Goal: Task Accomplishment & Management: Complete application form

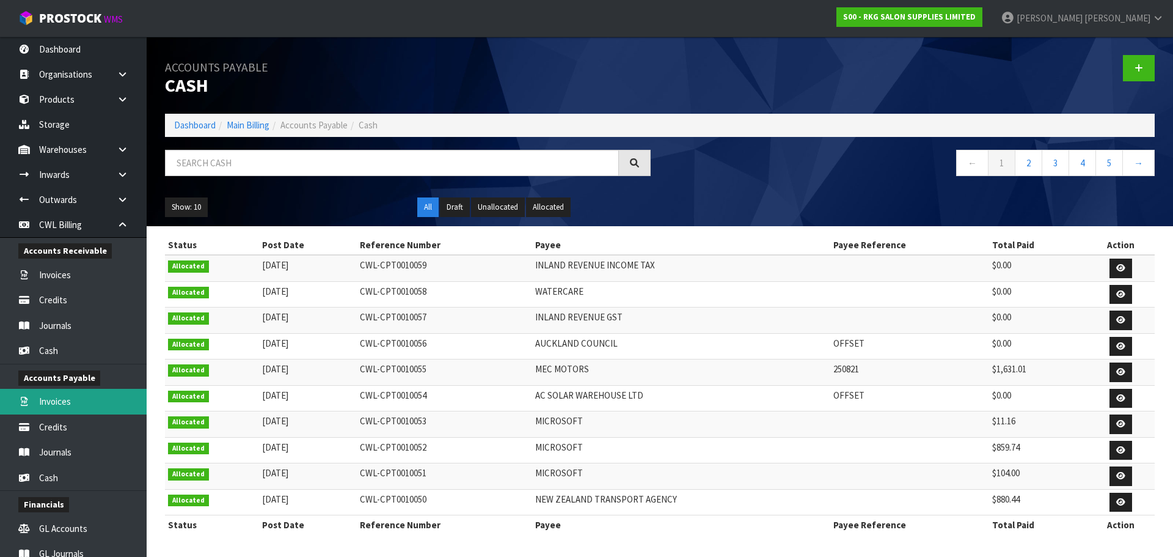
click at [65, 400] on link "Invoices" at bounding box center [73, 401] width 147 height 25
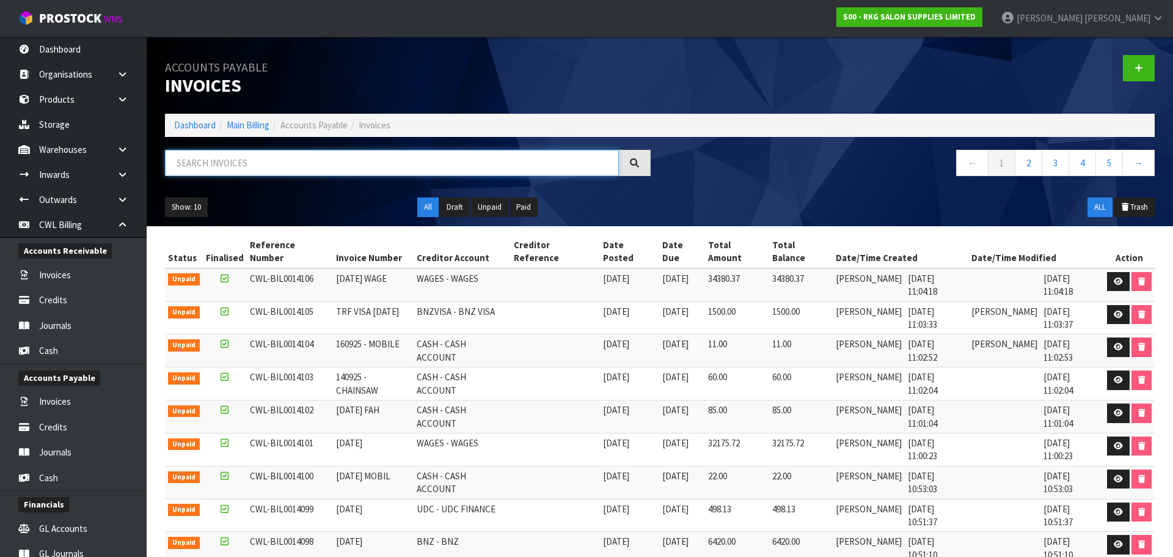
click at [221, 166] on input "text" at bounding box center [392, 163] width 454 height 26
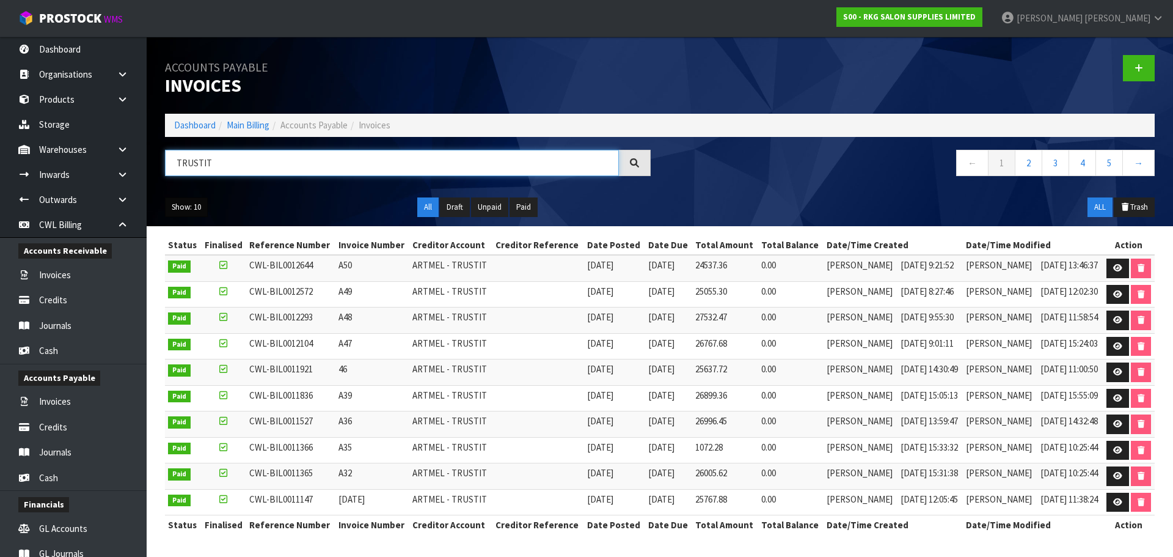
type input "TRUSTIT"
click at [183, 210] on button "Show: 10" at bounding box center [186, 207] width 43 height 20
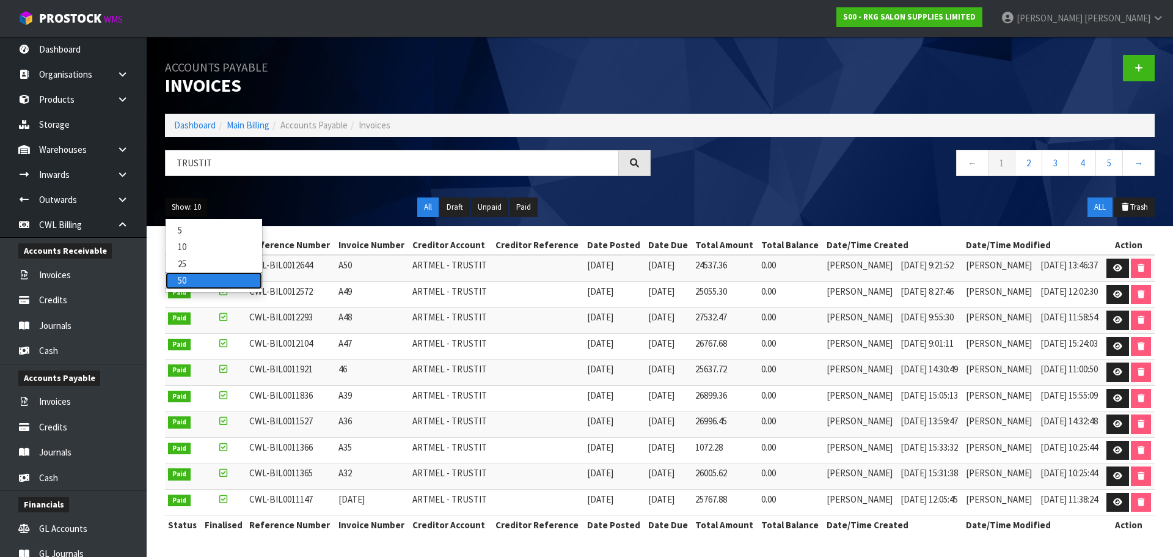
click at [195, 280] on link "50" at bounding box center [214, 280] width 97 height 16
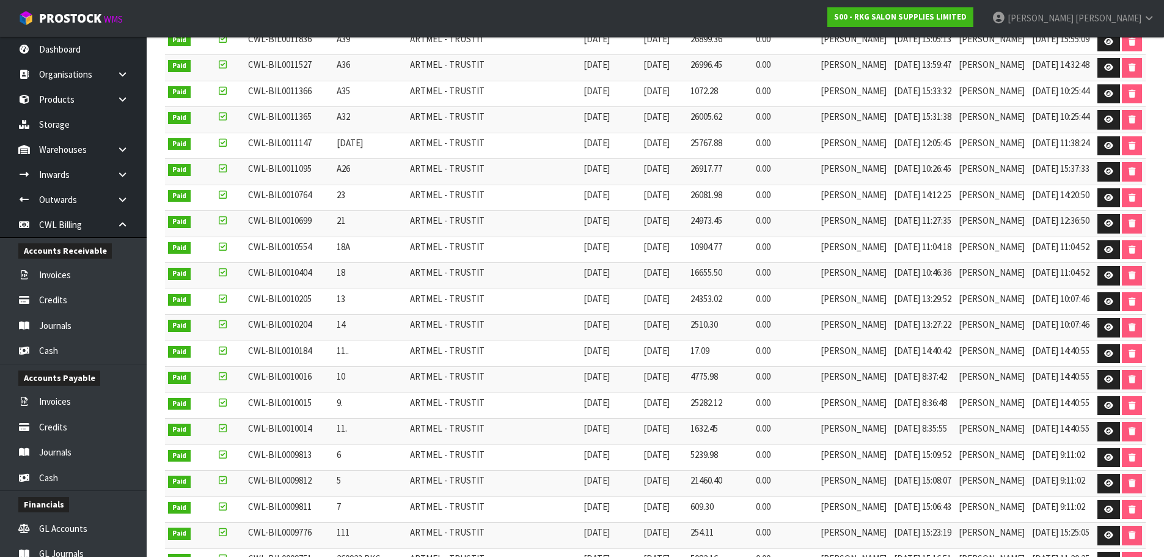
scroll to position [367, 0]
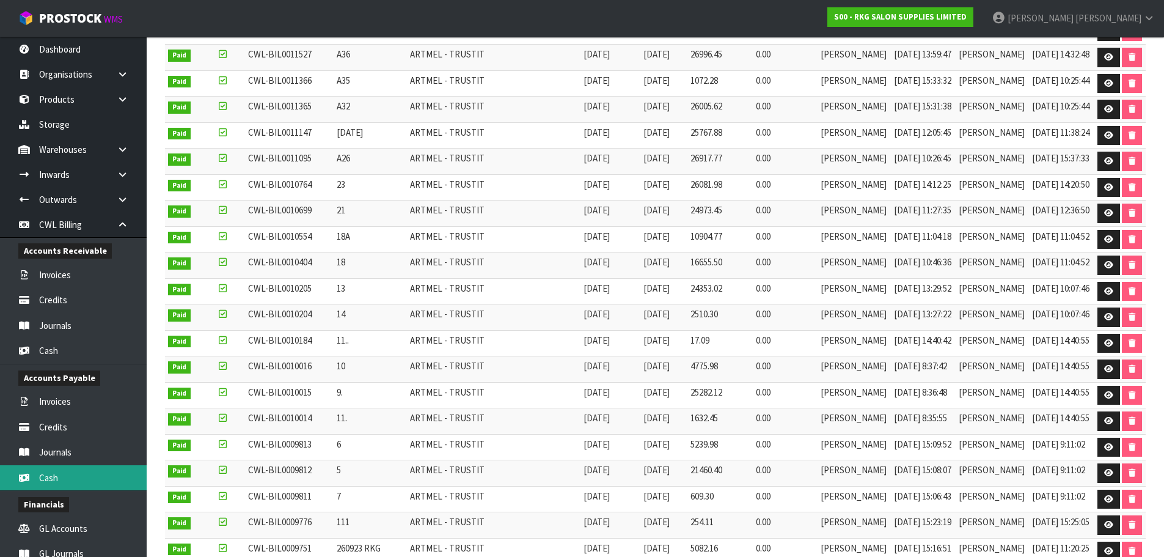
click at [67, 473] on link "Cash" at bounding box center [73, 477] width 147 height 25
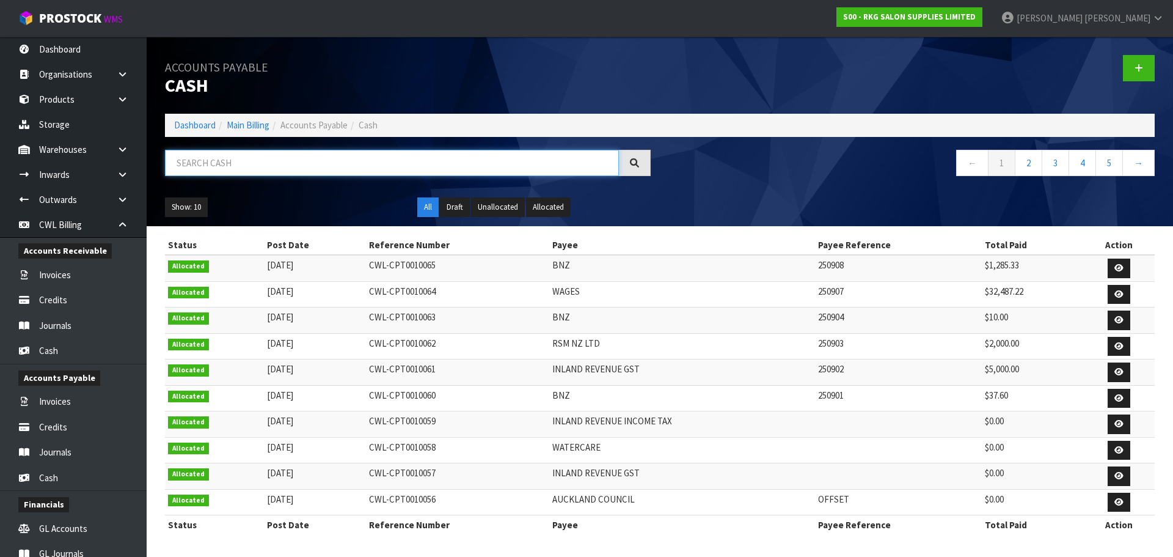
click at [312, 164] on input "text" at bounding box center [392, 163] width 454 height 26
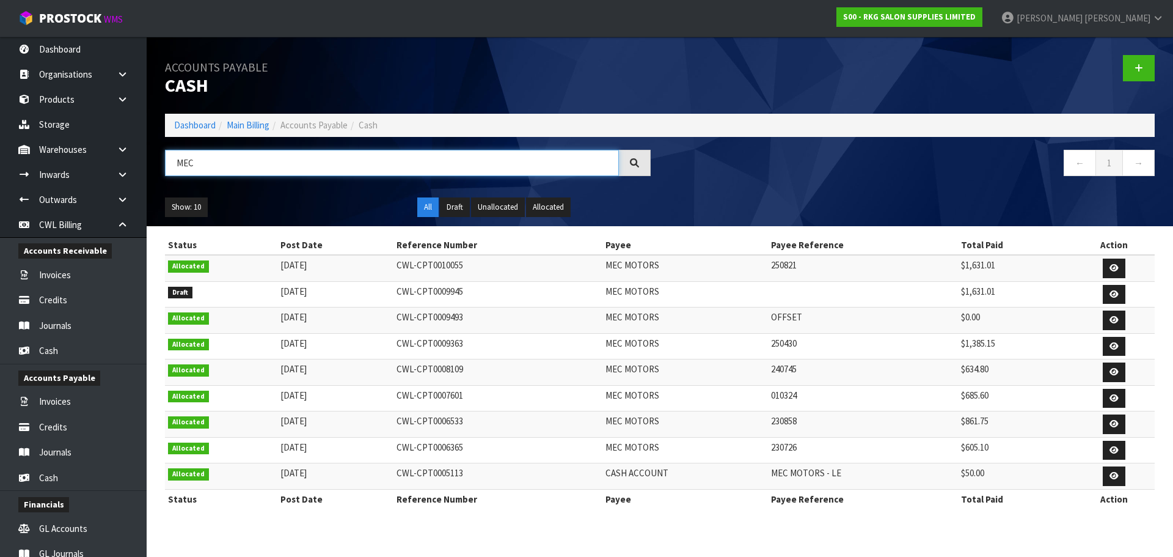
click at [250, 163] on input "MEC" at bounding box center [392, 163] width 454 height 26
type input "M"
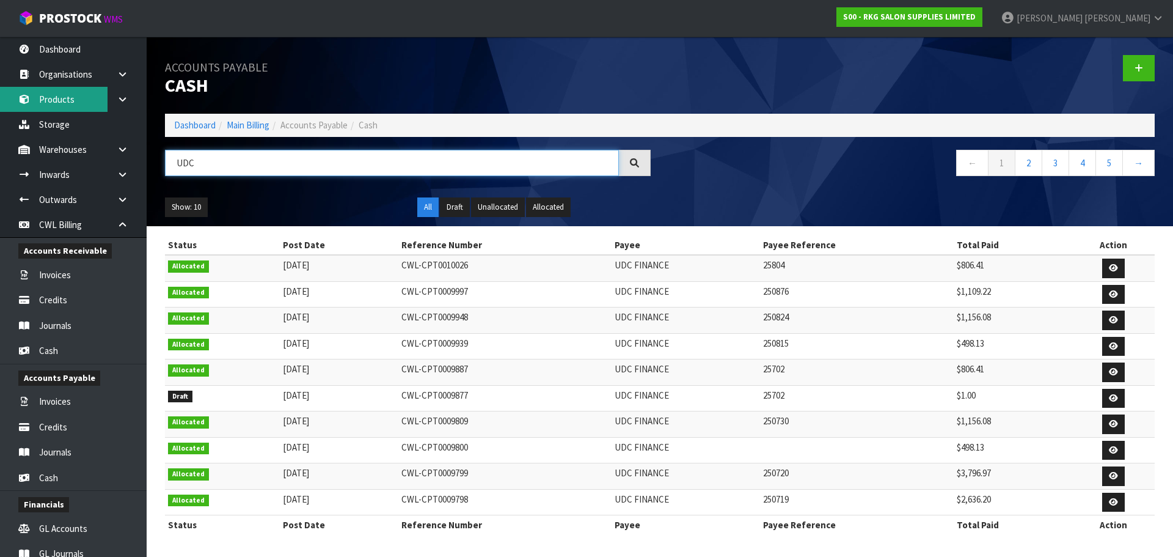
type input "UDC"
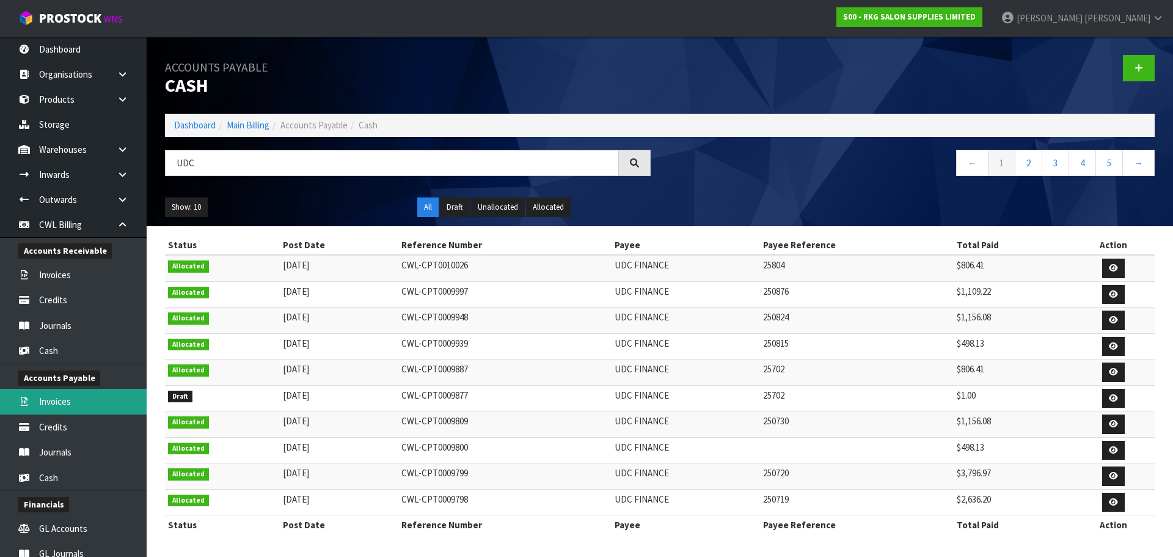
click at [56, 402] on link "Invoices" at bounding box center [73, 401] width 147 height 25
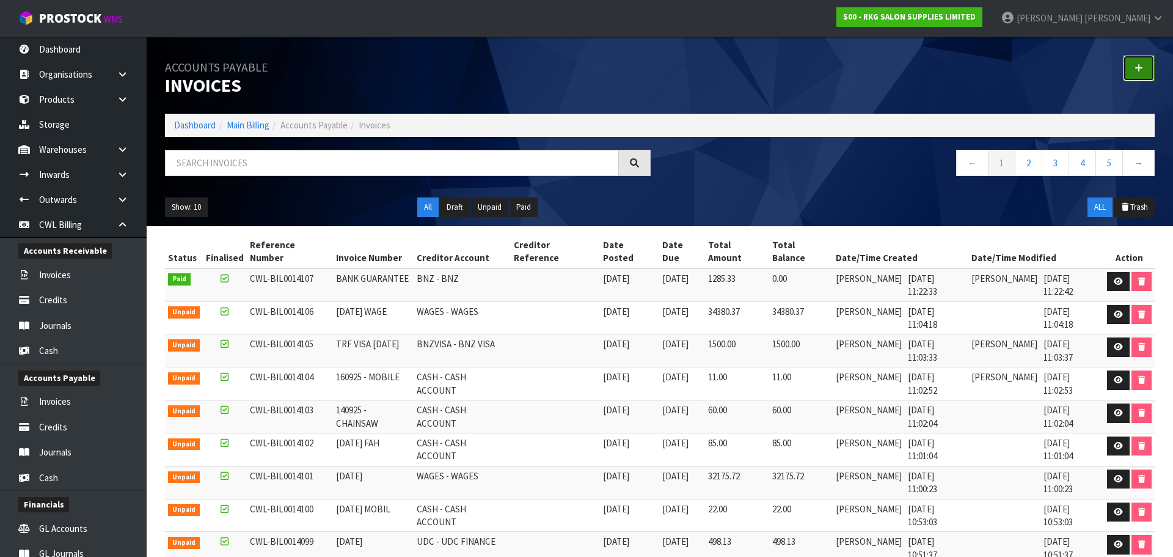
click at [1130, 67] on link at bounding box center [1139, 68] width 32 height 26
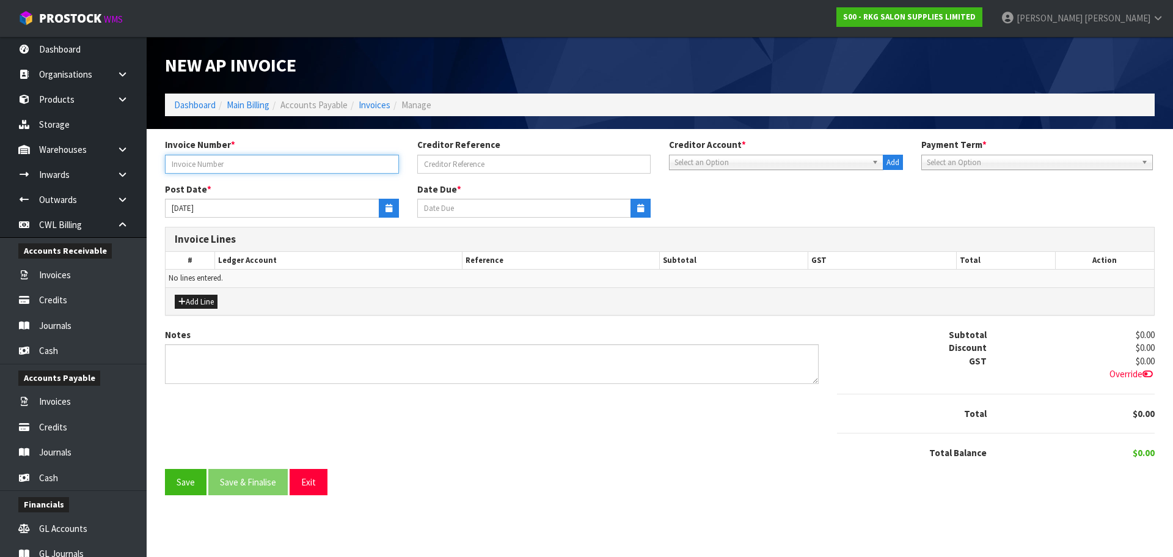
click at [236, 161] on input "text" at bounding box center [282, 164] width 234 height 19
type input "5.9.25 CANON"
click at [732, 160] on span "Select an Option" at bounding box center [770, 162] width 192 height 15
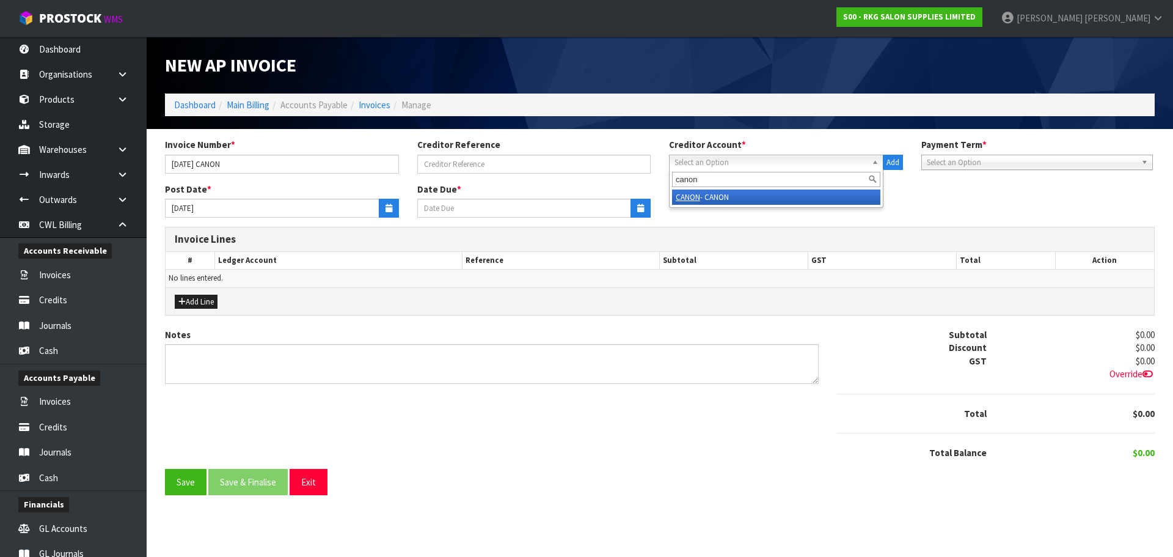
type input "canon"
click at [757, 199] on li "CANON - CANON" at bounding box center [776, 196] width 208 height 15
type input "[DATE]"
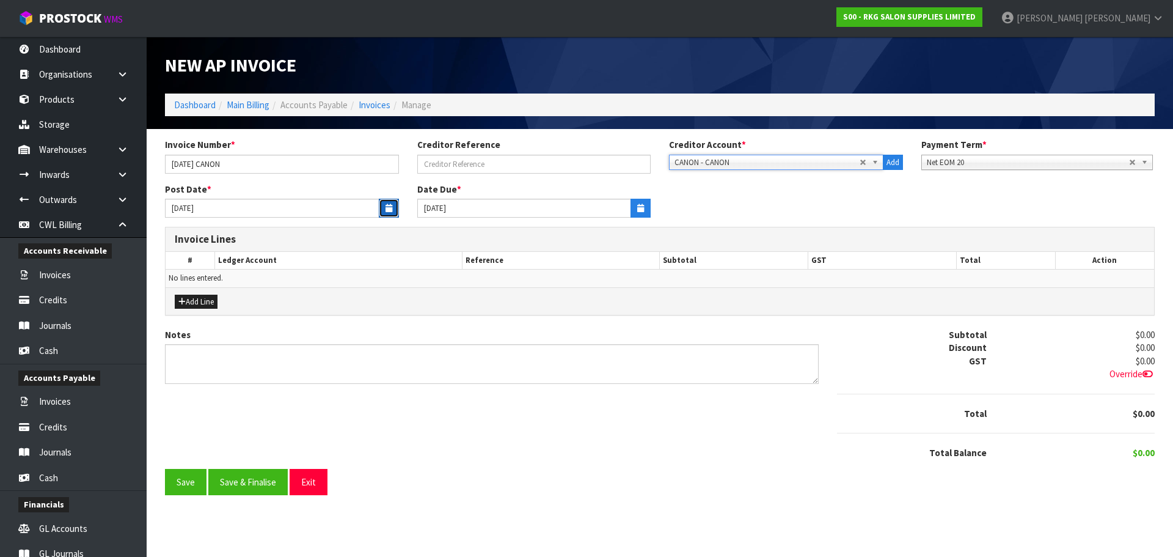
click at [395, 205] on button "button" at bounding box center [389, 208] width 20 height 19
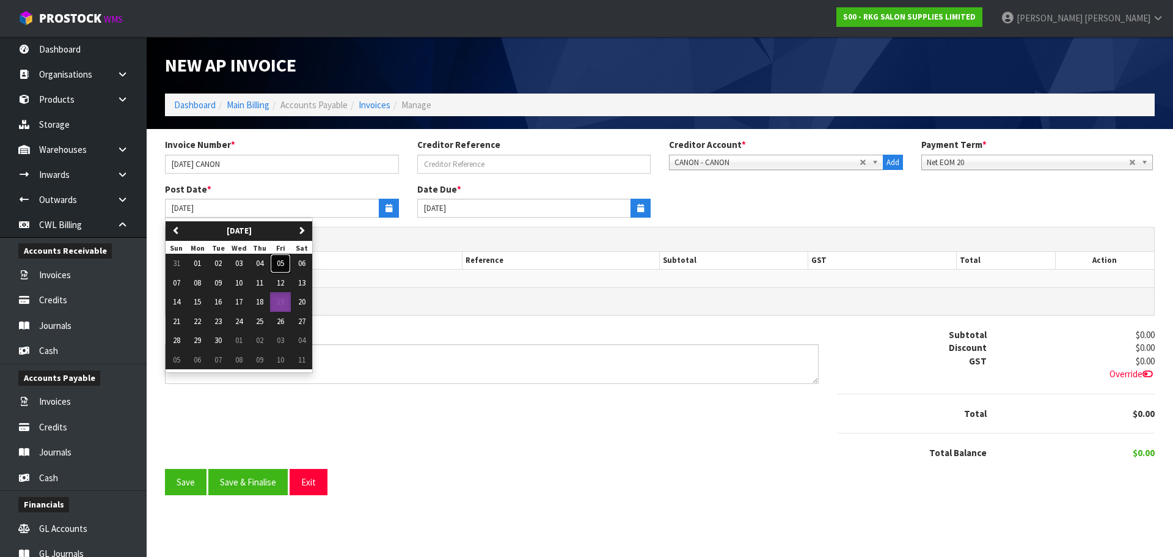
click at [284, 264] on span "05" at bounding box center [280, 263] width 7 height 10
type input "[DATE]"
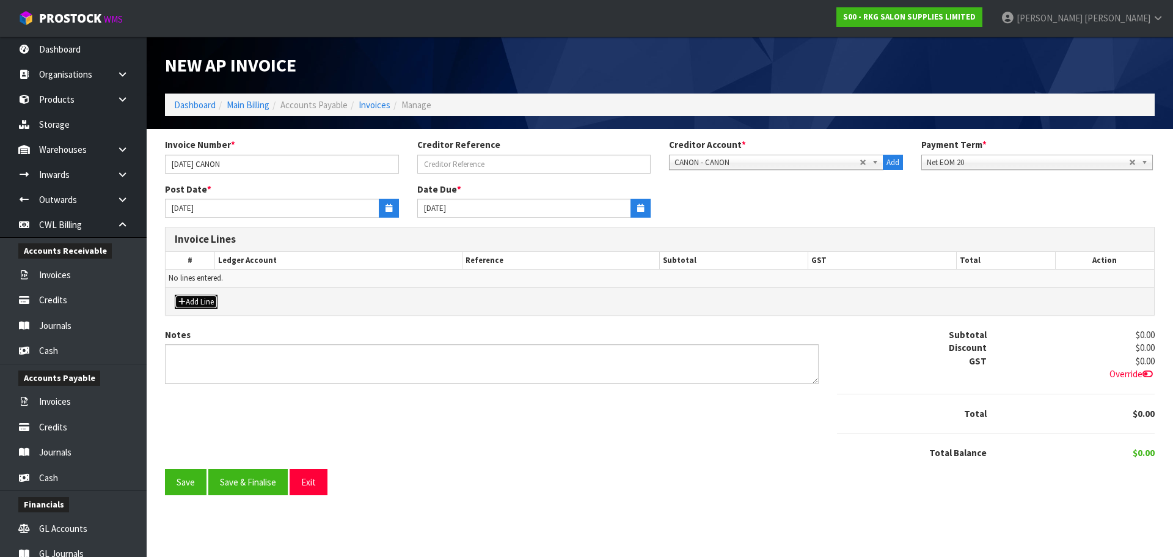
click at [205, 299] on button "Add Line" at bounding box center [196, 301] width 43 height 15
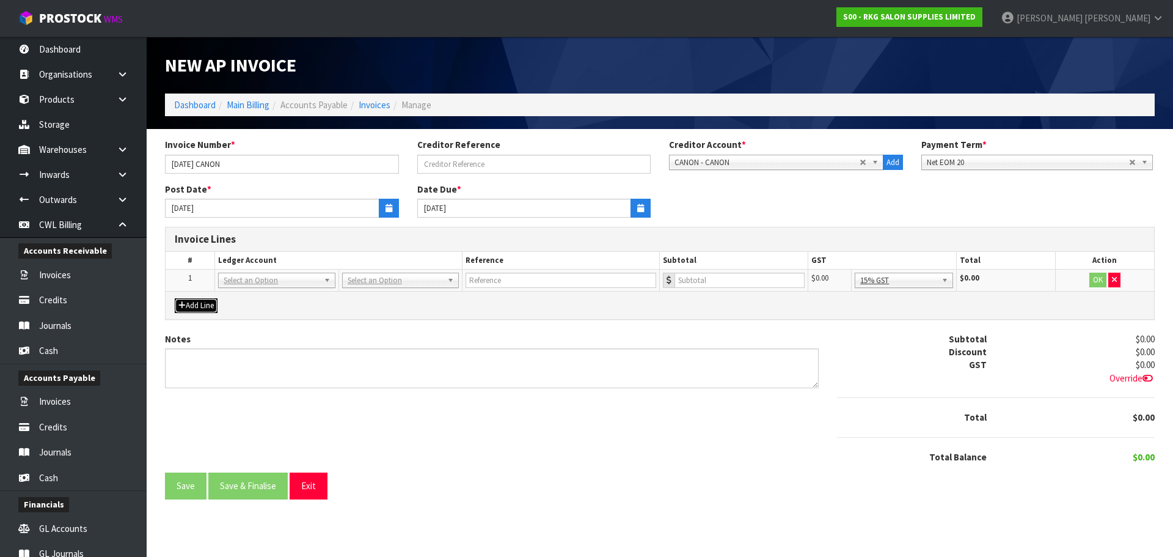
drag, startPoint x: 246, startPoint y: 283, endPoint x: 310, endPoint y: 304, distance: 67.2
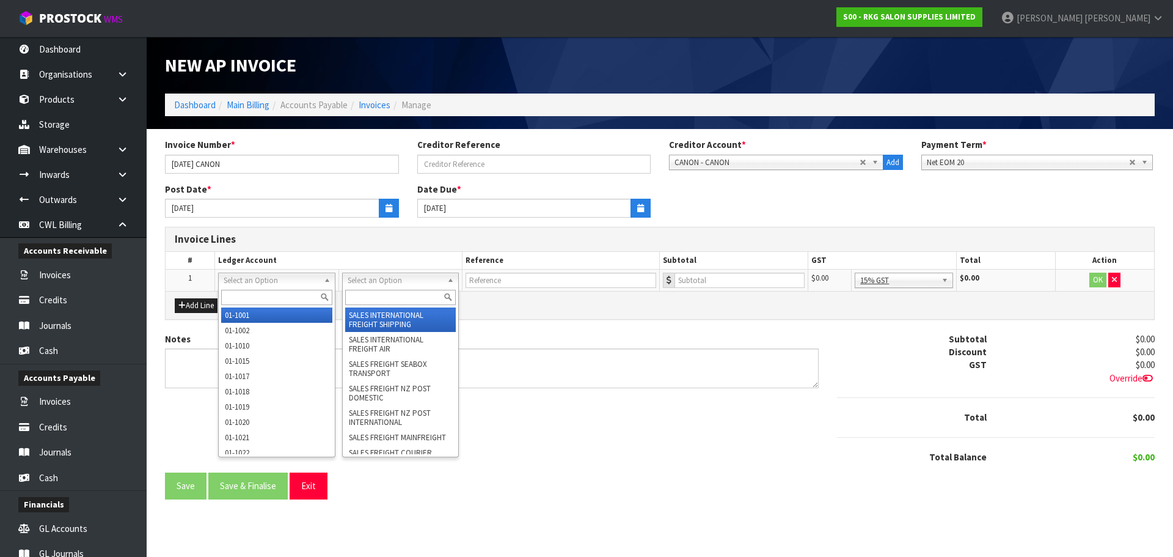
drag, startPoint x: 353, startPoint y: 296, endPoint x: 362, endPoint y: 293, distance: 9.3
click at [354, 296] on input "text" at bounding box center [400, 297] width 111 height 15
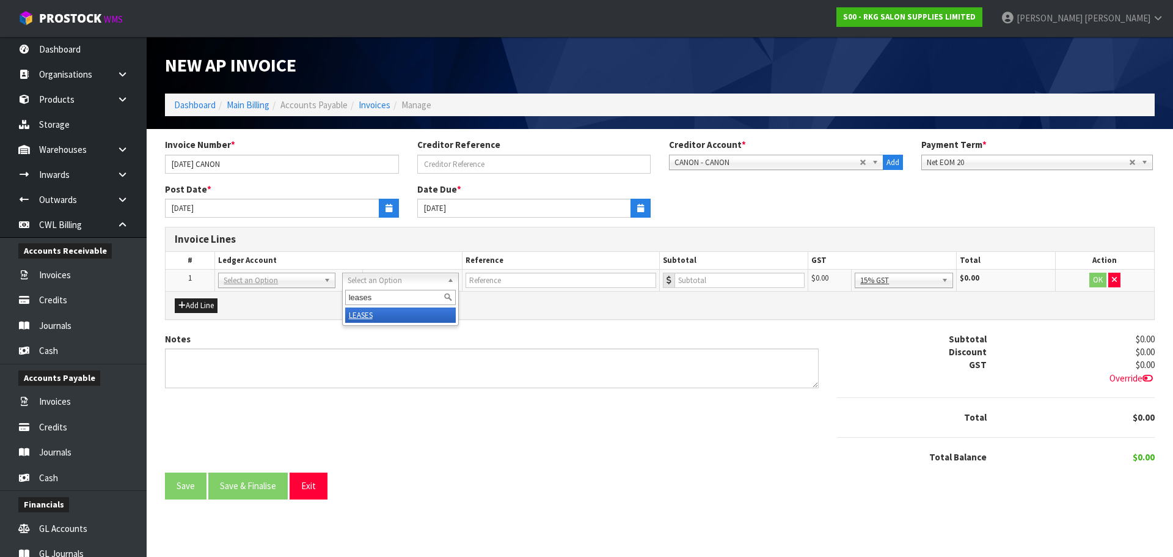
type input "leases"
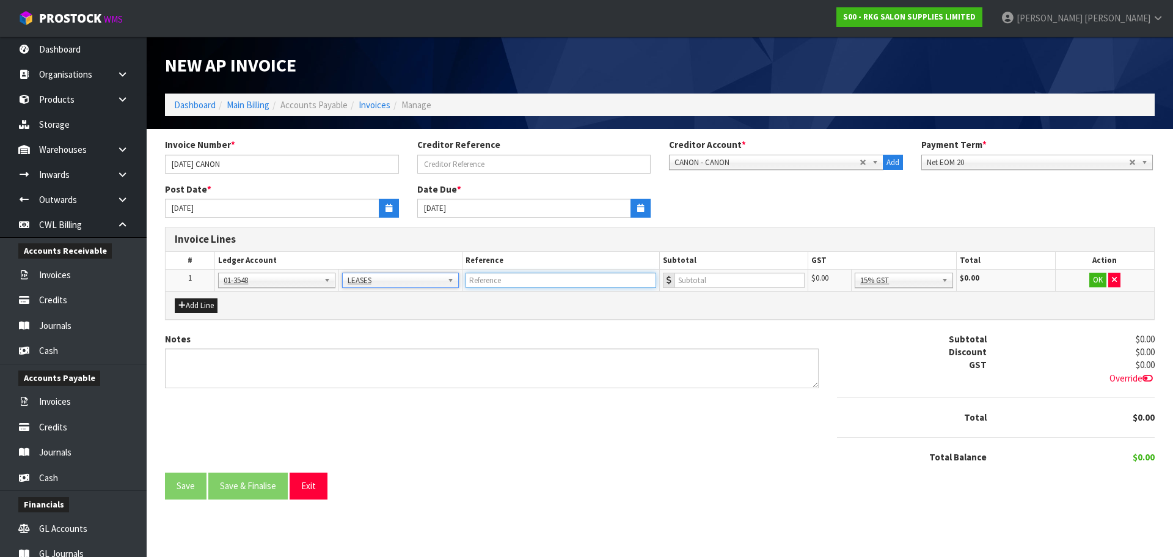
click at [484, 283] on input "text" at bounding box center [561, 279] width 191 height 15
type input "CANON"
type input "534.54"
click at [1098, 278] on button "OK" at bounding box center [1097, 279] width 17 height 15
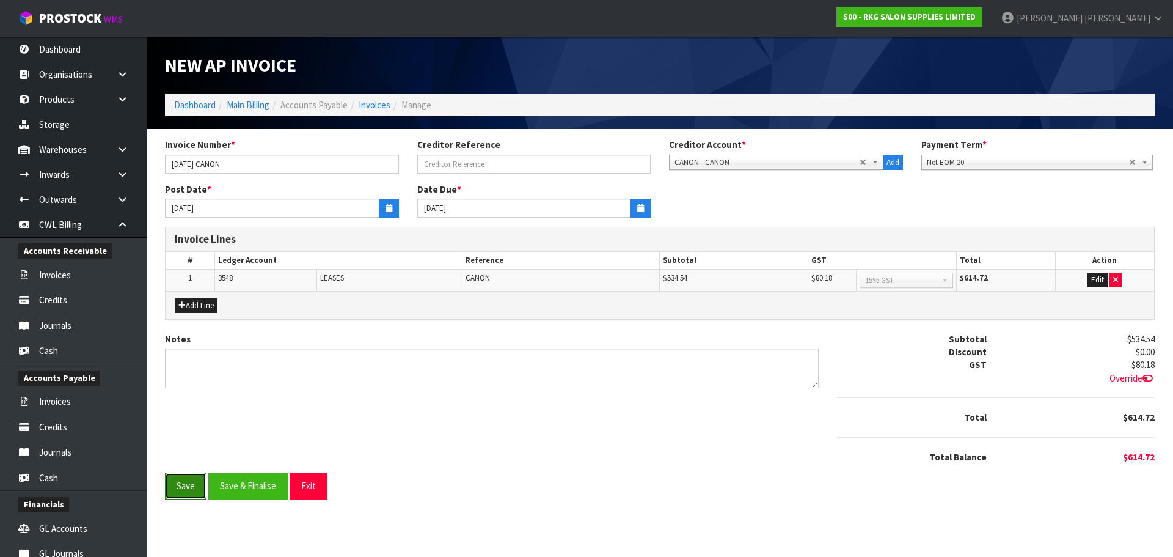
click at [189, 490] on button "Save" at bounding box center [186, 485] width 42 height 26
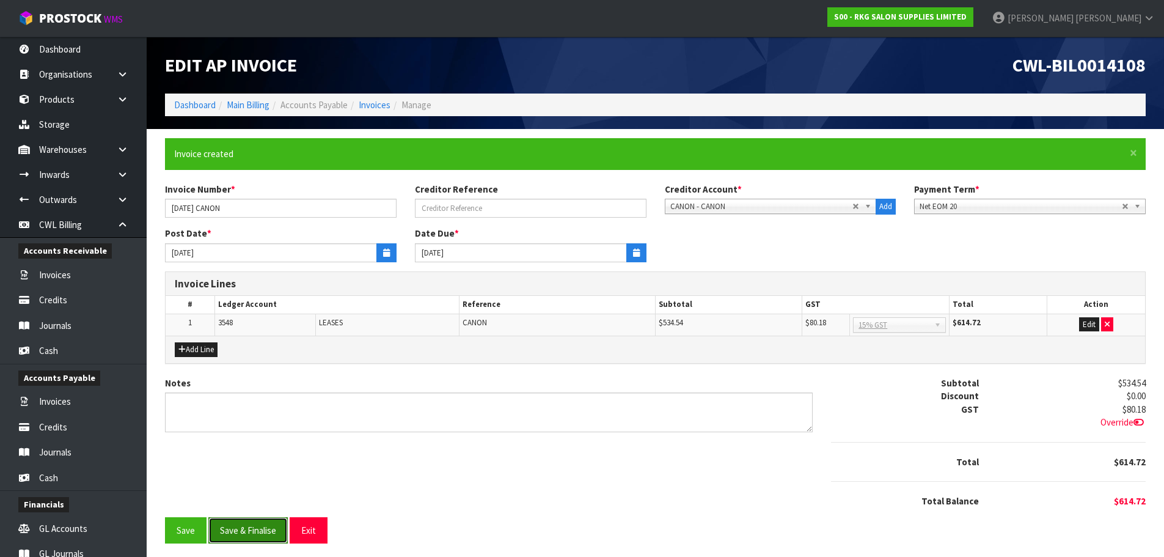
click at [239, 532] on button "Save & Finalise" at bounding box center [247, 530] width 79 height 26
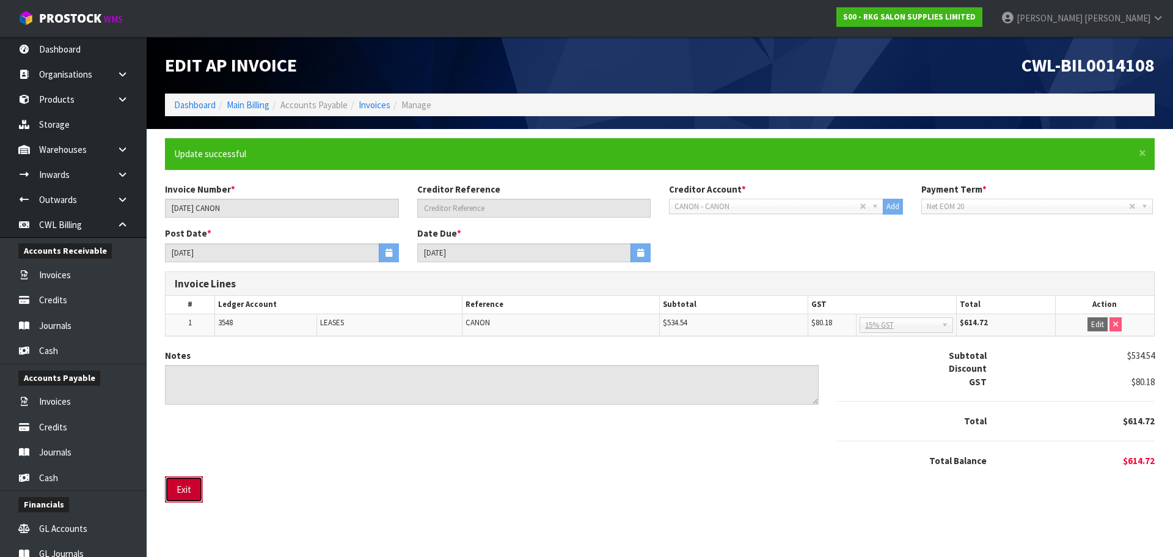
click at [188, 486] on button "Exit" at bounding box center [184, 489] width 38 height 26
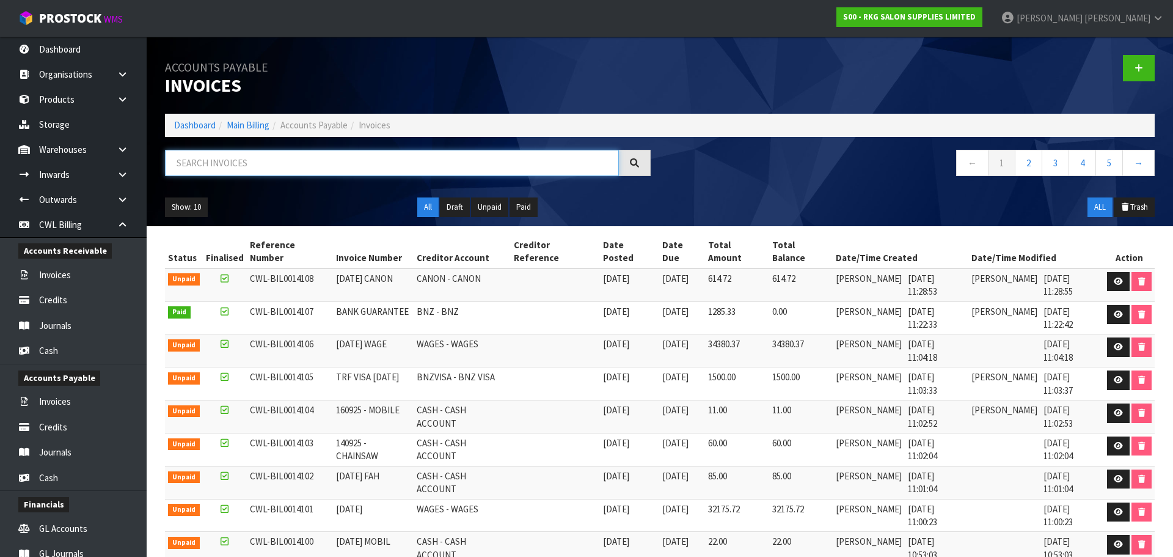
click at [256, 167] on input "text" at bounding box center [392, 163] width 454 height 26
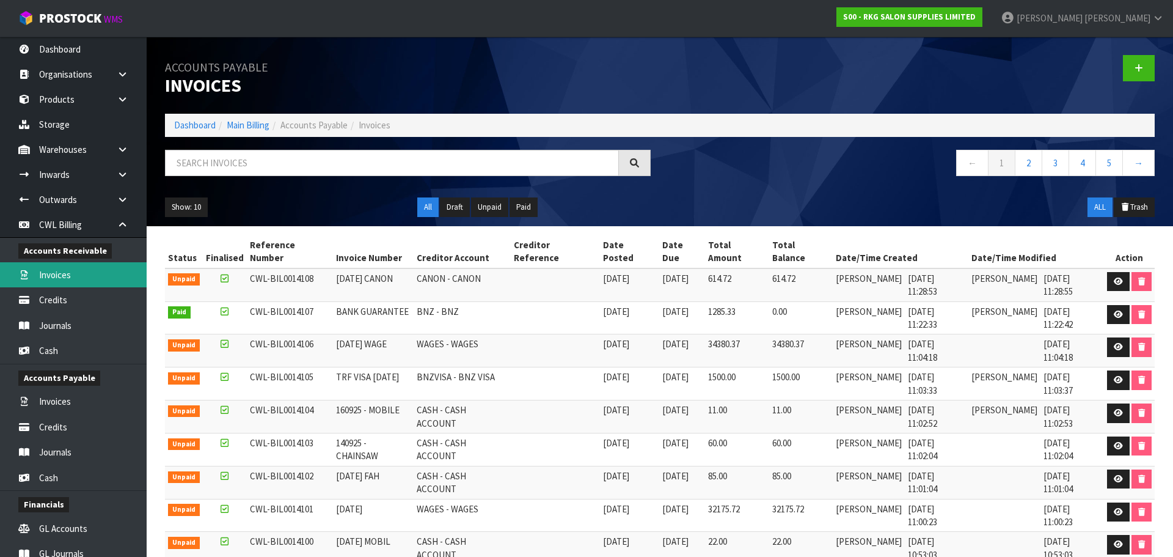
click at [56, 276] on link "Invoices" at bounding box center [73, 274] width 147 height 25
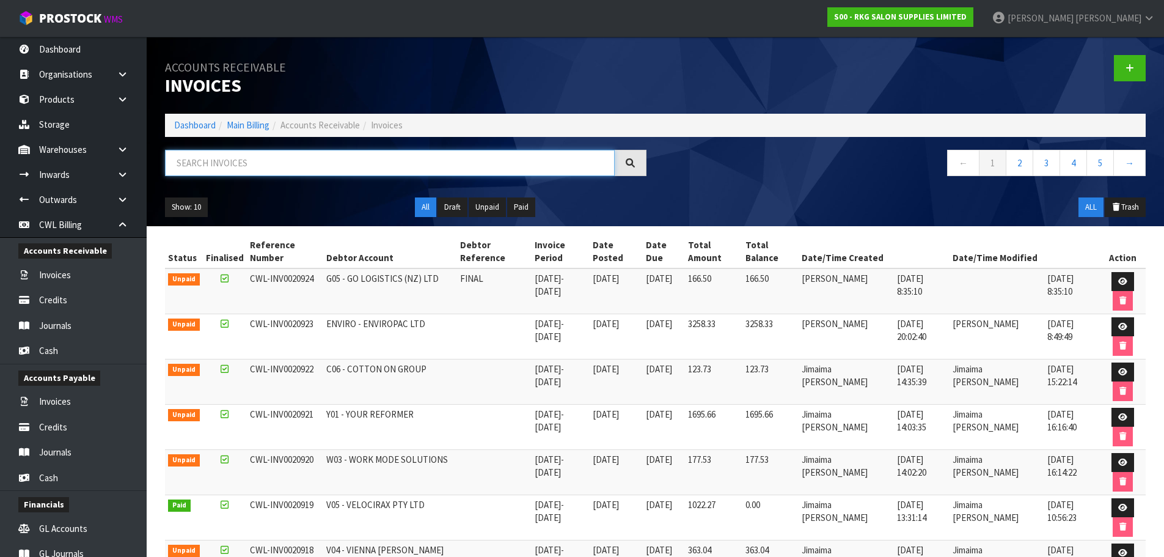
click at [203, 166] on input "text" at bounding box center [390, 163] width 450 height 26
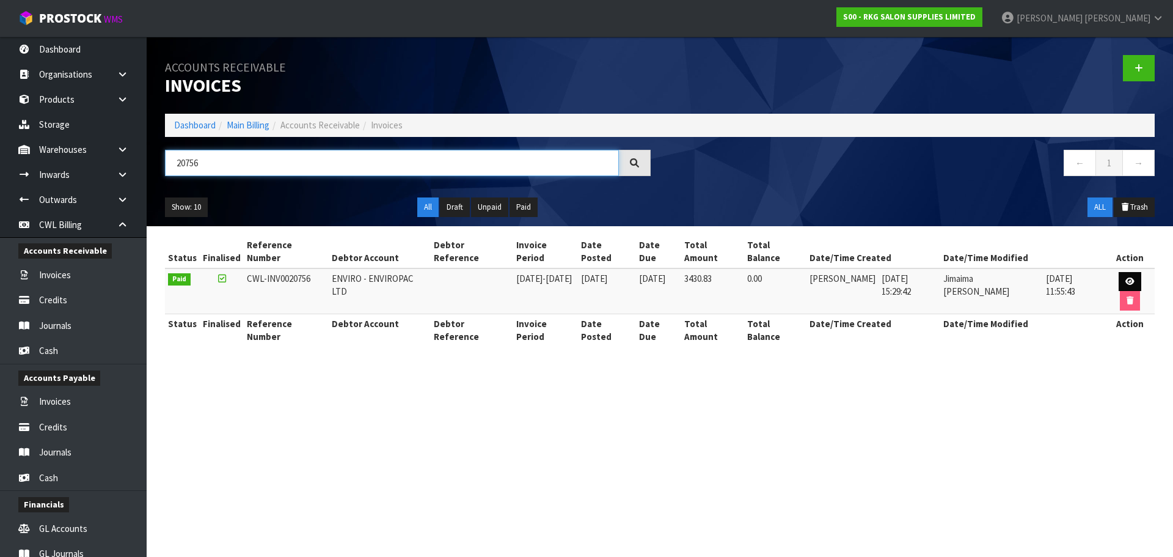
type input "20756"
click at [1129, 279] on icon at bounding box center [1129, 281] width 9 height 8
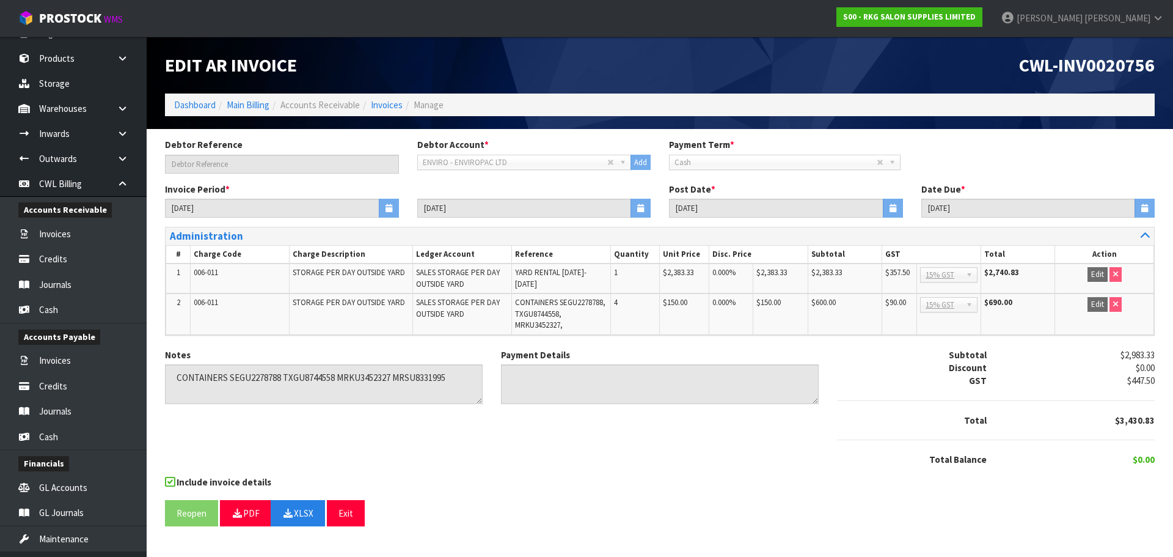
scroll to position [61, 0]
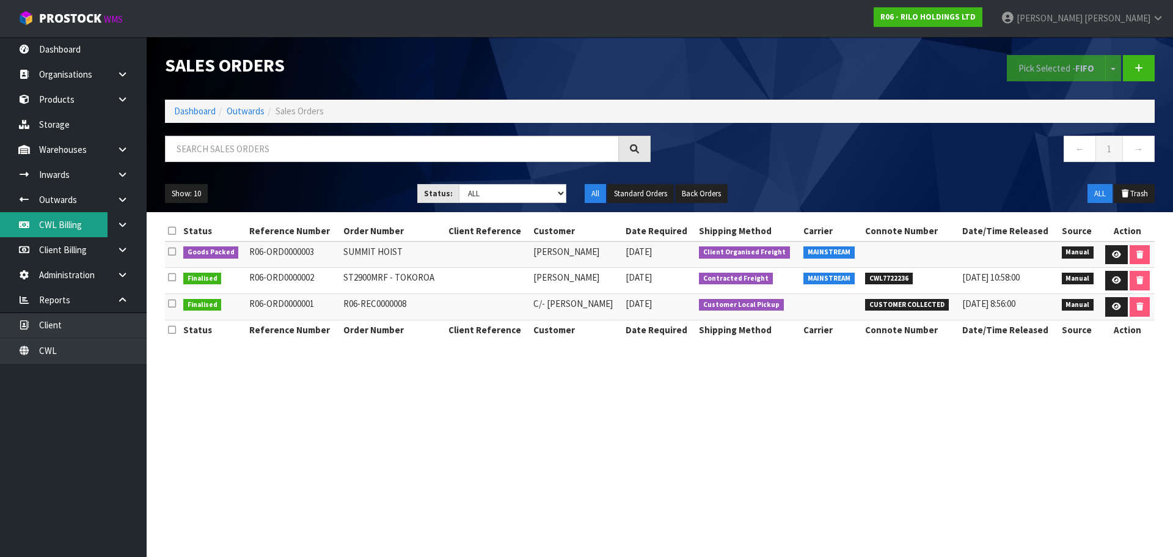
click at [67, 228] on link "CWL Billing" at bounding box center [73, 224] width 147 height 25
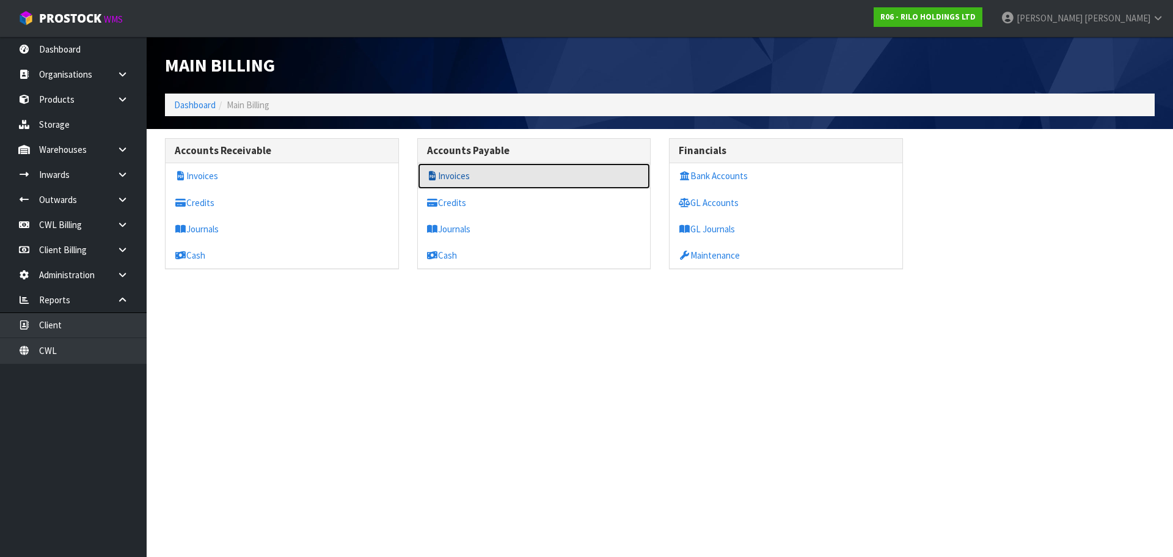
click at [470, 177] on link "Invoices" at bounding box center [534, 175] width 233 height 25
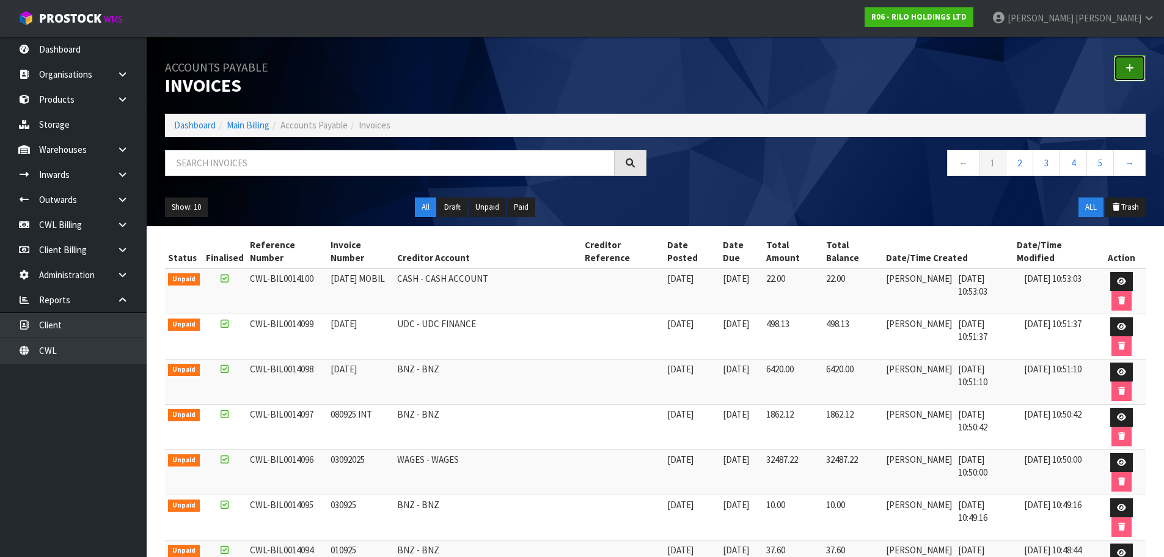
click at [1124, 68] on link at bounding box center [1130, 68] width 32 height 26
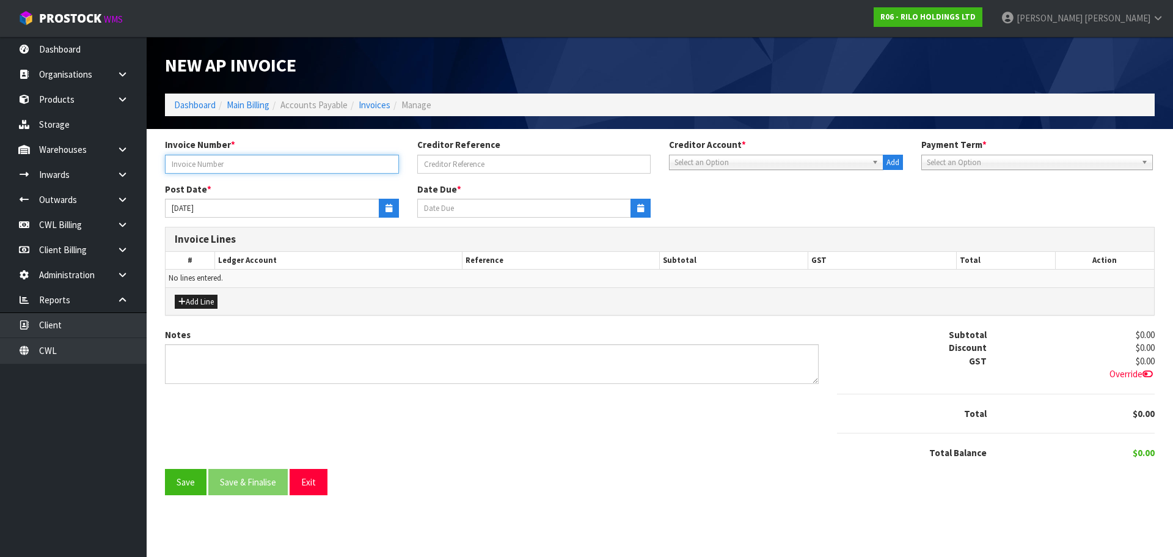
click at [243, 168] on input "text" at bounding box center [282, 164] width 234 height 19
type input "[DATE]"
click at [732, 156] on span "Select an Option" at bounding box center [770, 162] width 192 height 15
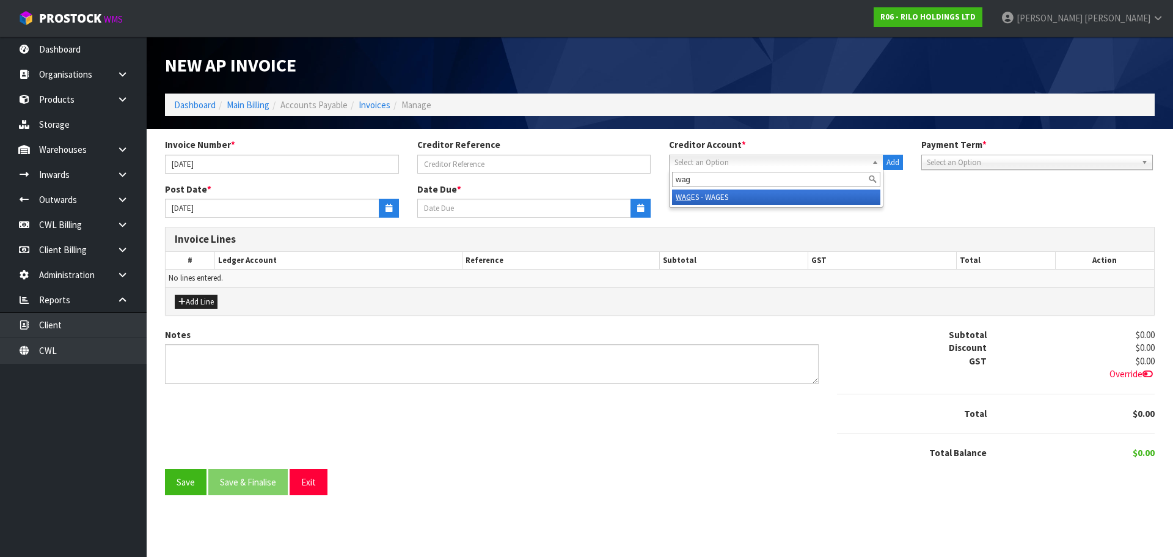
type input "wag"
click at [715, 194] on li "WAG ES - WAGES" at bounding box center [776, 196] width 208 height 15
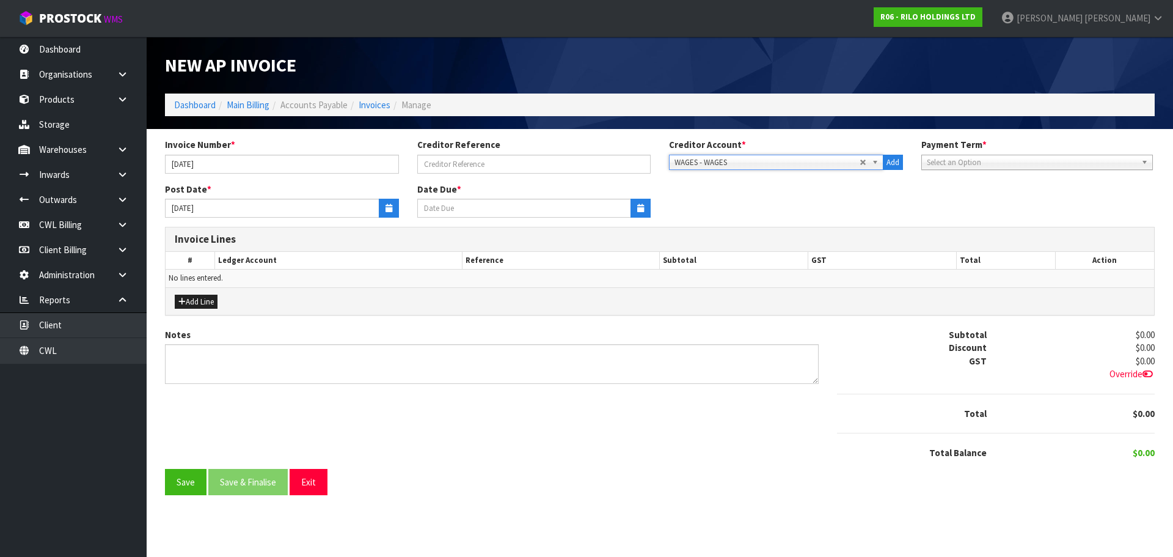
type input "[DATE]"
drag, startPoint x: 395, startPoint y: 210, endPoint x: 433, endPoint y: 216, distance: 37.8
click at [395, 210] on button "button" at bounding box center [389, 208] width 20 height 19
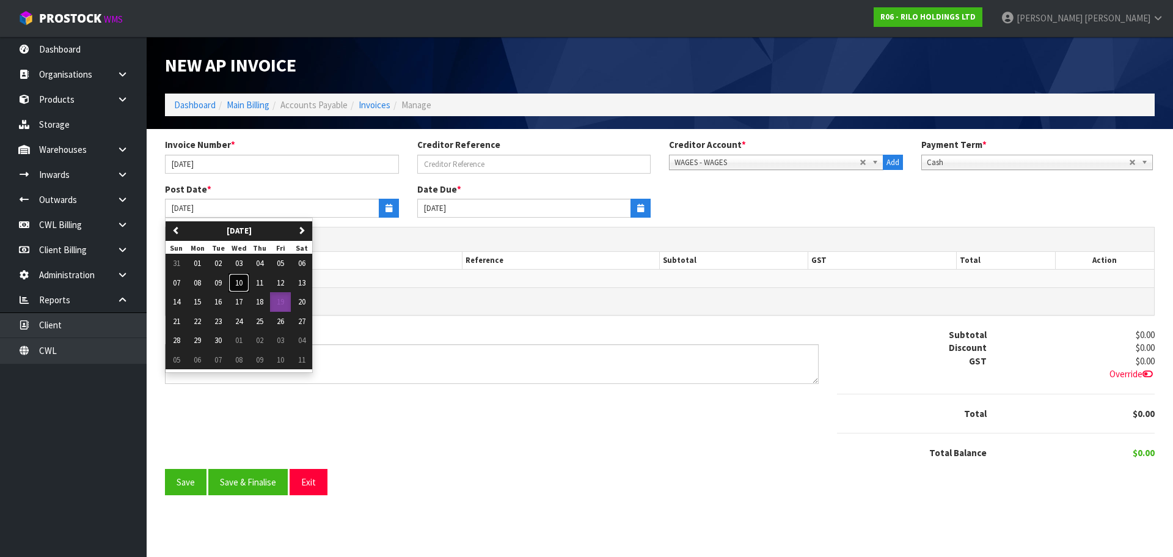
click at [240, 282] on span "10" at bounding box center [238, 282] width 7 height 10
type input "[DATE]"
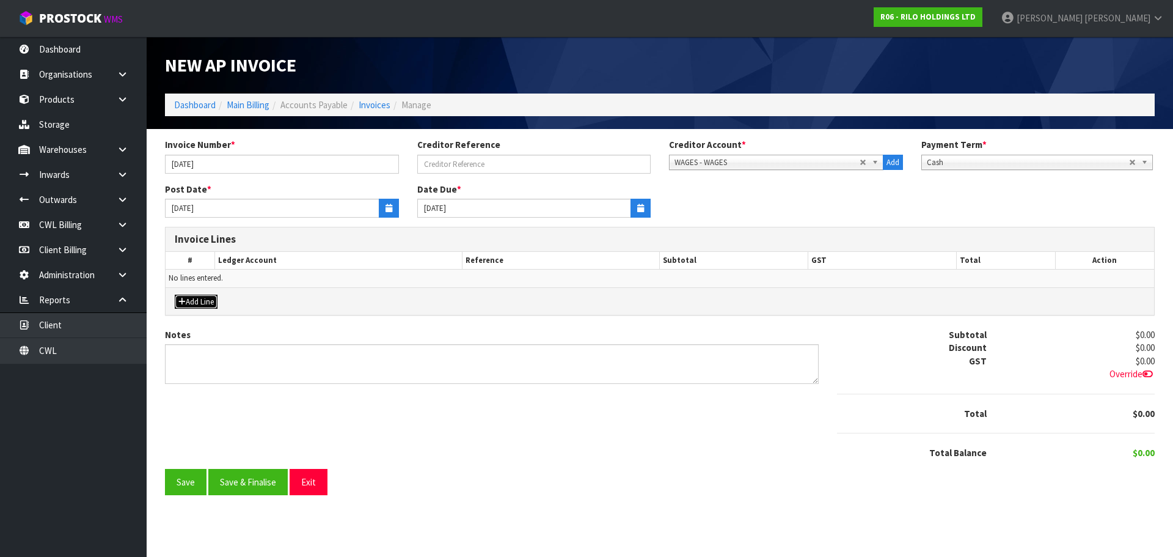
click at [208, 302] on button "Add Line" at bounding box center [196, 301] width 43 height 15
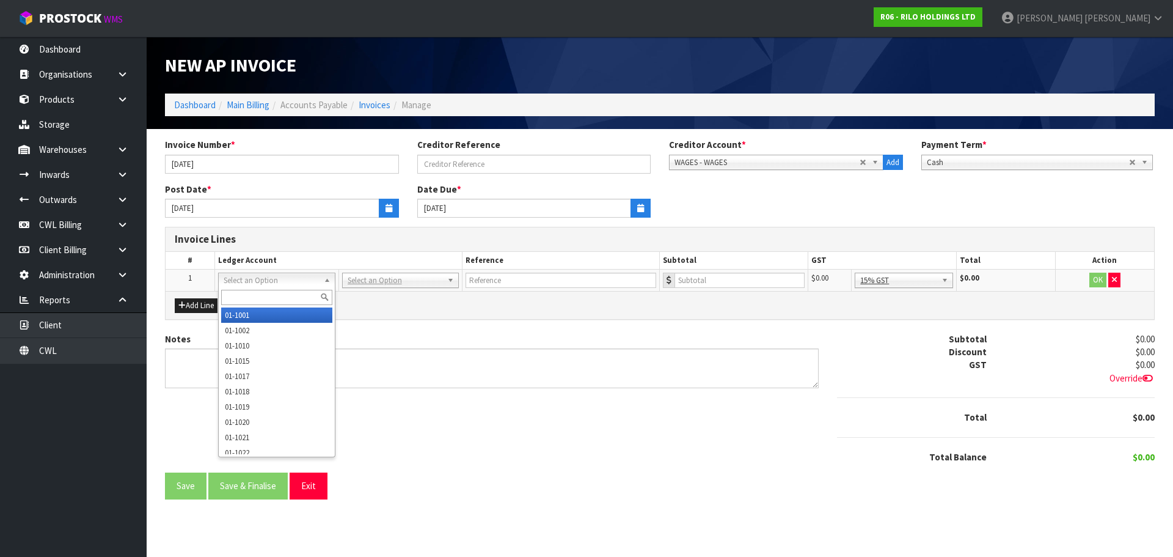
click at [254, 293] on input "text" at bounding box center [276, 297] width 111 height 15
type input "3020"
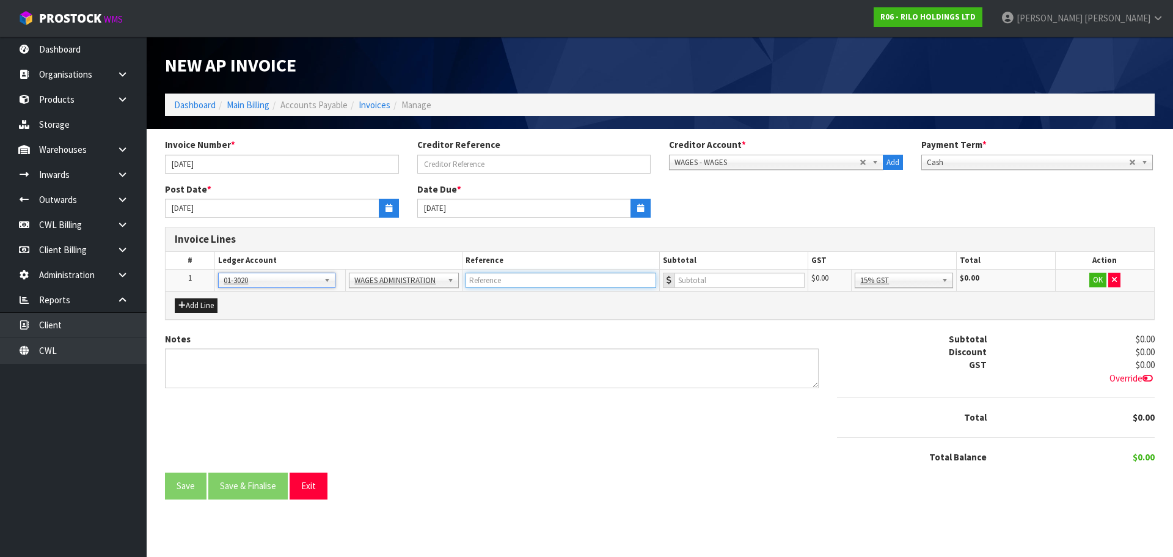
click at [499, 282] on input "text" at bounding box center [561, 279] width 191 height 15
type input "[DATE]"
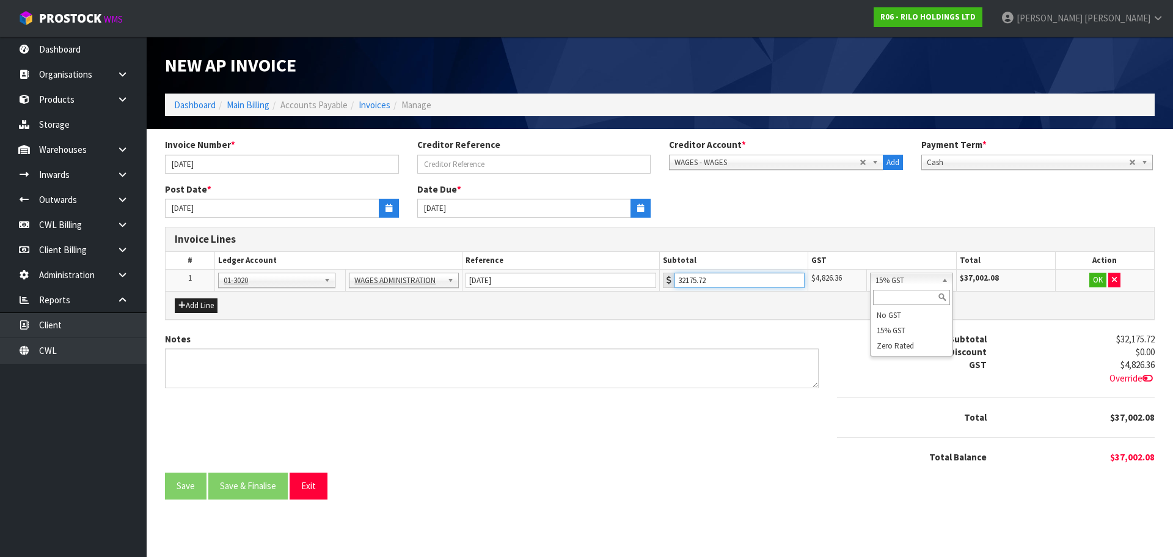
type input "32175.72"
click at [1092, 282] on button "OK" at bounding box center [1097, 279] width 17 height 15
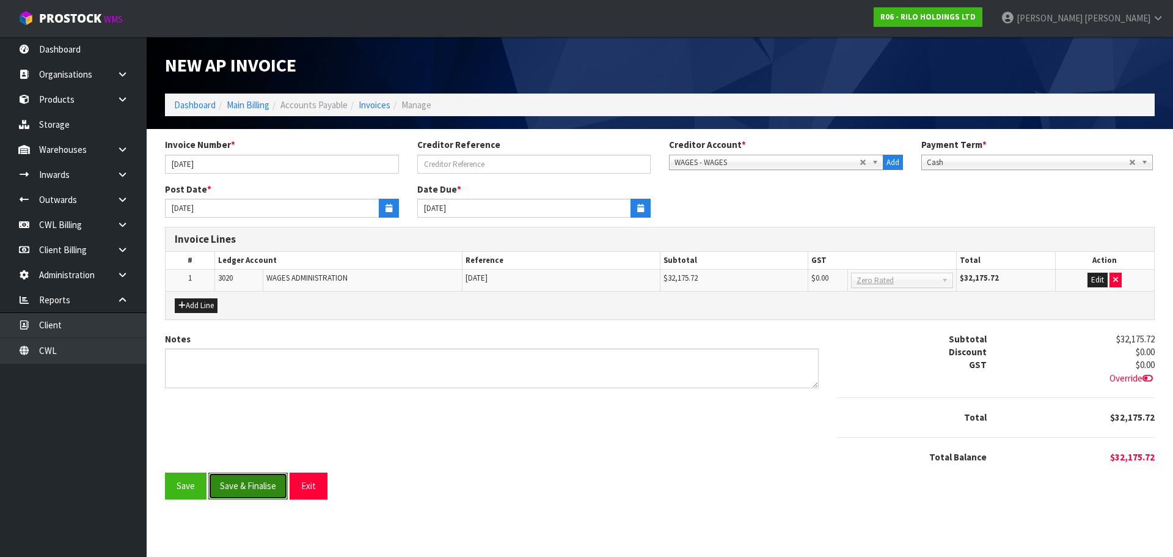
click at [279, 480] on button "Save & Finalise" at bounding box center [247, 485] width 79 height 26
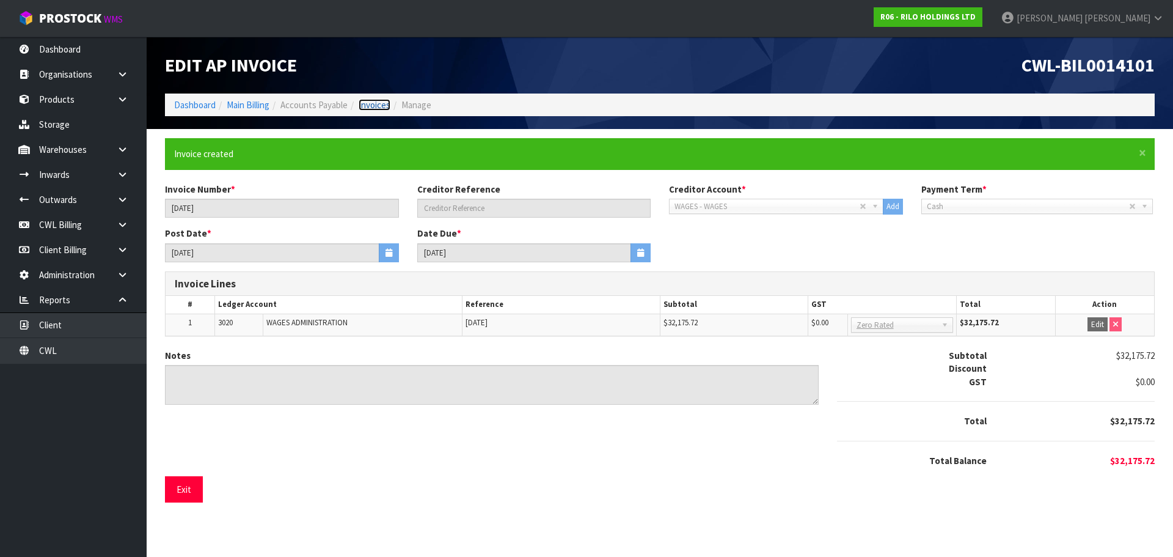
click at [384, 108] on link "Invoices" at bounding box center [375, 105] width 32 height 12
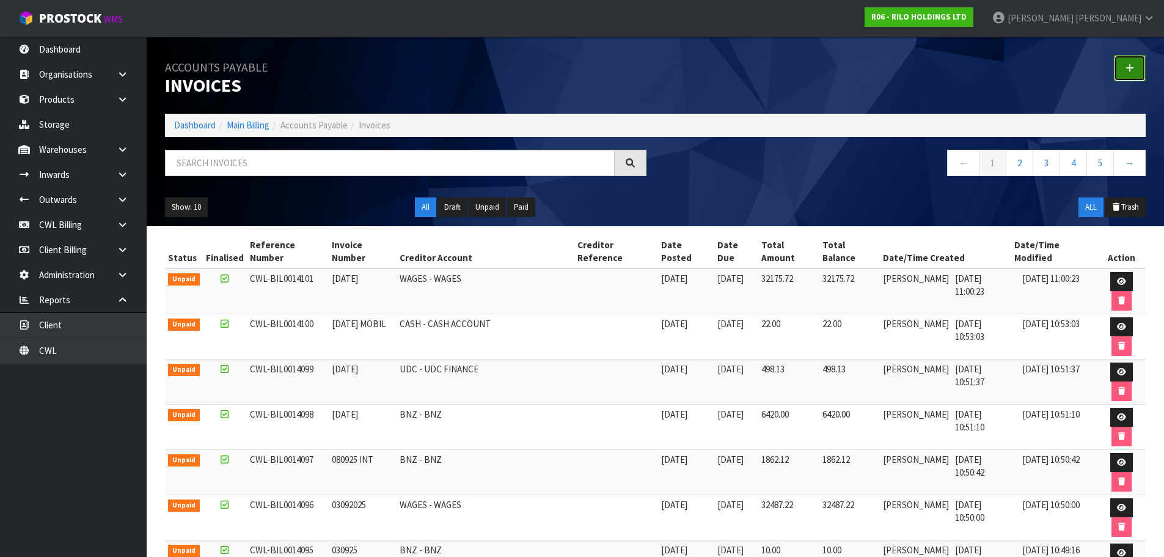
click at [1133, 71] on icon at bounding box center [1129, 68] width 9 height 9
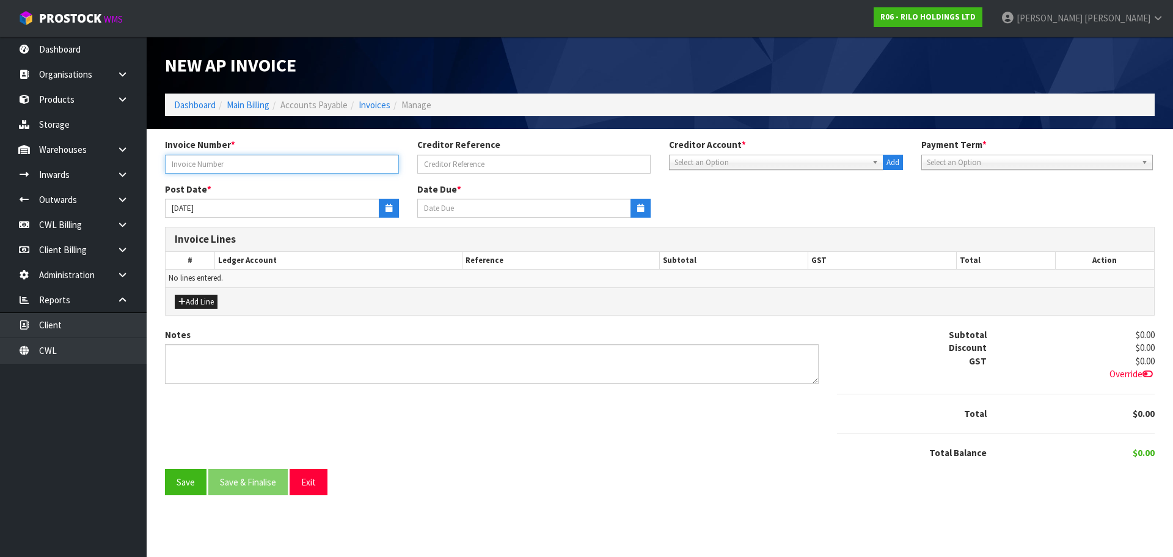
click at [247, 169] on input "text" at bounding box center [282, 164] width 234 height 19
type input "[DATE] FAH"
click at [747, 169] on div "Select an Option" at bounding box center [776, 162] width 214 height 15
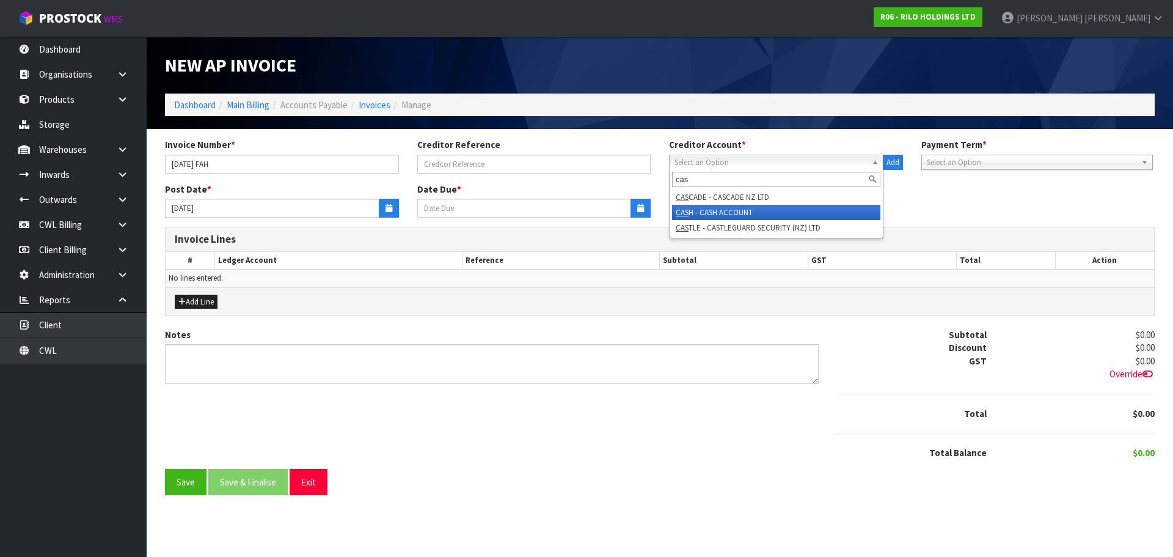
type input "cas"
click at [737, 212] on li "CAS H - CASH ACCOUNT" at bounding box center [776, 212] width 208 height 15
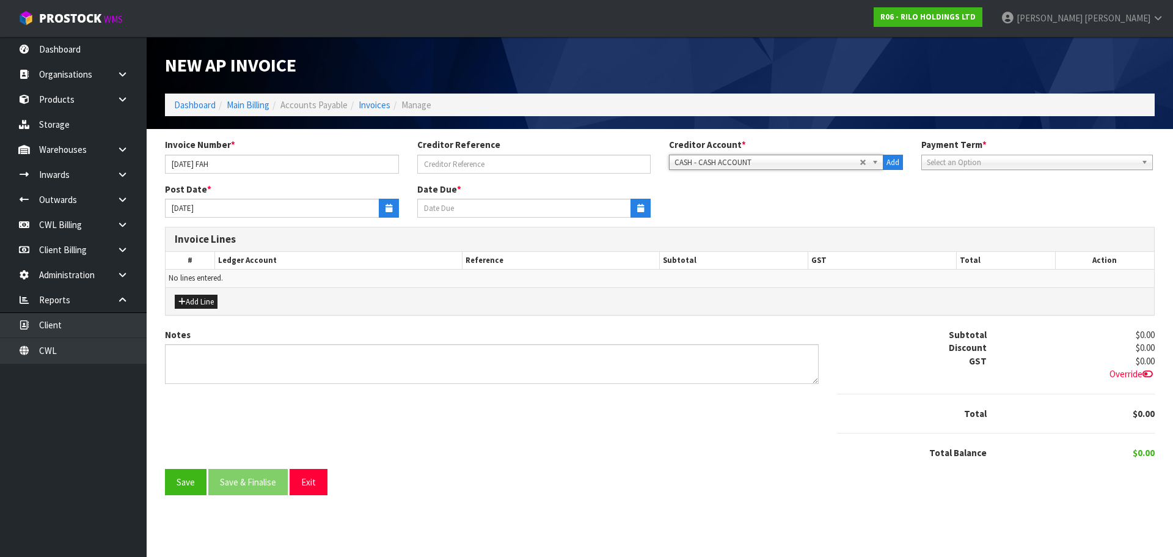
type input "[DATE]"
click at [390, 208] on icon "button" at bounding box center [389, 208] width 7 height 8
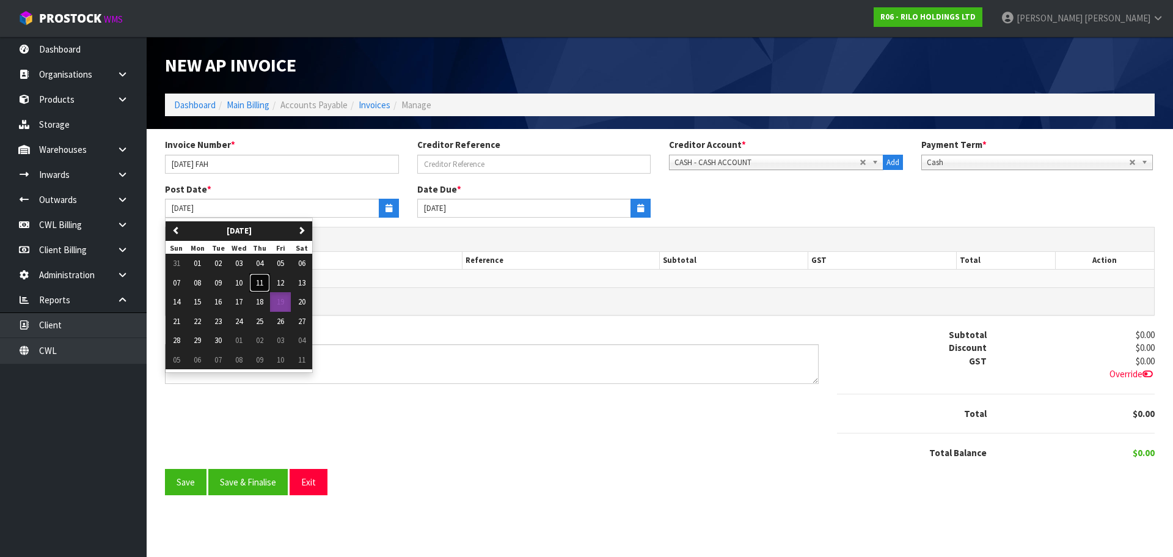
click at [263, 285] on span "11" at bounding box center [259, 282] width 7 height 10
type input "[DATE]"
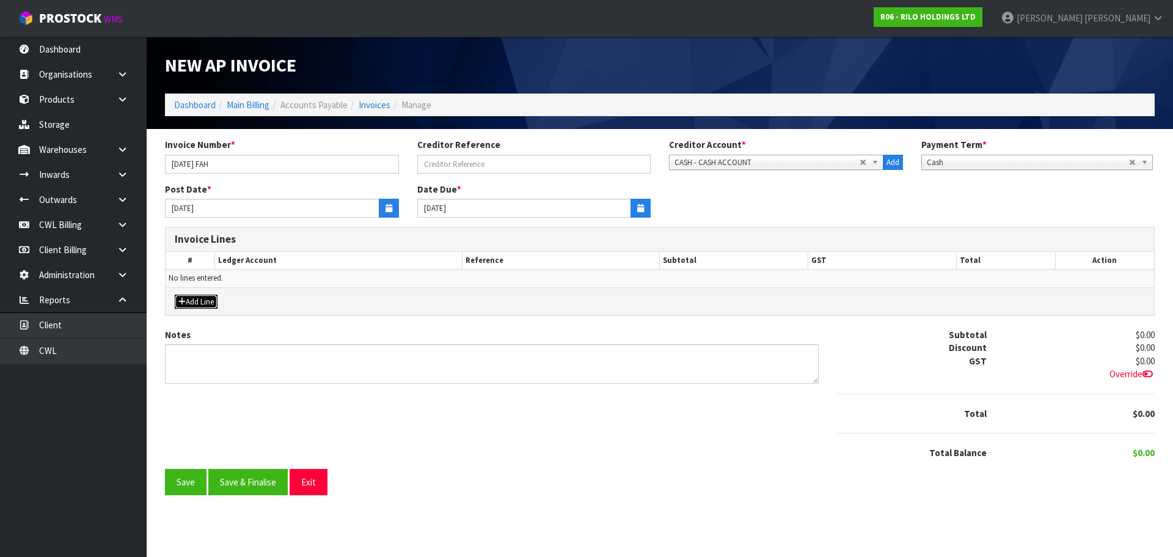
drag, startPoint x: 211, startPoint y: 301, endPoint x: 246, endPoint y: 298, distance: 35.0
click at [211, 301] on button "Add Line" at bounding box center [196, 301] width 43 height 15
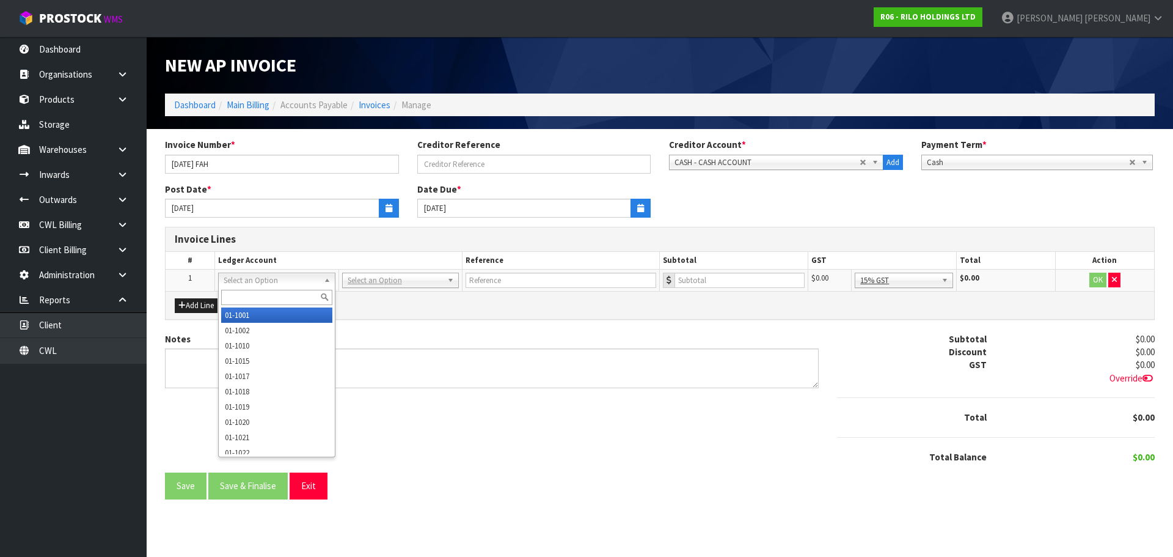
click at [250, 294] on input "text" at bounding box center [276, 297] width 111 height 15
type input "3075"
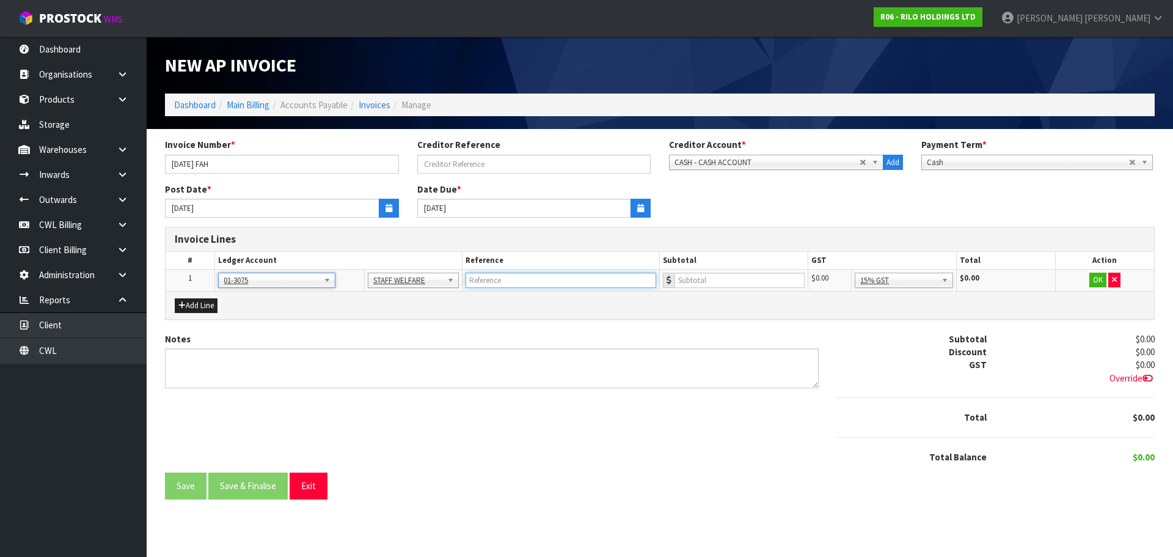
click at [500, 285] on input "text" at bounding box center [561, 279] width 191 height 15
type input "FLOWERS"
type input "73.91"
click at [1099, 279] on button "OK" at bounding box center [1097, 279] width 17 height 15
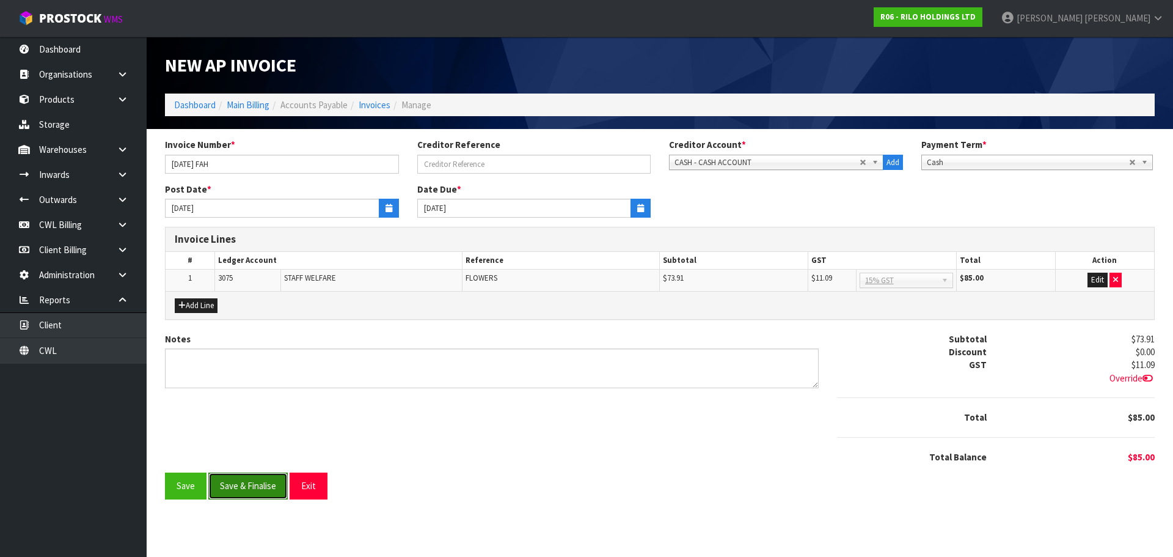
click at [267, 481] on button "Save & Finalise" at bounding box center [247, 485] width 79 height 26
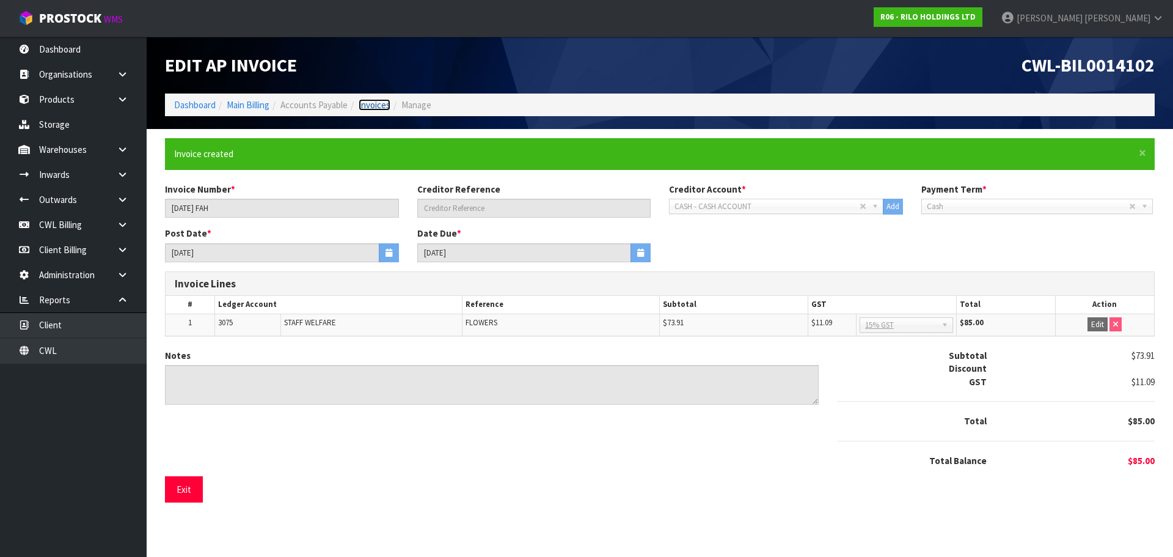
drag, startPoint x: 379, startPoint y: 103, endPoint x: 402, endPoint y: 101, distance: 23.2
click at [379, 103] on link "Invoices" at bounding box center [375, 105] width 32 height 12
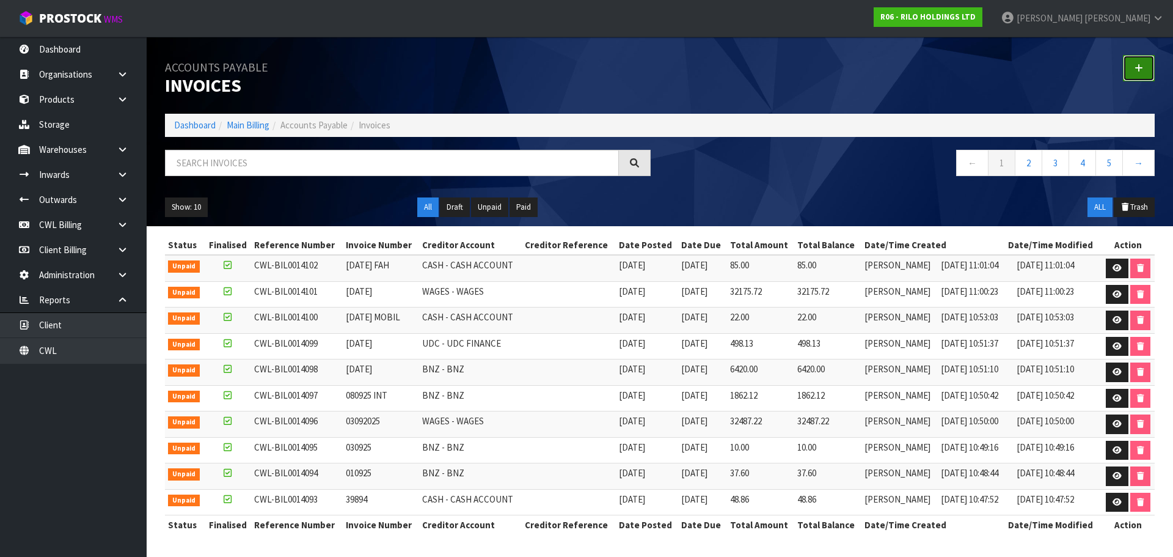
click at [1136, 64] on icon at bounding box center [1139, 68] width 9 height 9
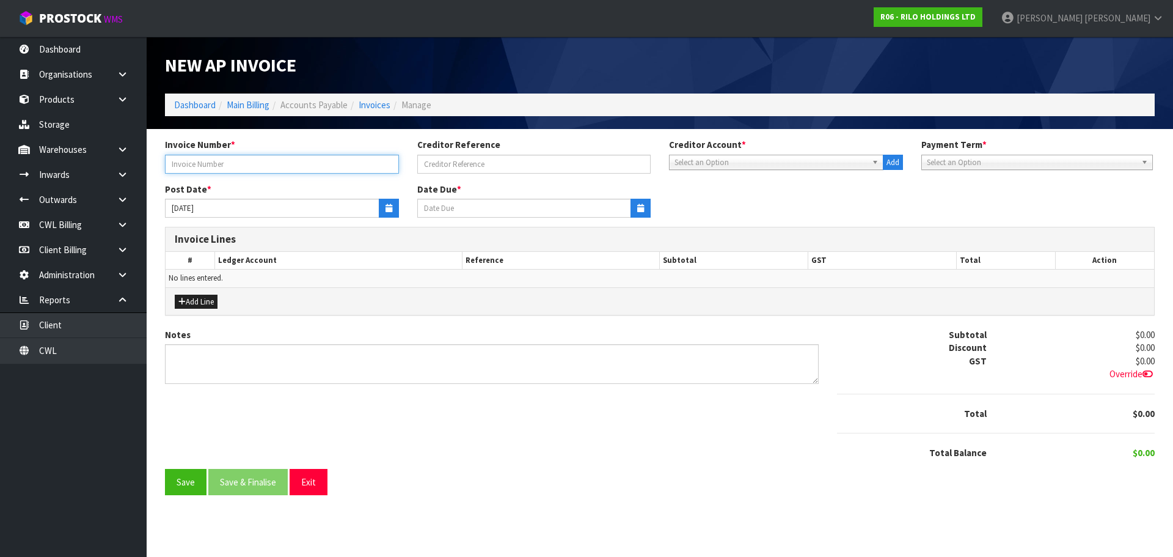
click at [244, 167] on input "text" at bounding box center [282, 164] width 234 height 19
type input "140925 - CHAINSAW"
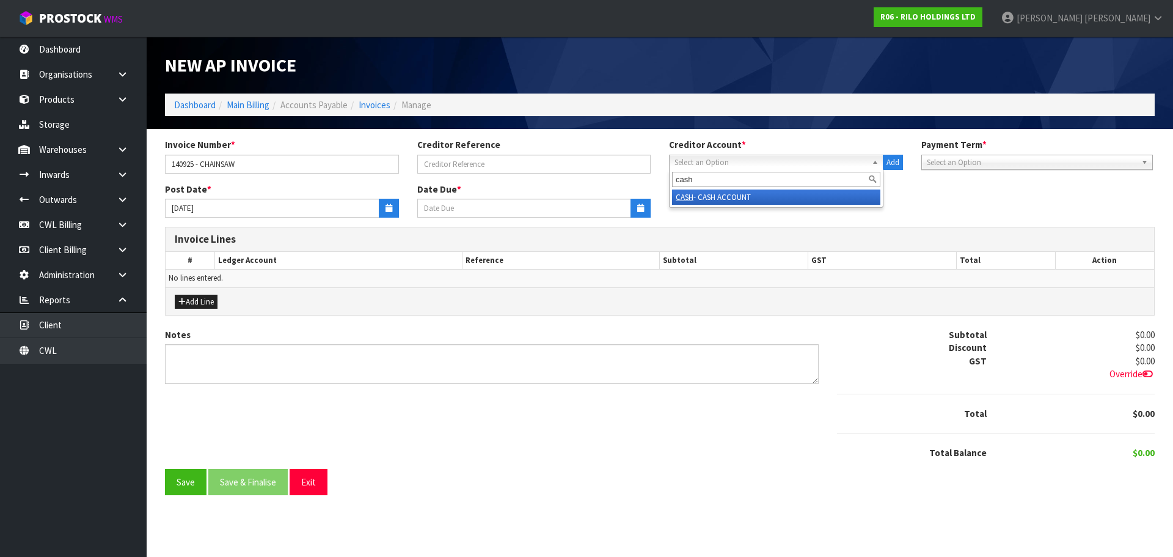
type input "cash"
click at [729, 197] on li "CASH - CASH ACCOUNT" at bounding box center [776, 196] width 208 height 15
type input "[DATE]"
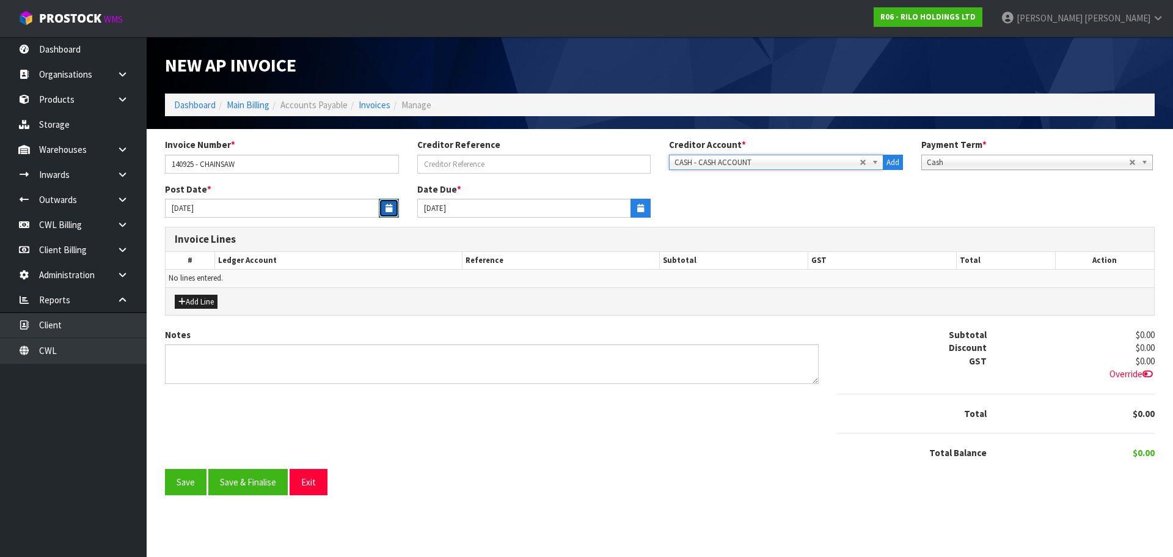
click at [389, 207] on icon "button" at bounding box center [389, 208] width 7 height 8
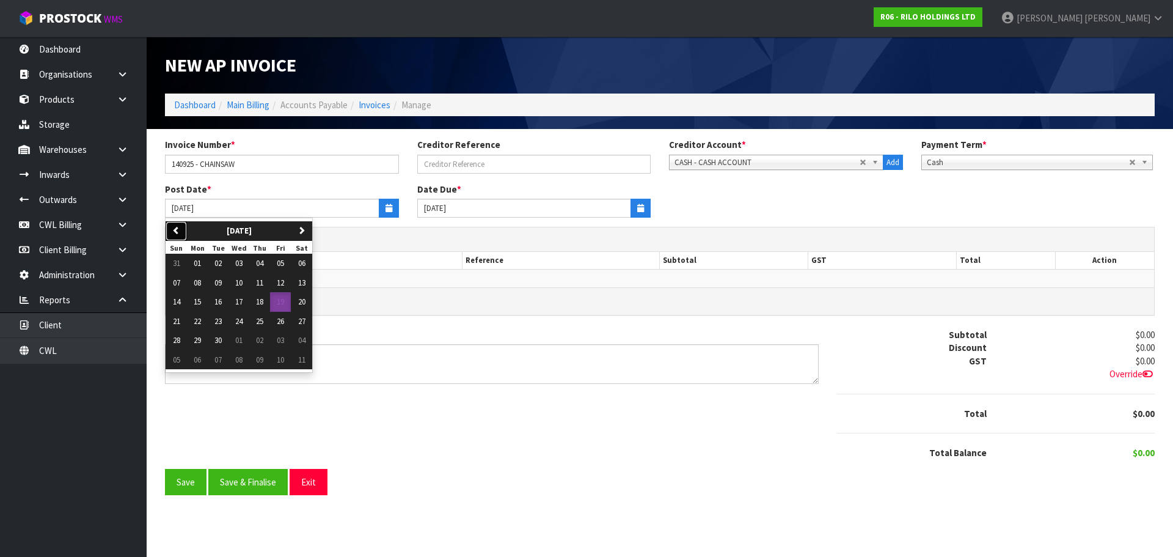
click at [182, 229] on button "previous" at bounding box center [176, 231] width 21 height 20
drag, startPoint x: 304, startPoint y: 233, endPoint x: 290, endPoint y: 250, distance: 22.1
click at [304, 233] on icon "button" at bounding box center [302, 230] width 8 height 8
click at [177, 302] on span "14" at bounding box center [176, 301] width 7 height 10
type input "[DATE]"
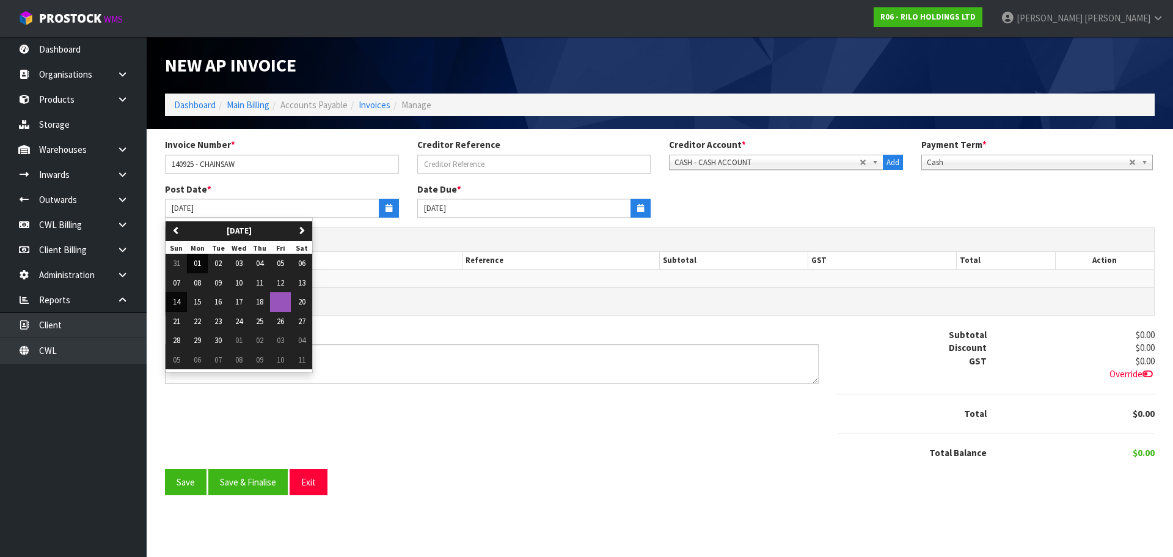
type input "[DATE]"
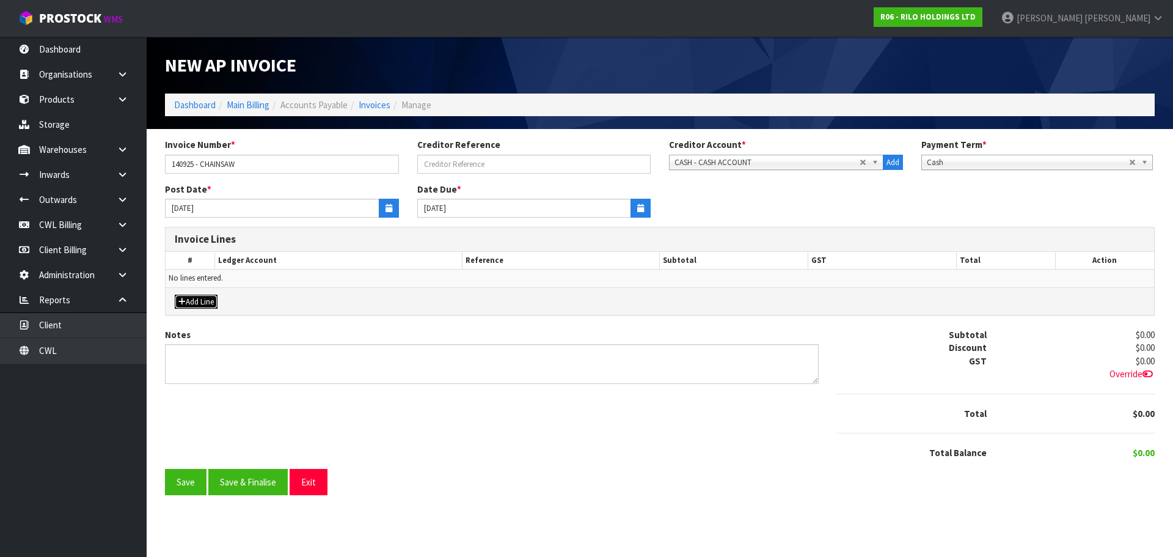
click at [208, 298] on button "Add Line" at bounding box center [196, 301] width 43 height 15
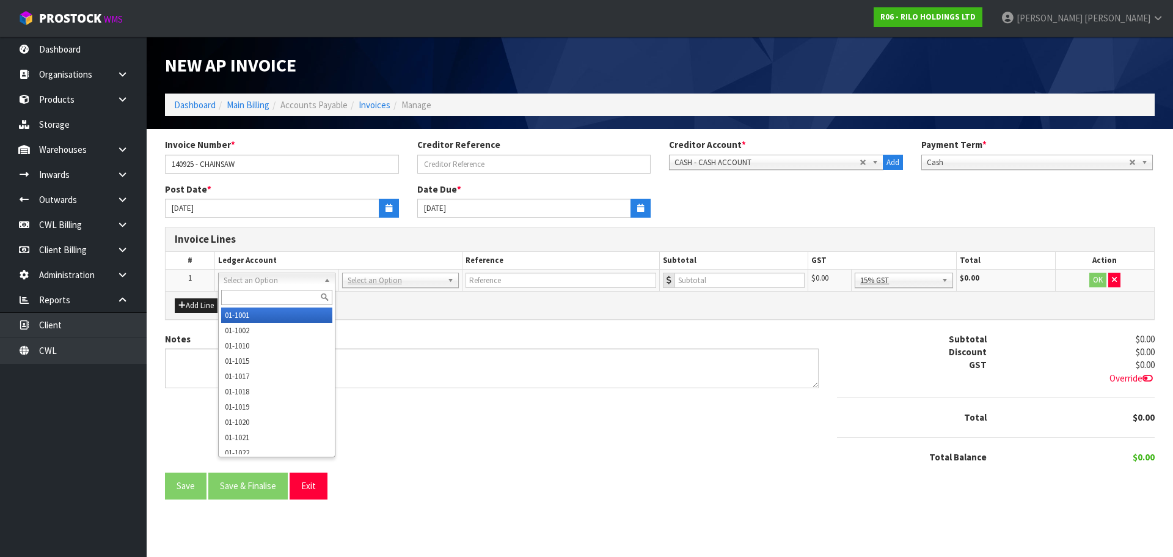
click at [255, 295] on input "text" at bounding box center [276, 297] width 111 height 15
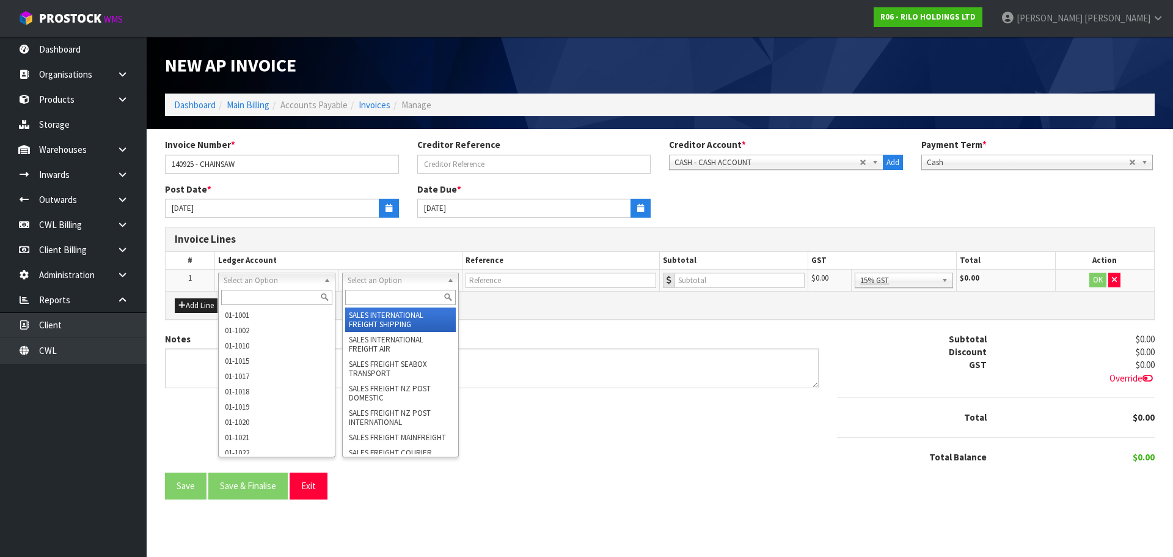
click at [370, 294] on input "text" at bounding box center [400, 297] width 111 height 15
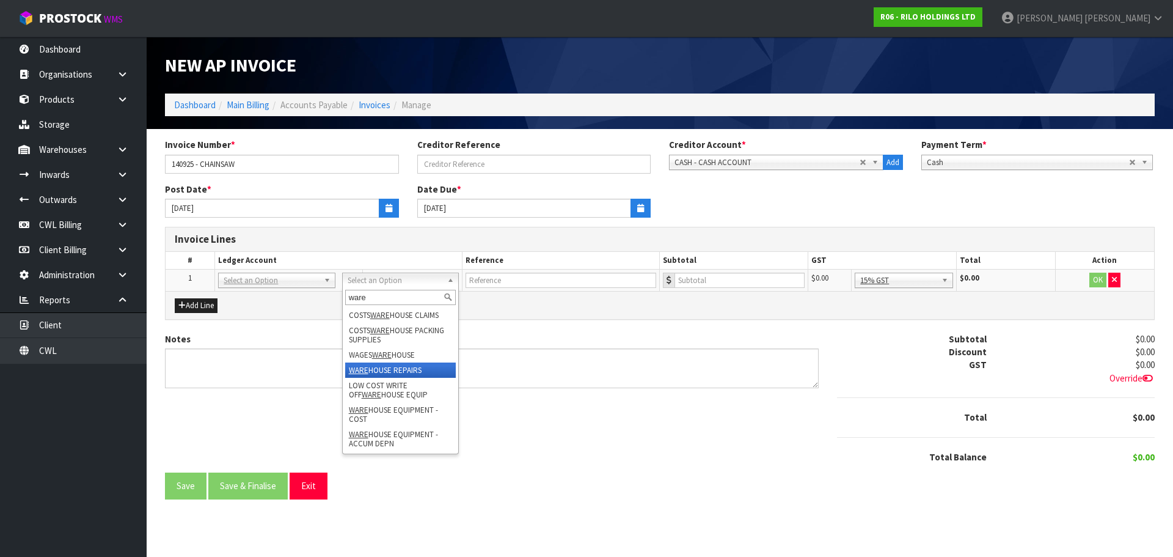
type input "ware"
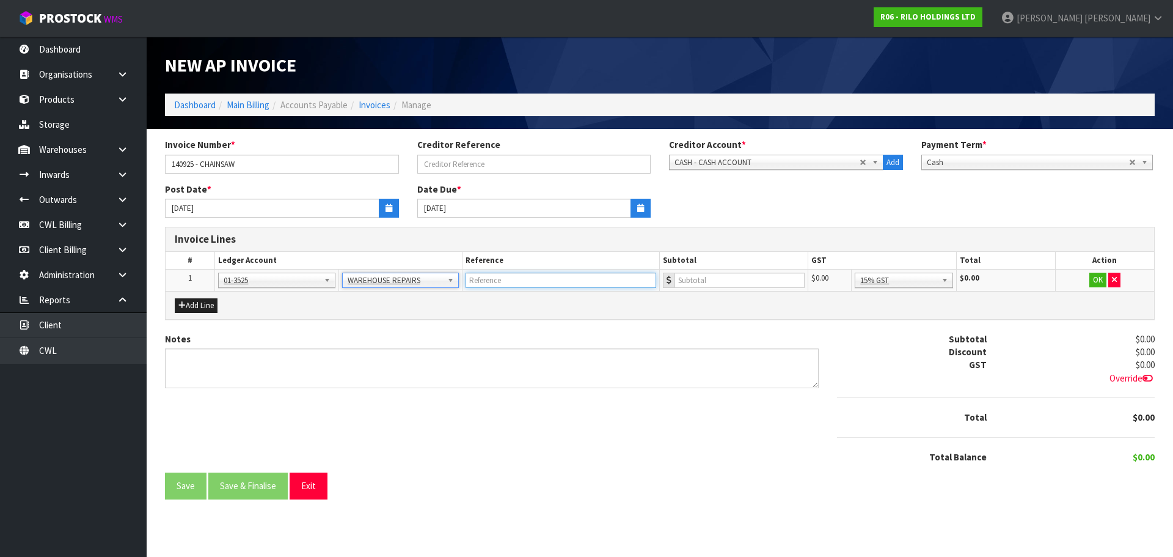
click at [486, 281] on input "text" at bounding box center [561, 279] width 191 height 15
type input "CHAINSAW SHARPEN"
type input "52.17"
click at [1100, 277] on button "OK" at bounding box center [1097, 279] width 17 height 15
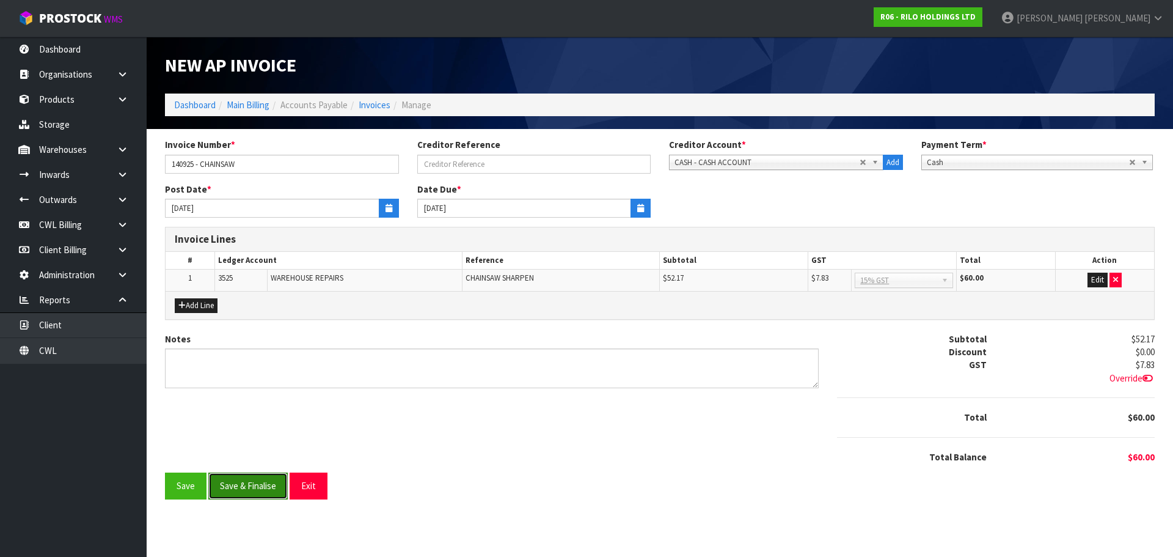
click at [251, 488] on button "Save & Finalise" at bounding box center [247, 485] width 79 height 26
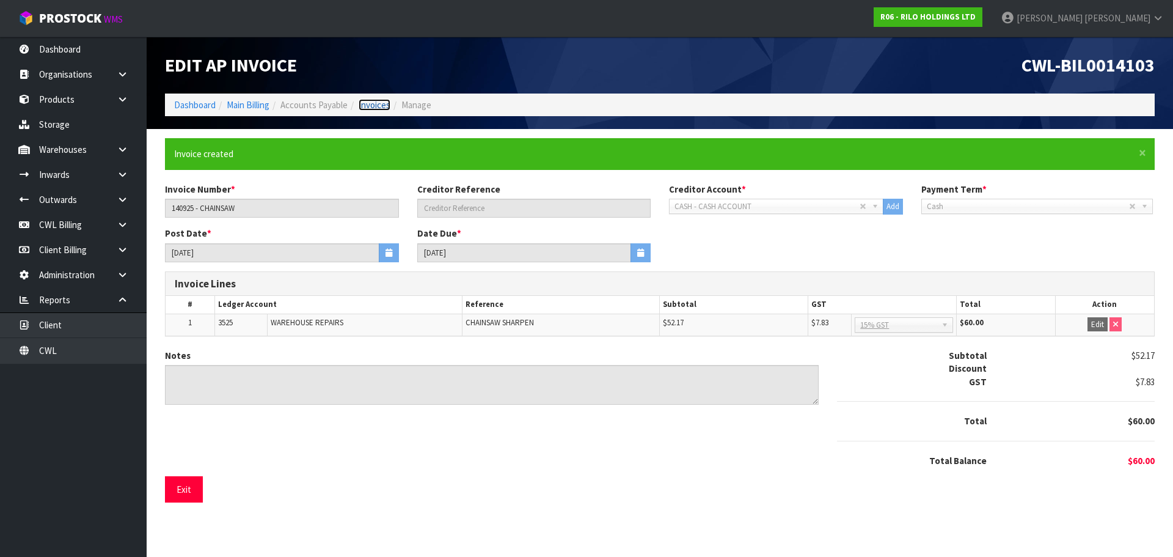
click at [382, 101] on link "Invoices" at bounding box center [375, 105] width 32 height 12
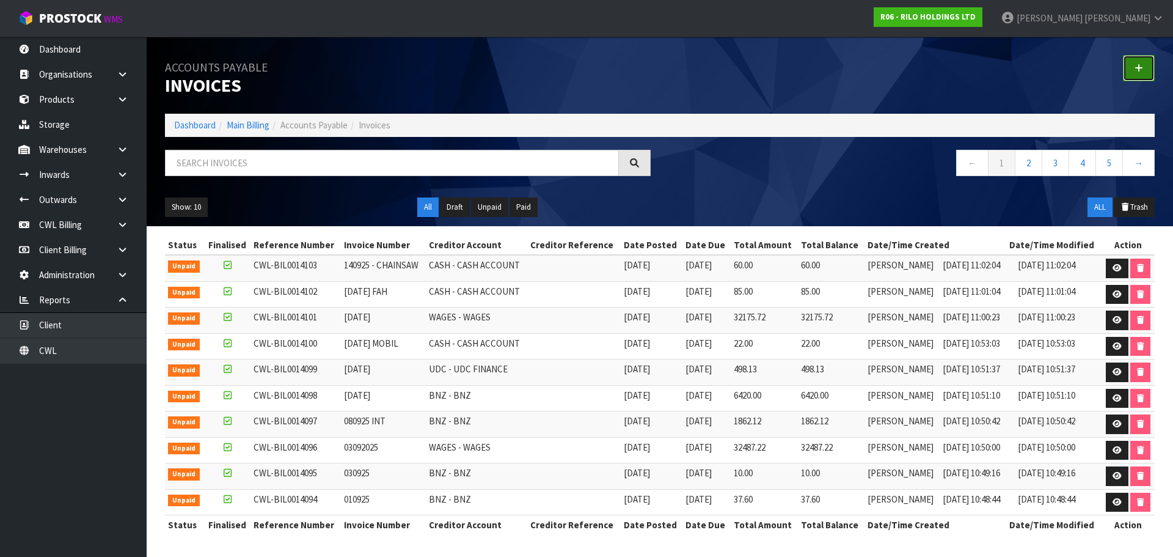
click at [1141, 62] on link at bounding box center [1139, 68] width 32 height 26
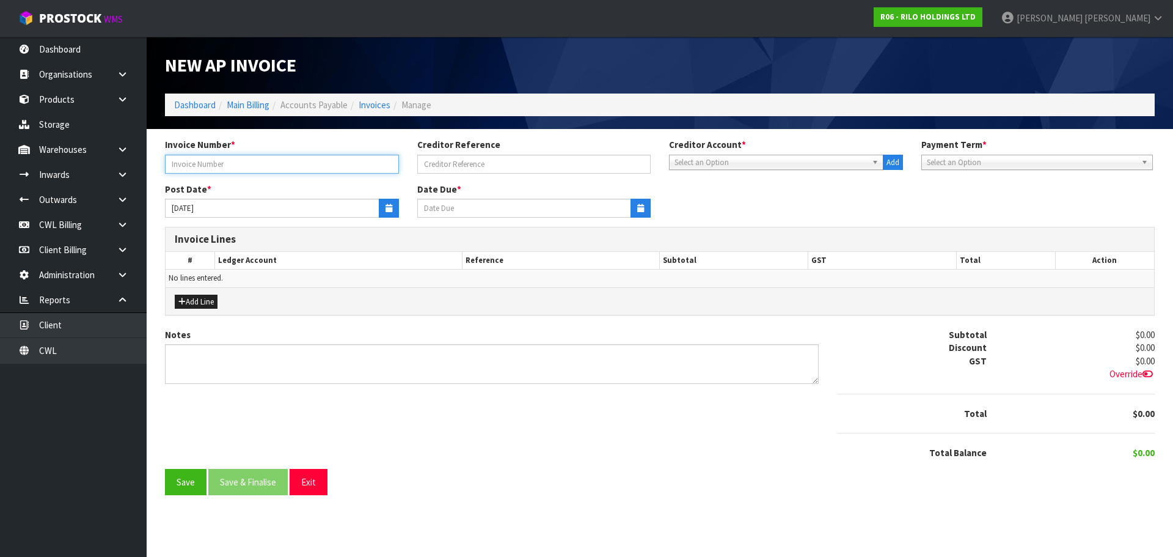
click at [265, 160] on input "text" at bounding box center [282, 164] width 234 height 19
type input "160925"
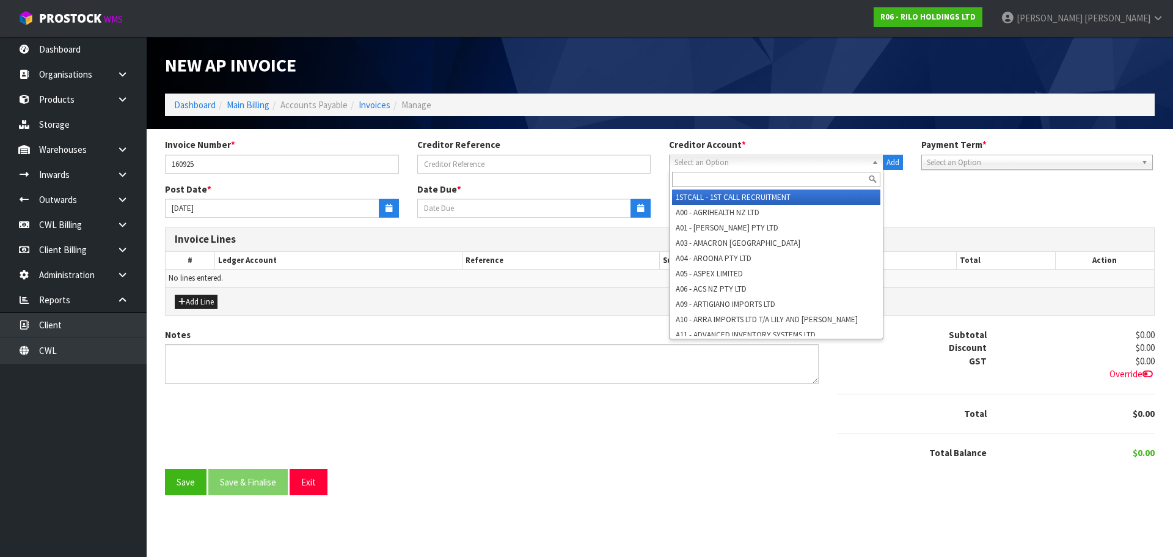
click at [745, 163] on span "Select an Option" at bounding box center [770, 162] width 192 height 15
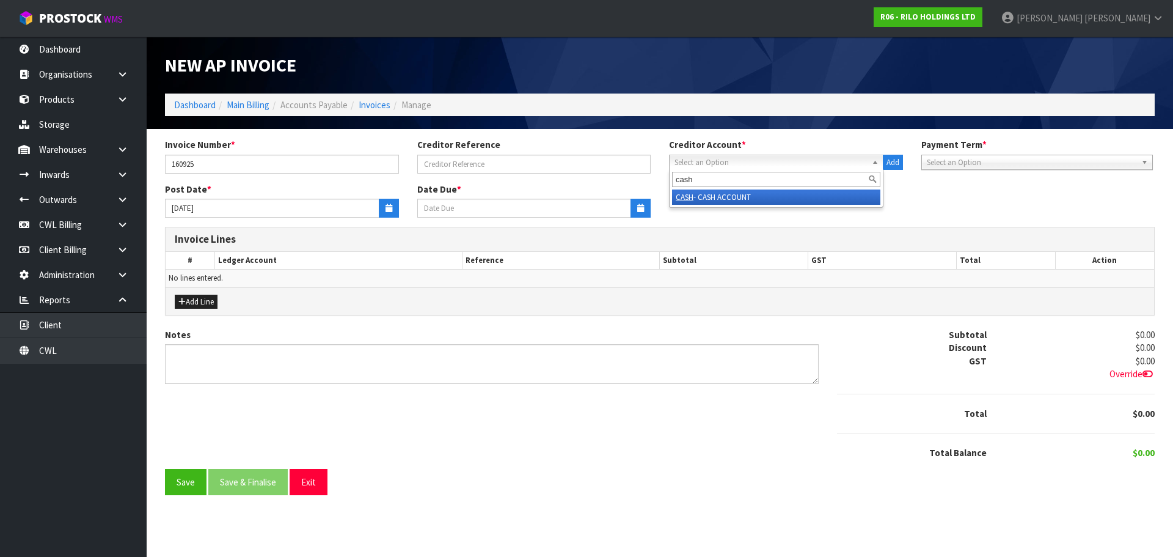
type input "cash"
drag, startPoint x: 729, startPoint y: 199, endPoint x: 662, endPoint y: 191, distance: 68.4
click at [729, 199] on li "CASH - CASH ACCOUNT" at bounding box center [776, 196] width 208 height 15
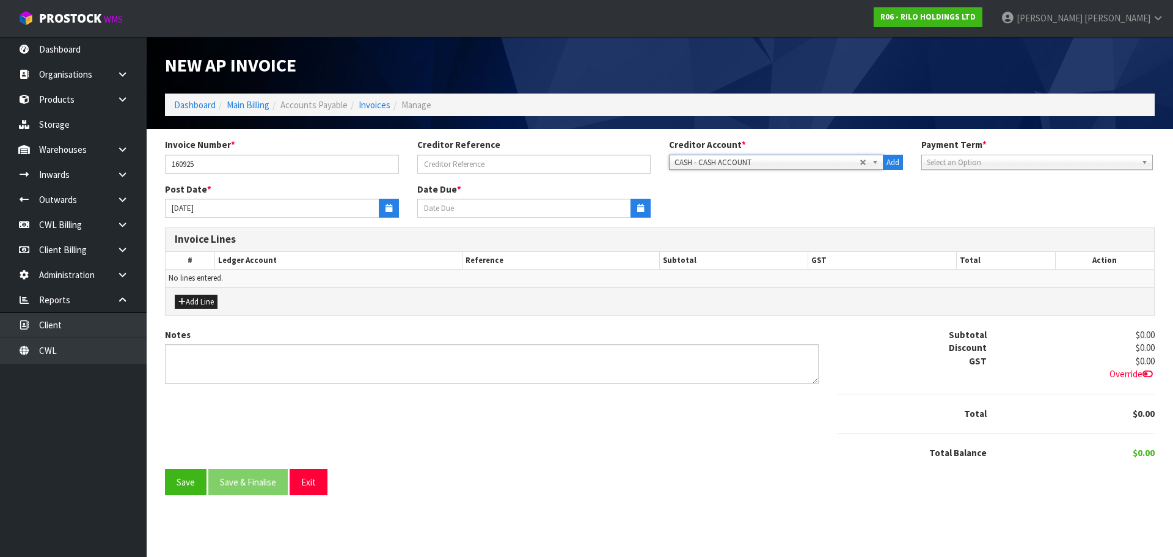
type input "[DATE]"
click at [305, 172] on input "160925" at bounding box center [282, 164] width 234 height 19
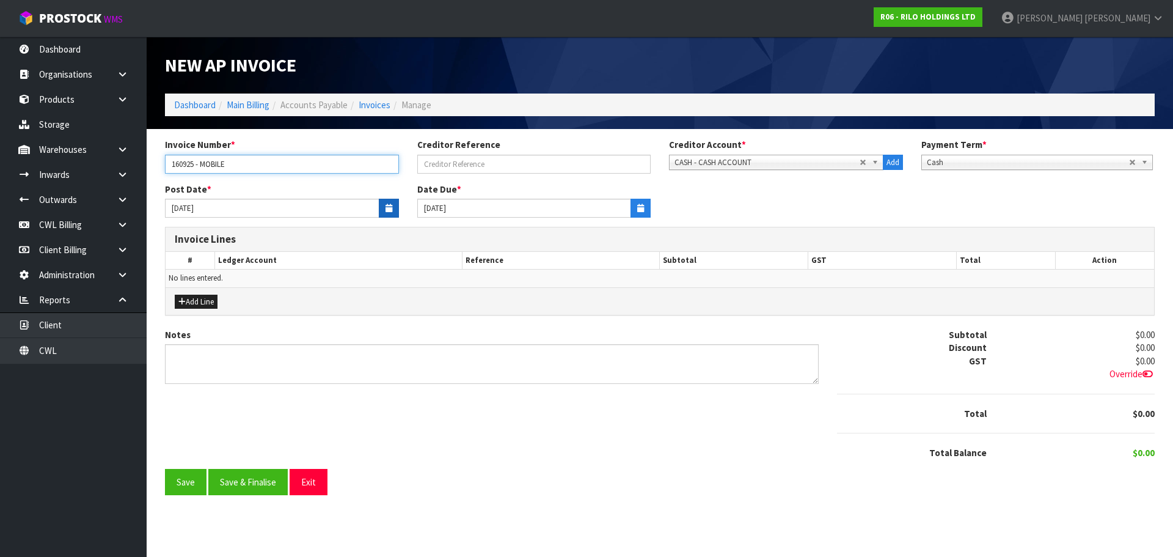
type input "160925 - MOBILE"
click at [390, 204] on icon "button" at bounding box center [389, 208] width 7 height 8
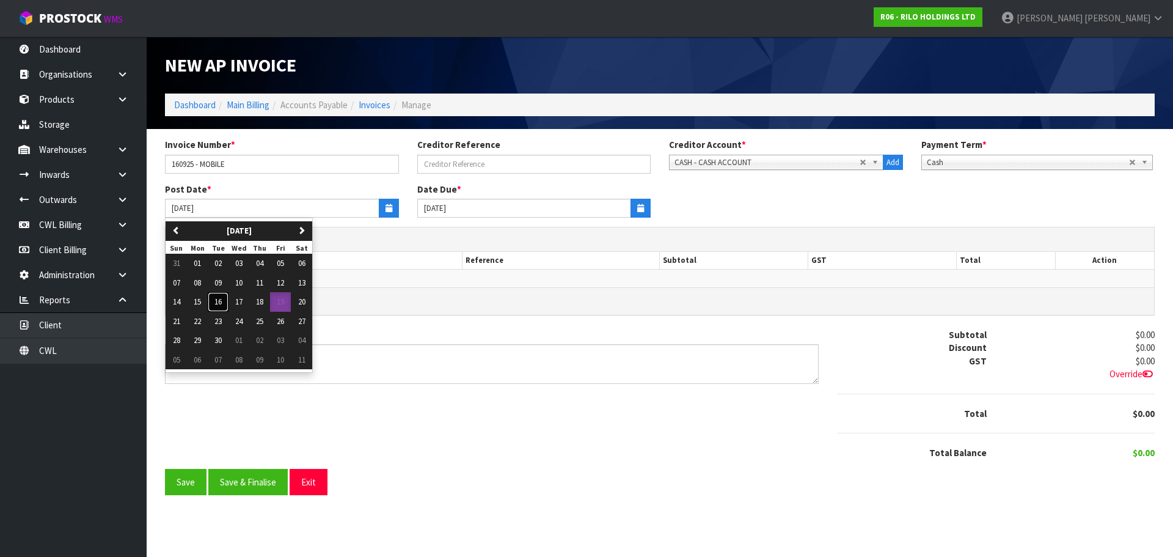
click at [216, 302] on span "16" at bounding box center [217, 301] width 7 height 10
type input "[DATE]"
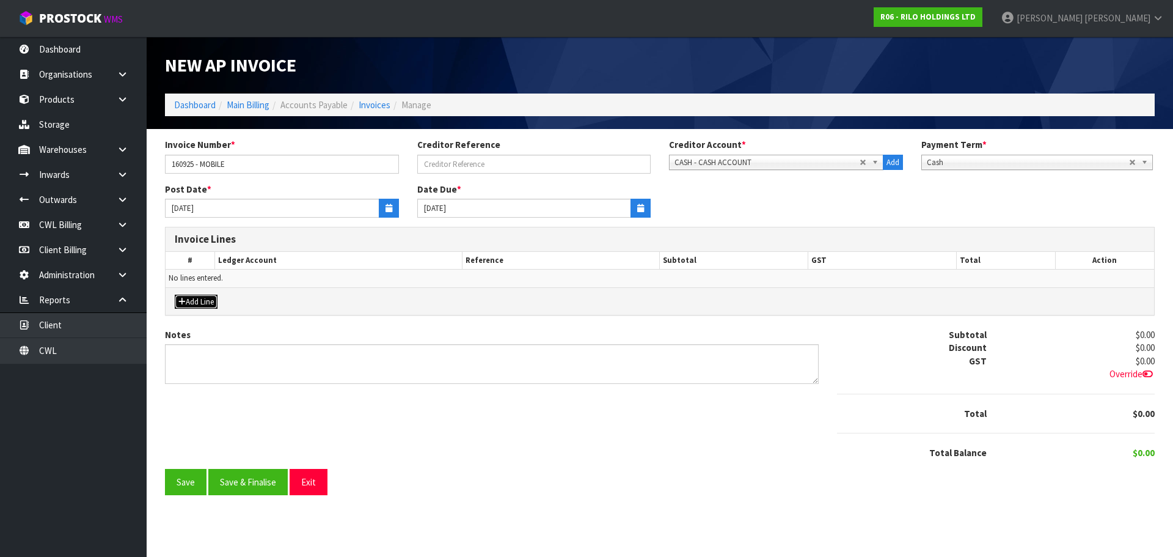
click at [215, 304] on button "Add Line" at bounding box center [196, 301] width 43 height 15
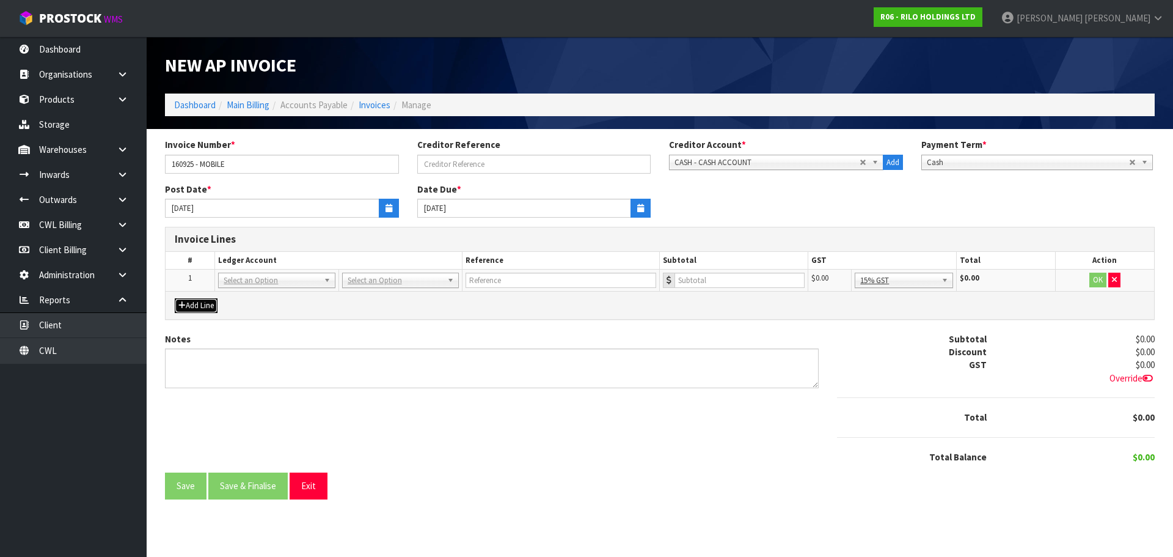
drag, startPoint x: 249, startPoint y: 283, endPoint x: 249, endPoint y: 290, distance: 7.4
click at [248, 291] on input "text" at bounding box center [276, 297] width 111 height 15
type input "3075"
click at [546, 288] on input "text" at bounding box center [561, 279] width 191 height 15
type input "MOBIL SMALES 16.9.25"
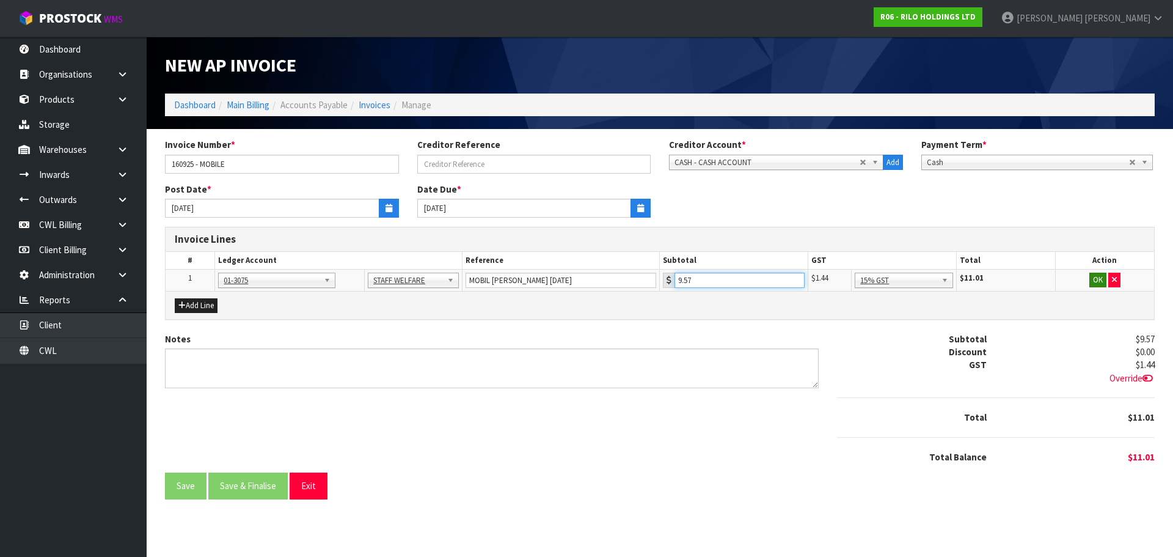
type input "9.57"
click at [1098, 279] on button "OK" at bounding box center [1097, 279] width 17 height 15
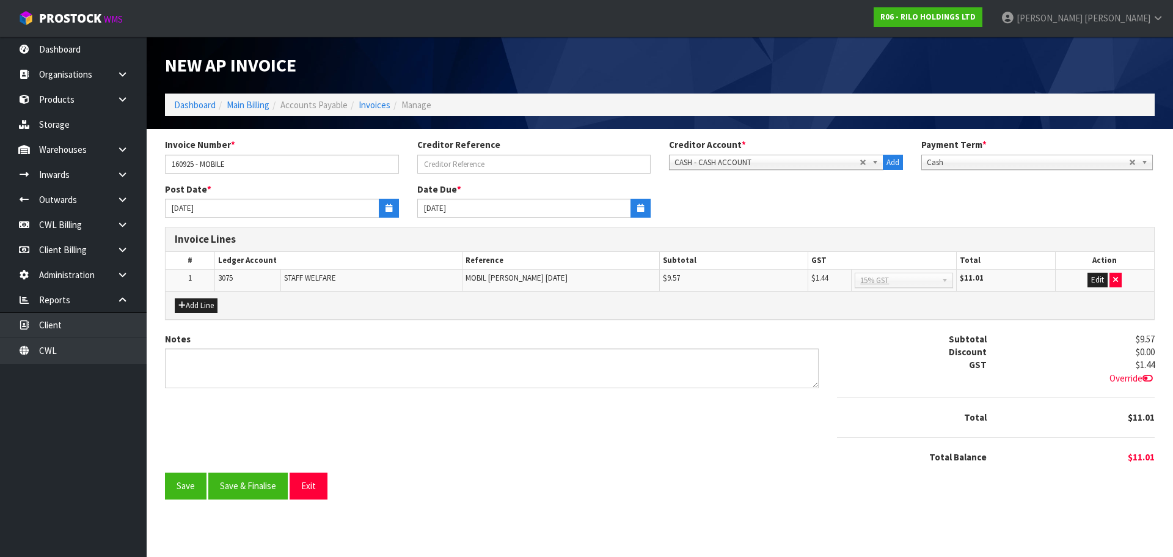
click at [1131, 376] on span "Override" at bounding box center [1131, 378] width 45 height 12
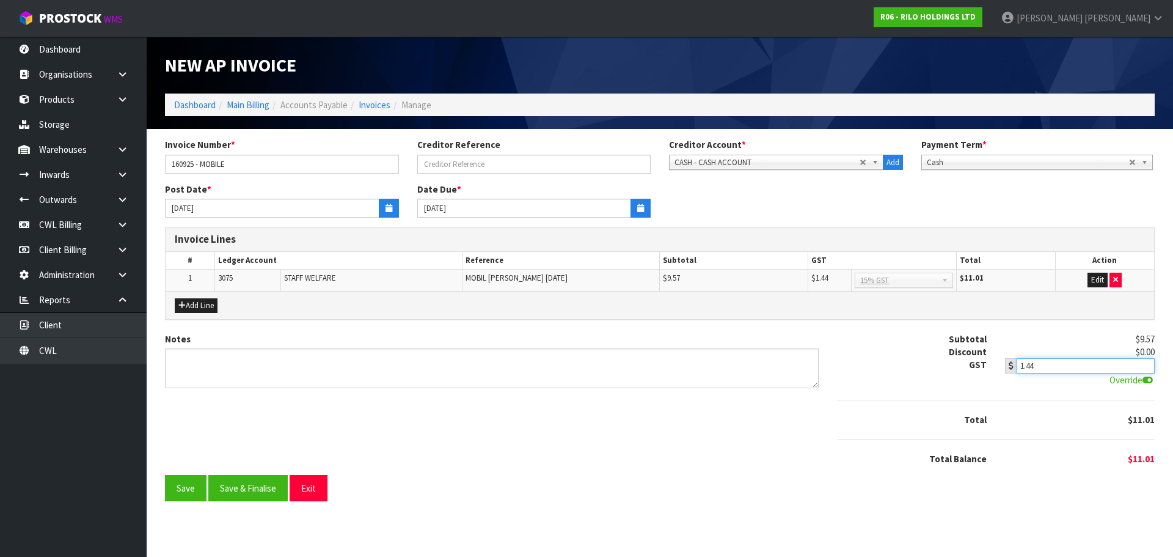
click at [1076, 365] on input "1.44" at bounding box center [1086, 365] width 138 height 15
type input "1.43"
click at [187, 491] on button "Save" at bounding box center [186, 488] width 42 height 26
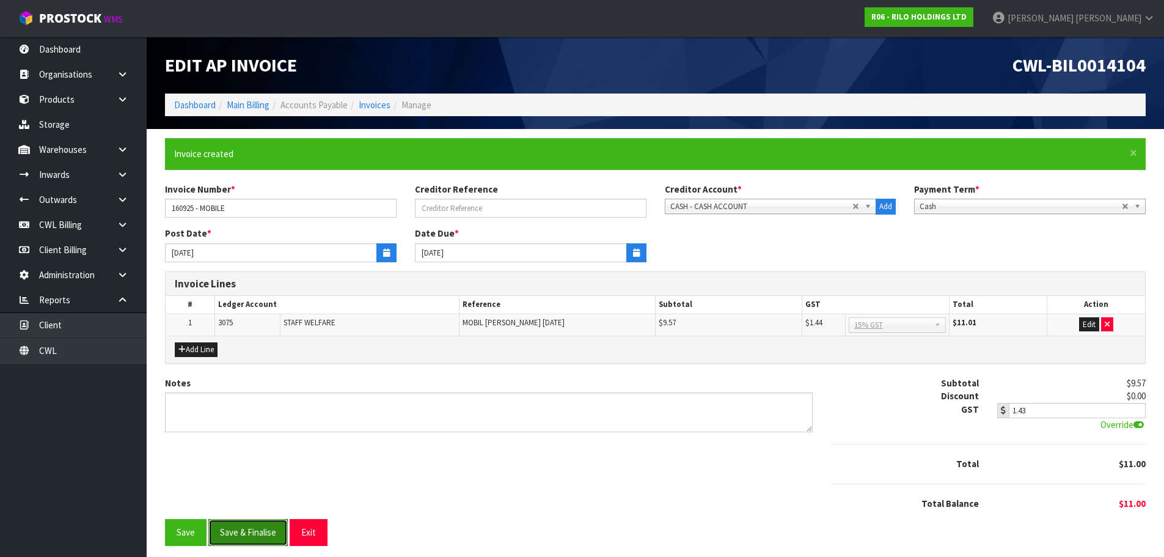
click at [242, 529] on button "Save & Finalise" at bounding box center [247, 532] width 79 height 26
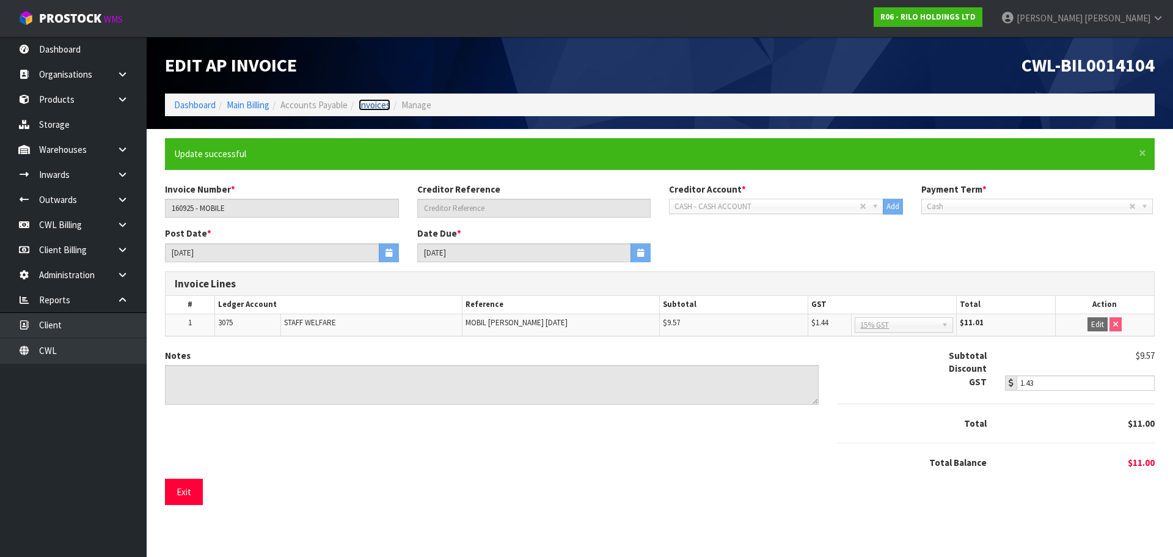
click at [377, 105] on link "Invoices" at bounding box center [375, 105] width 32 height 12
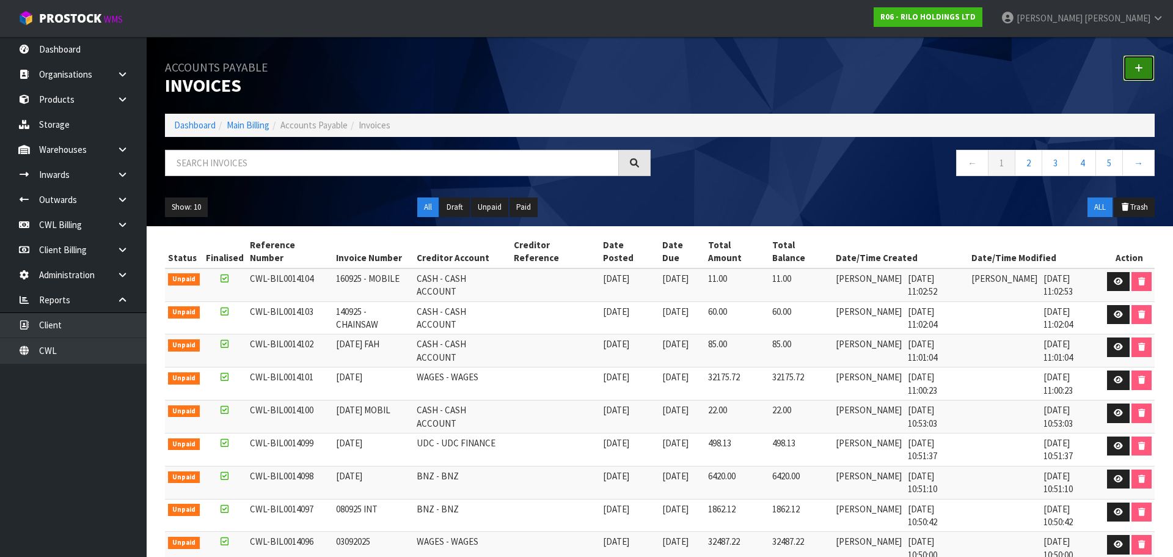
drag, startPoint x: 1137, startPoint y: 65, endPoint x: 876, endPoint y: 78, distance: 261.2
click at [1137, 65] on icon at bounding box center [1139, 68] width 9 height 9
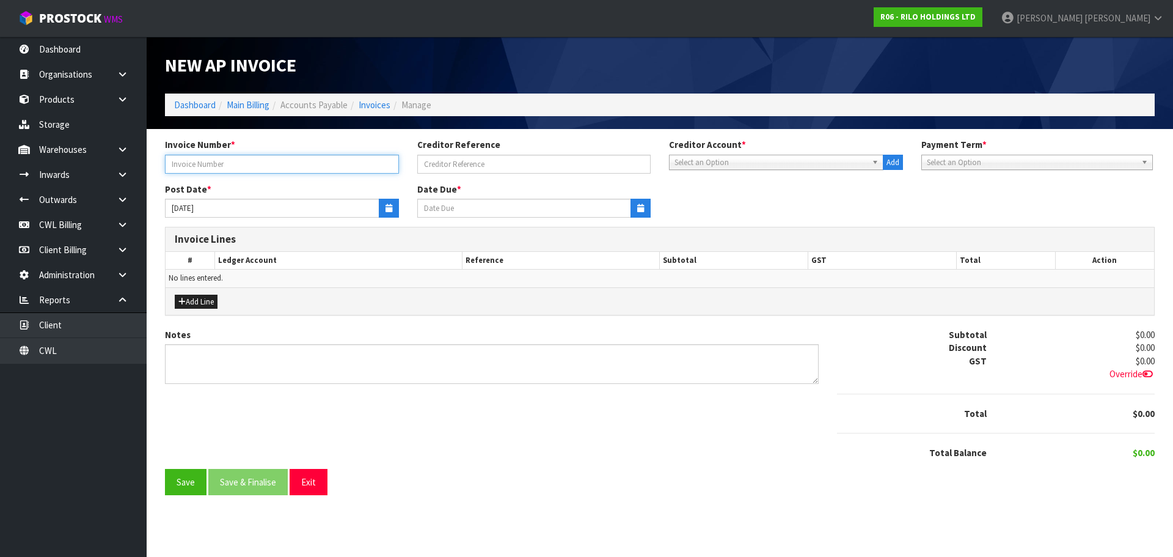
click at [325, 159] on input "text" at bounding box center [282, 164] width 234 height 19
type input "TRF VISA 17.9.25"
click at [751, 163] on span "Select an Option" at bounding box center [770, 162] width 192 height 15
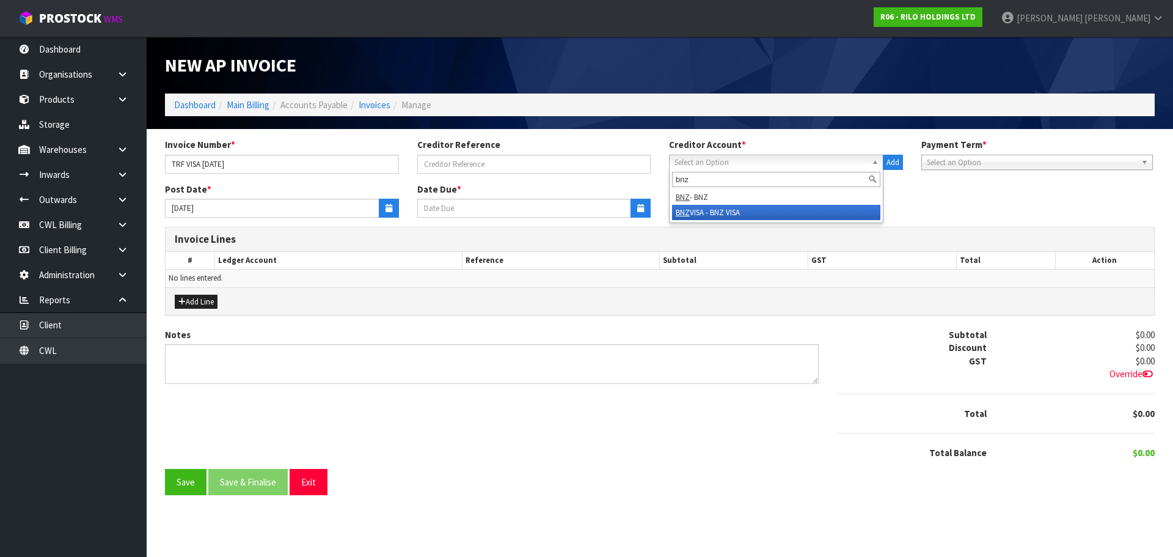
type input "bnz"
drag, startPoint x: 734, startPoint y: 210, endPoint x: 618, endPoint y: 195, distance: 117.0
click at [730, 208] on li "BNZ VISA - BNZ VISA" at bounding box center [776, 212] width 208 height 15
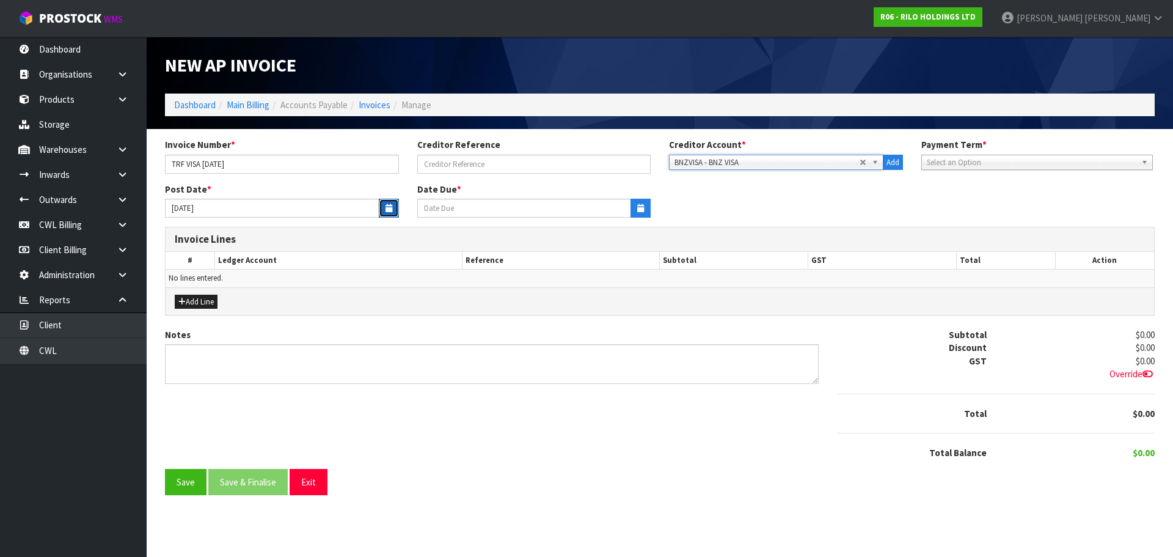
click at [384, 205] on button "button" at bounding box center [389, 208] width 20 height 19
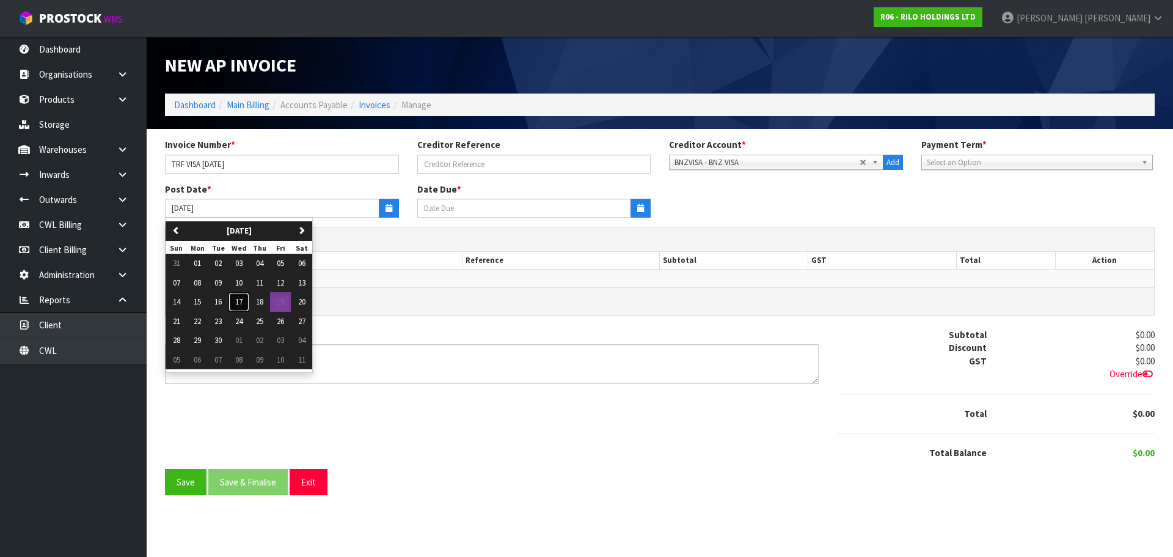
click at [239, 302] on span "17" at bounding box center [238, 301] width 7 height 10
type input "[DATE]"
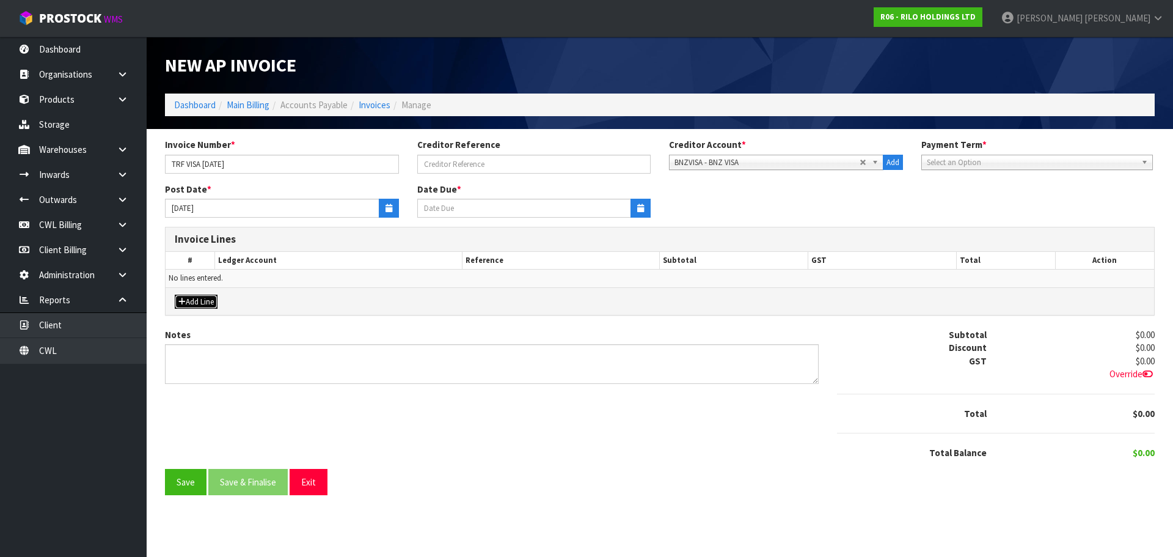
click at [203, 302] on button "Add Line" at bounding box center [196, 301] width 43 height 15
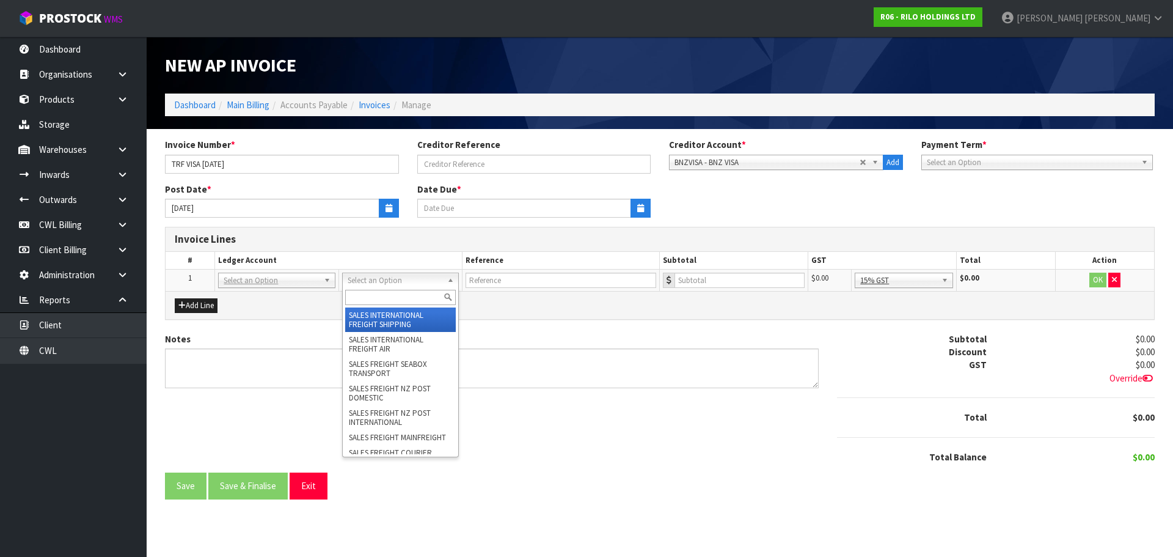
click at [368, 295] on input "text" at bounding box center [400, 297] width 111 height 15
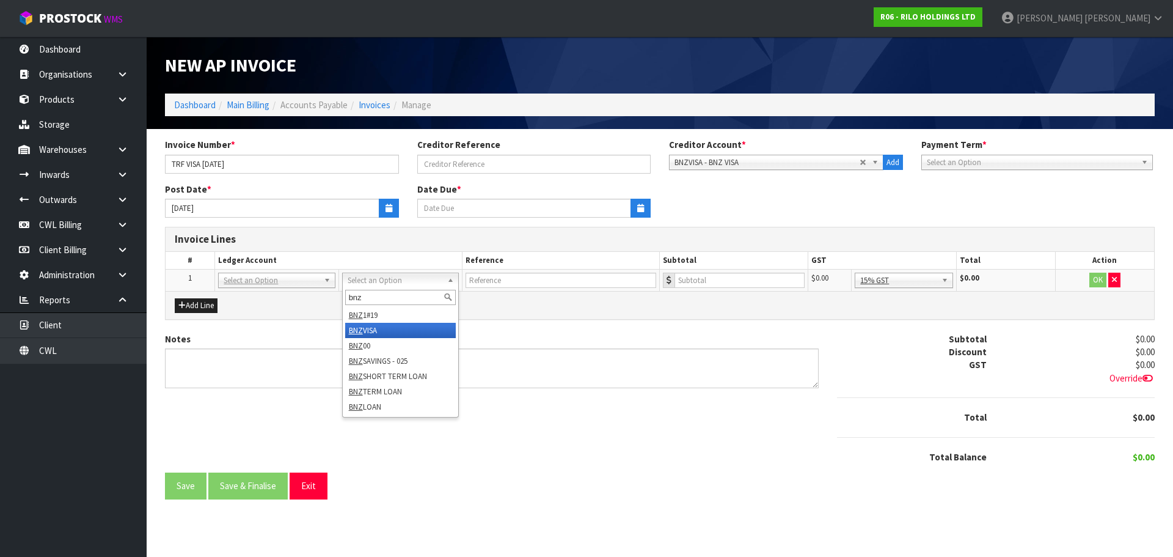
type input "bnz"
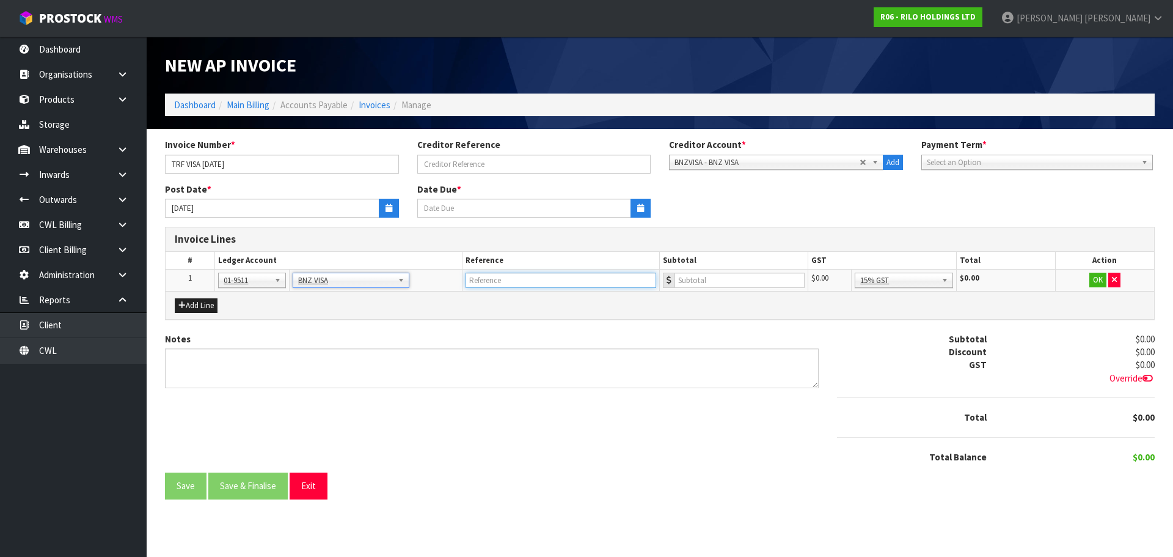
click at [586, 280] on input "text" at bounding box center [561, 279] width 191 height 15
type input "TRF 17.9.25"
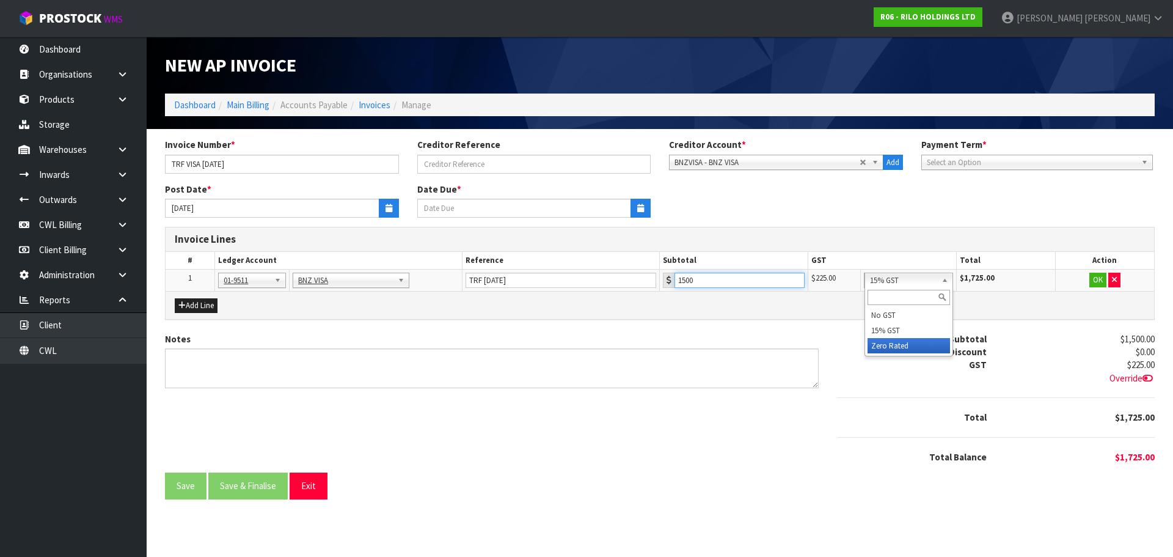
type input "1500"
drag, startPoint x: 1100, startPoint y: 281, endPoint x: 843, endPoint y: 343, distance: 265.2
click at [1098, 281] on button "OK" at bounding box center [1097, 279] width 17 height 15
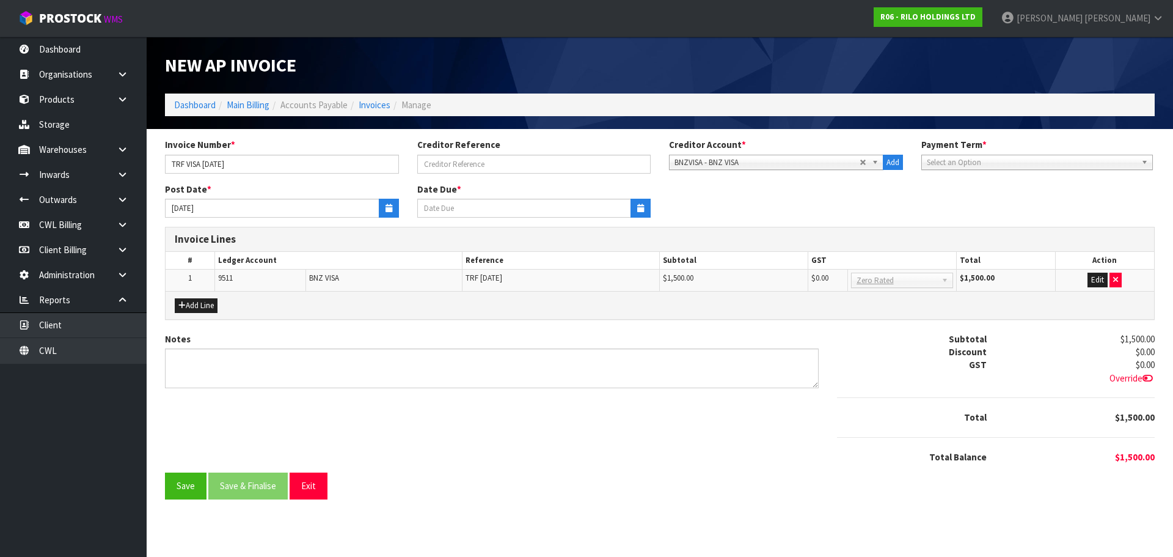
click at [1039, 163] on span "Select an Option" at bounding box center [1032, 162] width 210 height 15
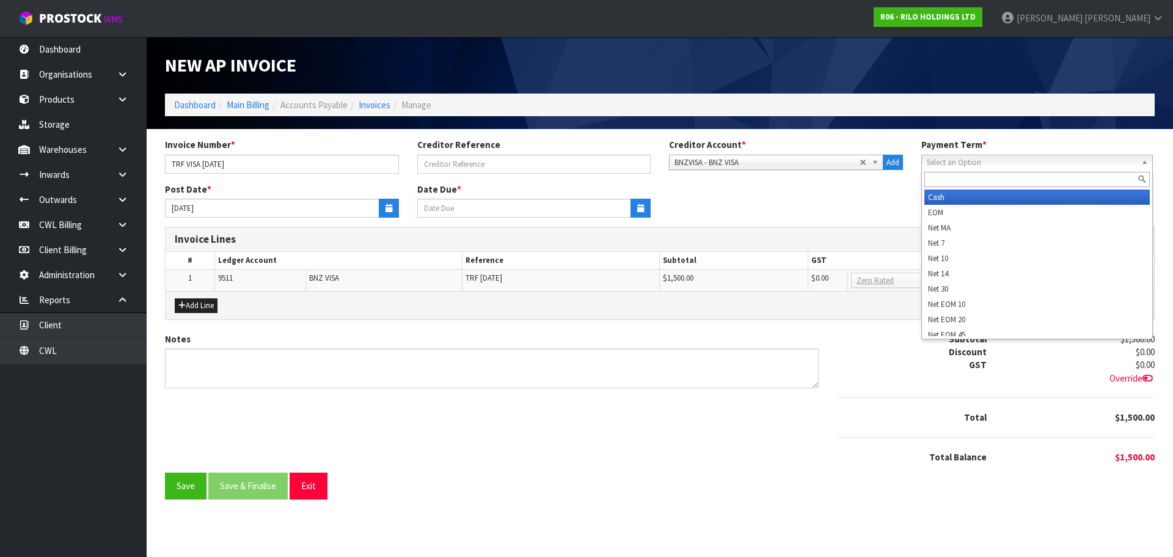
click at [989, 197] on li "Cash" at bounding box center [1036, 196] width 225 height 15
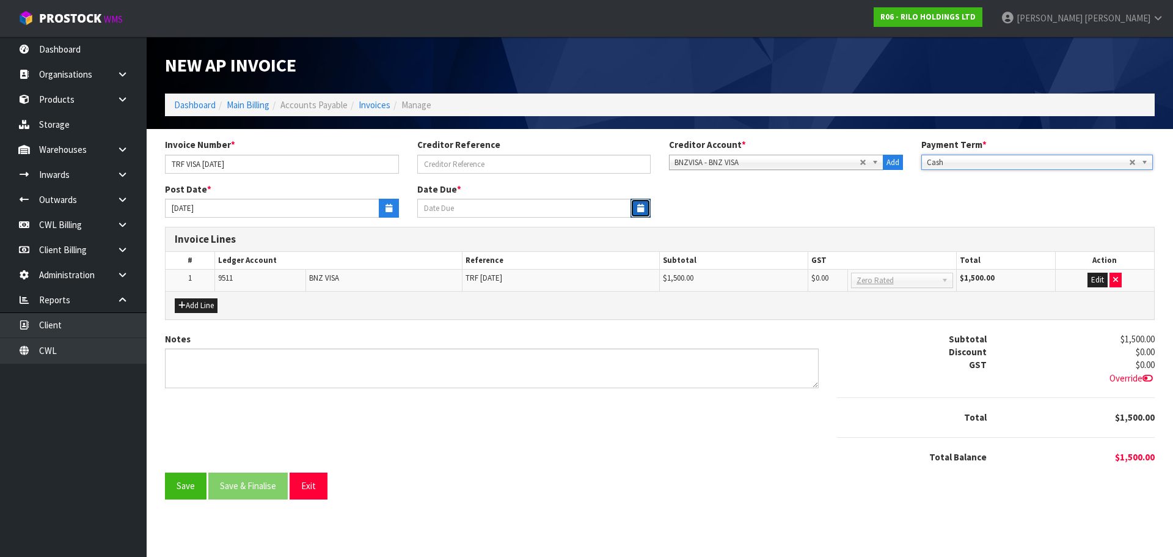
drag, startPoint x: 639, startPoint y: 205, endPoint x: 569, endPoint y: 217, distance: 70.7
click at [637, 205] on icon "button" at bounding box center [640, 208] width 7 height 8
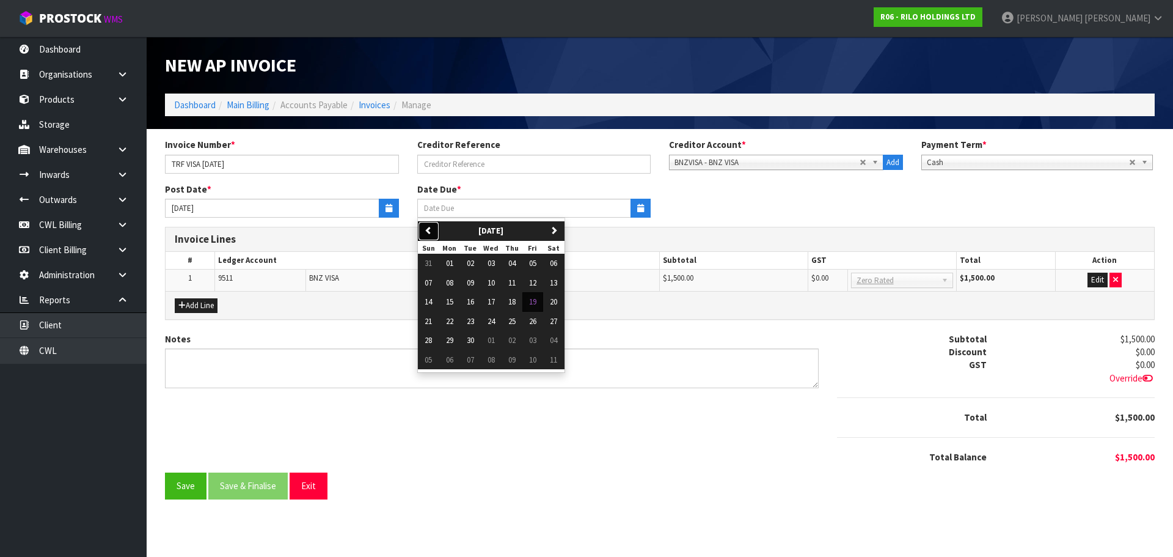
click at [437, 225] on button "previous" at bounding box center [428, 231] width 21 height 20
click at [558, 228] on icon "button" at bounding box center [554, 230] width 8 height 8
click at [492, 302] on span "17" at bounding box center [491, 301] width 7 height 10
type input "[DATE]"
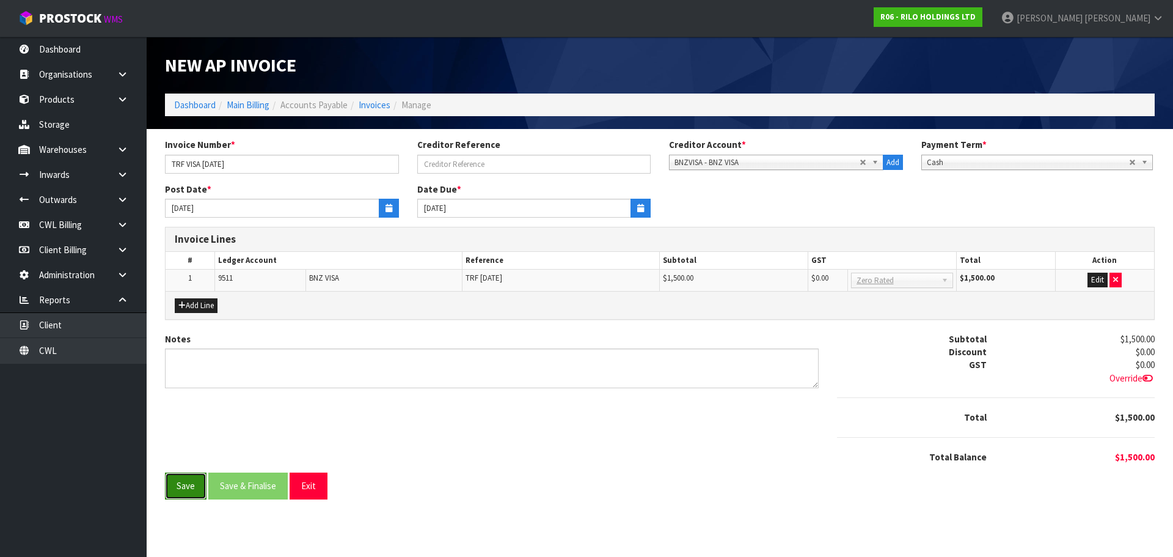
click at [180, 492] on button "Save" at bounding box center [186, 485] width 42 height 26
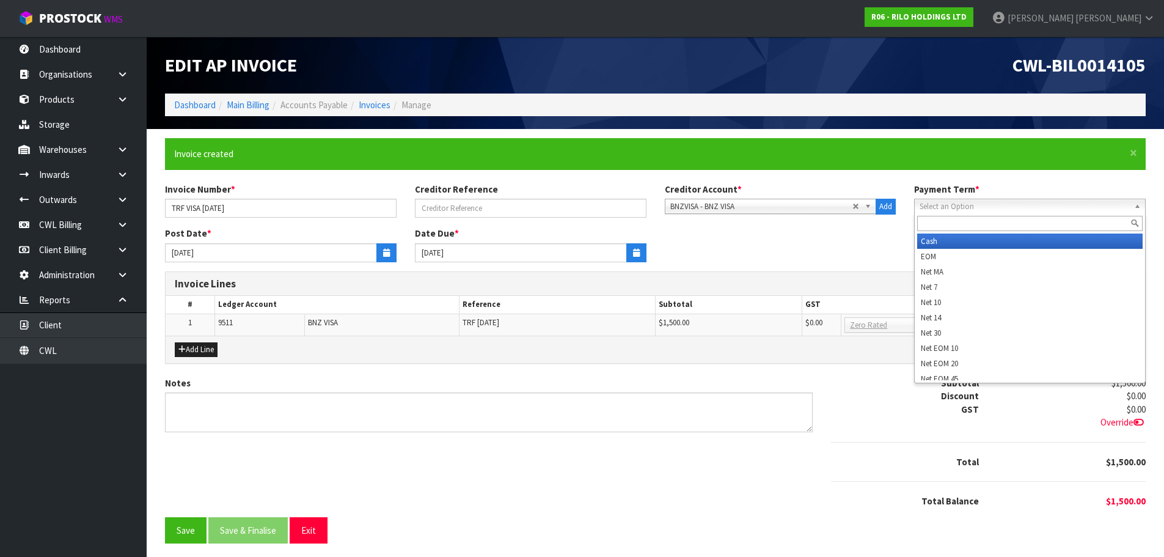
click at [1006, 208] on span "Select an Option" at bounding box center [1020, 206] width 202 height 15
click at [962, 243] on li "Cash" at bounding box center [1029, 240] width 225 height 15
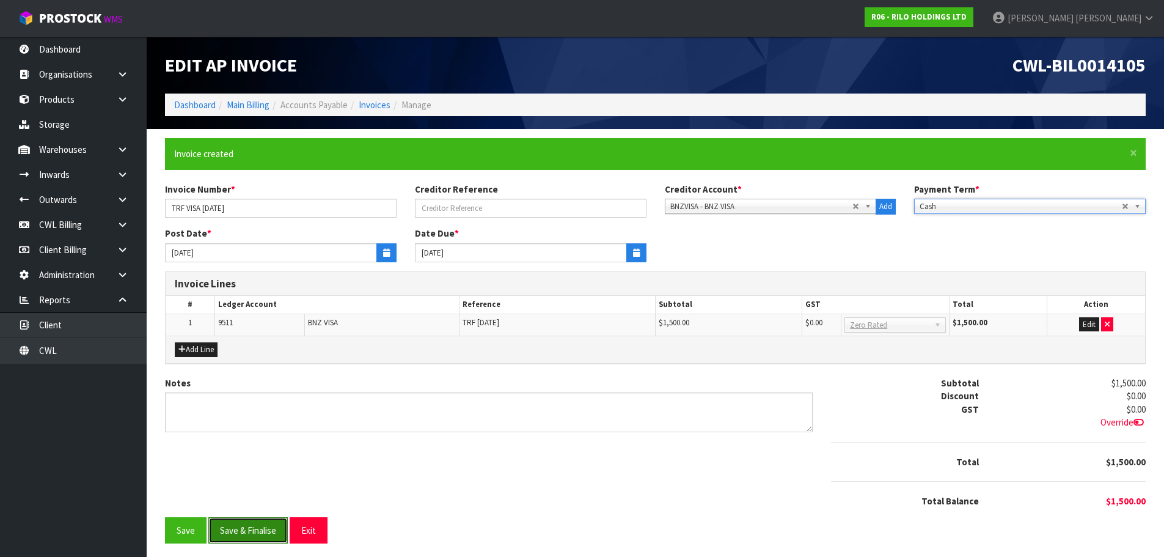
click at [241, 533] on button "Save & Finalise" at bounding box center [247, 530] width 79 height 26
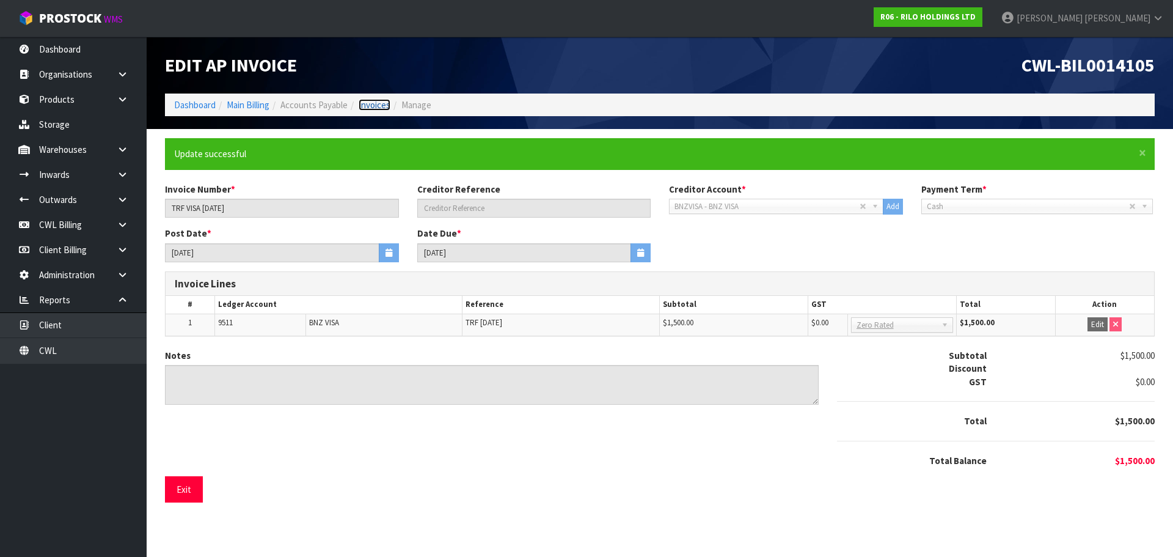
click at [383, 105] on link "Invoices" at bounding box center [375, 105] width 32 height 12
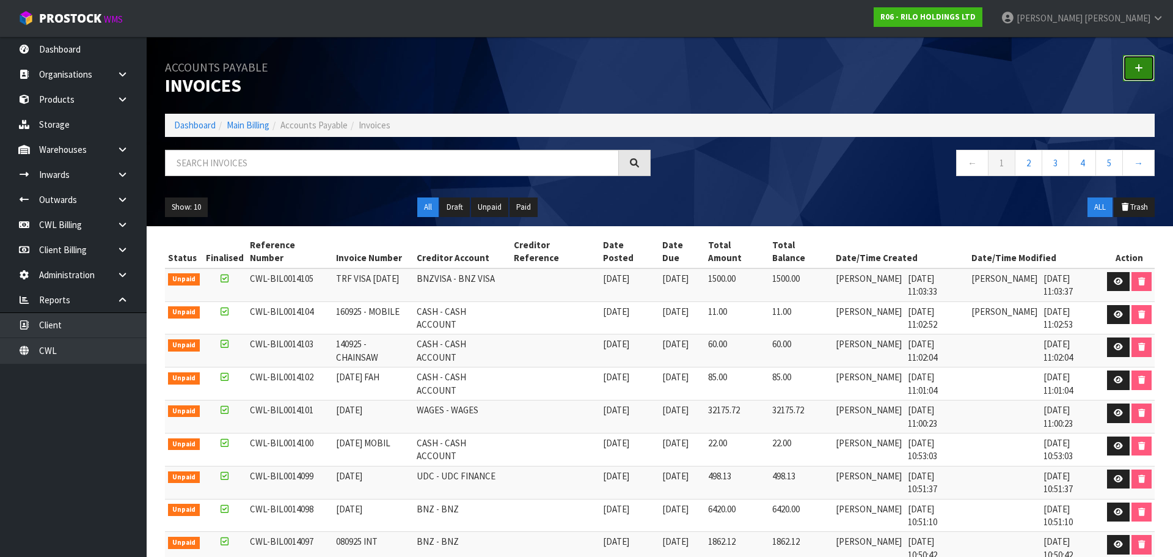
click at [1141, 67] on icon at bounding box center [1139, 68] width 9 height 9
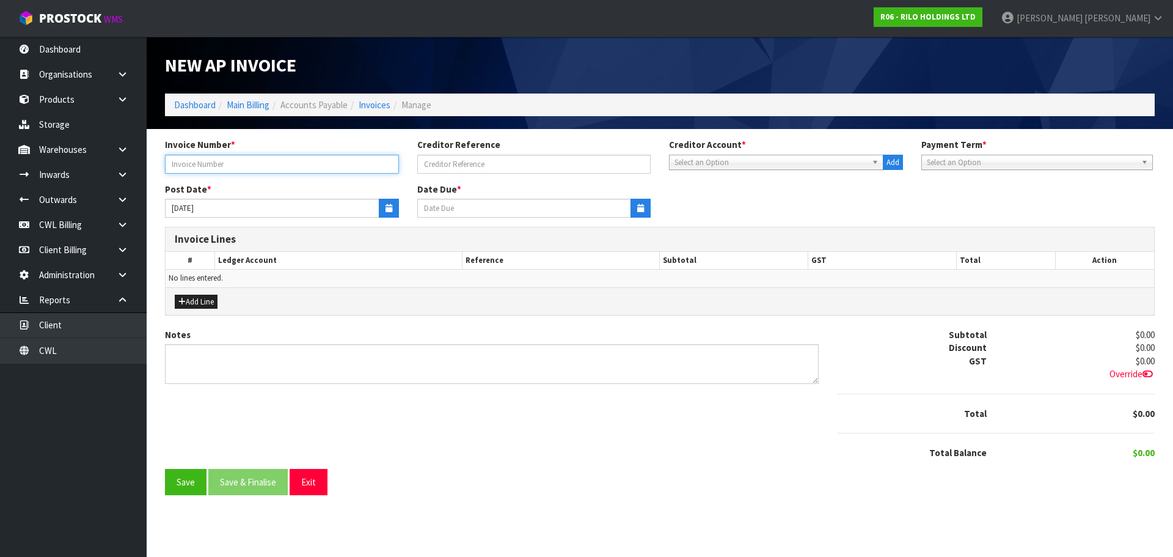
click at [194, 164] on input "text" at bounding box center [282, 164] width 234 height 19
type input "[DATE] WAGE"
click at [703, 166] on span "Select an Option" at bounding box center [770, 162] width 192 height 15
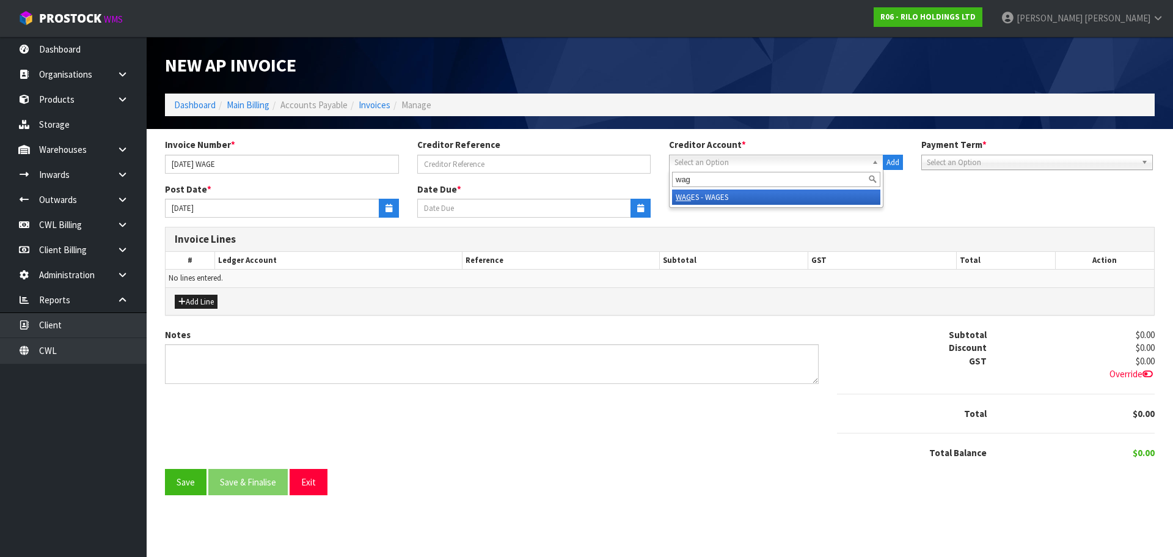
type input "wag"
click at [699, 193] on li "WAG ES - WAGES" at bounding box center [776, 196] width 208 height 15
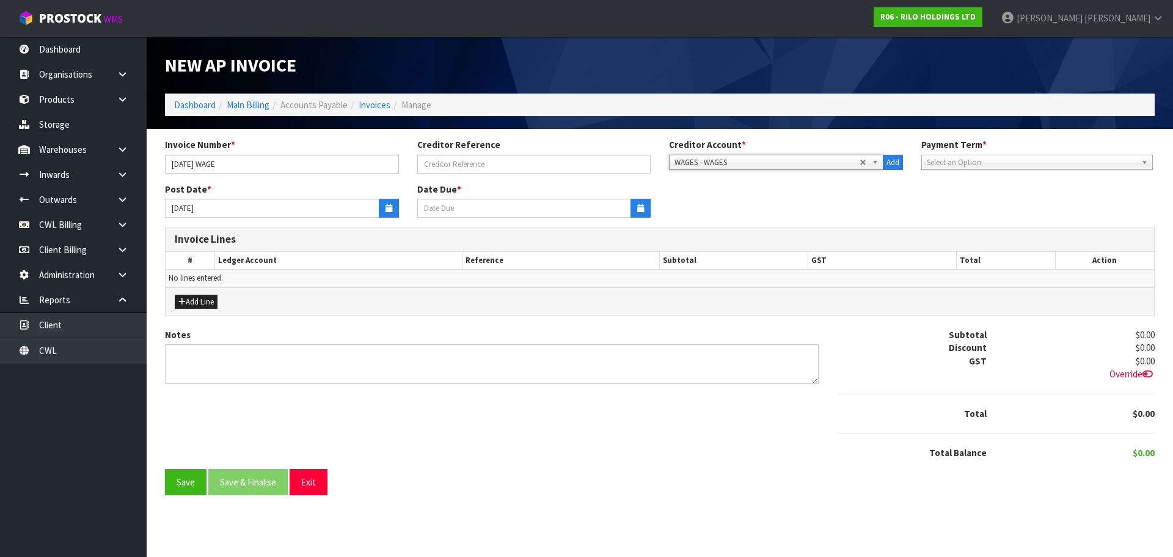
type input "[DATE]"
click at [392, 210] on button "button" at bounding box center [389, 208] width 20 height 19
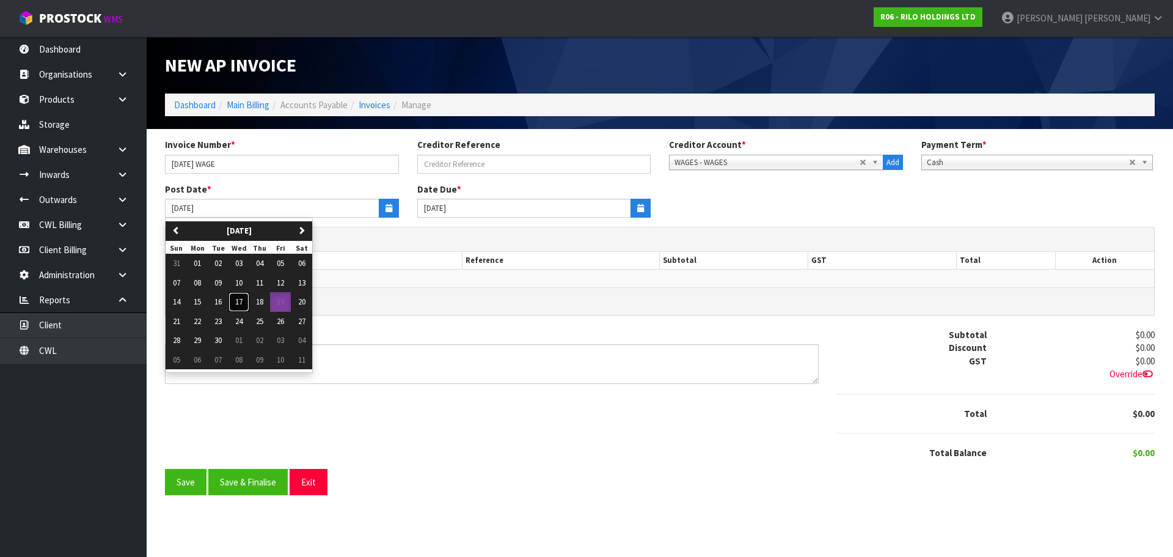
click at [247, 305] on button "17" at bounding box center [238, 302] width 21 height 20
type input "[DATE]"
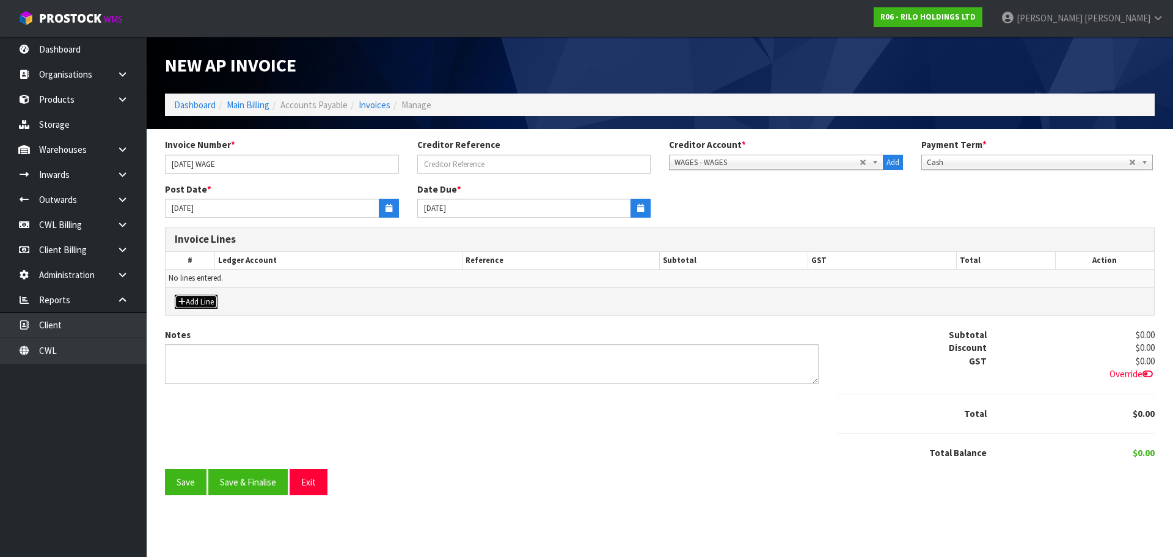
click at [213, 299] on button "Add Line" at bounding box center [196, 301] width 43 height 15
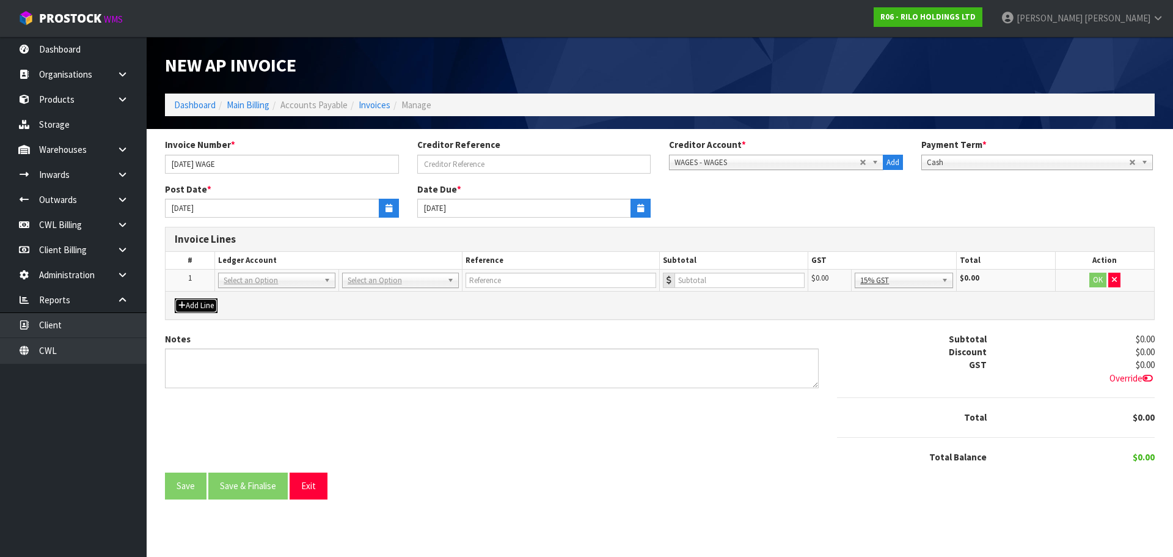
drag, startPoint x: 239, startPoint y: 284, endPoint x: 238, endPoint y: 290, distance: 6.2
drag, startPoint x: 228, startPoint y: 297, endPoint x: 232, endPoint y: 290, distance: 8.2
click at [231, 295] on input "text" at bounding box center [276, 297] width 111 height 15
type input "3020"
click at [477, 277] on input "text" at bounding box center [561, 279] width 191 height 15
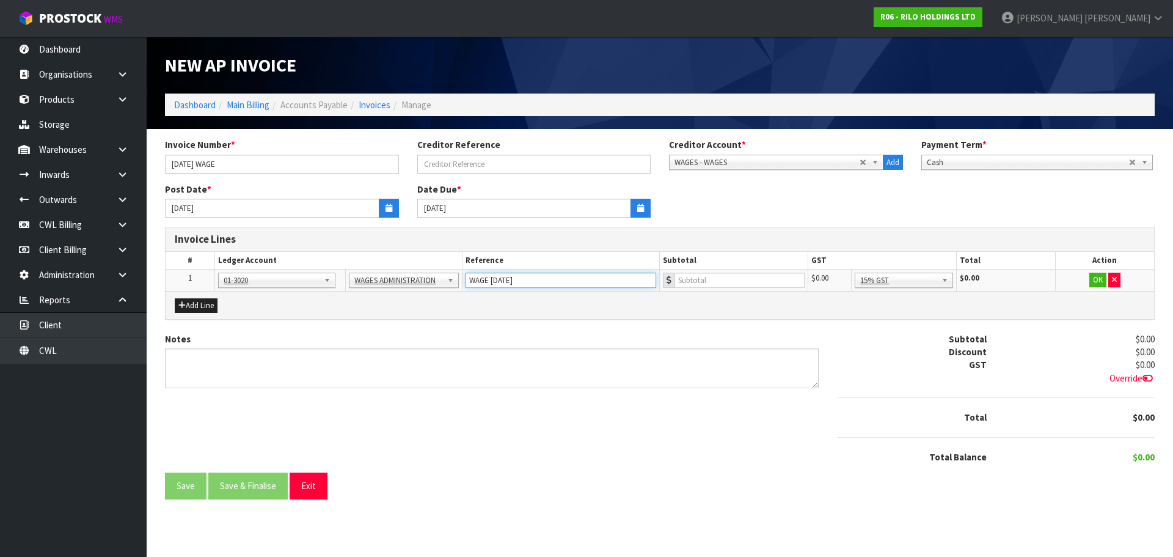
type input "WAGE 17.9.25"
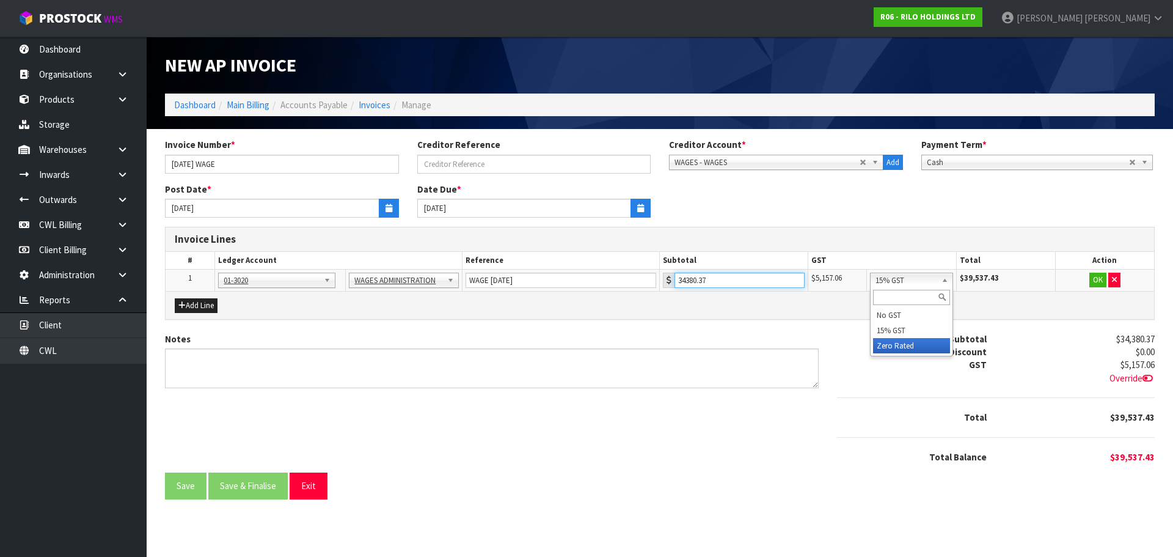
type input "34380.37"
drag, startPoint x: 934, startPoint y: 346, endPoint x: 940, endPoint y: 342, distance: 7.1
drag, startPoint x: 1097, startPoint y: 279, endPoint x: 951, endPoint y: 354, distance: 164.2
click at [1097, 279] on button "OK" at bounding box center [1097, 279] width 17 height 15
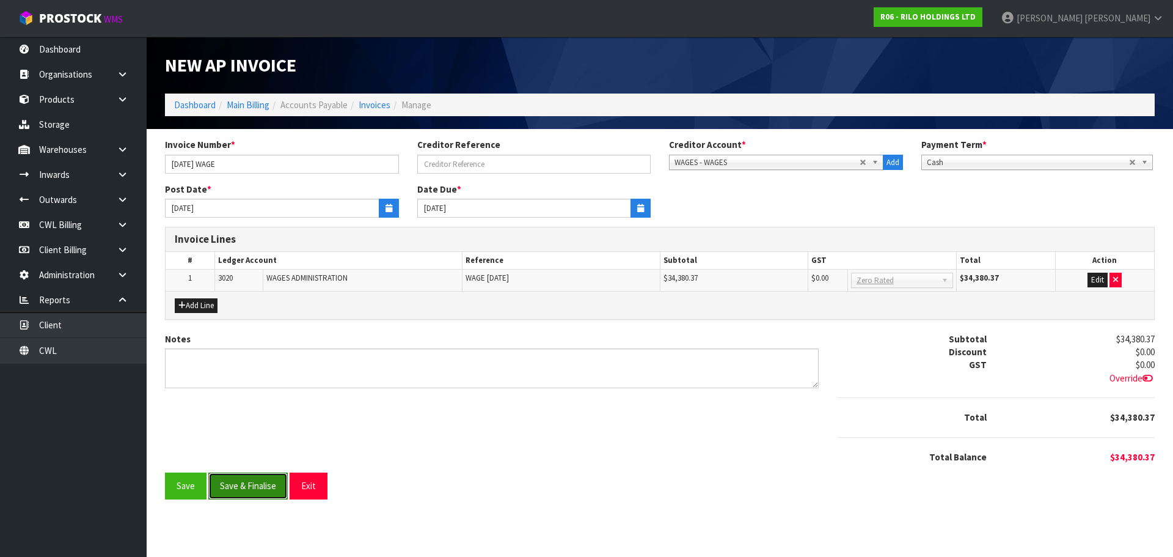
click at [233, 481] on button "Save & Finalise" at bounding box center [247, 485] width 79 height 26
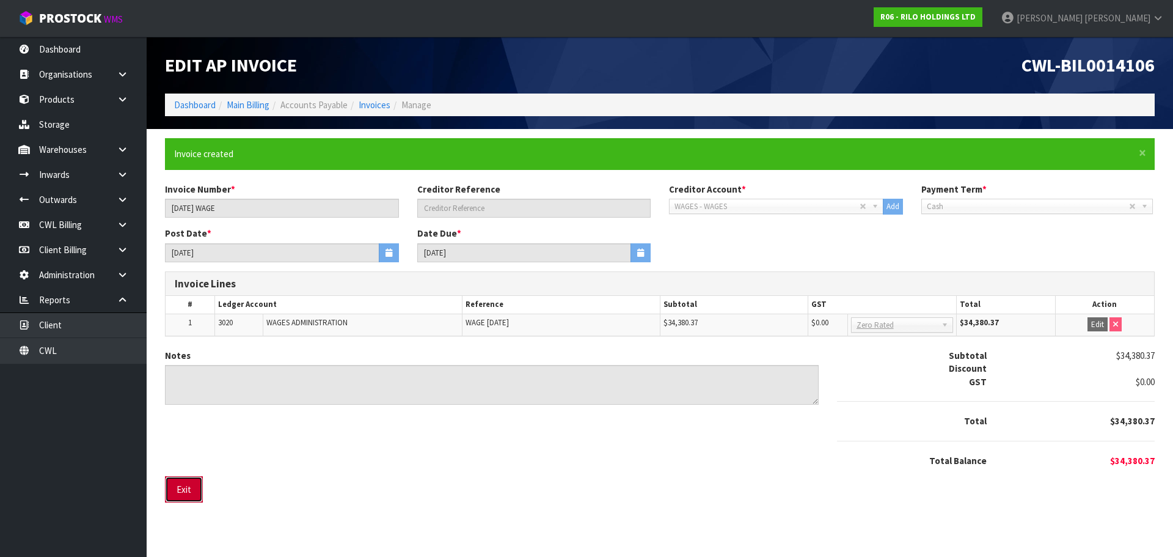
click at [179, 490] on button "Exit" at bounding box center [184, 489] width 38 height 26
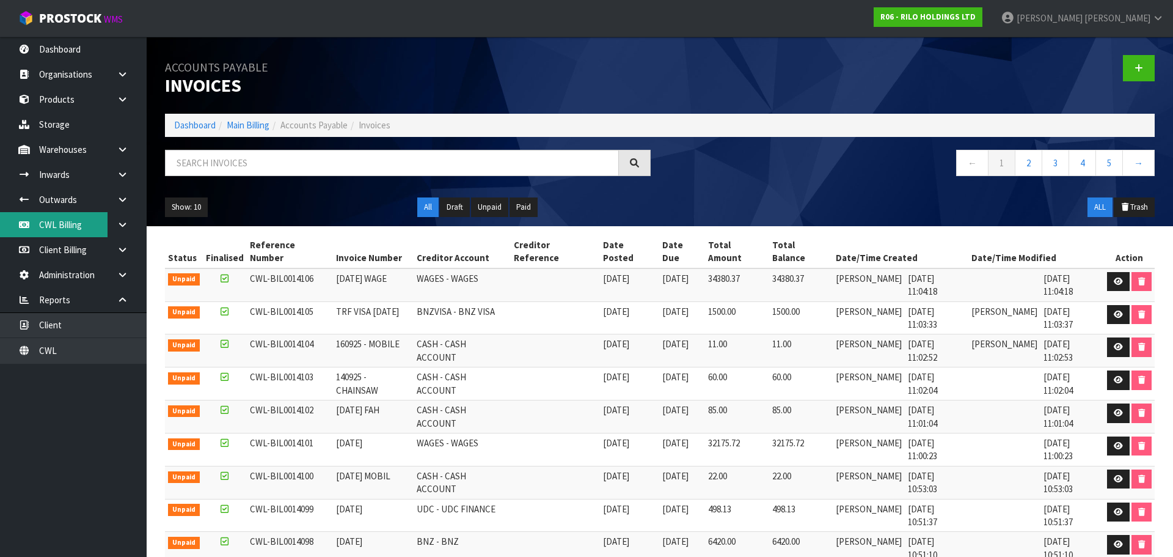
click at [71, 224] on link "CWL Billing" at bounding box center [73, 224] width 147 height 25
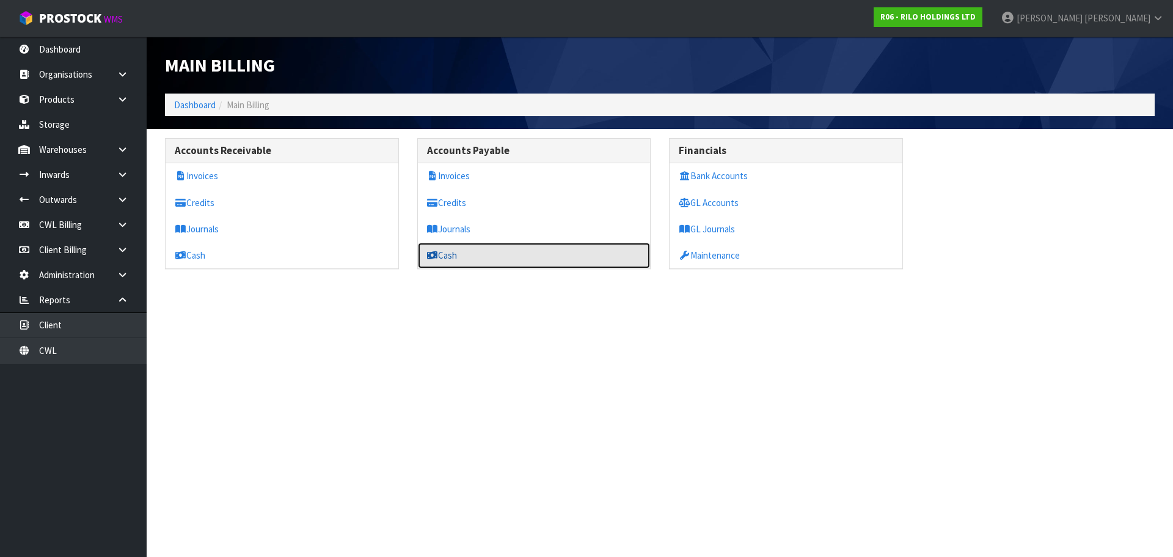
click at [448, 257] on link "Cash" at bounding box center [534, 255] width 233 height 25
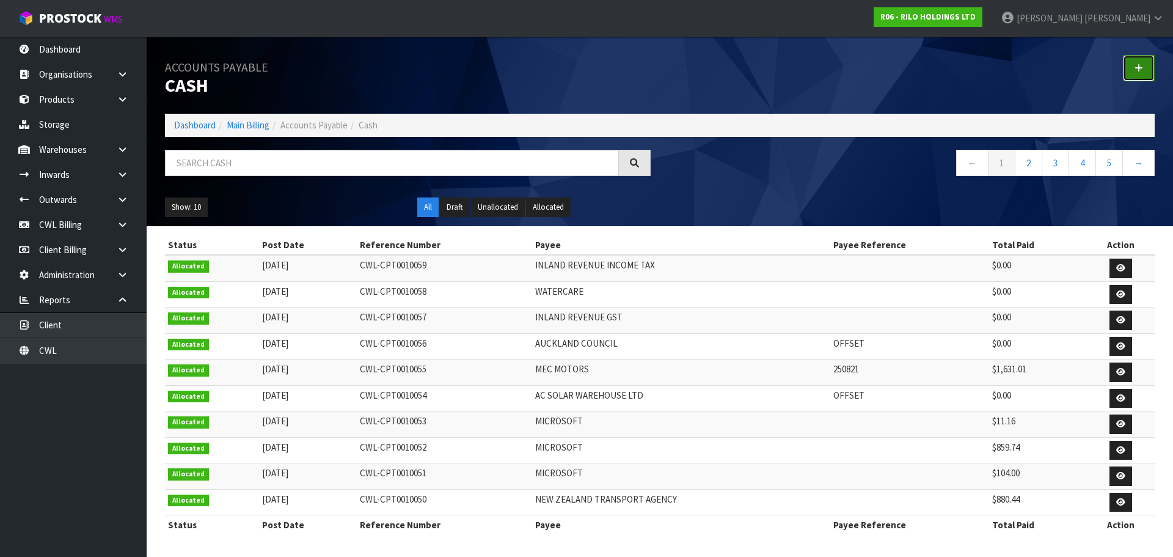
click at [1139, 70] on icon at bounding box center [1139, 68] width 9 height 9
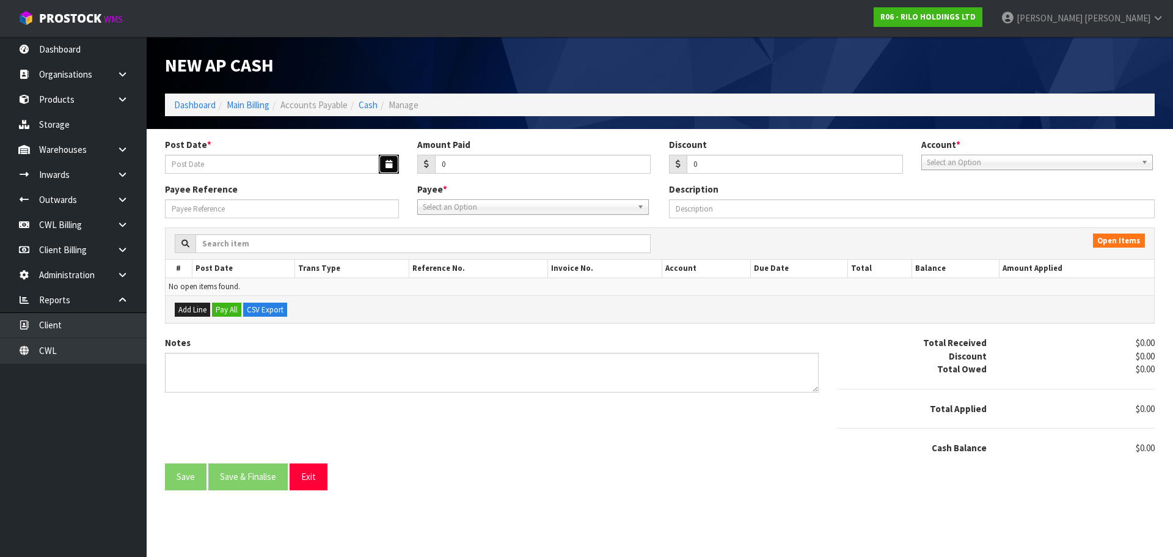
click at [387, 164] on icon "button" at bounding box center [389, 164] width 7 height 8
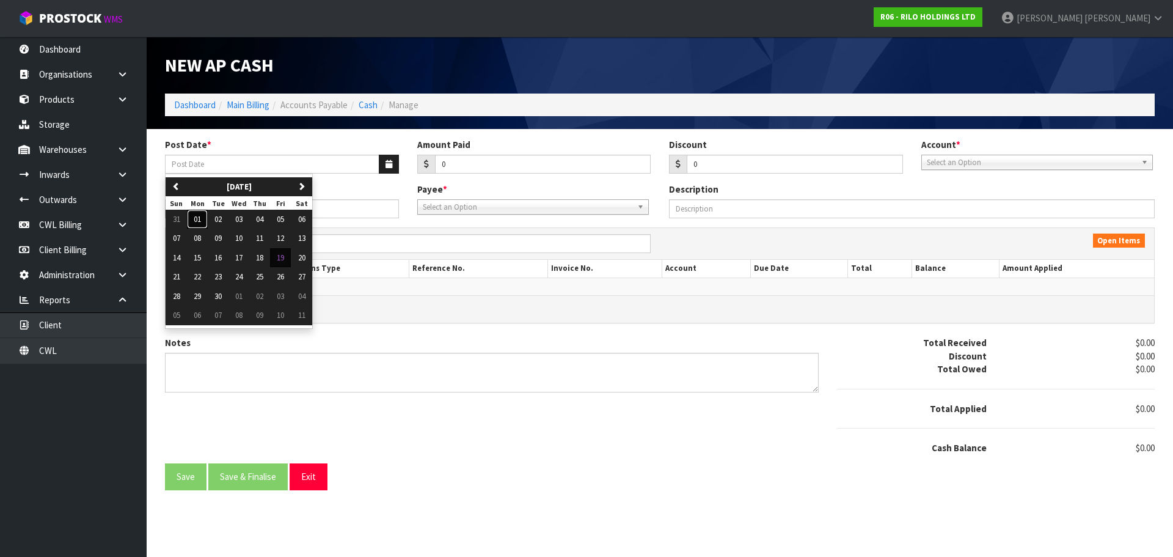
click at [203, 217] on button "01" at bounding box center [197, 220] width 21 height 20
type input "[DATE]"
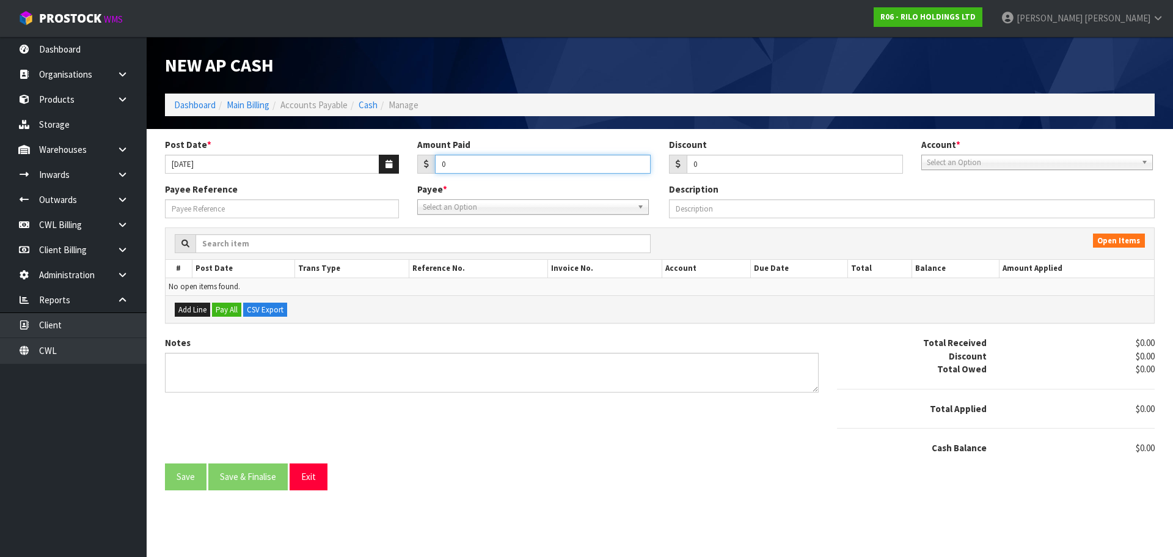
click at [480, 162] on input "0" at bounding box center [543, 164] width 216 height 19
type input "37.60"
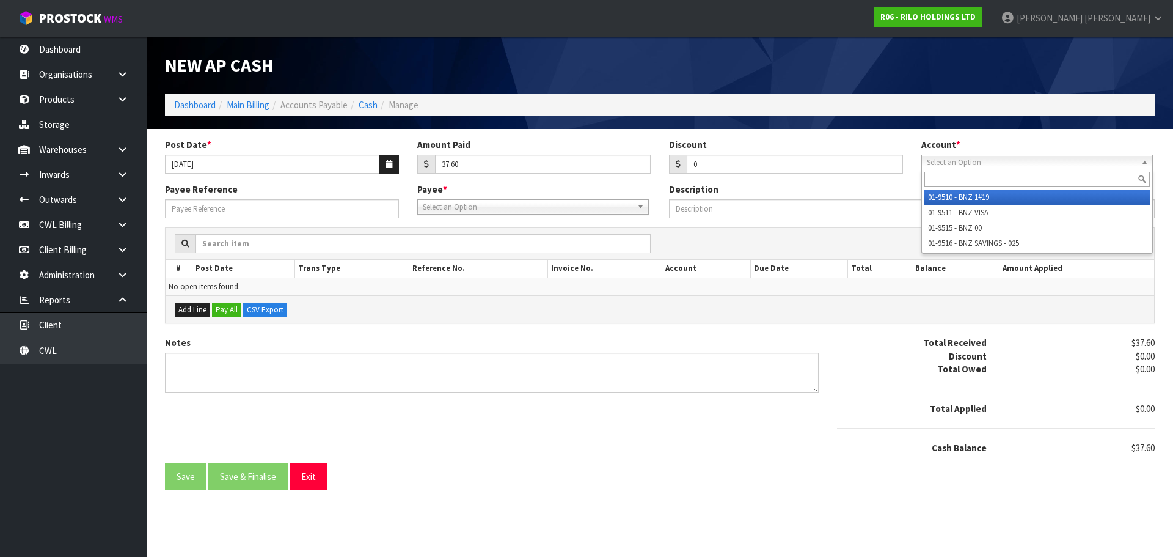
drag, startPoint x: 1001, startPoint y: 160, endPoint x: 987, endPoint y: 214, distance: 56.3
click at [1001, 161] on span "Select an Option" at bounding box center [1032, 162] width 210 height 15
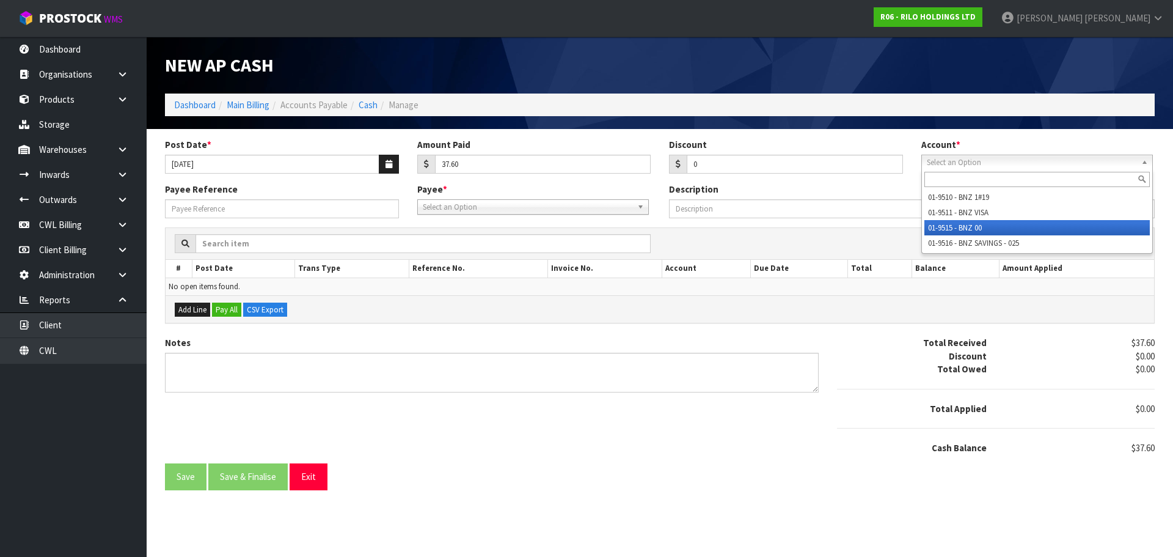
drag, startPoint x: 969, startPoint y: 228, endPoint x: 726, endPoint y: 219, distance: 242.7
click at [965, 227] on li "01-9515 - BNZ 00" at bounding box center [1036, 227] width 225 height 15
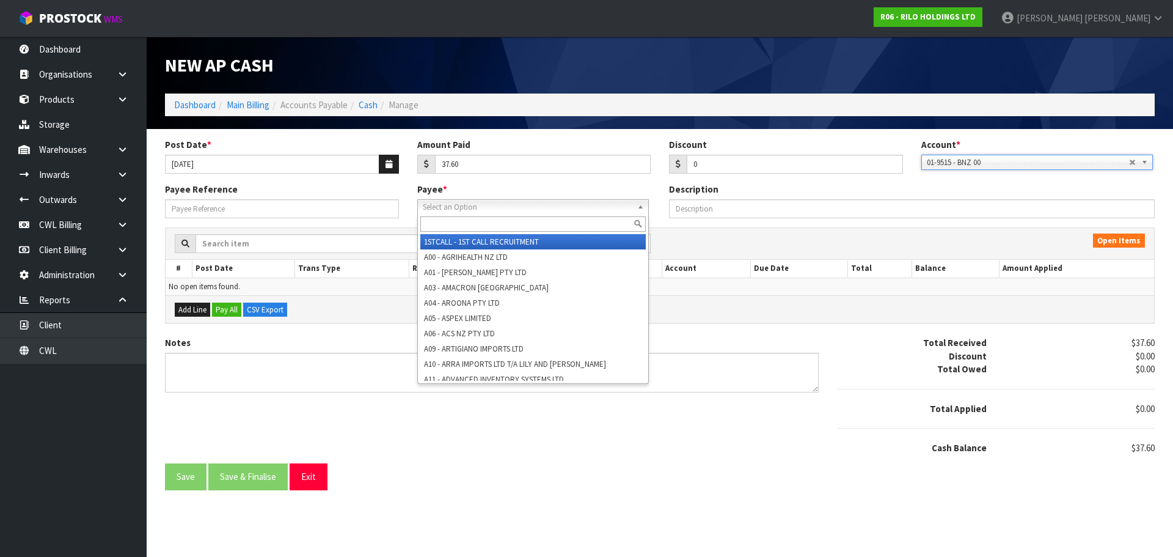
click at [440, 211] on span "Select an Option" at bounding box center [528, 207] width 210 height 15
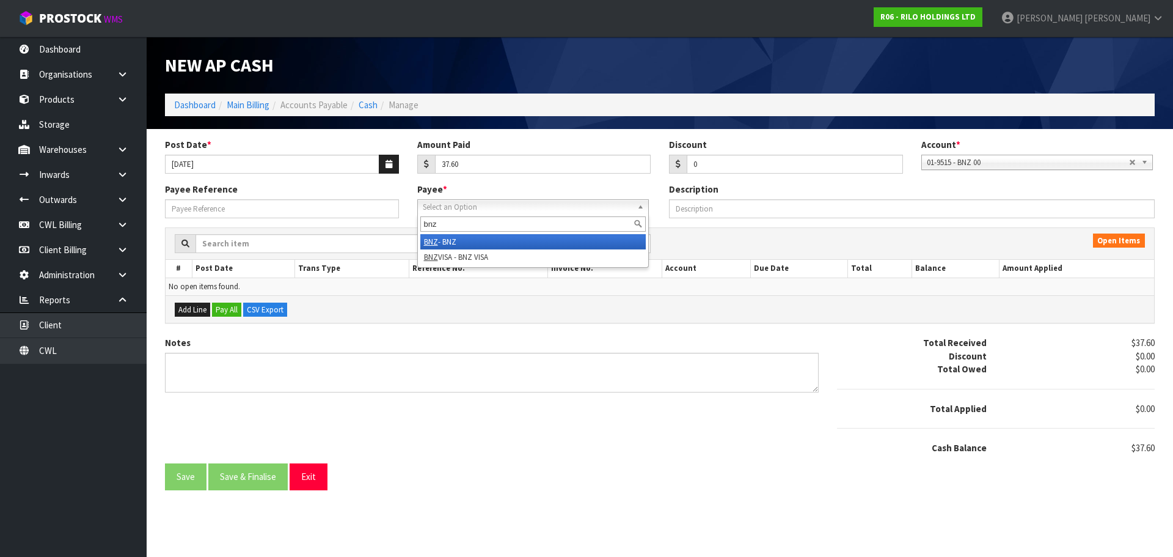
type input "bnz"
click at [450, 236] on li "BNZ - BNZ" at bounding box center [532, 241] width 225 height 15
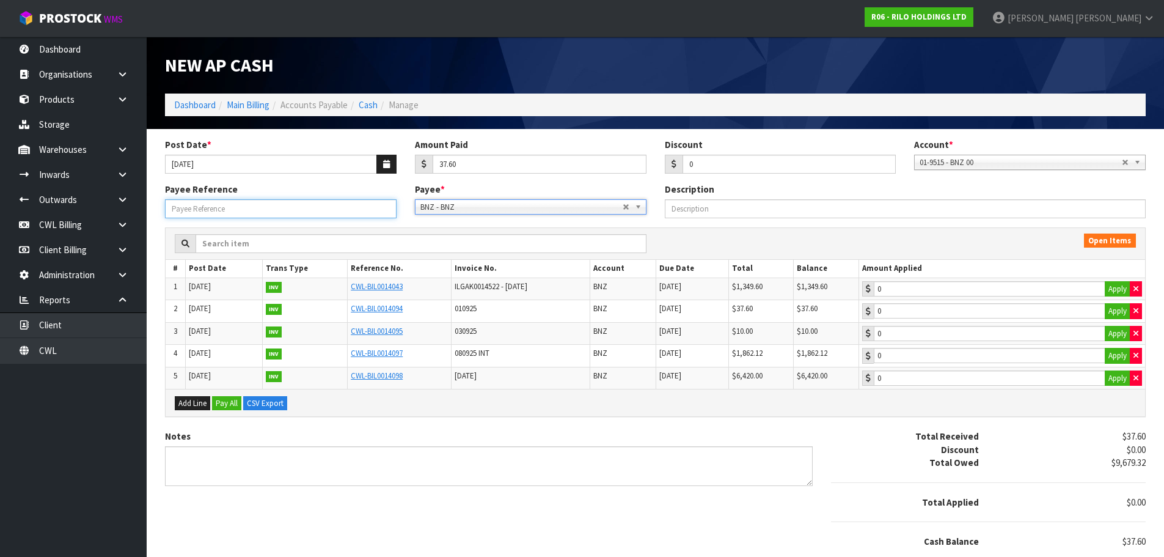
click at [320, 211] on input "Payee Reference" at bounding box center [281, 208] width 232 height 19
type input "250901"
click at [1111, 313] on button "Apply" at bounding box center [1118, 311] width 26 height 16
type input "37.6"
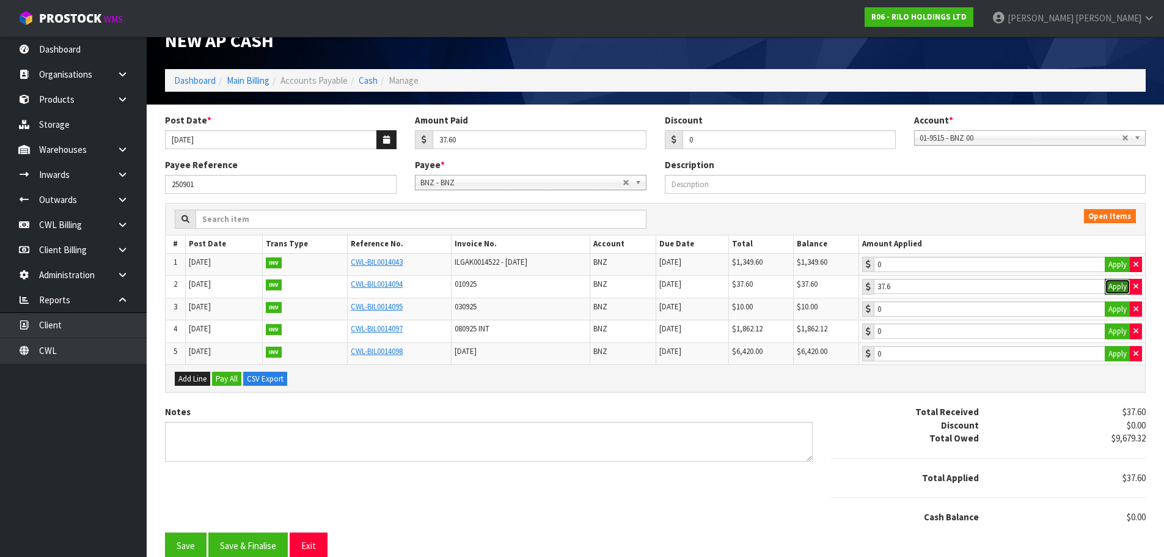
scroll to position [36, 0]
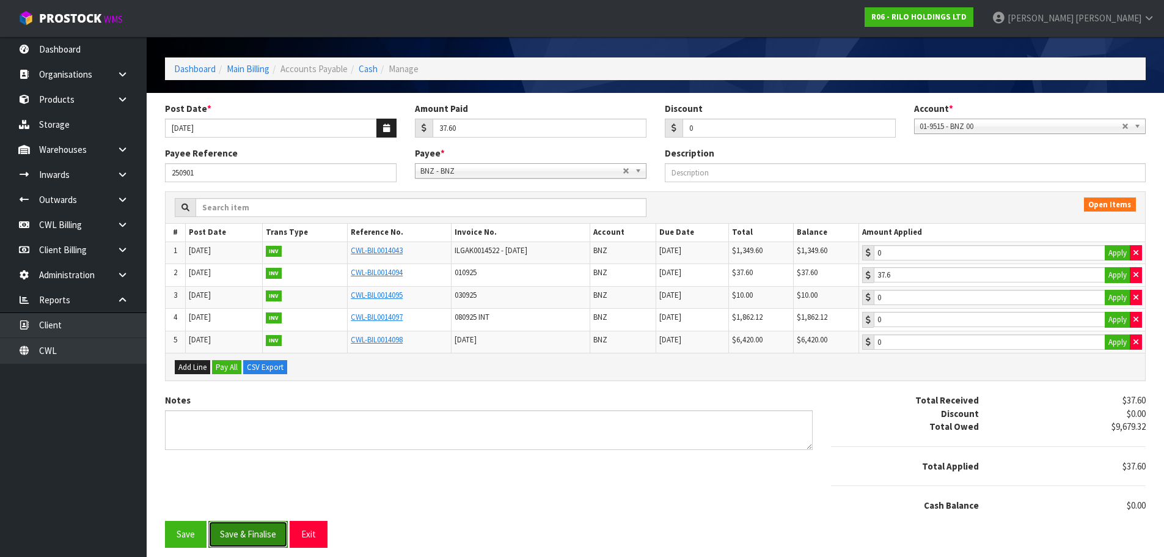
click at [263, 538] on button "Save & Finalise" at bounding box center [247, 534] width 79 height 26
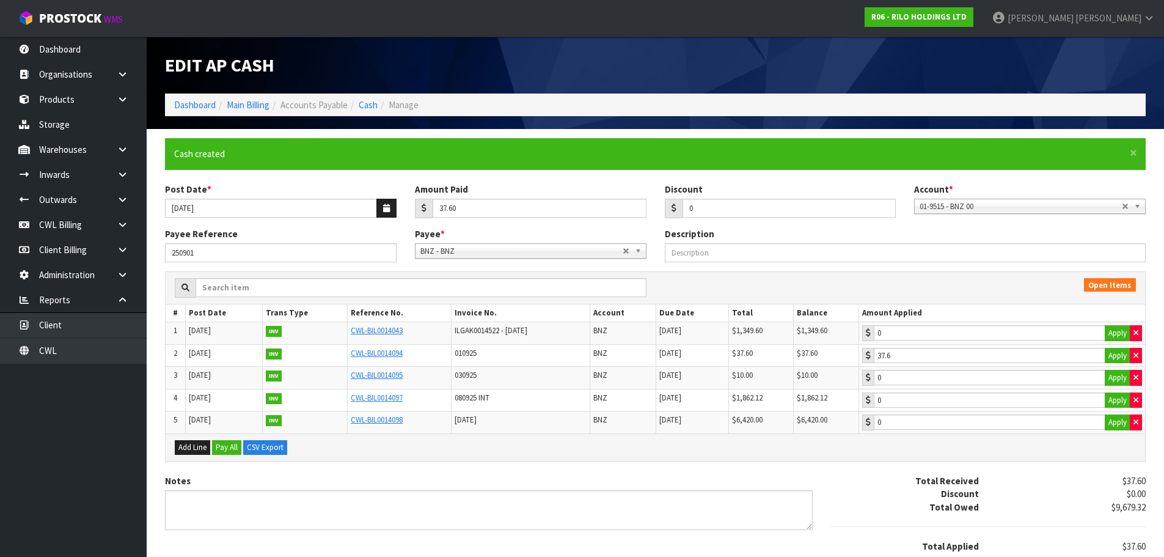
type input "37.6"
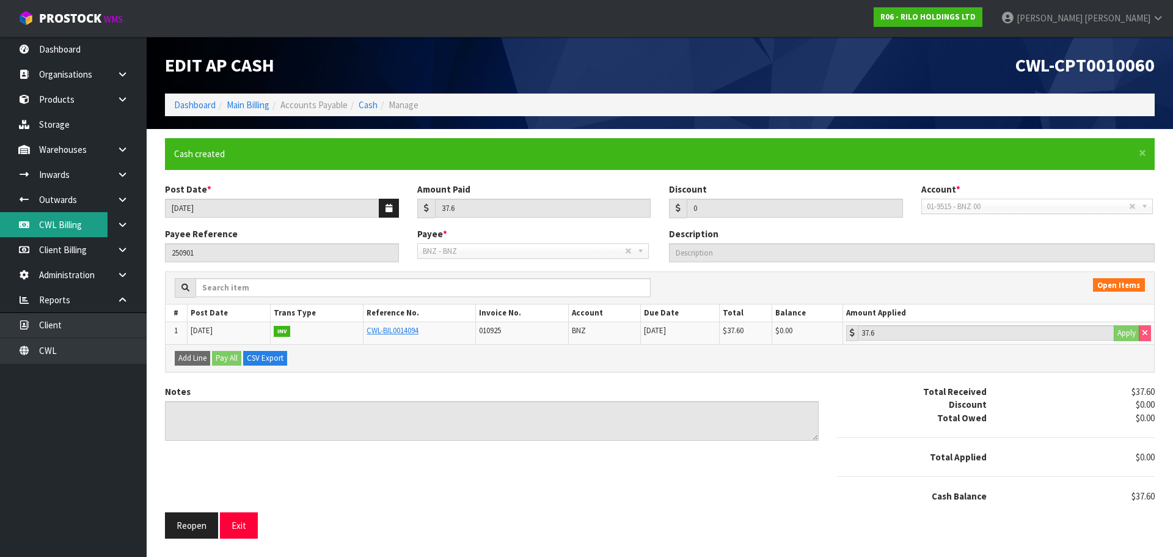
click at [73, 226] on link "CWL Billing" at bounding box center [73, 224] width 147 height 25
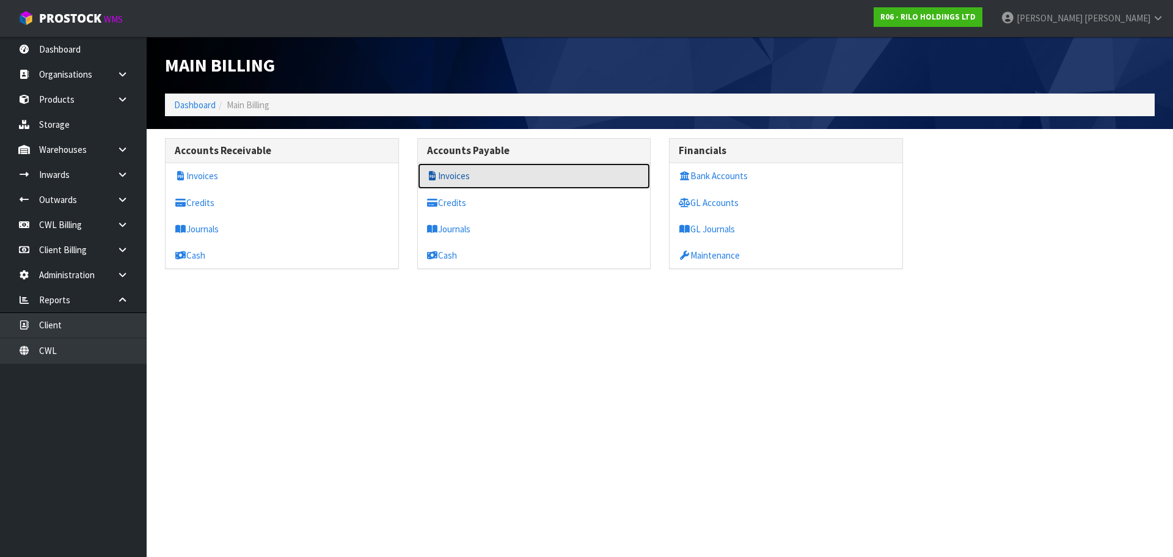
click at [458, 172] on link "Invoices" at bounding box center [534, 175] width 233 height 25
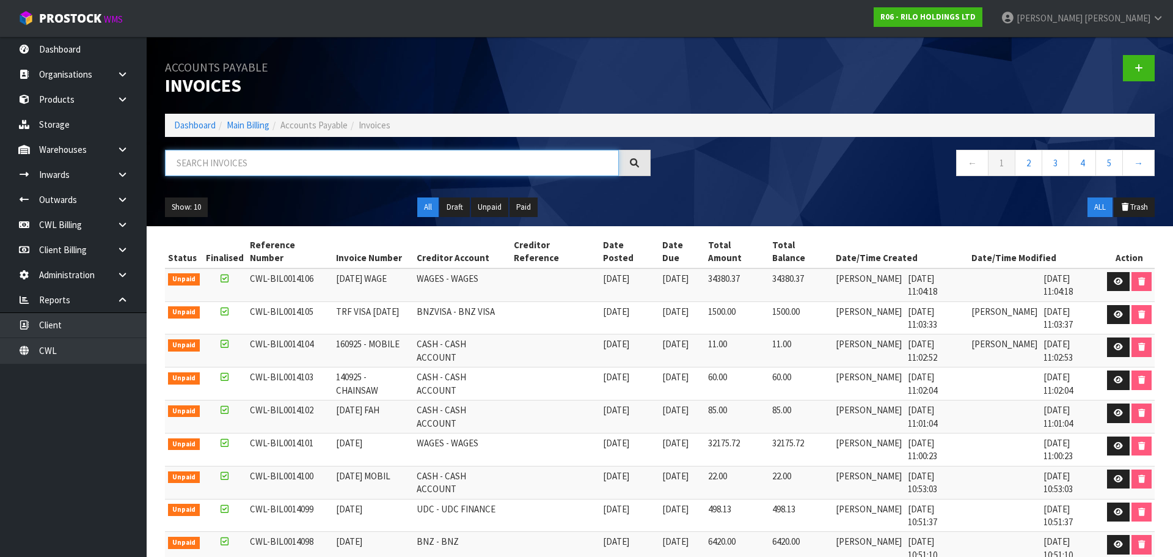
click at [225, 165] on input "text" at bounding box center [392, 163] width 454 height 26
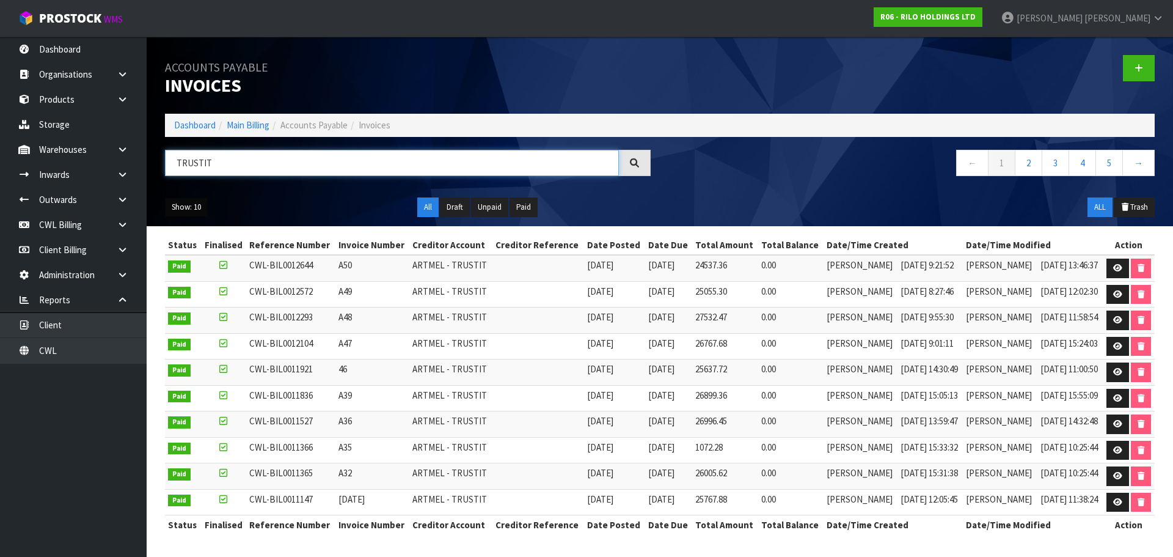
type input "TRUSTIT"
click at [188, 205] on button "Show: 10" at bounding box center [186, 207] width 43 height 20
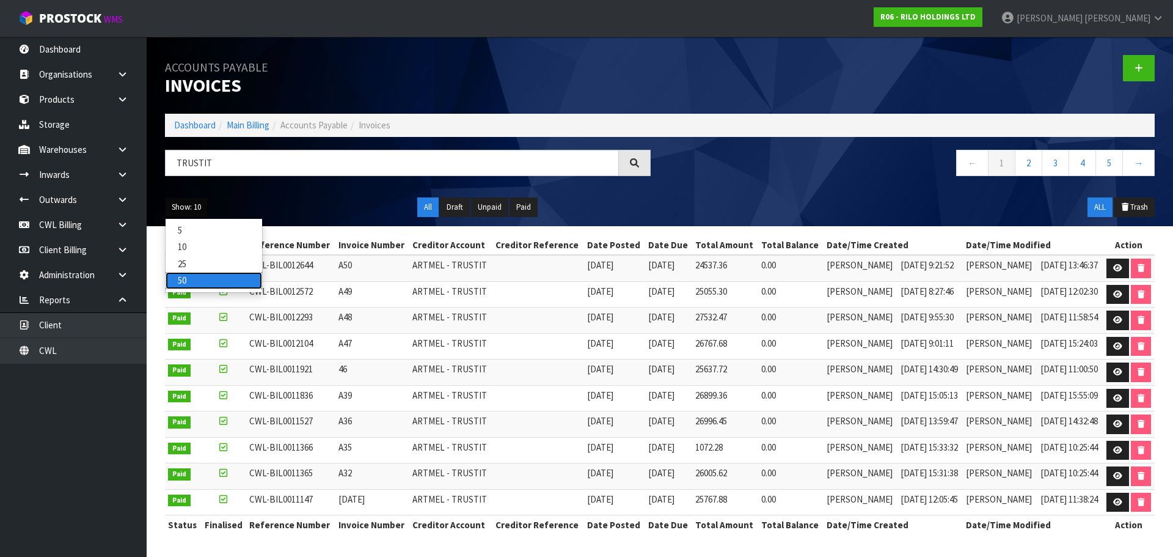
click at [188, 281] on link "50" at bounding box center [214, 280] width 97 height 16
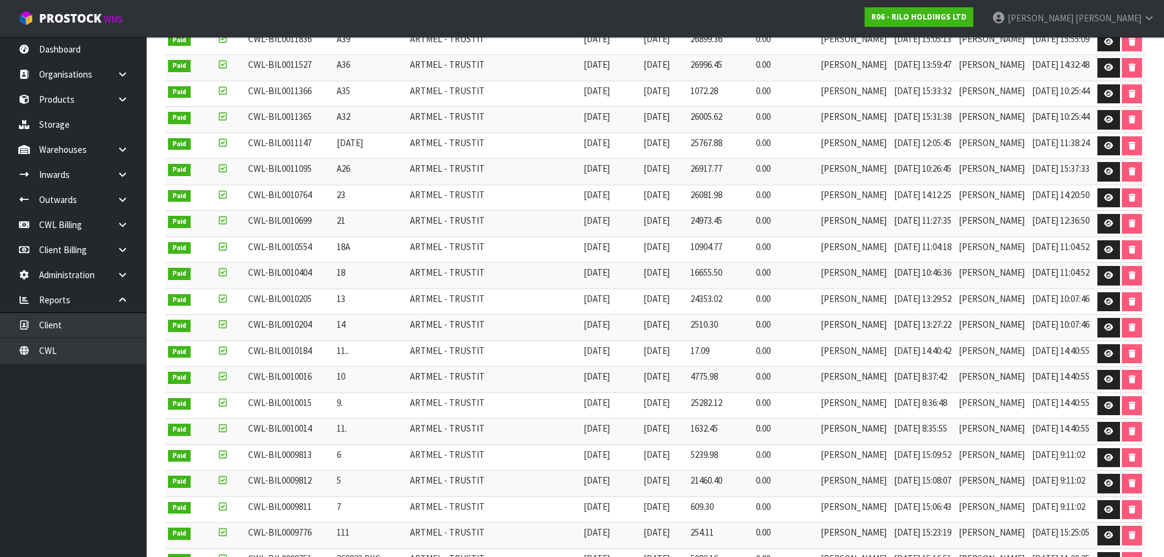
scroll to position [367, 0]
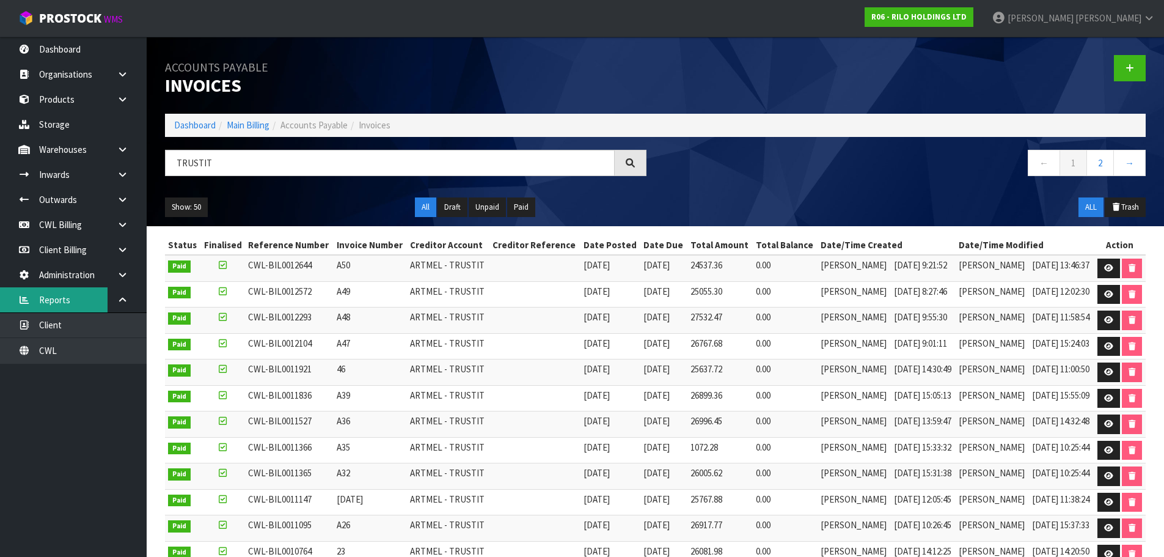
scroll to position [367, 0]
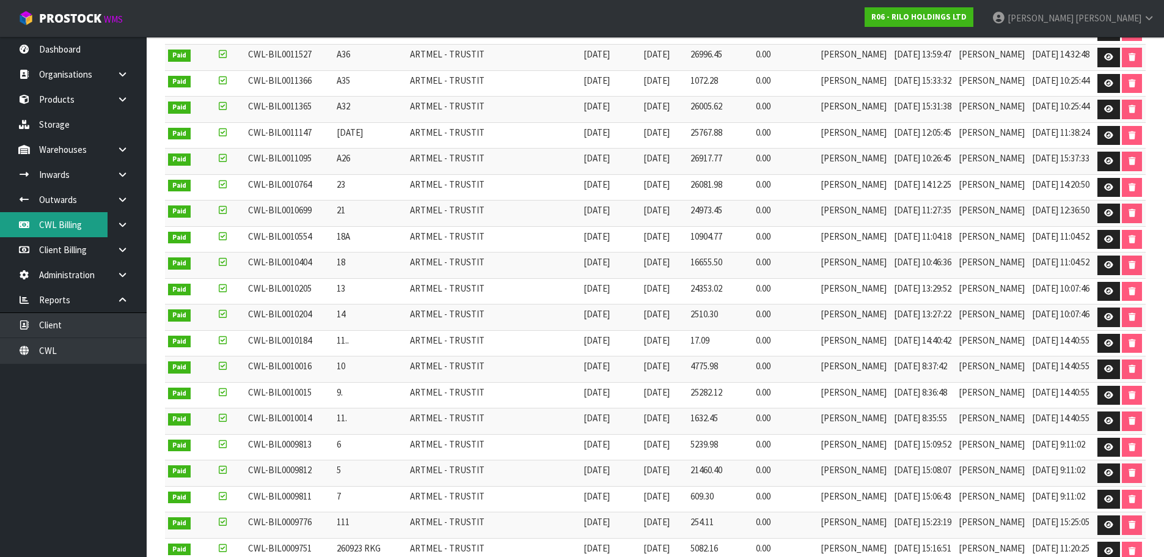
click at [70, 227] on link "CWL Billing" at bounding box center [73, 224] width 147 height 25
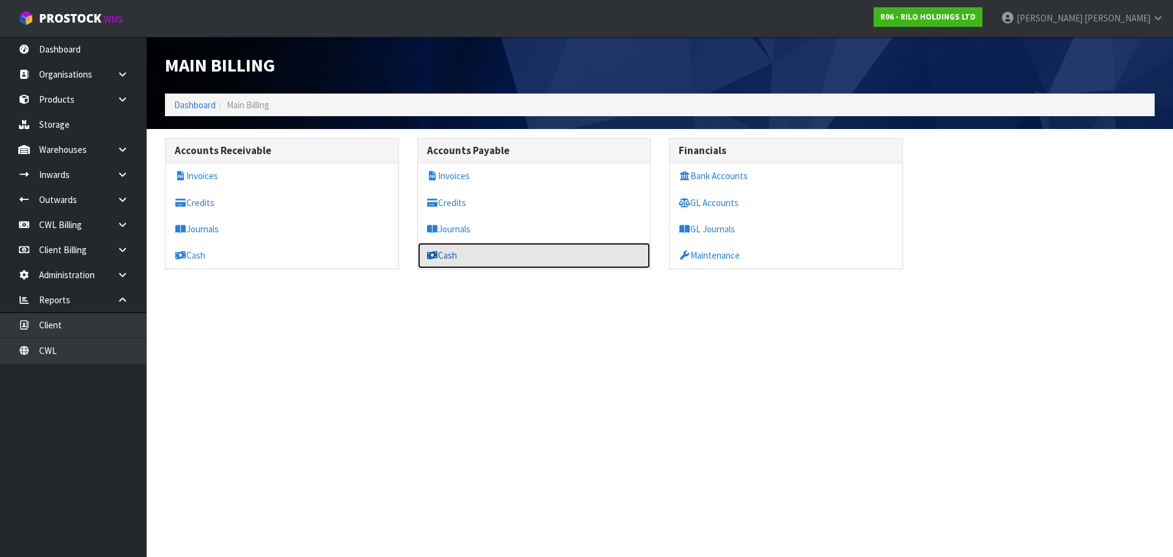
click at [456, 260] on link "Cash" at bounding box center [534, 255] width 233 height 25
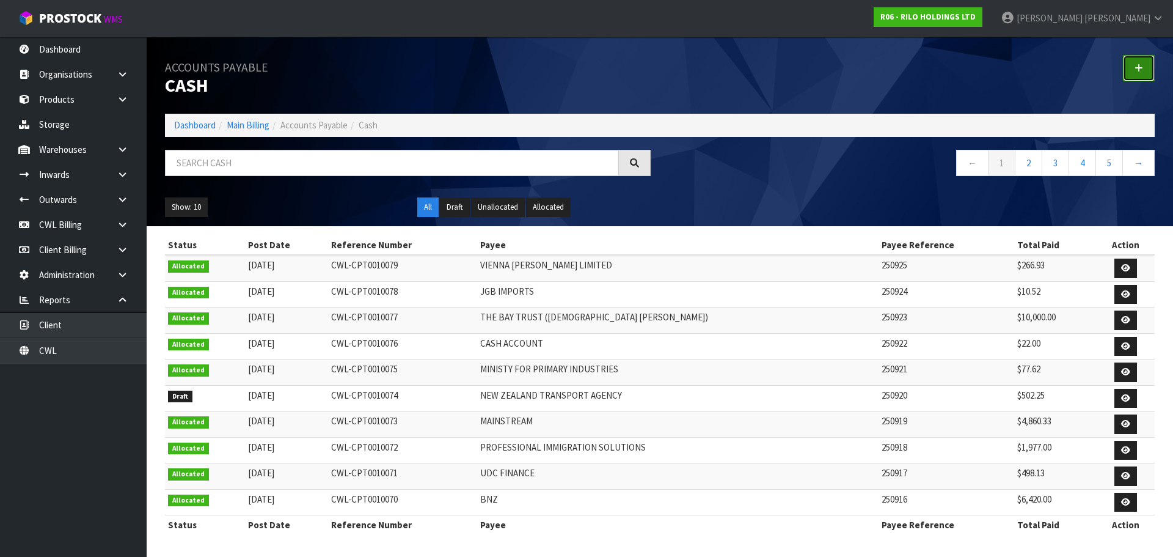
click at [1135, 67] on icon at bounding box center [1139, 68] width 9 height 9
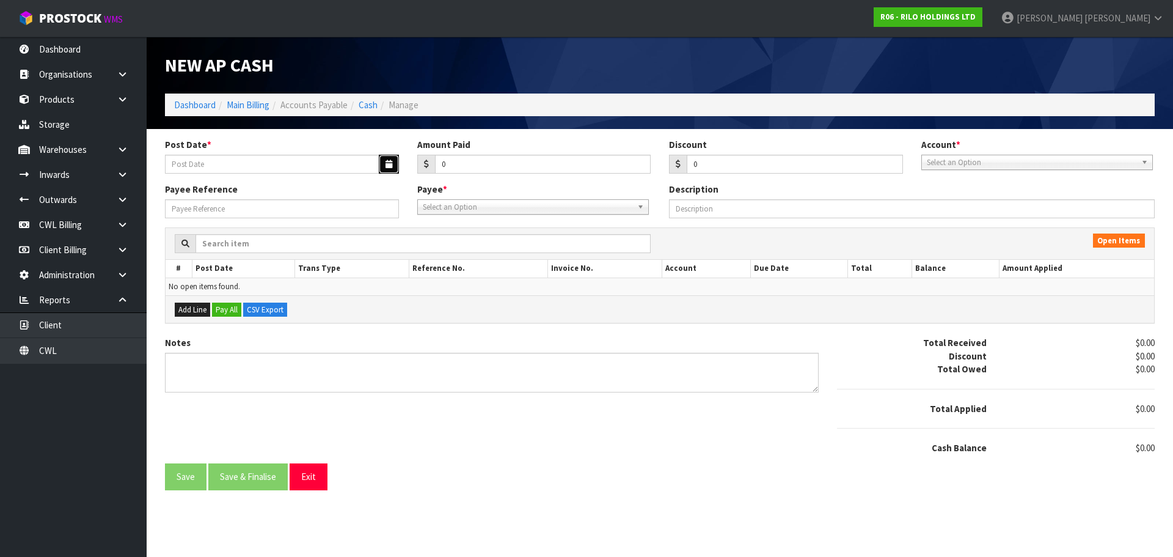
click at [384, 166] on button "button" at bounding box center [389, 164] width 20 height 19
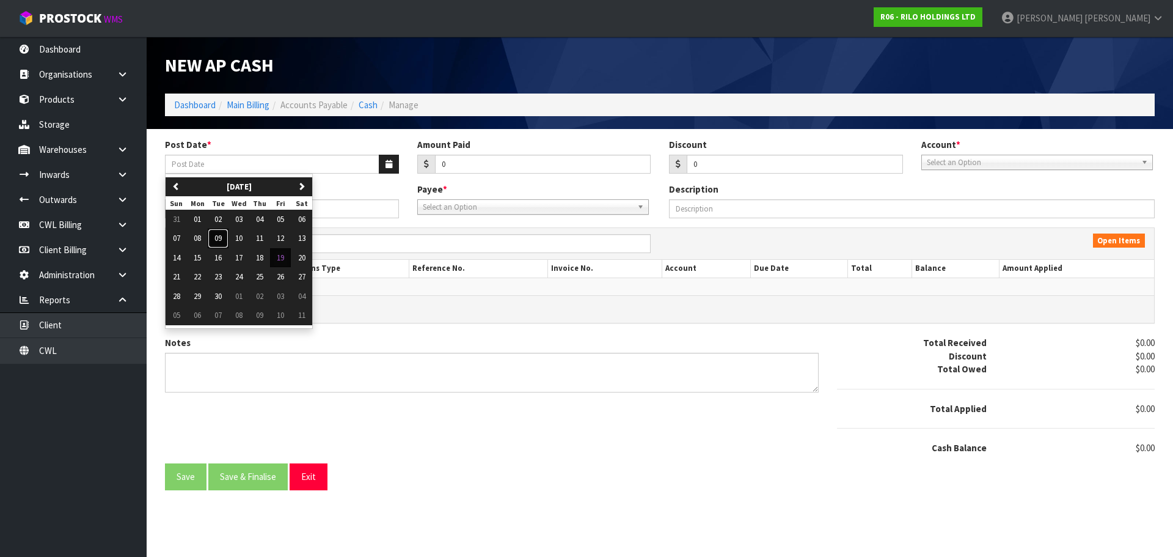
click at [219, 242] on span "09" at bounding box center [217, 238] width 7 height 10
type input "[DATE]"
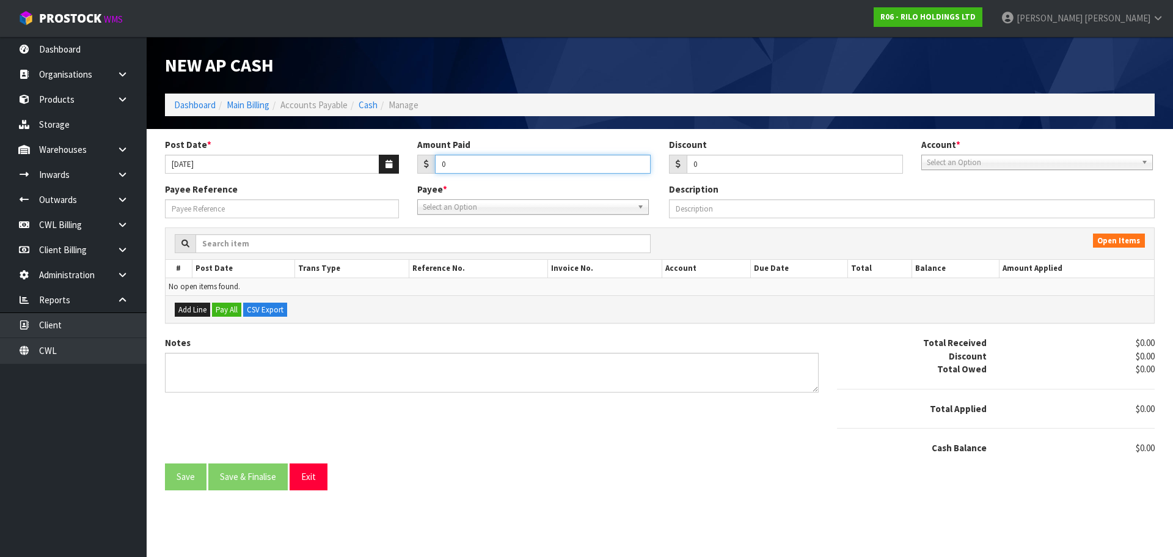
click at [511, 161] on input "0" at bounding box center [543, 164] width 216 height 19
type input "243.72"
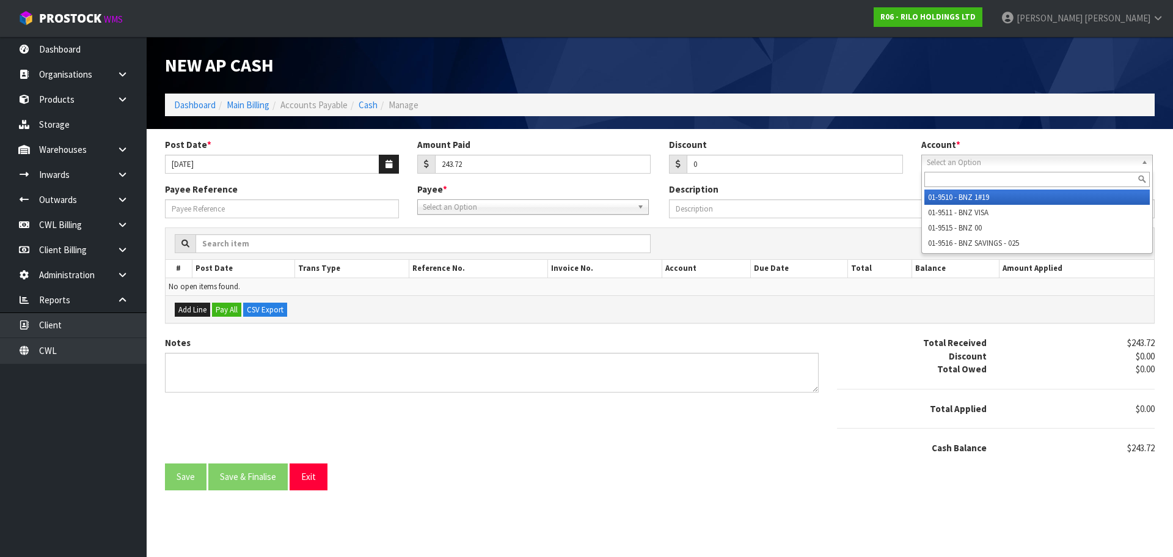
click at [954, 159] on span "Select an Option" at bounding box center [1032, 162] width 210 height 15
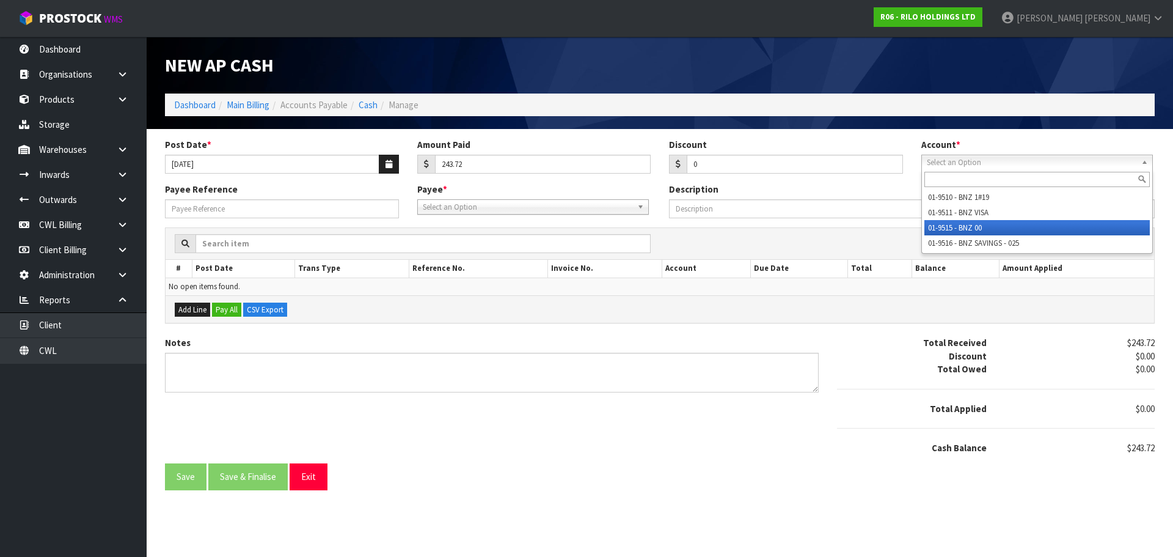
click at [956, 224] on li "01-9515 - BNZ 00" at bounding box center [1036, 227] width 225 height 15
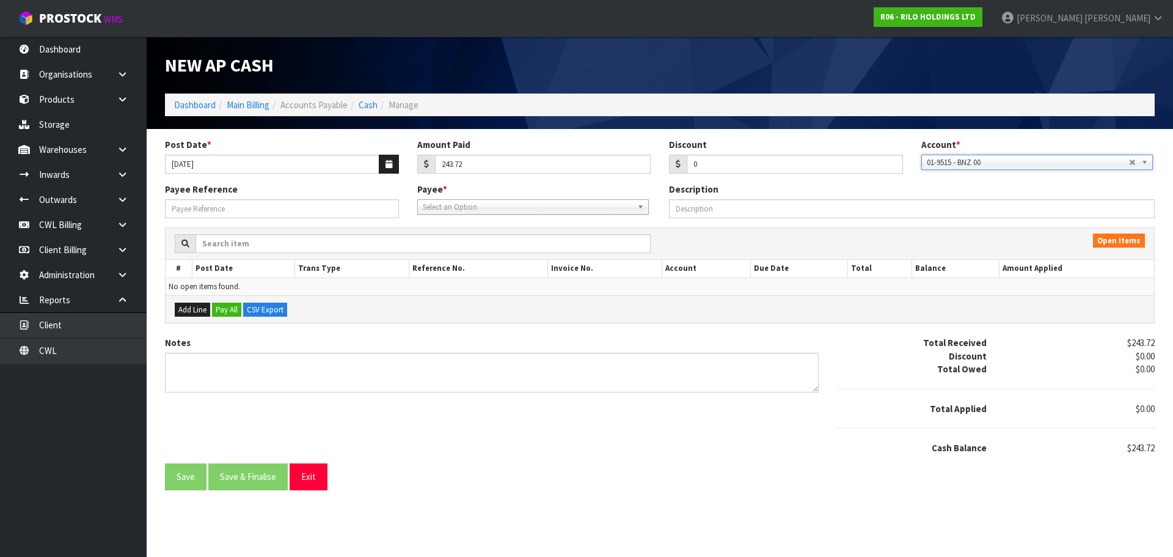
click at [455, 213] on div "Select an Option" at bounding box center [533, 206] width 232 height 15
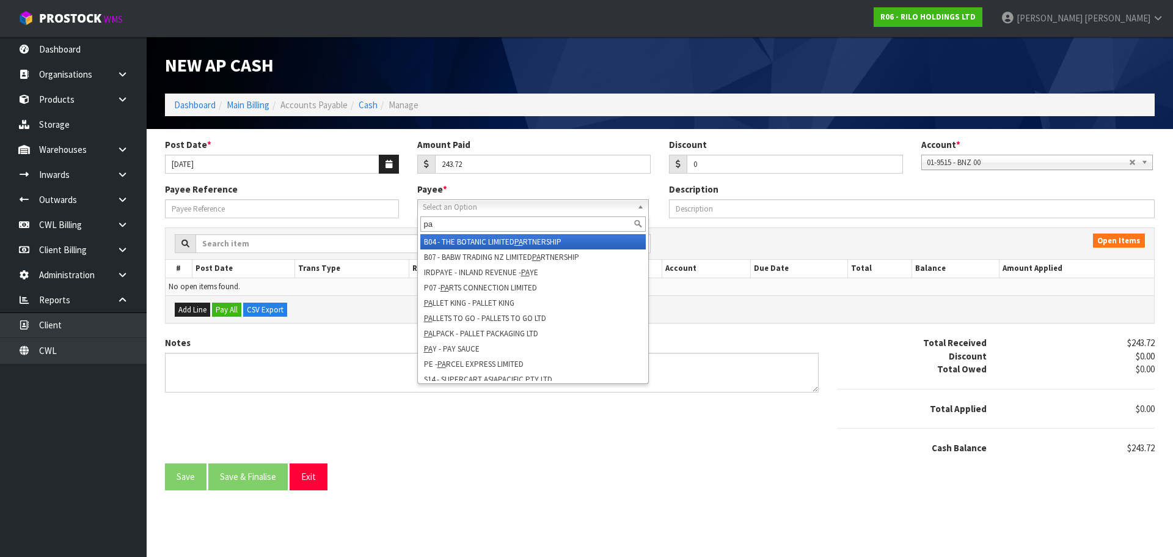
type input "p"
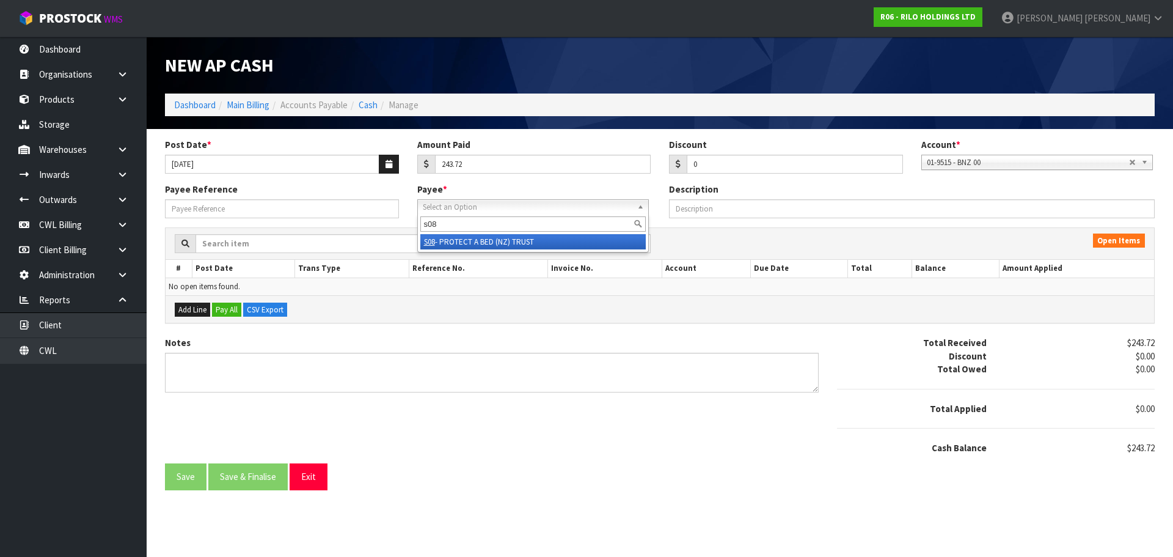
type input "s08"
drag, startPoint x: 465, startPoint y: 243, endPoint x: 429, endPoint y: 241, distance: 35.5
click at [459, 241] on li "S08 - PROTECT A BED (NZ) TRUST" at bounding box center [532, 241] width 225 height 15
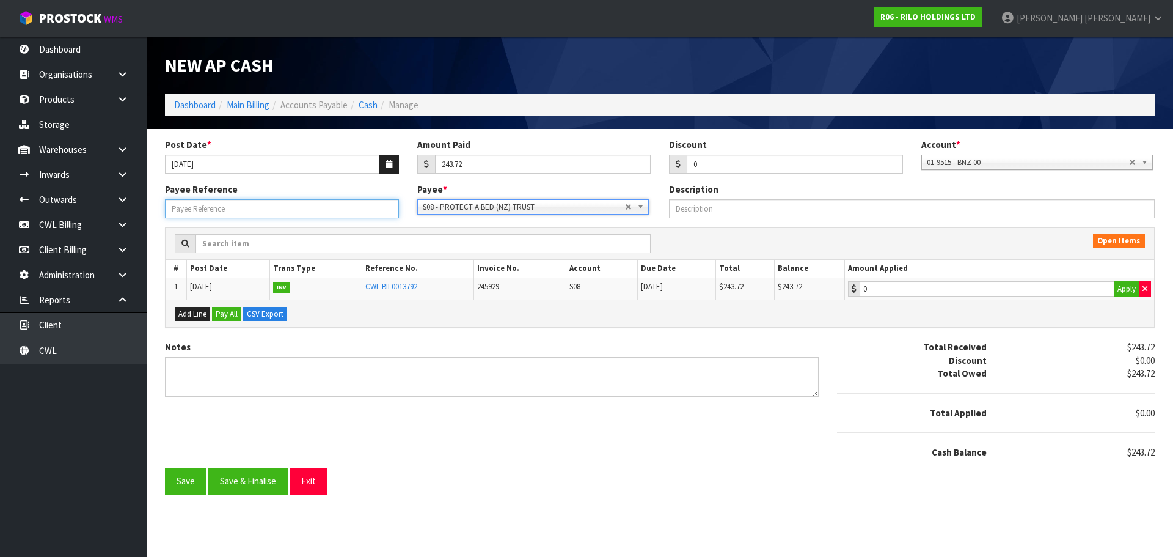
click at [299, 212] on input "Payee Reference" at bounding box center [282, 208] width 234 height 19
type input "250926"
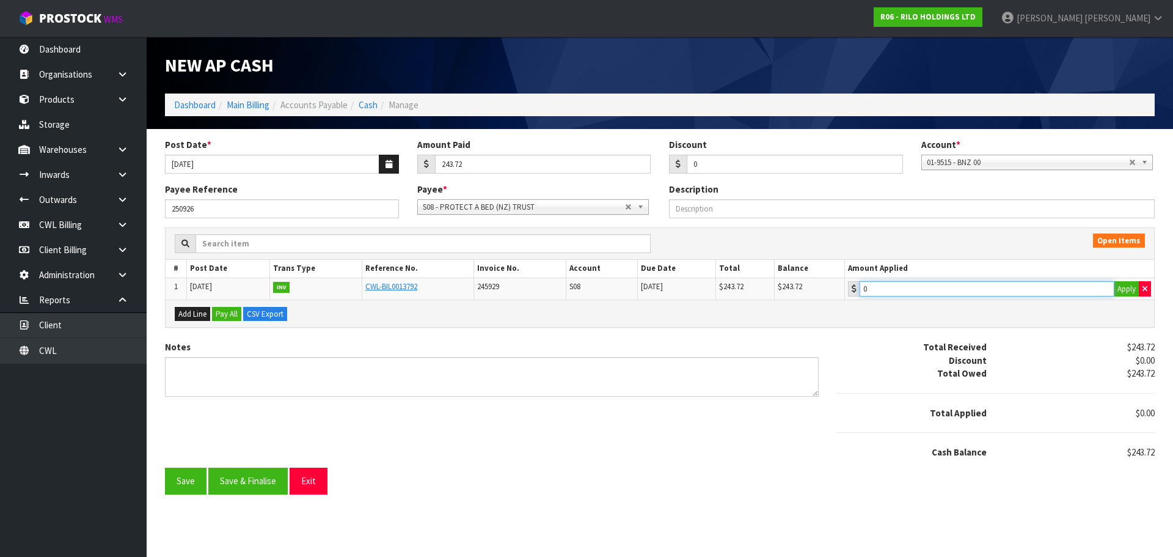
type input "243.72"
drag, startPoint x: 898, startPoint y: 289, endPoint x: 505, endPoint y: 412, distance: 412.2
click at [894, 289] on input "243.72" at bounding box center [987, 288] width 255 height 15
click at [243, 474] on button "Save & Finalise" at bounding box center [247, 480] width 79 height 26
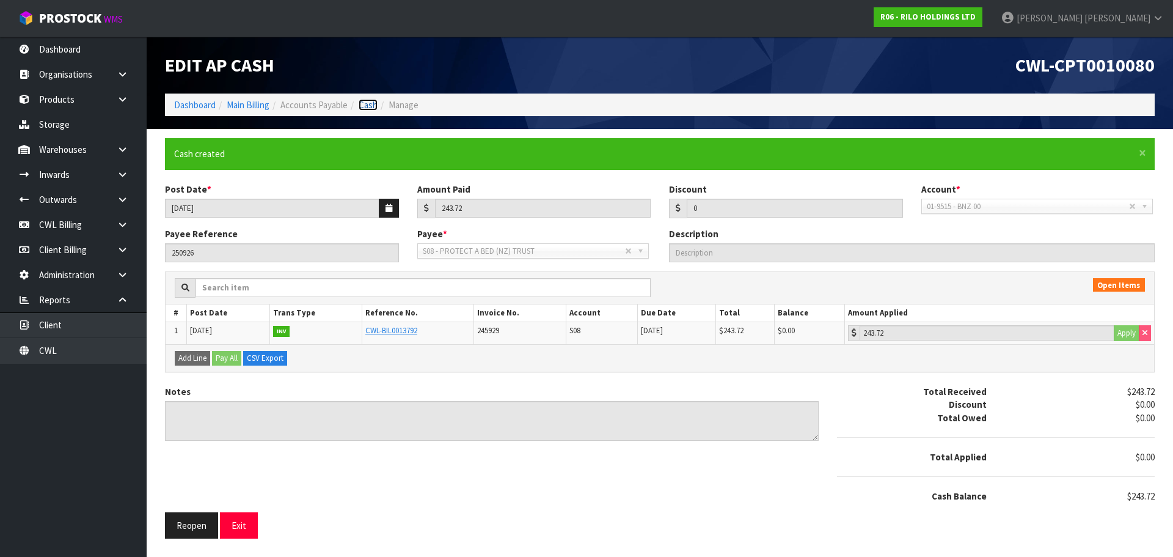
click at [366, 103] on link "Cash" at bounding box center [368, 105] width 19 height 12
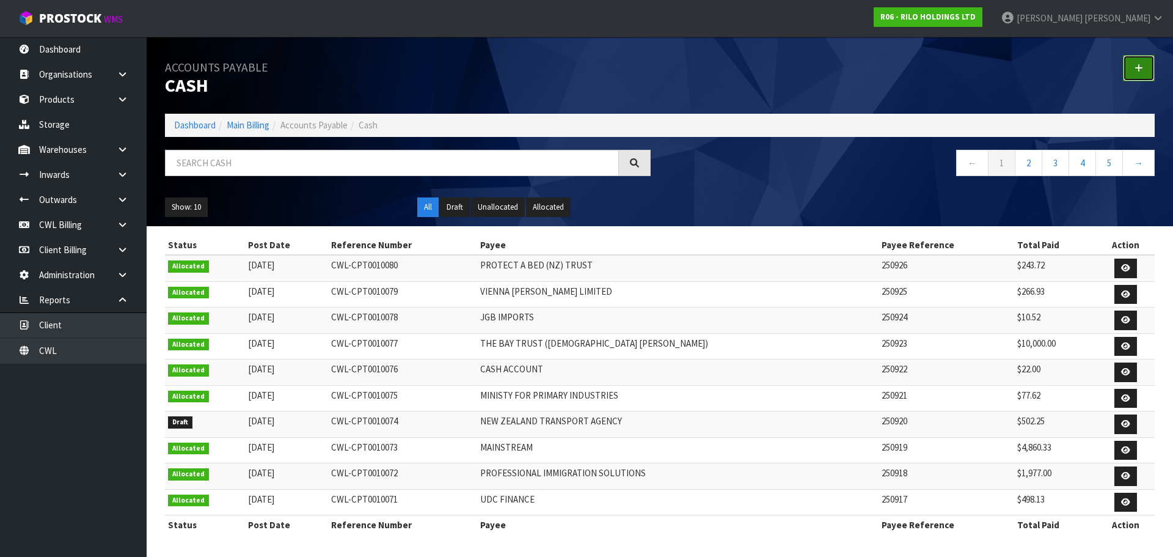
click at [1144, 63] on link at bounding box center [1139, 68] width 32 height 26
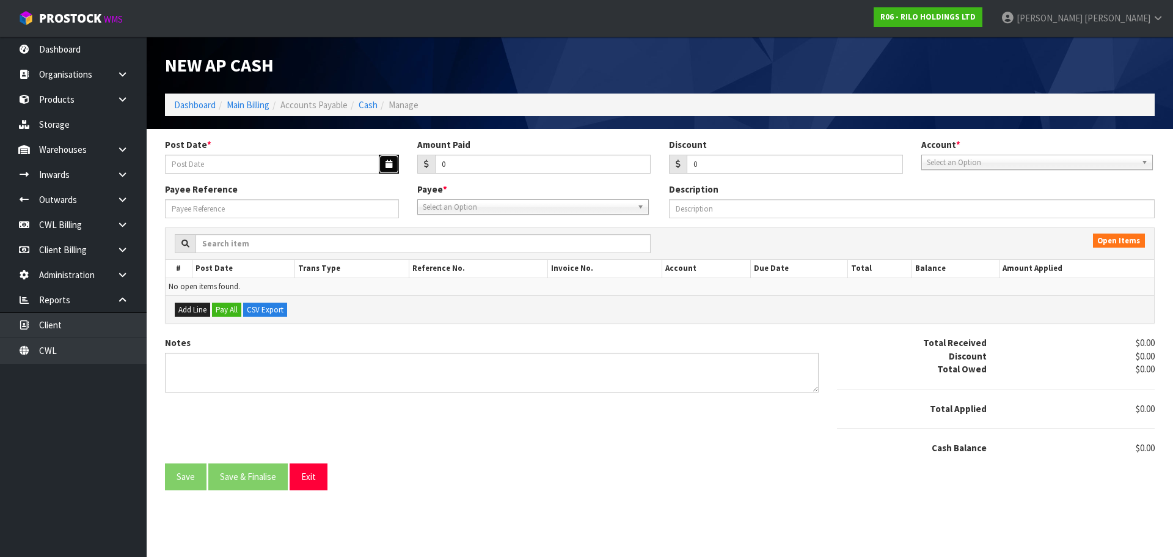
click at [382, 159] on button "button" at bounding box center [389, 164] width 20 height 19
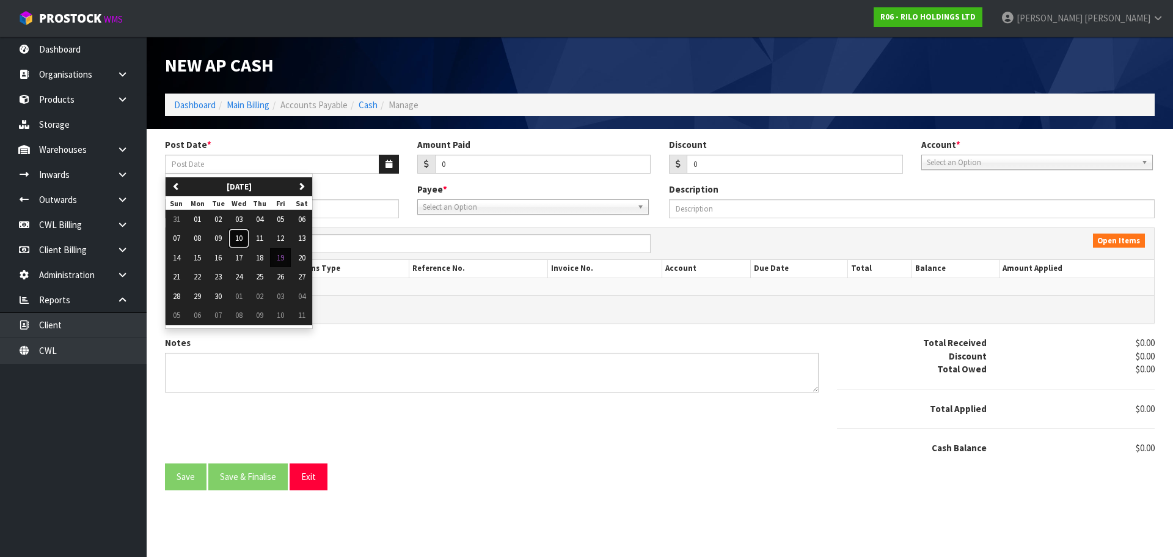
click at [242, 238] on span "10" at bounding box center [238, 238] width 7 height 10
type input "[DATE]"
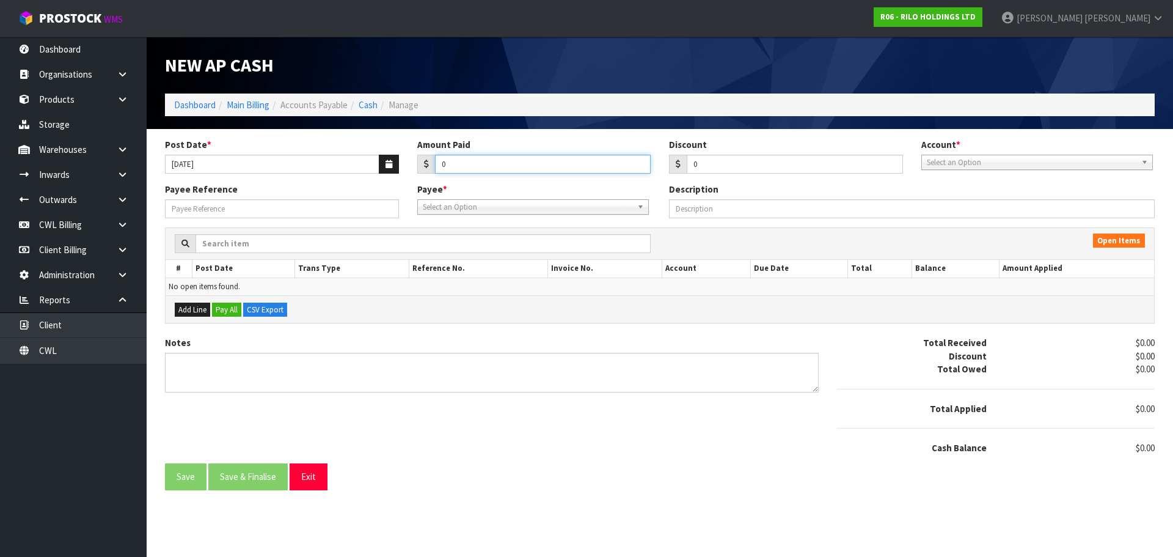
click at [472, 164] on input "0" at bounding box center [543, 164] width 216 height 19
type input "8.64"
drag, startPoint x: 954, startPoint y: 156, endPoint x: 967, endPoint y: 188, distance: 34.0
click at [954, 162] on span "Select an Option" at bounding box center [1032, 162] width 210 height 15
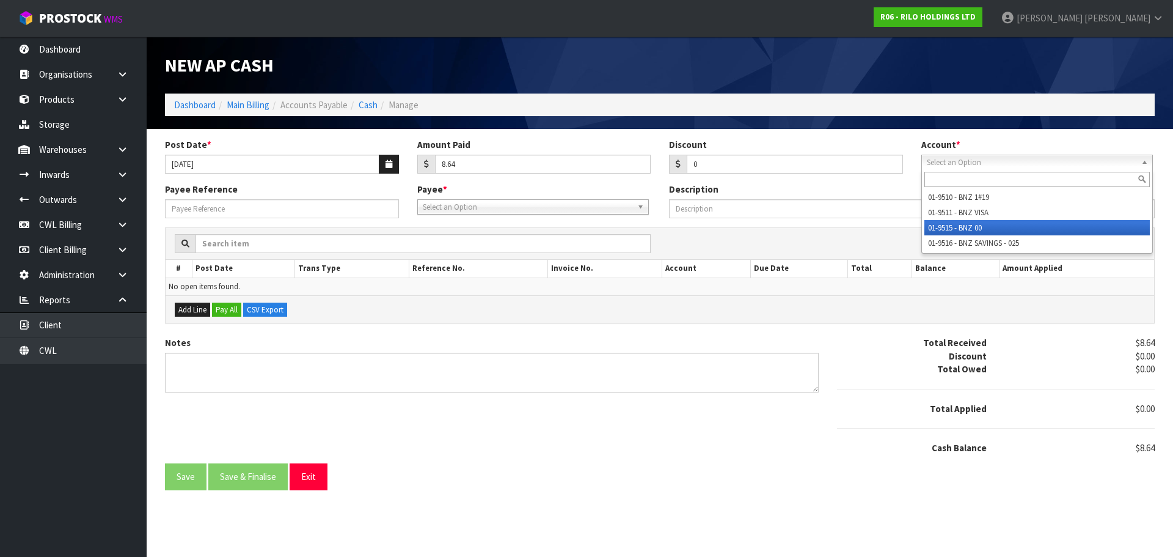
drag, startPoint x: 980, startPoint y: 228, endPoint x: 930, endPoint y: 228, distance: 49.5
click at [979, 228] on li "01-9515 - BNZ 00" at bounding box center [1036, 227] width 225 height 15
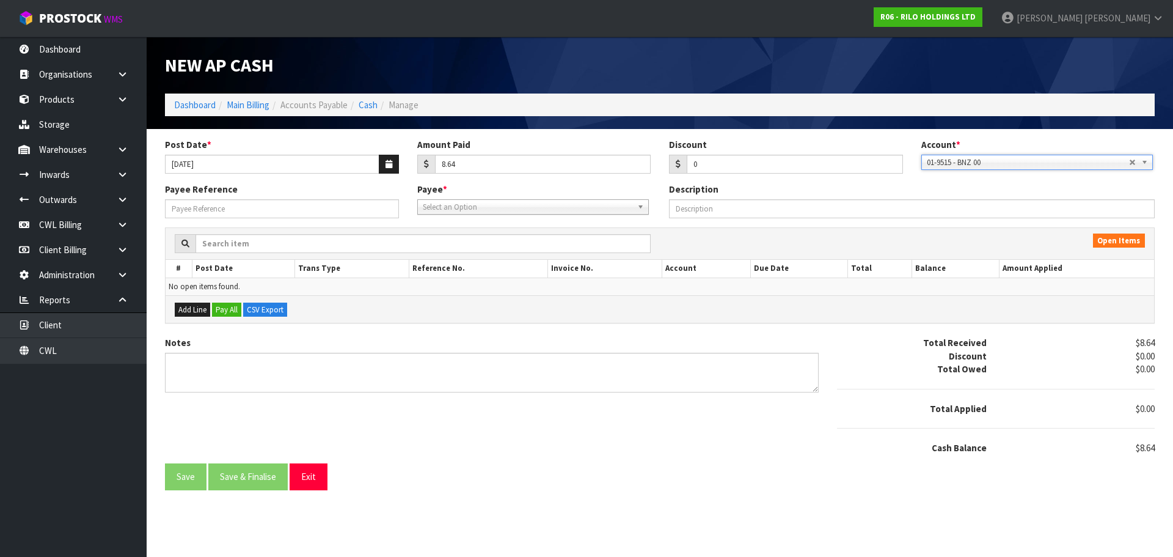
click at [436, 205] on span "Select an Option" at bounding box center [528, 207] width 210 height 15
type input "jgb"
drag, startPoint x: 453, startPoint y: 244, endPoint x: 331, endPoint y: 222, distance: 123.6
click at [450, 243] on em "JGB" at bounding box center [445, 241] width 13 height 10
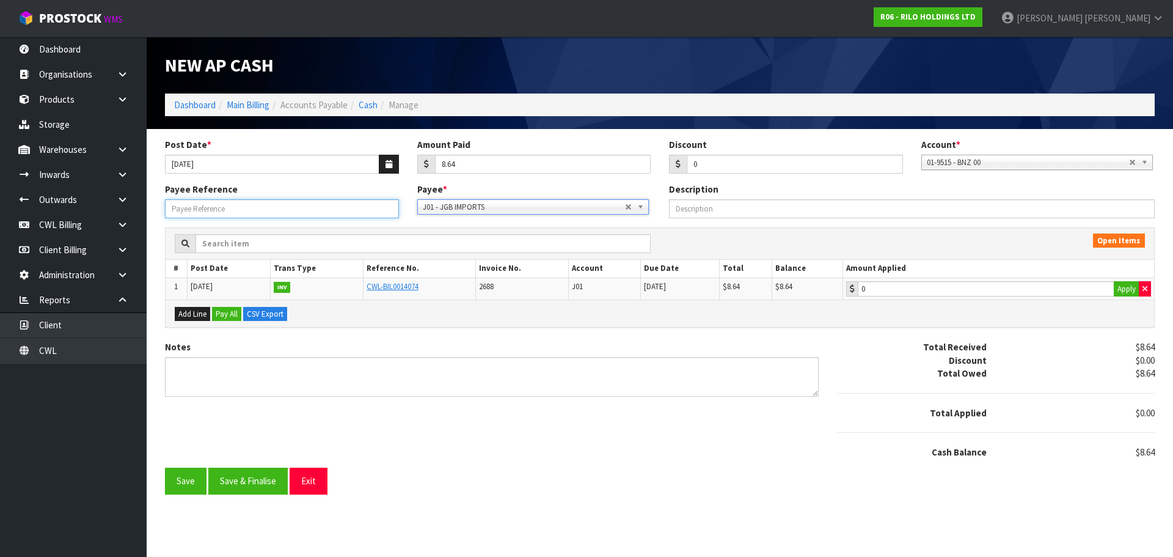
click at [313, 213] on input "Payee Reference" at bounding box center [282, 208] width 234 height 19
type input "250927"
type input "8.64"
drag, startPoint x: 899, startPoint y: 289, endPoint x: 803, endPoint y: 326, distance: 102.7
click at [894, 289] on input "8.64" at bounding box center [986, 288] width 257 height 15
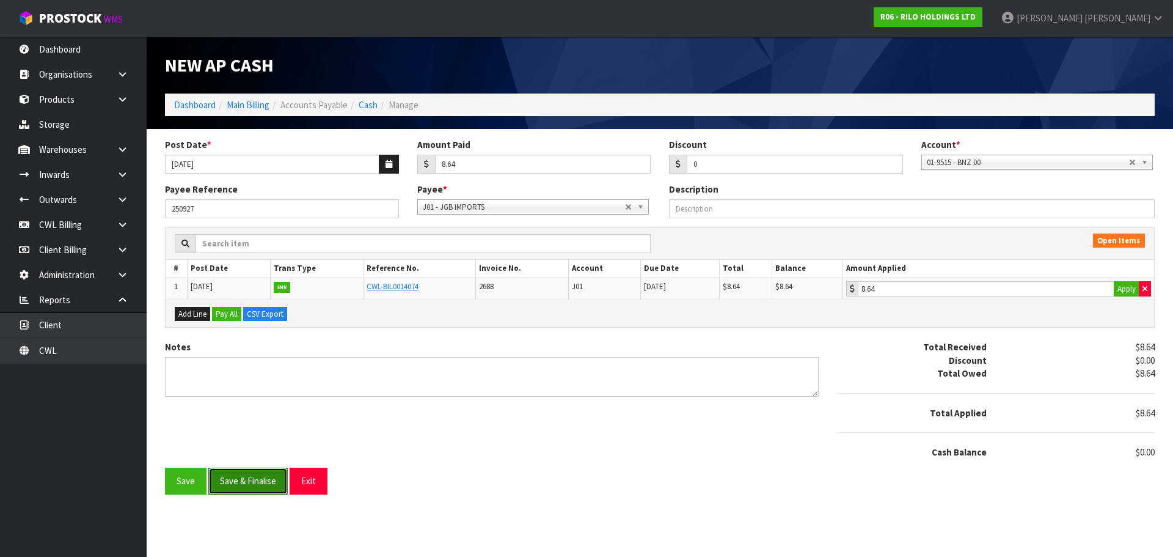
click at [254, 478] on button "Save & Finalise" at bounding box center [247, 480] width 79 height 26
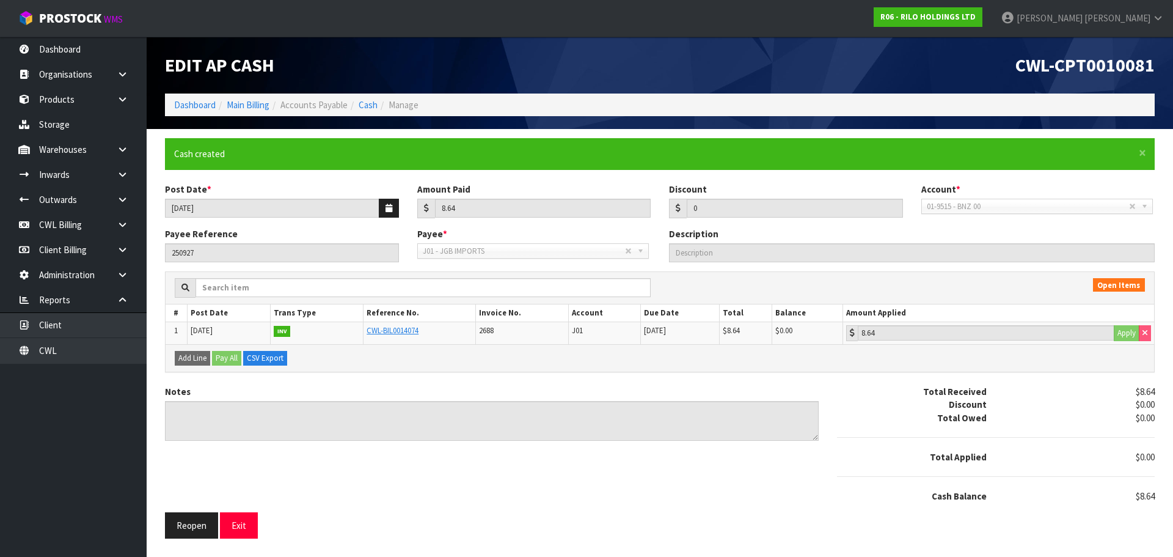
click at [378, 97] on ol "Dashboard Main Billing Accounts Payable Cash Manage" at bounding box center [660, 104] width 990 height 23
click at [377, 103] on link "Cash" at bounding box center [368, 105] width 19 height 12
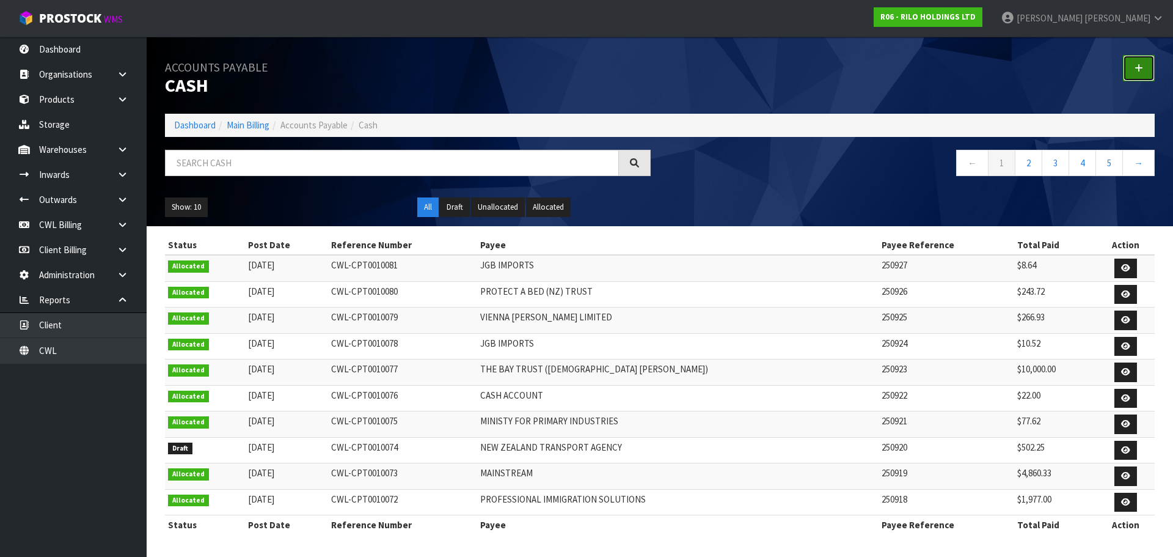
click at [1139, 68] on icon at bounding box center [1139, 68] width 9 height 9
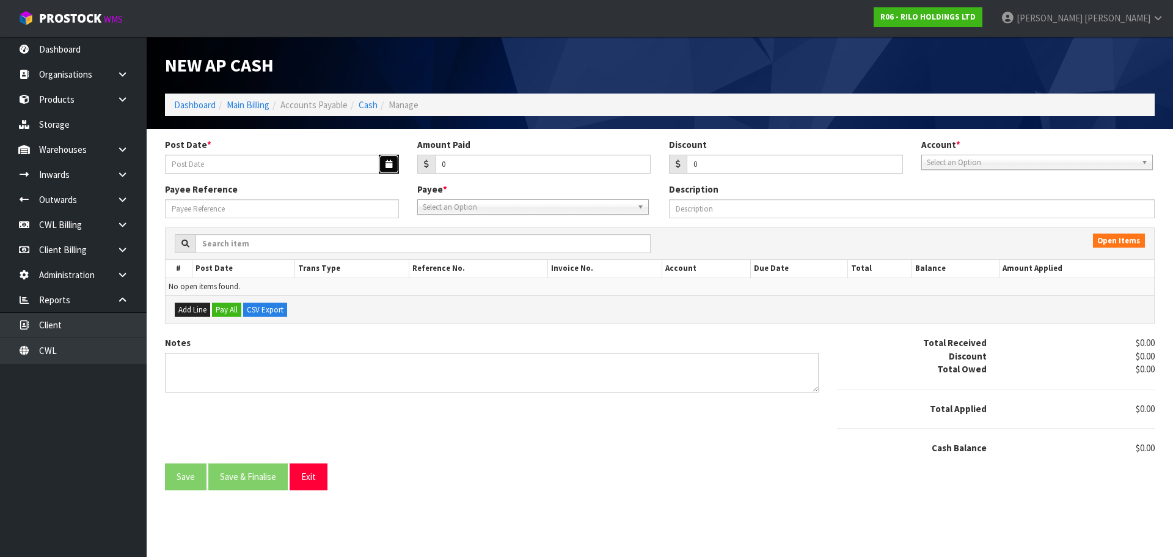
click at [387, 161] on icon "button" at bounding box center [389, 164] width 7 height 8
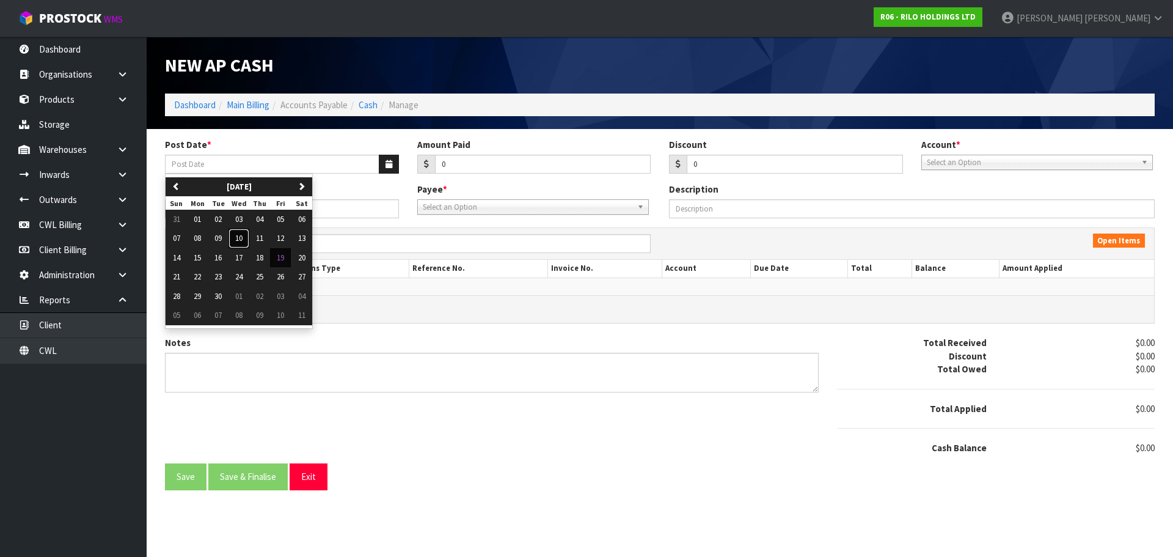
click at [239, 238] on span "10" at bounding box center [238, 238] width 7 height 10
type input "[DATE]"
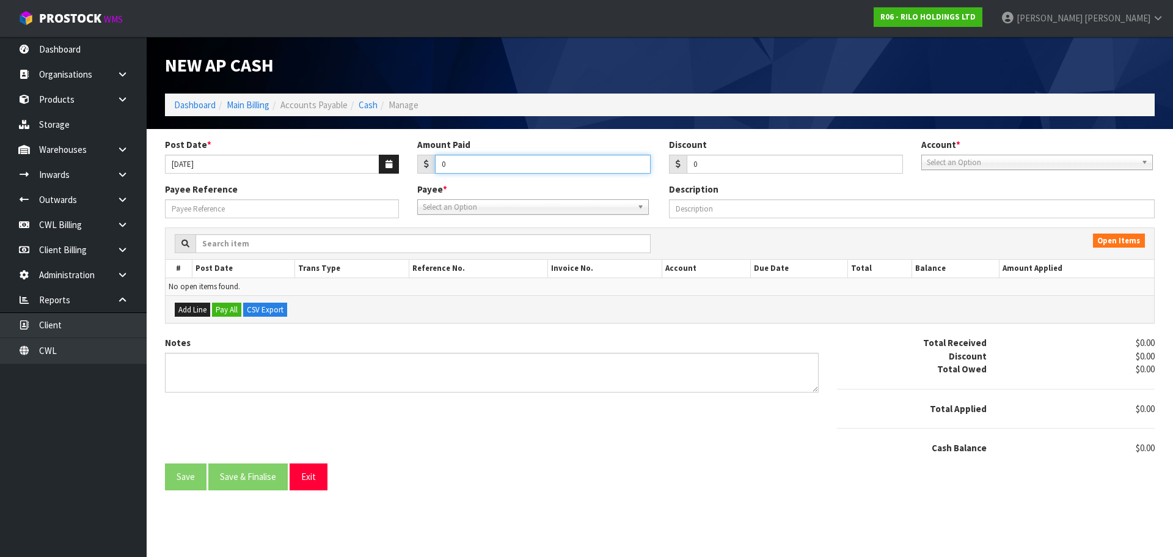
click at [504, 164] on input "0" at bounding box center [543, 164] width 216 height 19
type input "10000"
click at [1000, 163] on span "Select an Option" at bounding box center [1032, 162] width 210 height 15
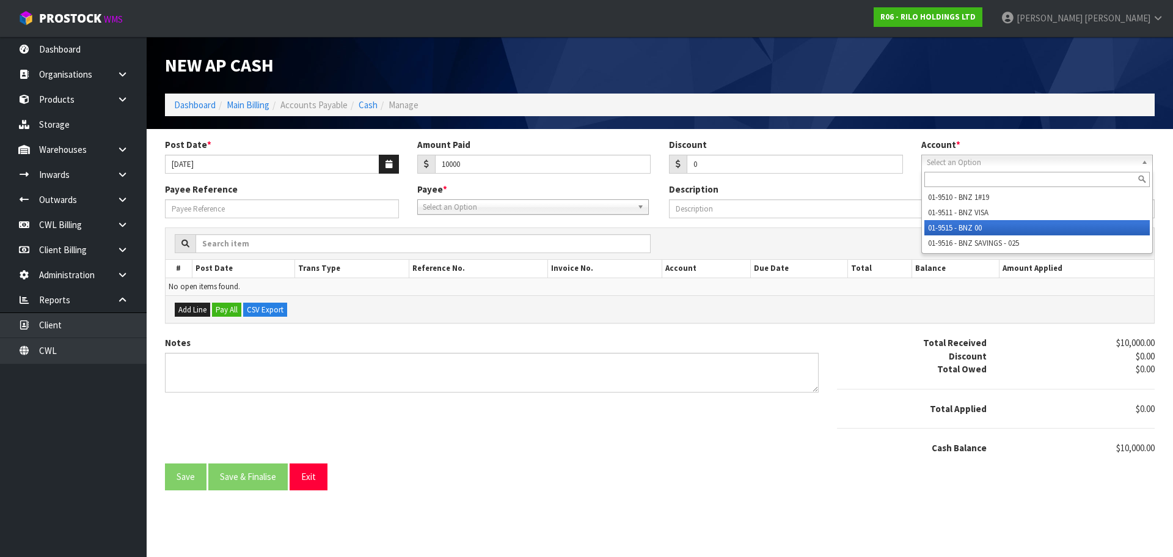
drag, startPoint x: 985, startPoint y: 228, endPoint x: 788, endPoint y: 228, distance: 197.3
click at [983, 227] on li "01-9515 - BNZ 00" at bounding box center [1036, 227] width 225 height 15
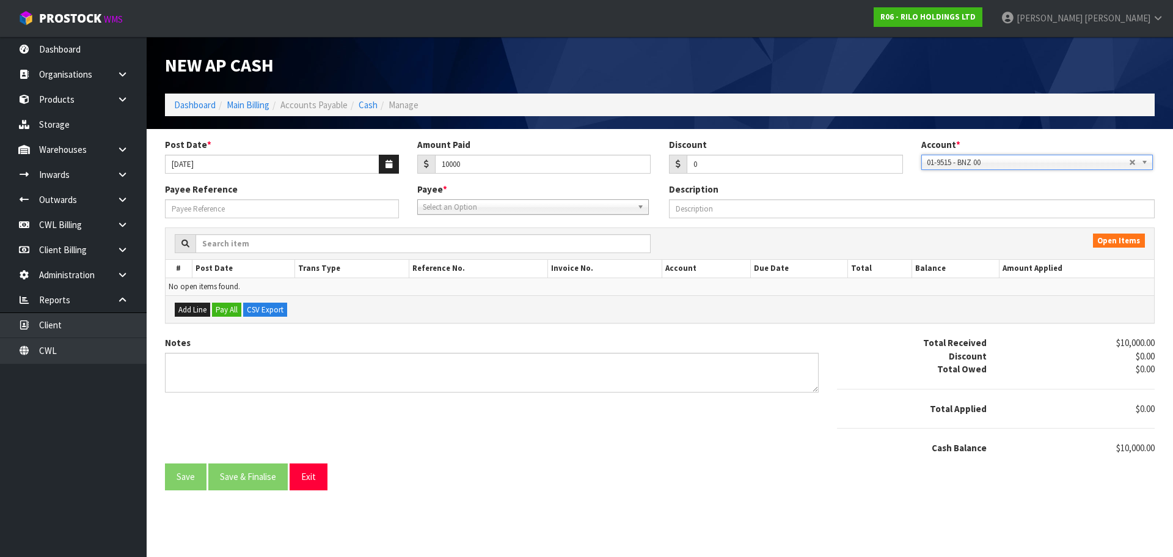
click at [430, 210] on span "Select an Option" at bounding box center [528, 207] width 210 height 15
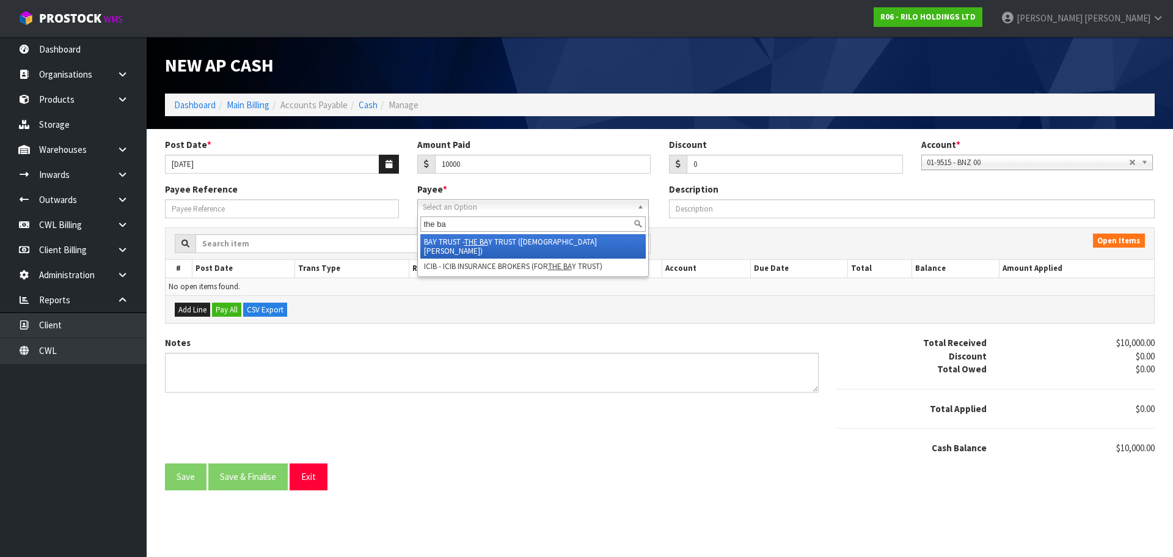
type input "the ba"
drag, startPoint x: 473, startPoint y: 242, endPoint x: 313, endPoint y: 222, distance: 161.3
click at [470, 242] on em "THE BA" at bounding box center [476, 241] width 24 height 10
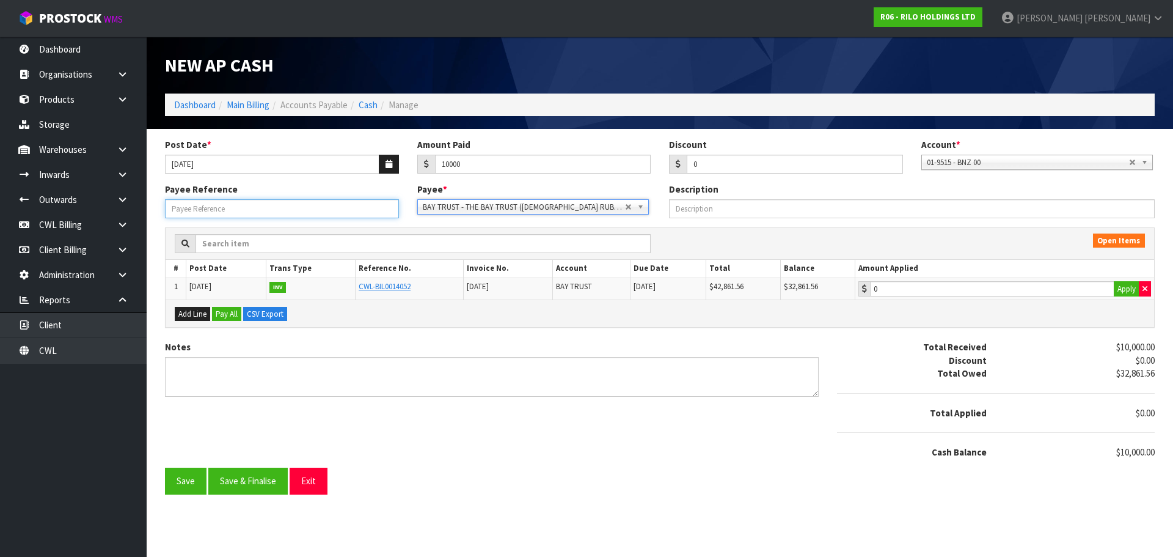
click at [285, 214] on input "Payee Reference" at bounding box center [282, 208] width 234 height 19
type input "250928"
type input "10000"
click at [941, 288] on input "10000" at bounding box center [992, 288] width 244 height 15
click at [232, 481] on button "Save & Finalise" at bounding box center [247, 480] width 79 height 26
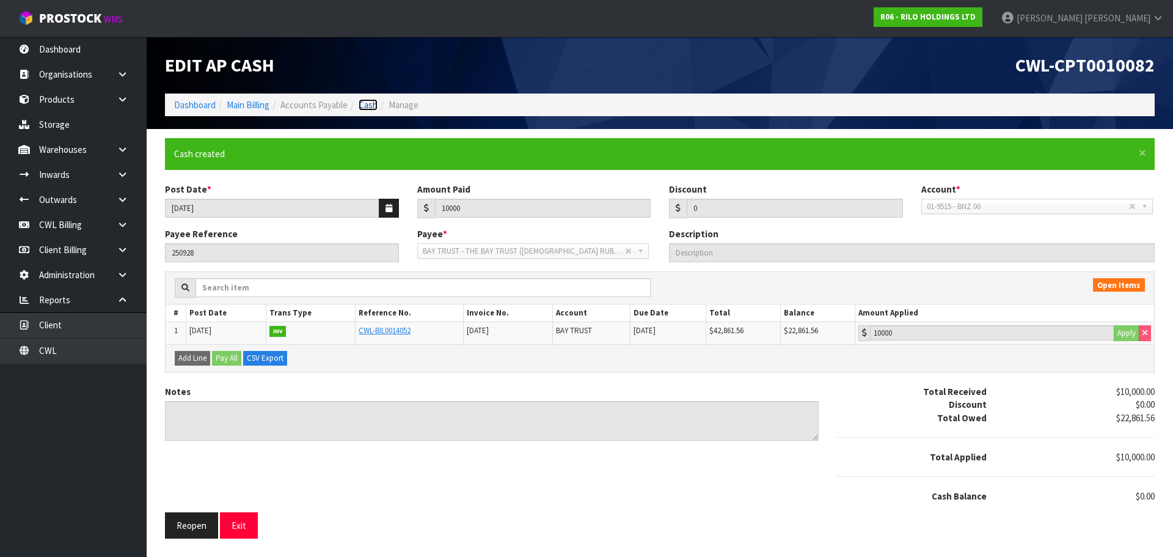
click at [374, 103] on link "Cash" at bounding box center [368, 105] width 19 height 12
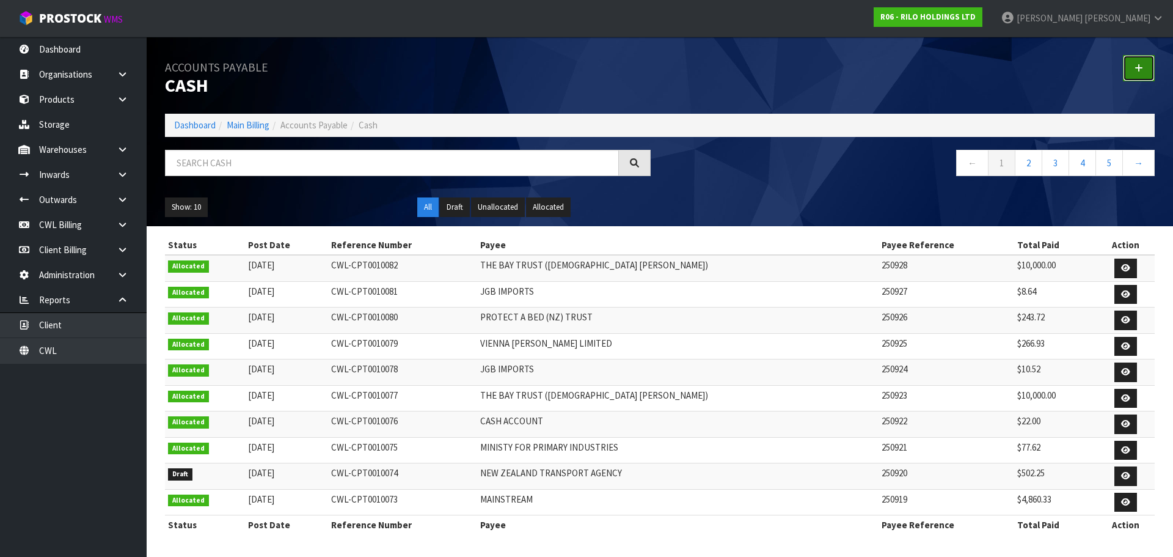
click at [1138, 68] on icon at bounding box center [1139, 68] width 9 height 9
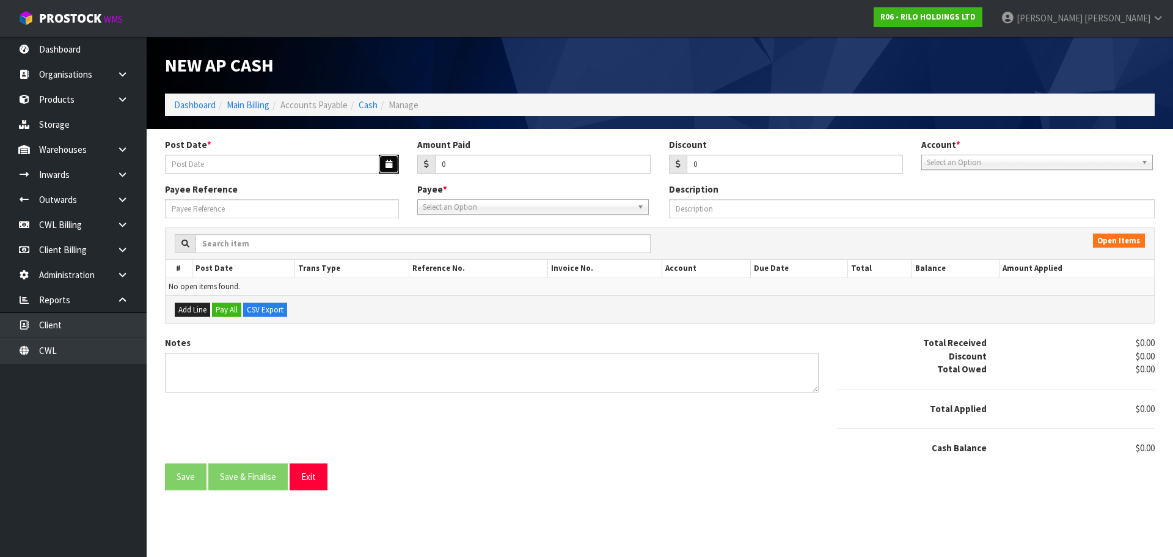
click at [380, 163] on button "button" at bounding box center [389, 164] width 20 height 19
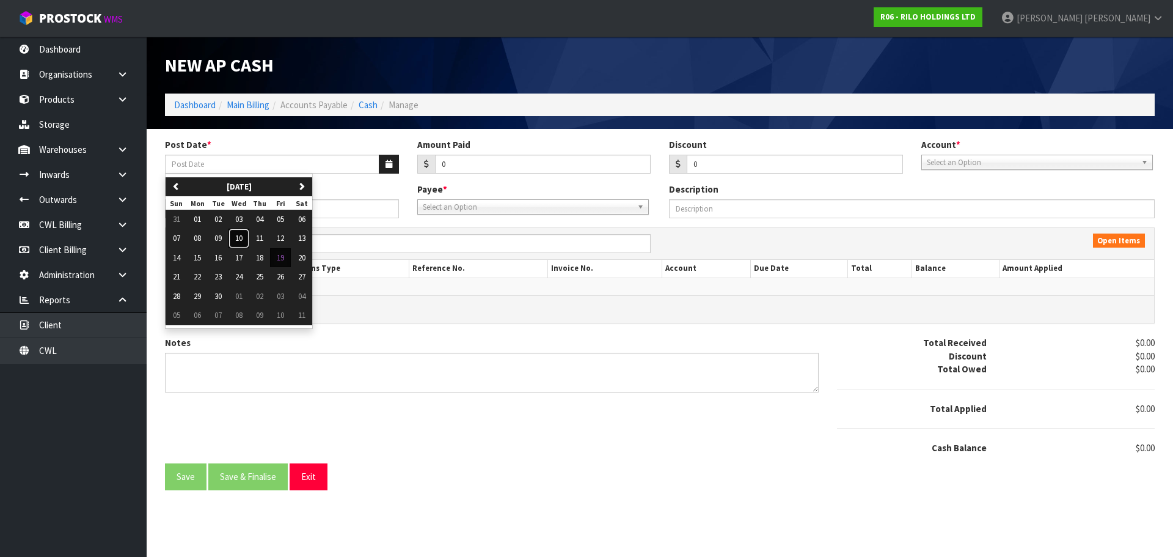
click at [243, 238] on span "10" at bounding box center [238, 238] width 7 height 10
type input "[DATE]"
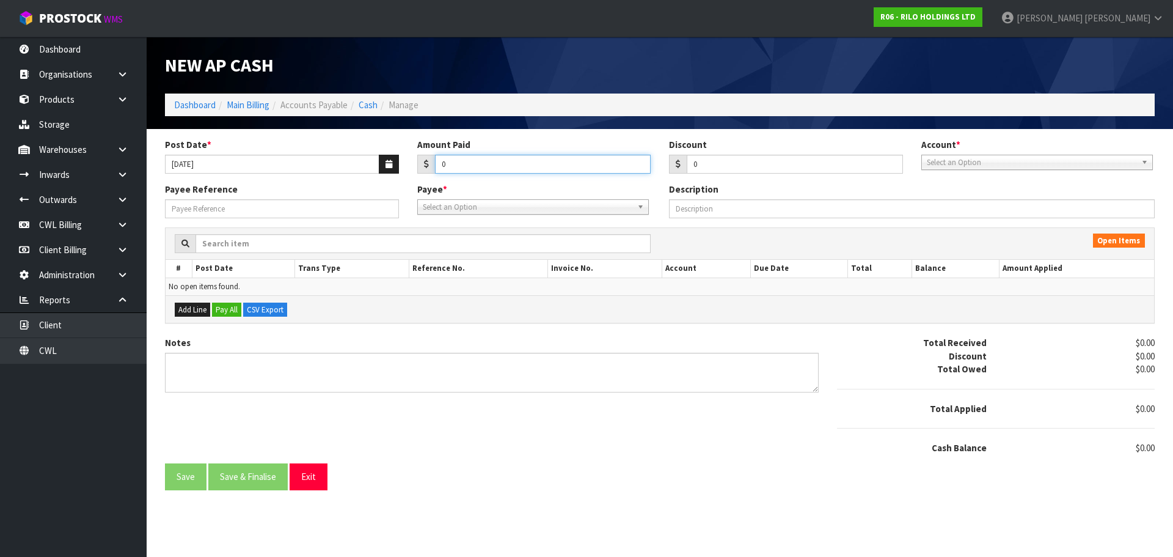
click at [481, 159] on input "0" at bounding box center [543, 164] width 216 height 19
type input "32175.72"
click at [946, 167] on span "Select an Option" at bounding box center [1032, 162] width 210 height 15
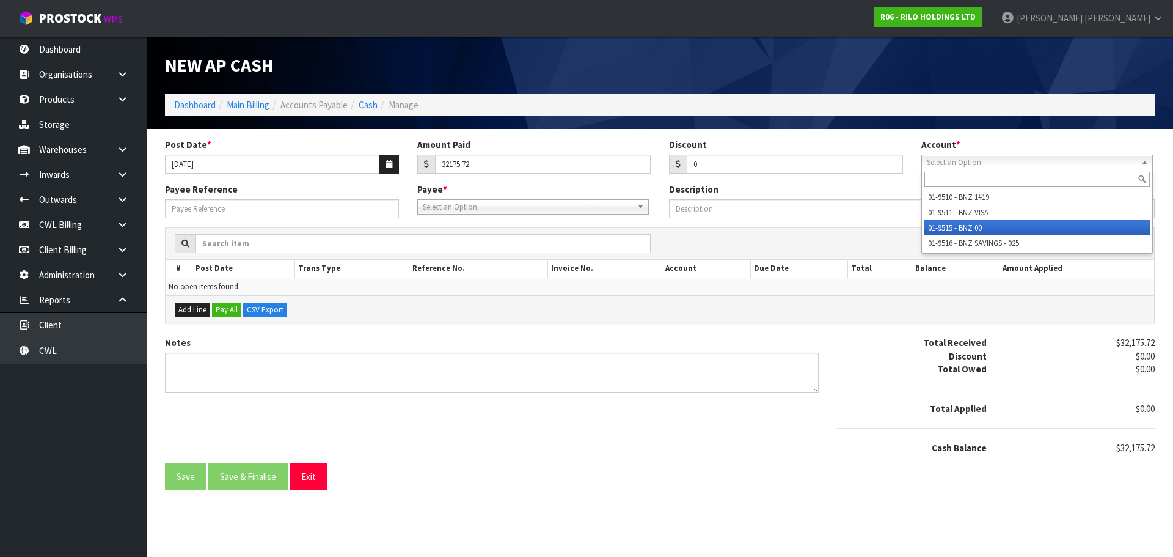
drag, startPoint x: 941, startPoint y: 224, endPoint x: 763, endPoint y: 222, distance: 177.8
click at [940, 224] on li "01-9515 - BNZ 00" at bounding box center [1036, 227] width 225 height 15
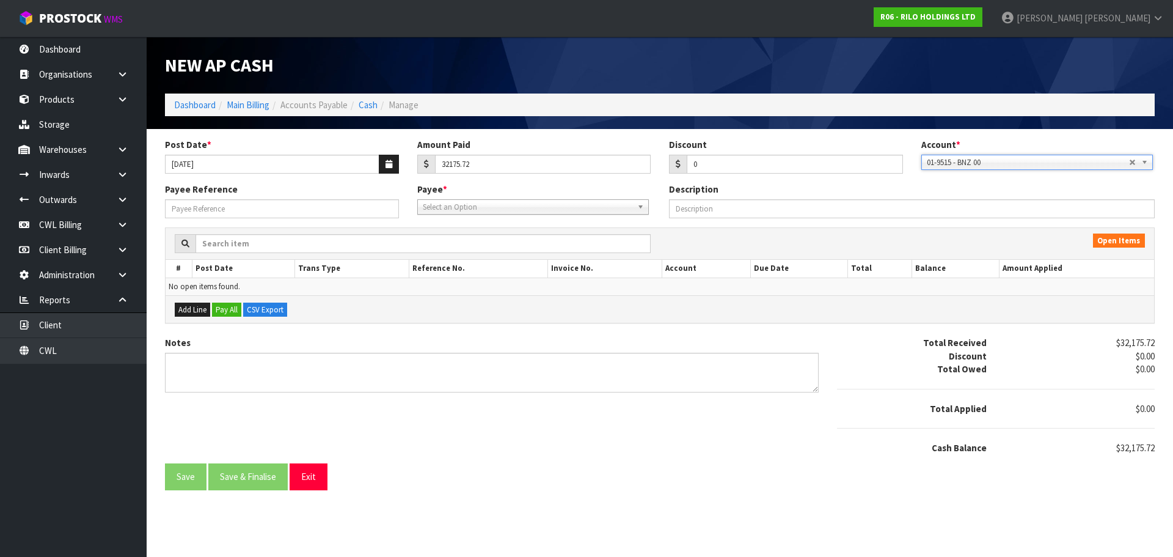
click at [467, 211] on span "Select an Option" at bounding box center [528, 207] width 210 height 15
type input "wag"
drag, startPoint x: 448, startPoint y: 242, endPoint x: 391, endPoint y: 238, distance: 56.9
click at [447, 242] on li "WAG ES - WAGES" at bounding box center [532, 241] width 225 height 15
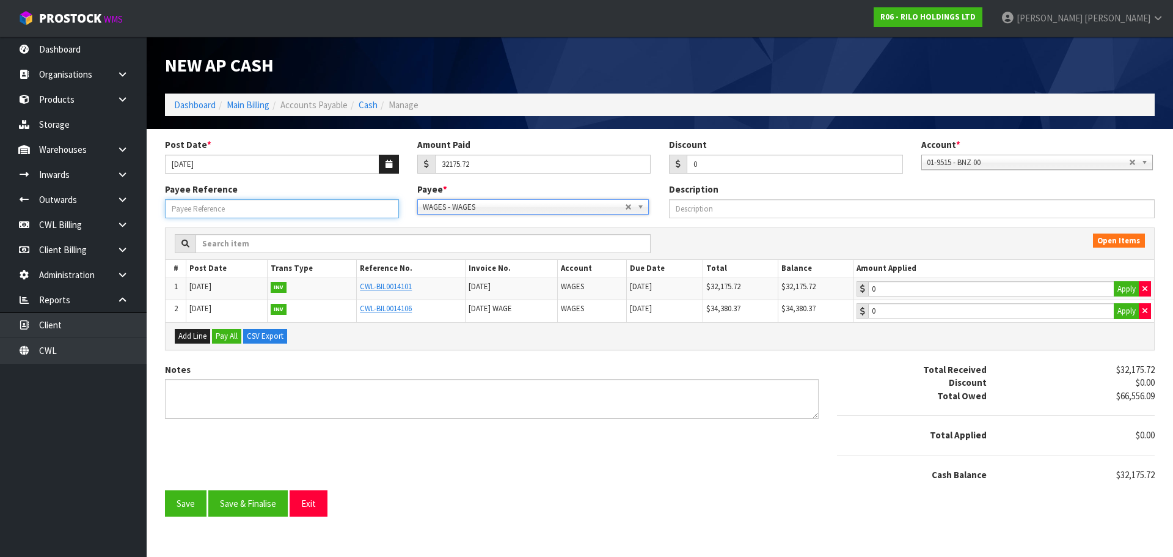
click at [287, 208] on input "Payee Reference" at bounding box center [282, 208] width 234 height 19
type input "250929"
type input "32175.72"
click at [1068, 291] on input "32175.72" at bounding box center [991, 288] width 246 height 15
click at [278, 498] on button "Save & Finalise" at bounding box center [247, 503] width 79 height 26
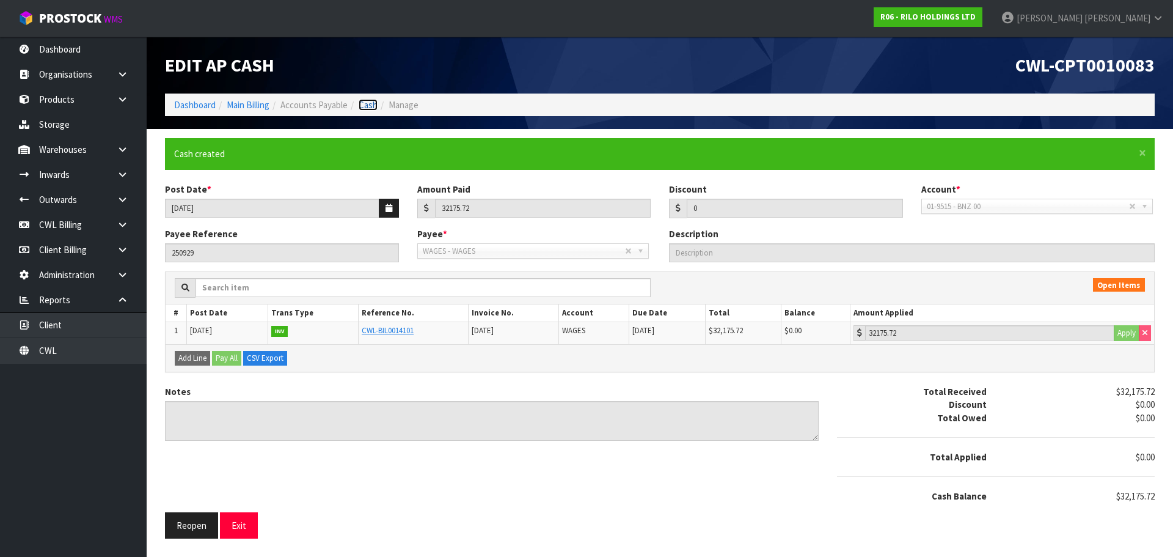
click at [371, 106] on link "Cash" at bounding box center [368, 105] width 19 height 12
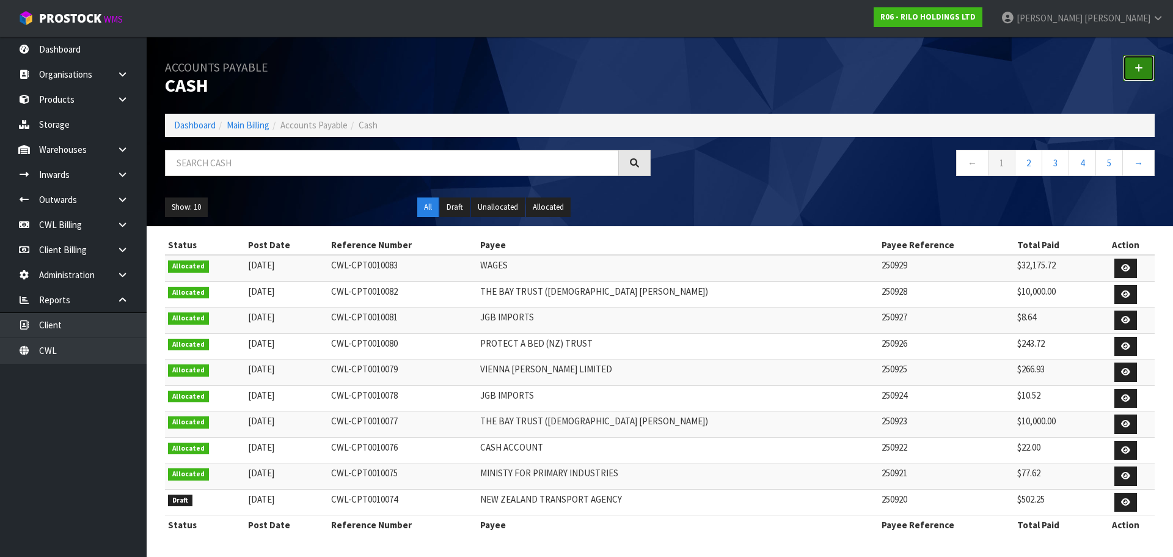
drag, startPoint x: 1134, startPoint y: 66, endPoint x: 1024, endPoint y: 92, distance: 113.1
click at [1132, 66] on link at bounding box center [1139, 68] width 32 height 26
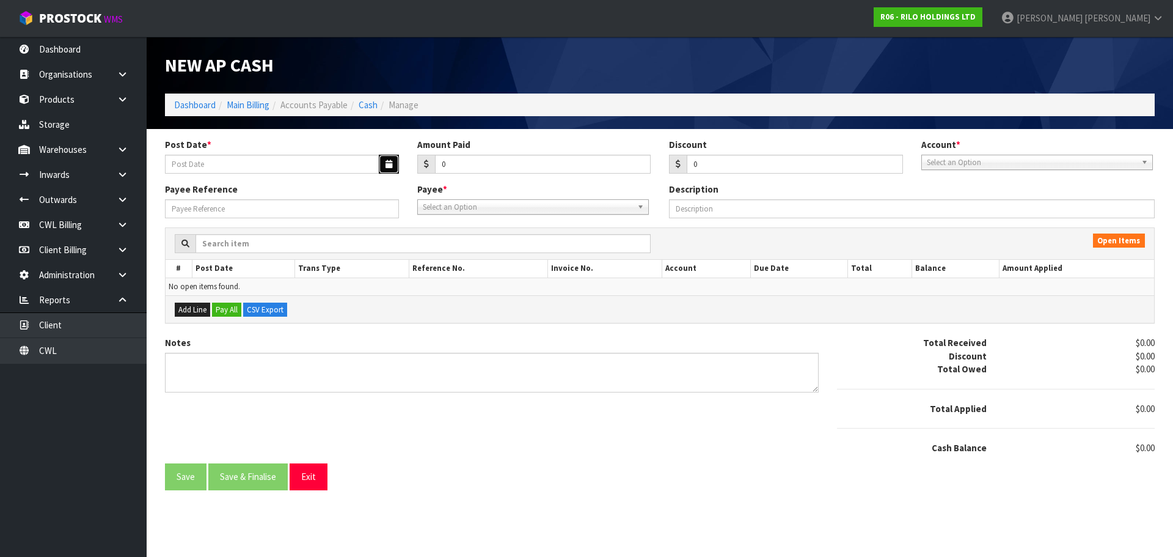
click at [389, 159] on button "button" at bounding box center [389, 164] width 20 height 19
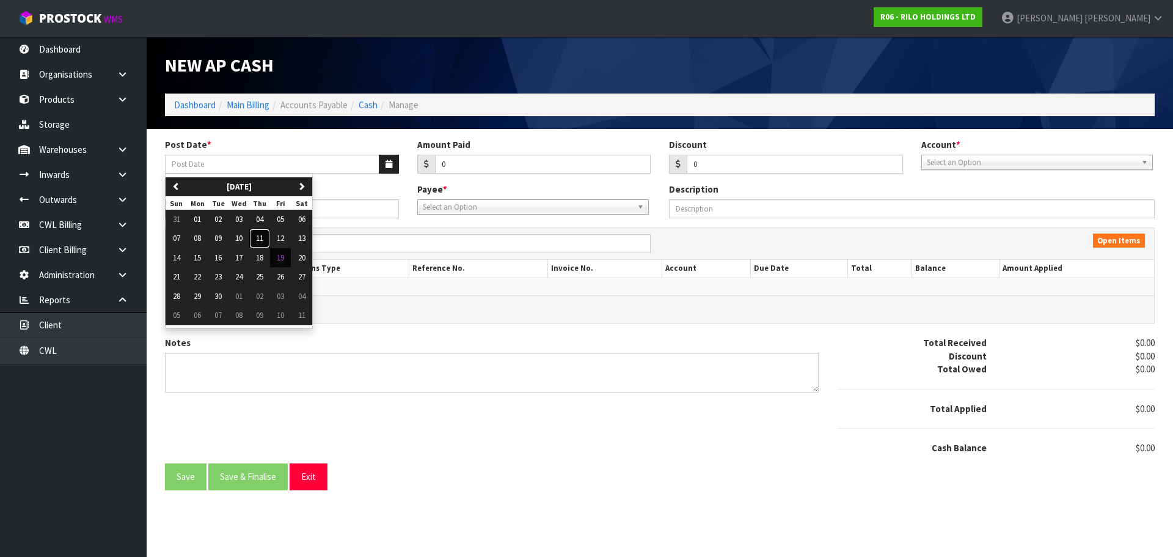
click at [261, 241] on span "11" at bounding box center [259, 238] width 7 height 10
type input "[DATE]"
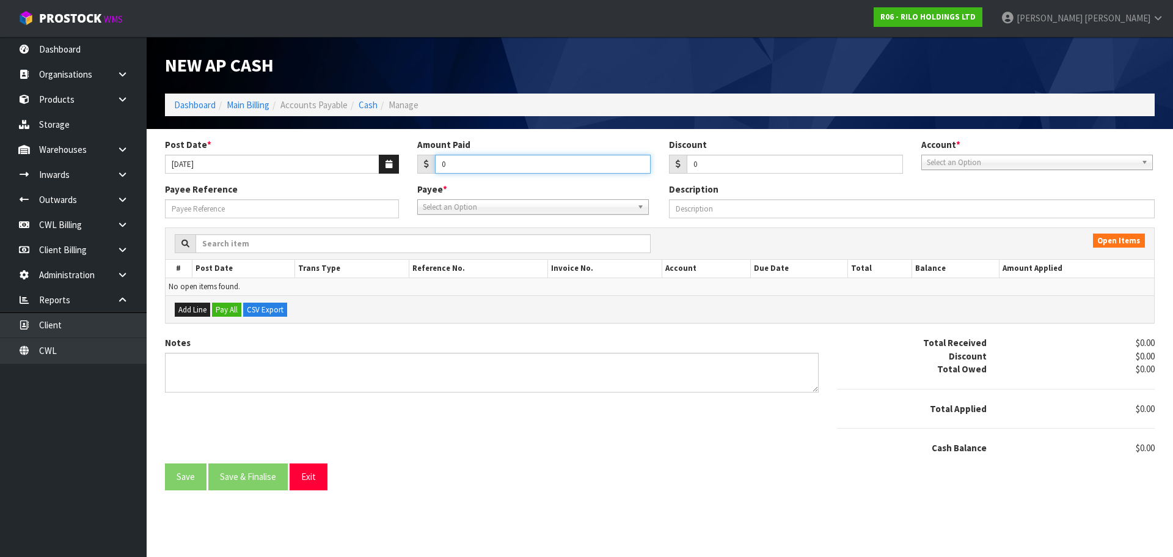
click at [460, 162] on input "0" at bounding box center [543, 164] width 216 height 19
type input "22861.56"
click at [976, 160] on span "Select an Option" at bounding box center [1032, 162] width 210 height 15
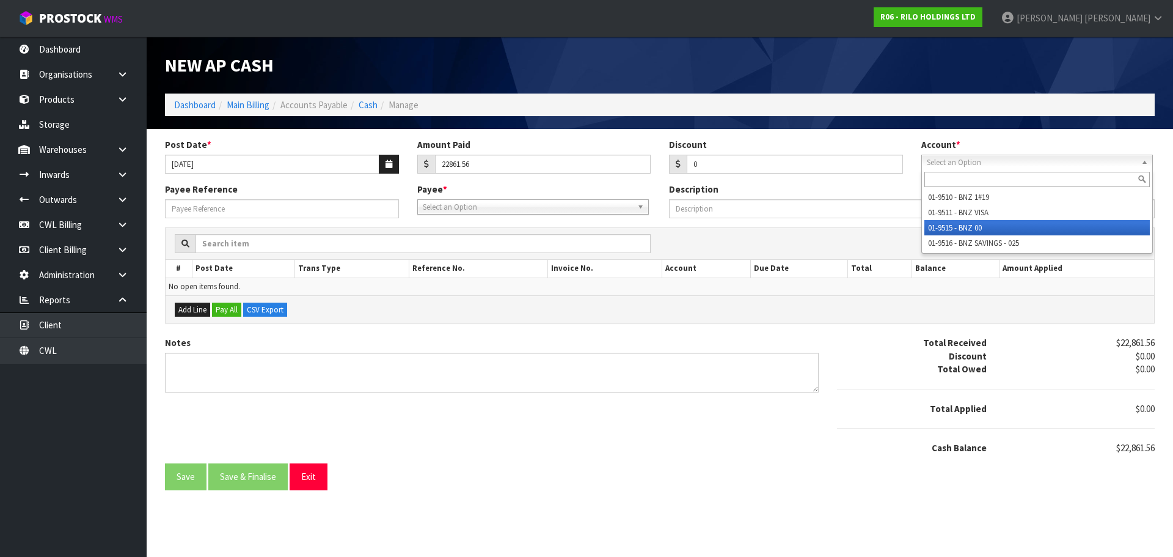
drag, startPoint x: 957, startPoint y: 231, endPoint x: 710, endPoint y: 228, distance: 246.8
click at [953, 230] on li "01-9515 - BNZ 00" at bounding box center [1036, 227] width 225 height 15
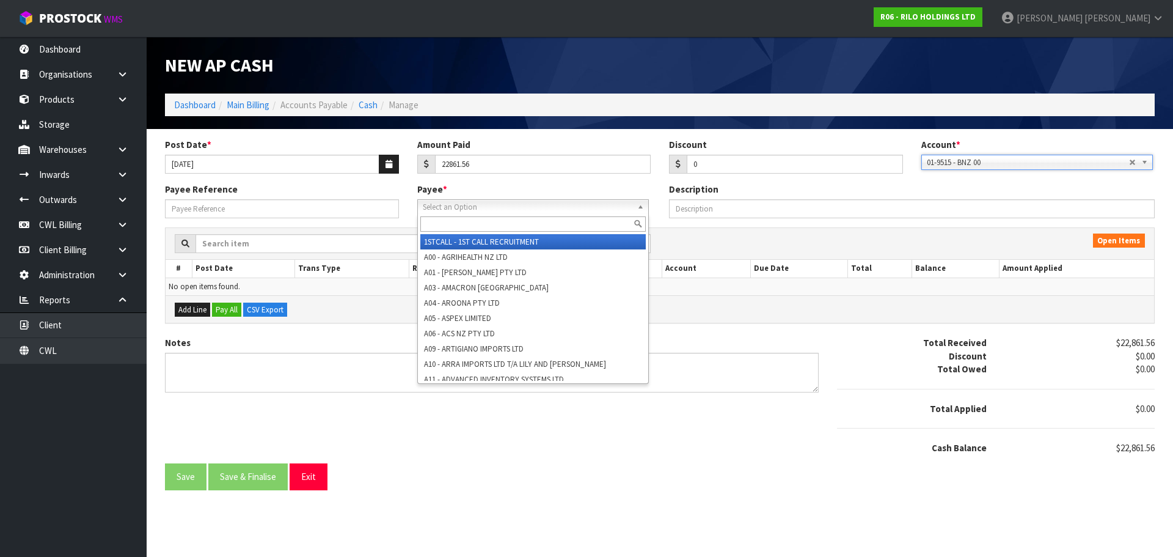
click at [522, 209] on span "Select an Option" at bounding box center [528, 207] width 210 height 15
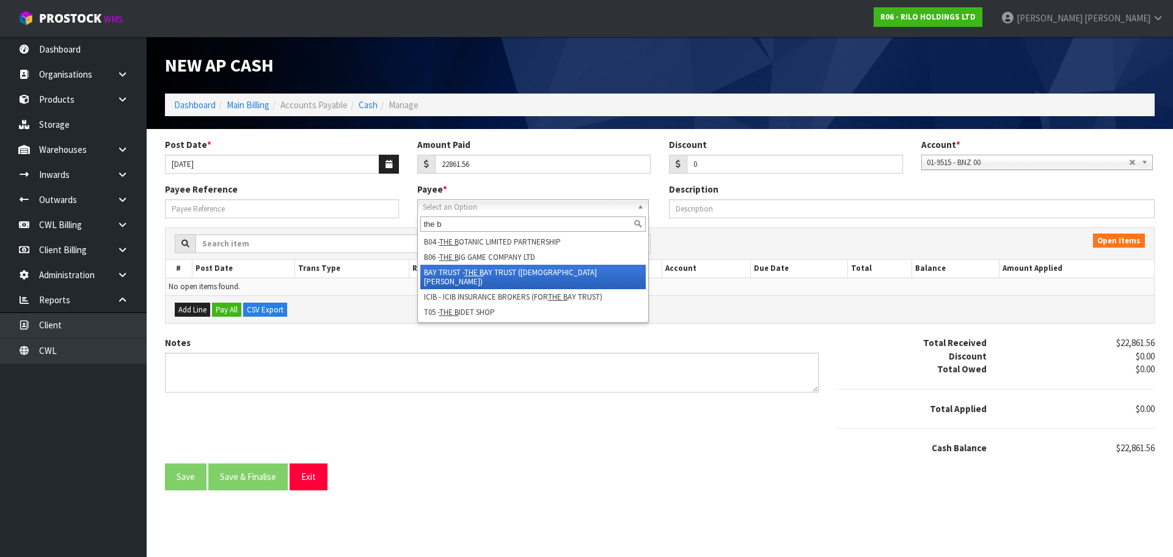
type input "the b"
click at [536, 272] on li "BAY TRUST - THE B AY TRUST ([DEMOGRAPHIC_DATA] RUBY RENTAL)" at bounding box center [532, 277] width 225 height 24
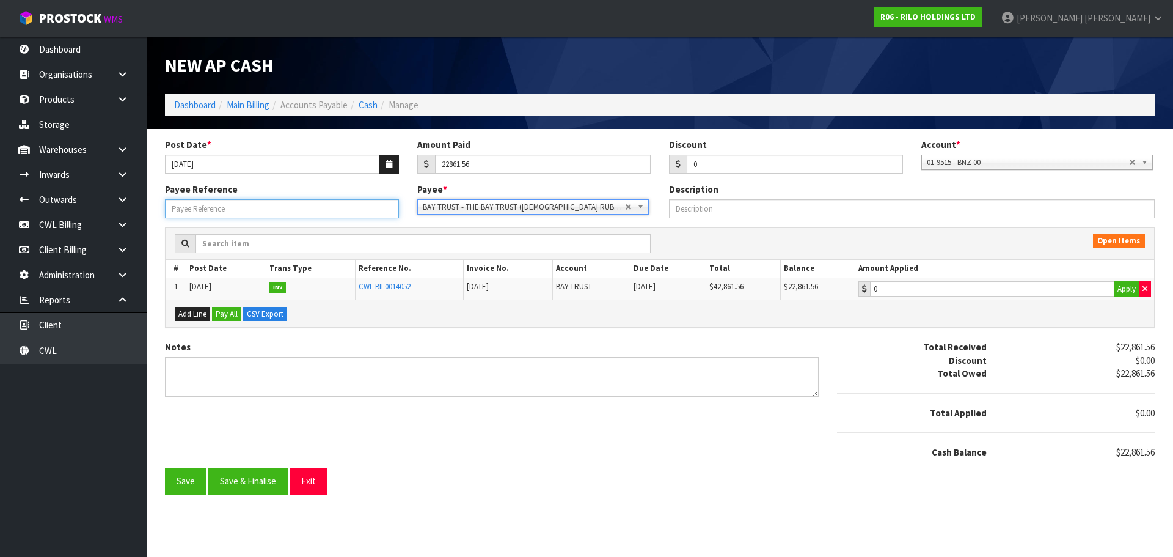
click at [276, 215] on input "Payee Reference" at bounding box center [282, 208] width 234 height 19
type input "250930"
type input "22861.56"
drag, startPoint x: 929, startPoint y: 289, endPoint x: 909, endPoint y: 296, distance: 20.9
click at [925, 290] on input "22861.56" at bounding box center [992, 288] width 244 height 15
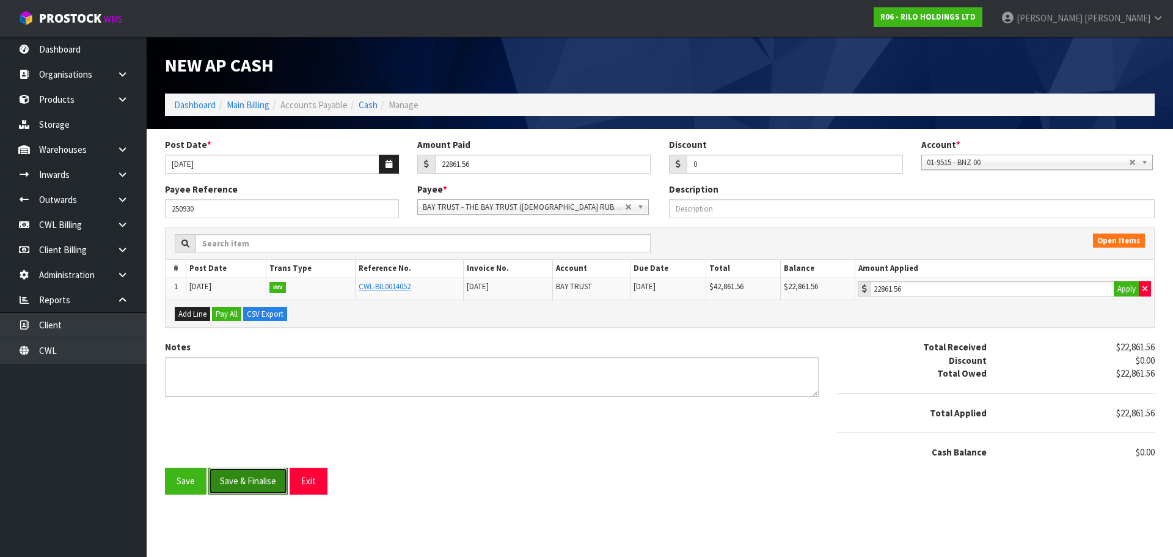
click at [246, 487] on button "Save & Finalise" at bounding box center [247, 480] width 79 height 26
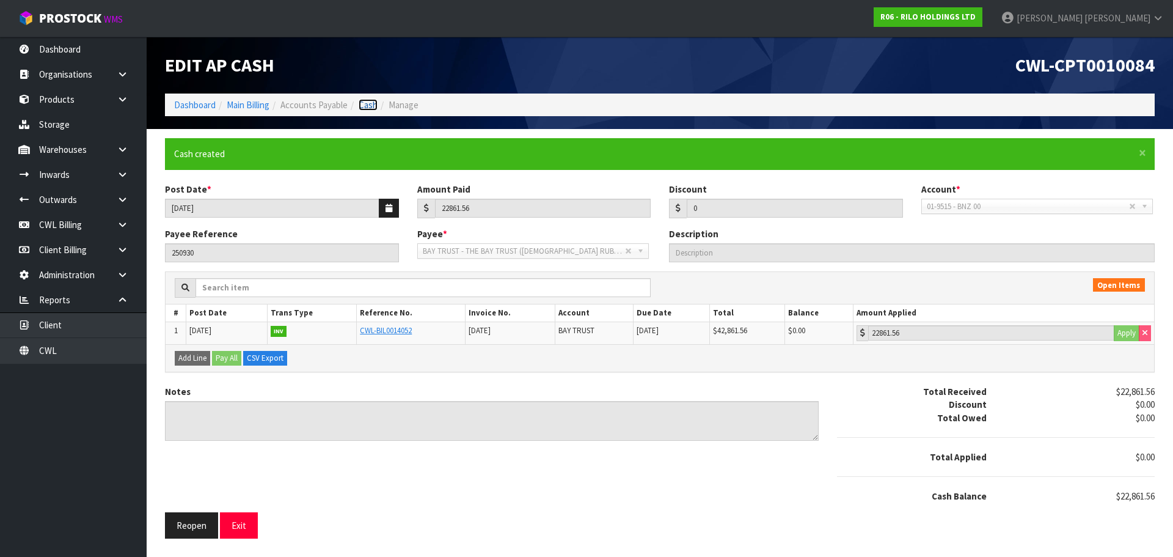
click at [375, 106] on link "Cash" at bounding box center [368, 105] width 19 height 12
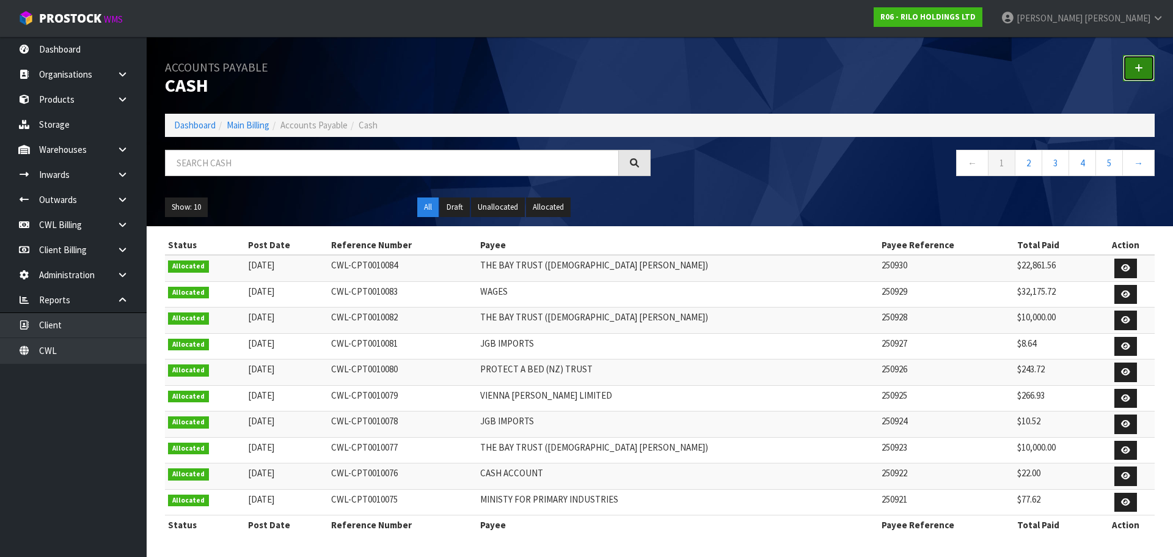
click at [1135, 62] on link at bounding box center [1139, 68] width 32 height 26
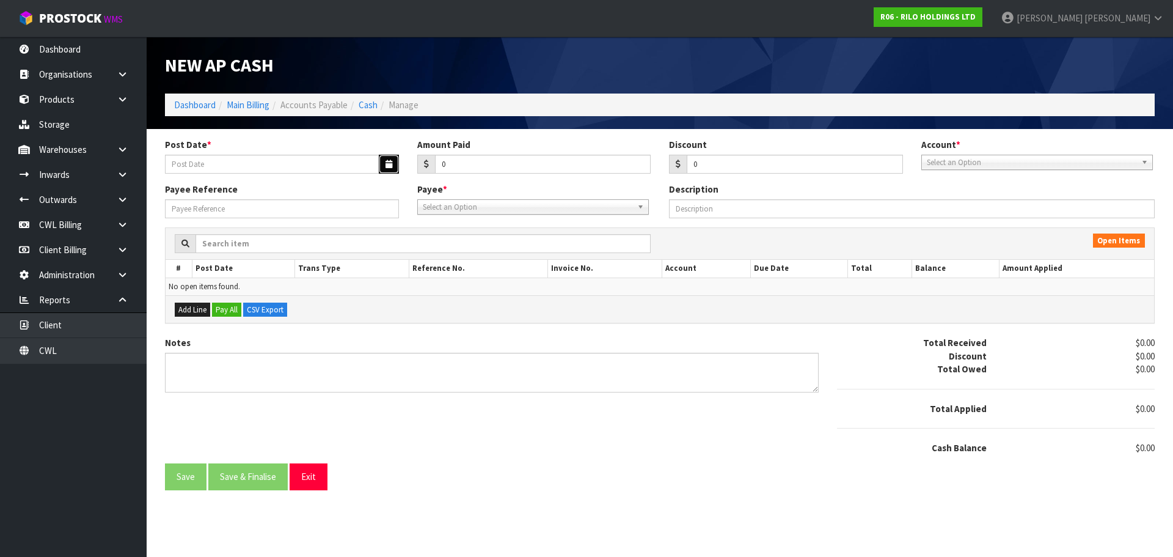
click at [382, 160] on button "button" at bounding box center [389, 164] width 20 height 19
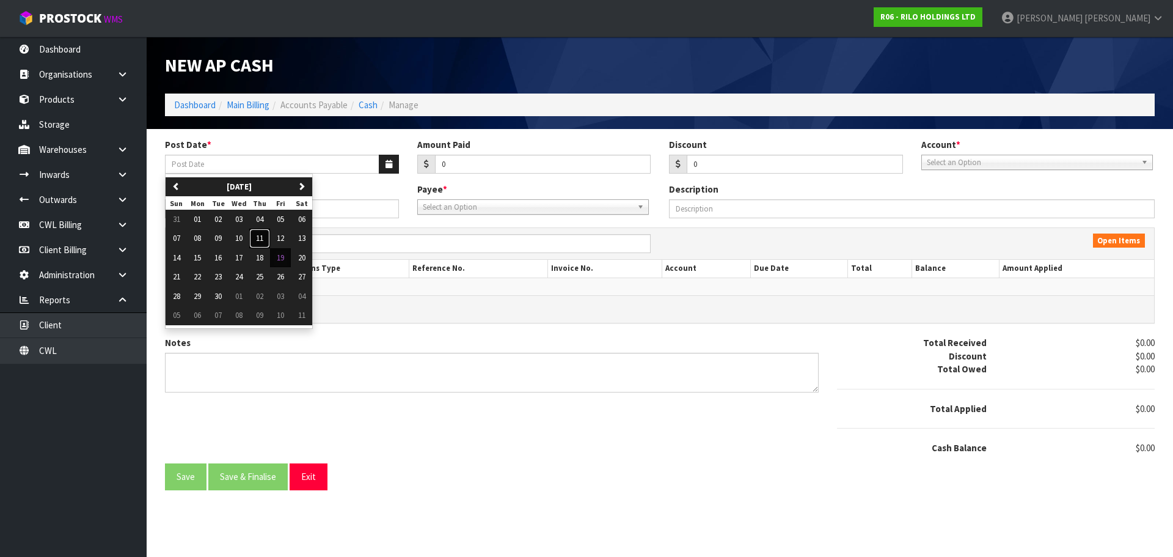
drag, startPoint x: 261, startPoint y: 243, endPoint x: 327, endPoint y: 226, distance: 68.6
click at [262, 243] on span "11" at bounding box center [259, 238] width 7 height 10
type input "[DATE]"
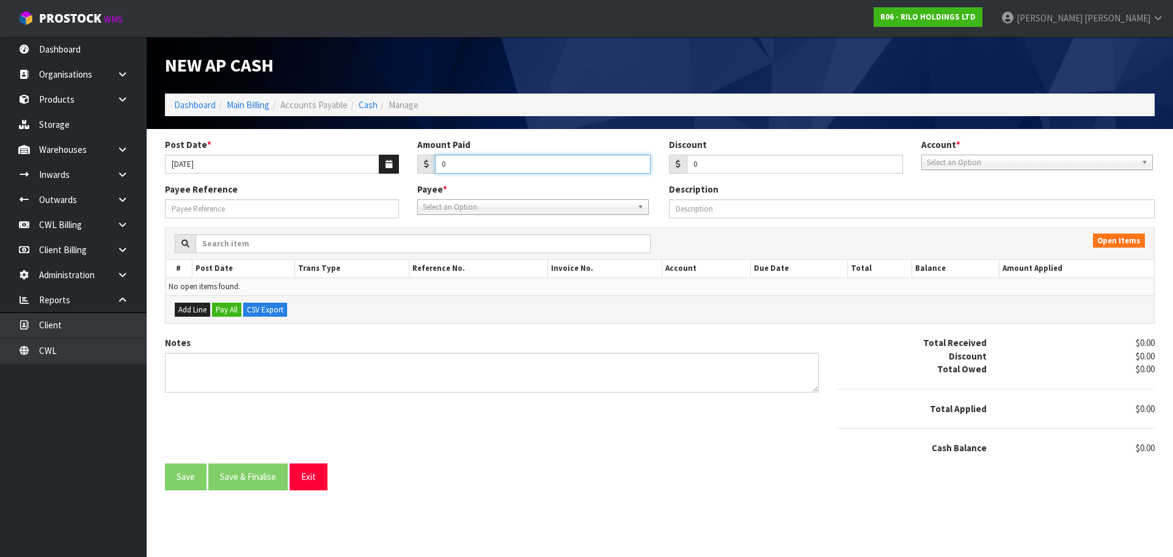
click at [473, 162] on input "0" at bounding box center [543, 164] width 216 height 19
type input "85"
click at [985, 159] on span "Select an Option" at bounding box center [1032, 162] width 210 height 15
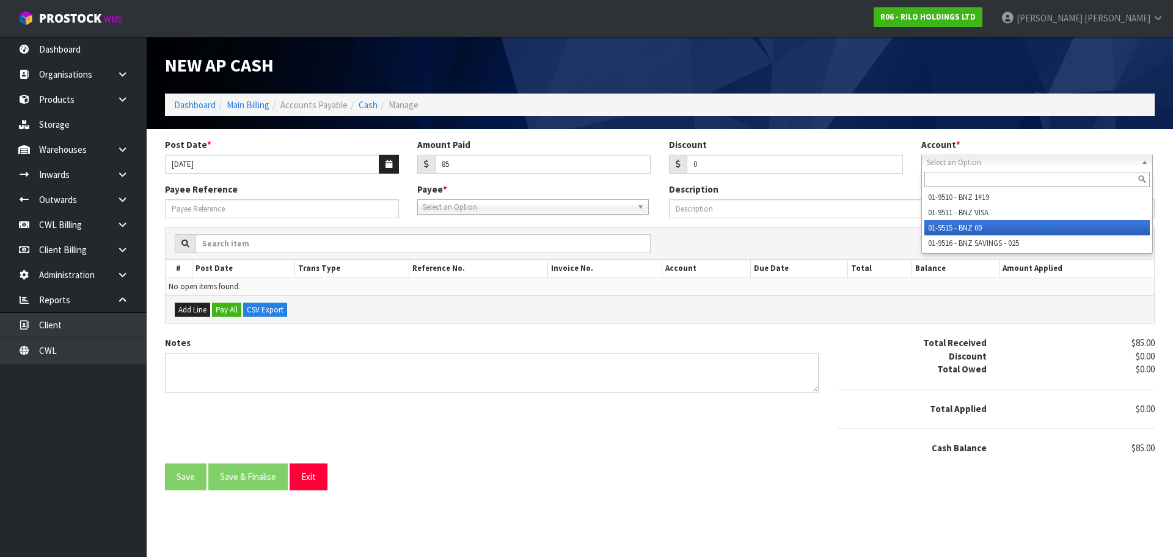
drag, startPoint x: 963, startPoint y: 229, endPoint x: 944, endPoint y: 227, distance: 19.6
click at [957, 227] on li "01-9515 - BNZ 00" at bounding box center [1036, 227] width 225 height 15
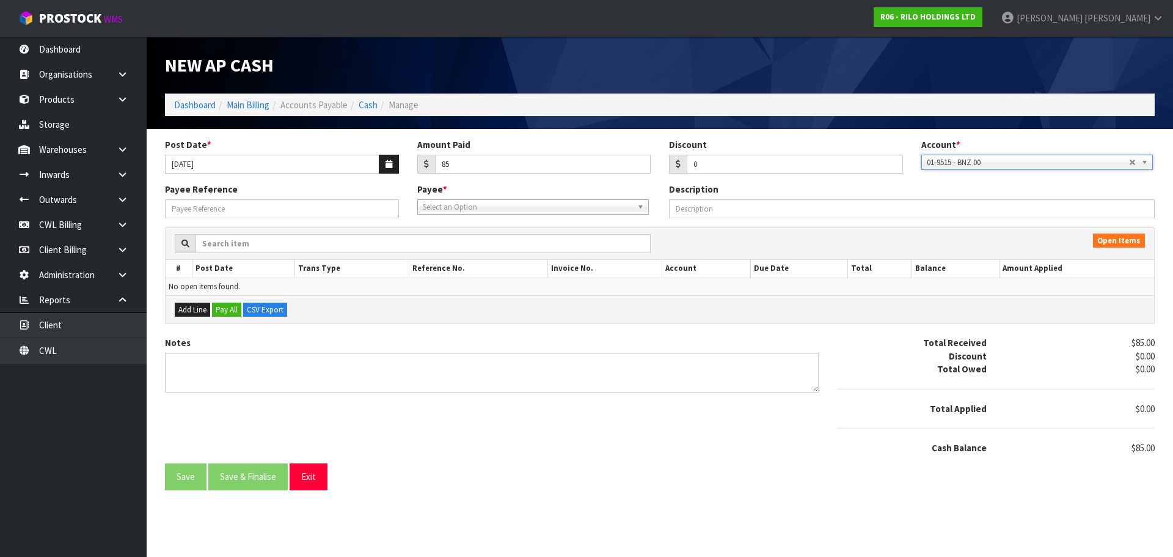
click at [490, 208] on span "Select an Option" at bounding box center [528, 207] width 210 height 15
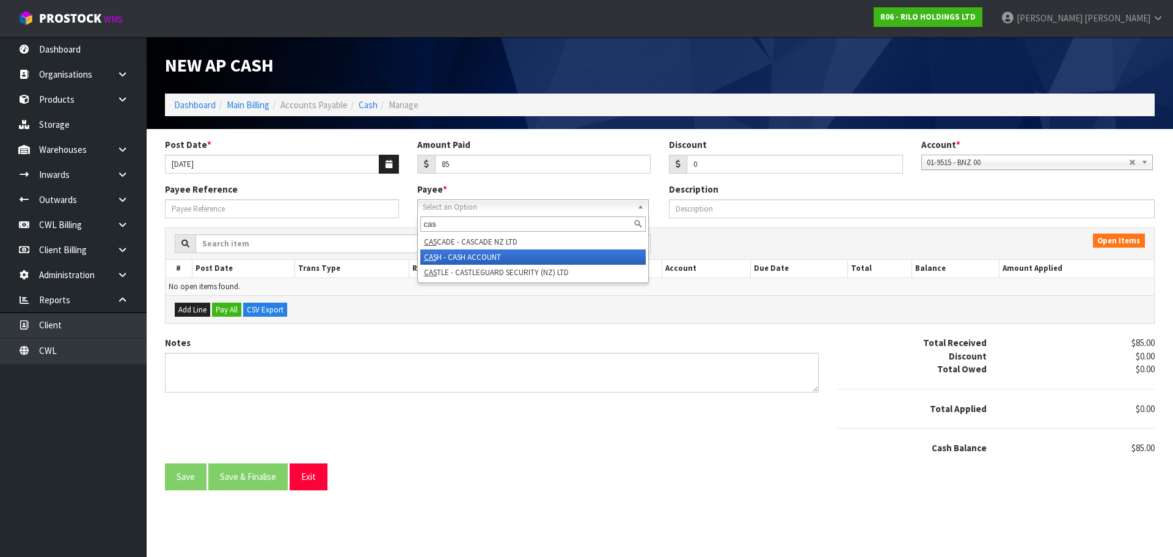
type input "cas"
click at [482, 255] on li "CAS H - CASH ACCOUNT" at bounding box center [532, 256] width 225 height 15
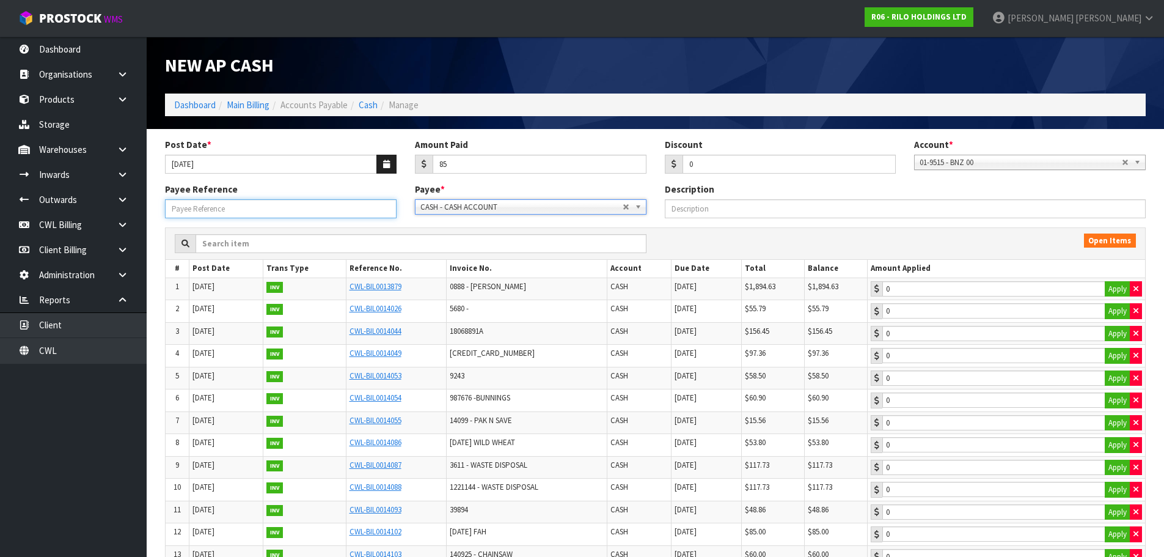
drag, startPoint x: 287, startPoint y: 209, endPoint x: 293, endPoint y: 200, distance: 10.7
click at [290, 203] on input "Payee Reference" at bounding box center [281, 208] width 232 height 19
type input "250931"
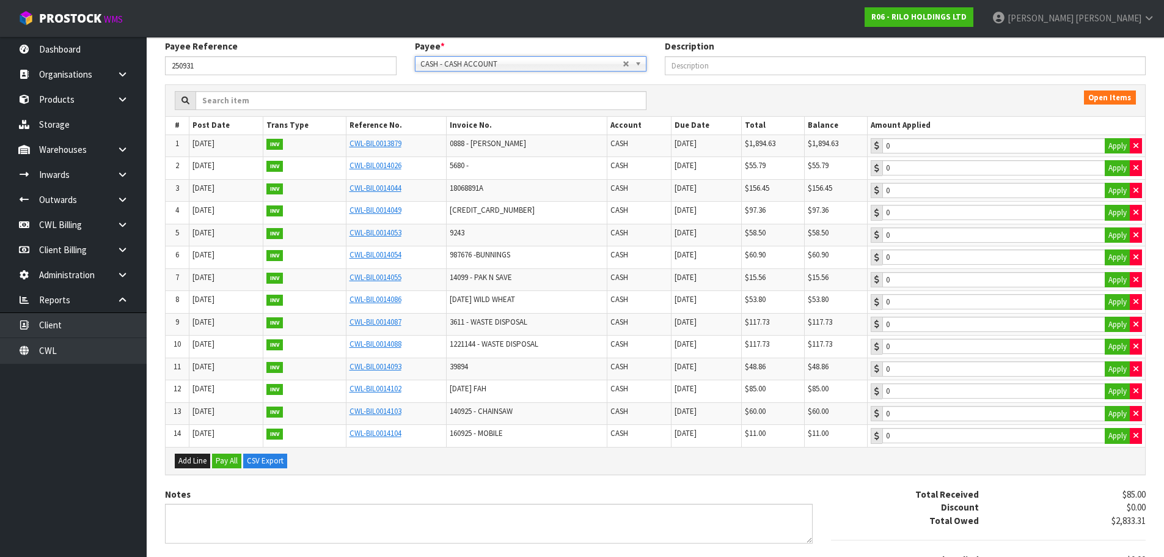
scroll to position [236, 0]
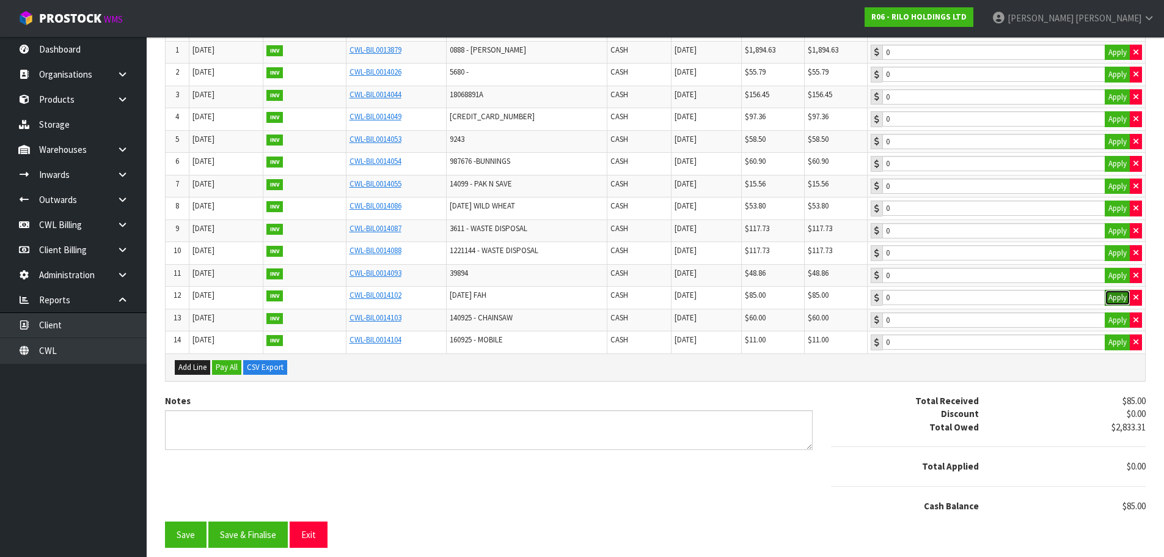
click at [1114, 299] on button "Apply" at bounding box center [1118, 298] width 26 height 16
type input "85"
click at [266, 535] on button "Save & Finalise" at bounding box center [247, 534] width 79 height 26
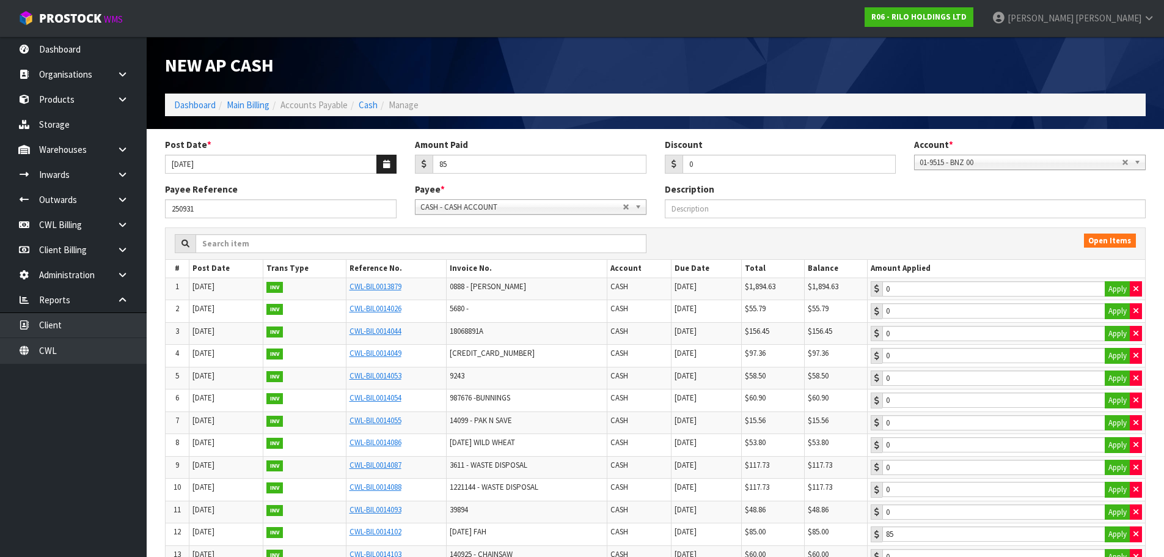
type input "85"
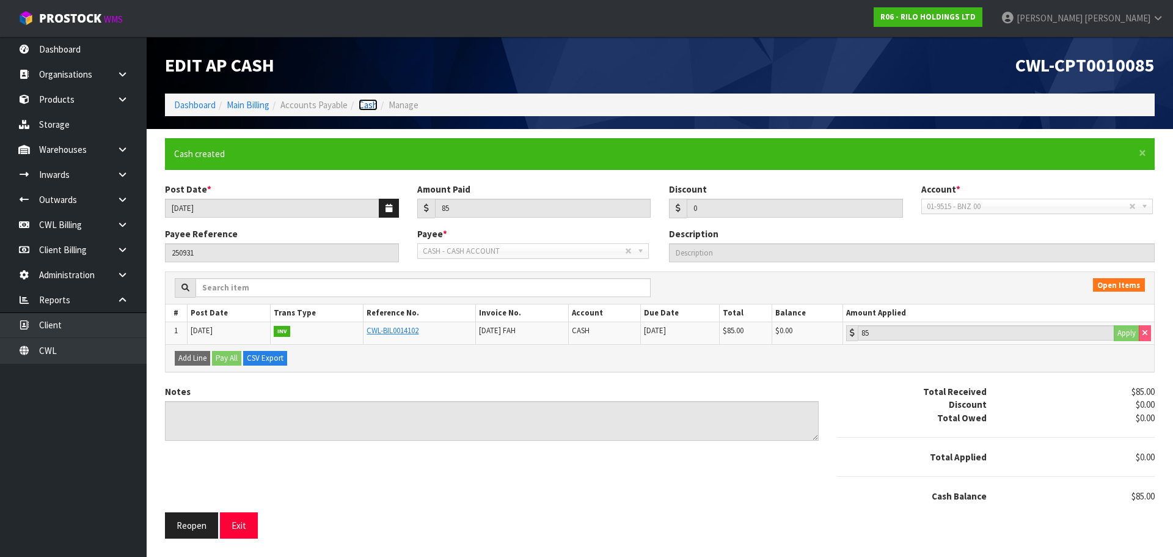
click at [372, 99] on link "Cash" at bounding box center [368, 105] width 19 height 12
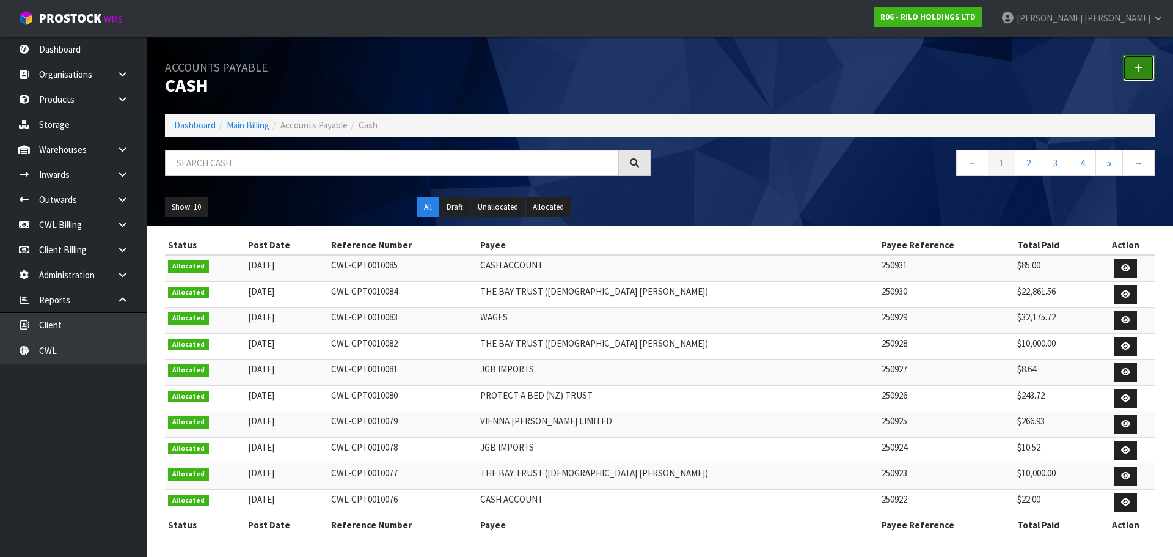
click at [1138, 69] on icon at bounding box center [1139, 68] width 9 height 9
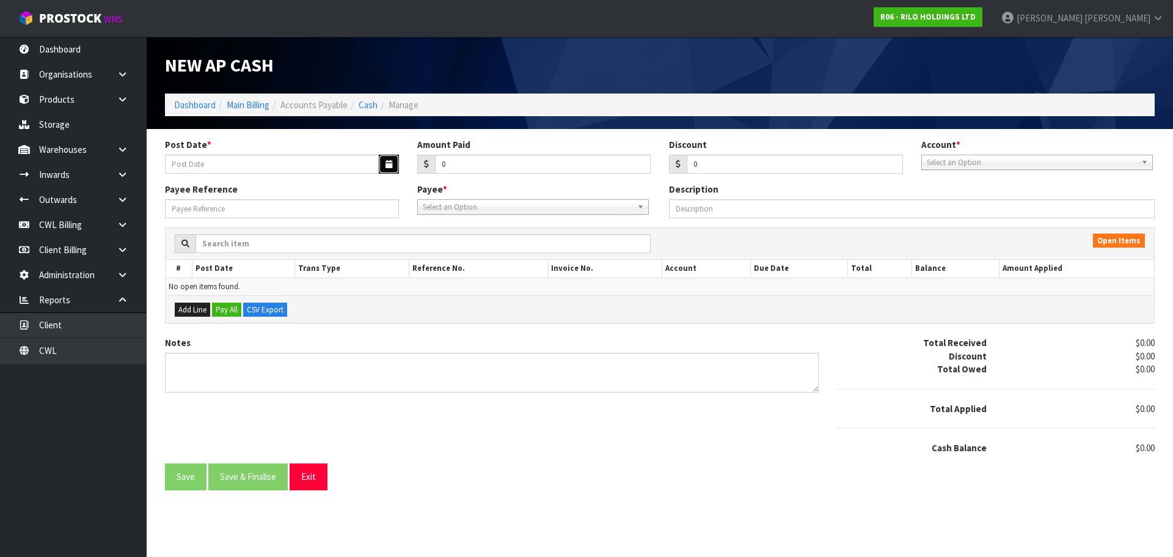
click at [390, 160] on icon "button" at bounding box center [389, 164] width 7 height 8
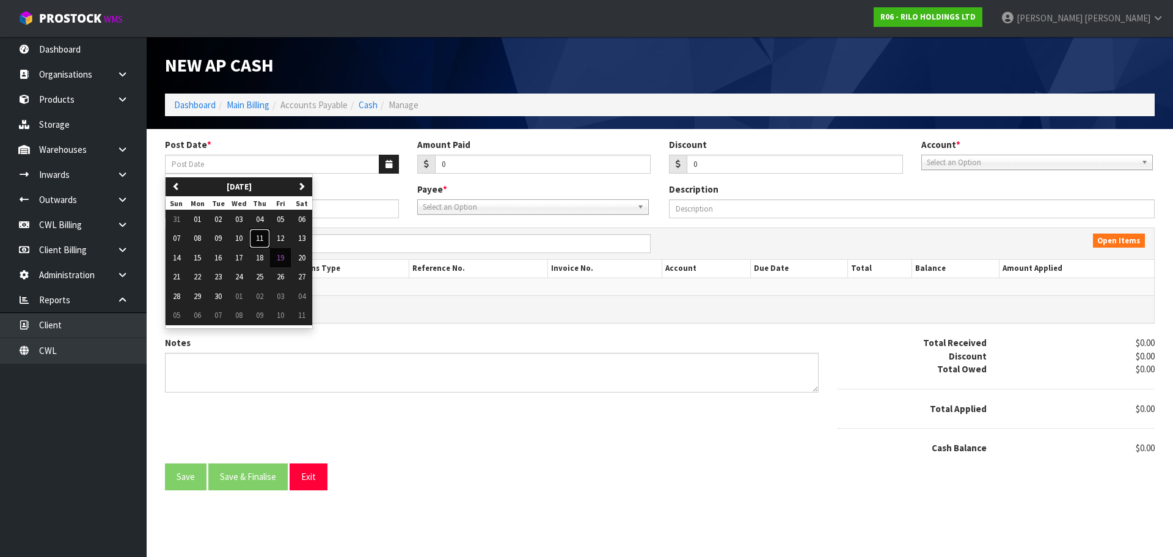
click at [266, 240] on button "11" at bounding box center [259, 238] width 21 height 20
type input "[DATE]"
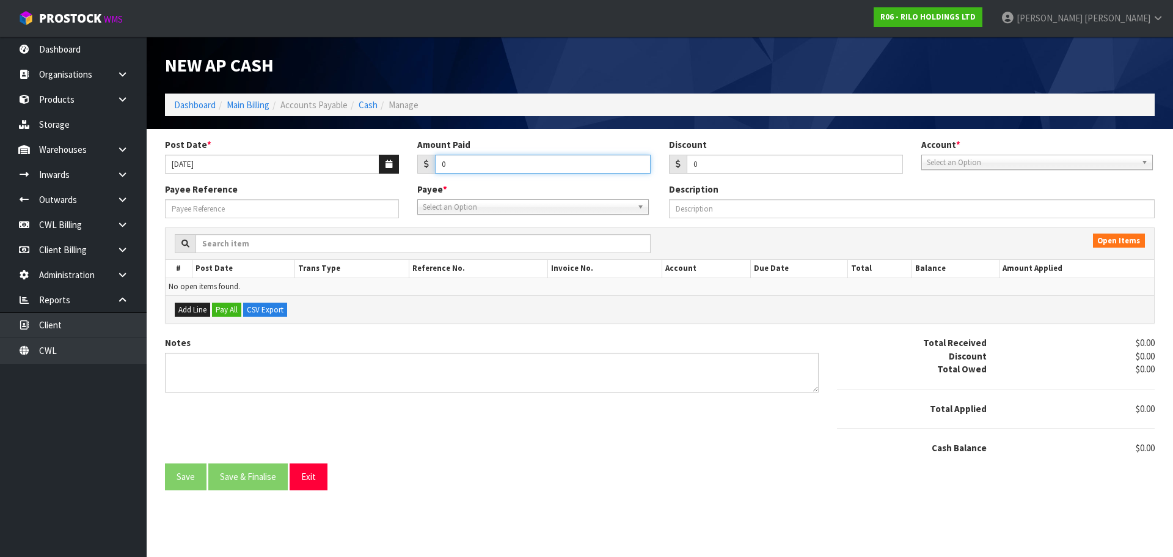
click at [491, 163] on input "0" at bounding box center [543, 164] width 216 height 19
type input "1061.45"
click at [967, 166] on span "Select an Option" at bounding box center [1032, 162] width 210 height 15
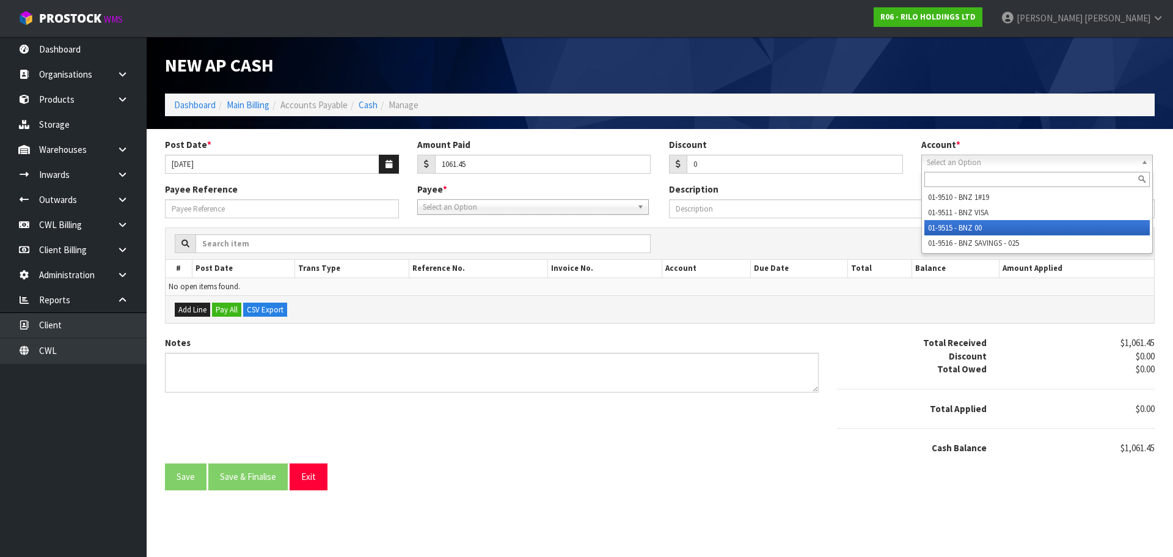
click at [963, 223] on li "01-9515 - BNZ 00" at bounding box center [1036, 227] width 225 height 15
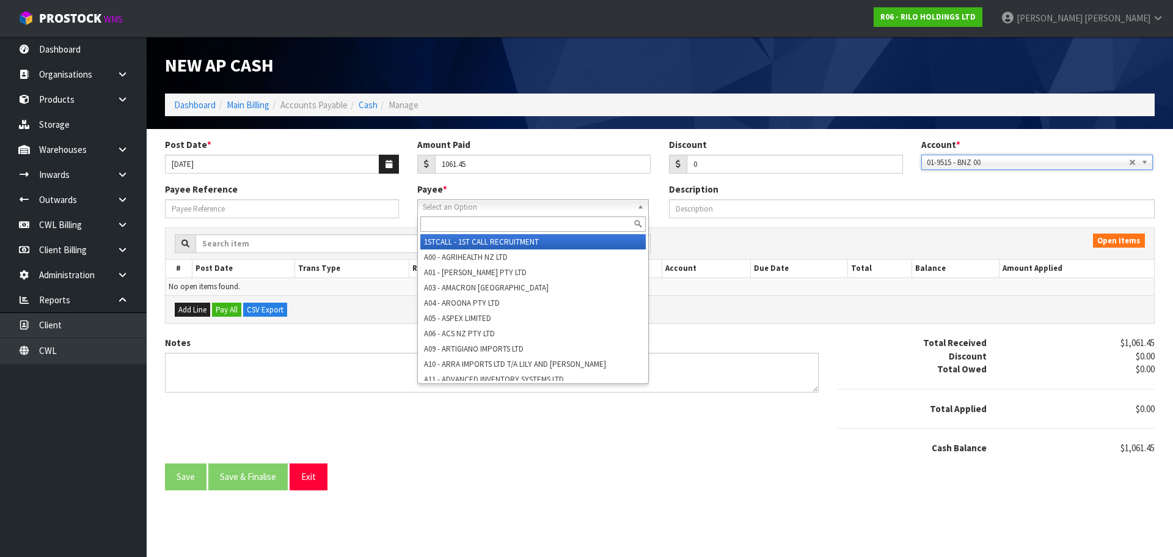
click at [497, 208] on span "Select an Option" at bounding box center [528, 207] width 210 height 15
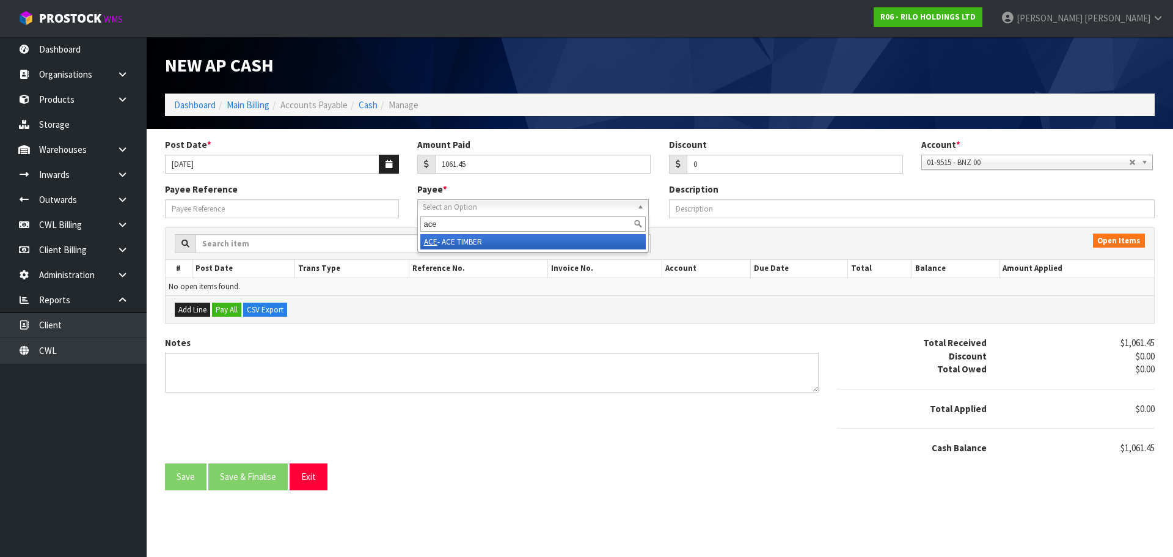
type input "ace"
drag, startPoint x: 457, startPoint y: 244, endPoint x: 321, endPoint y: 212, distance: 139.9
click at [456, 244] on li "ACE - ACE TIMBER" at bounding box center [532, 241] width 225 height 15
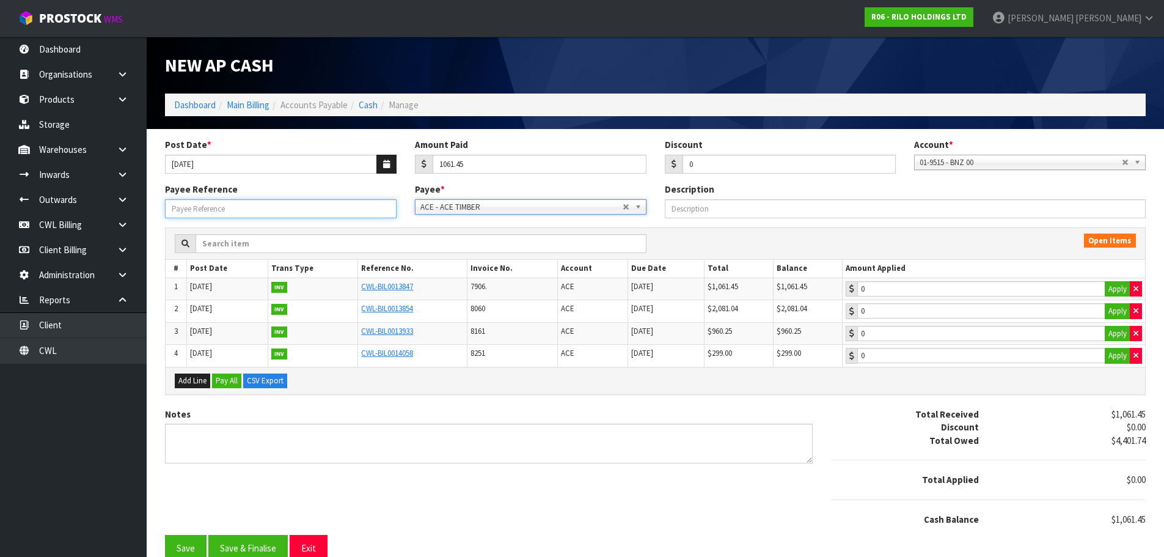
drag, startPoint x: 281, startPoint y: 210, endPoint x: 283, endPoint y: 202, distance: 8.2
click at [281, 208] on input "Payee Reference" at bounding box center [281, 208] width 232 height 19
type input "250932"
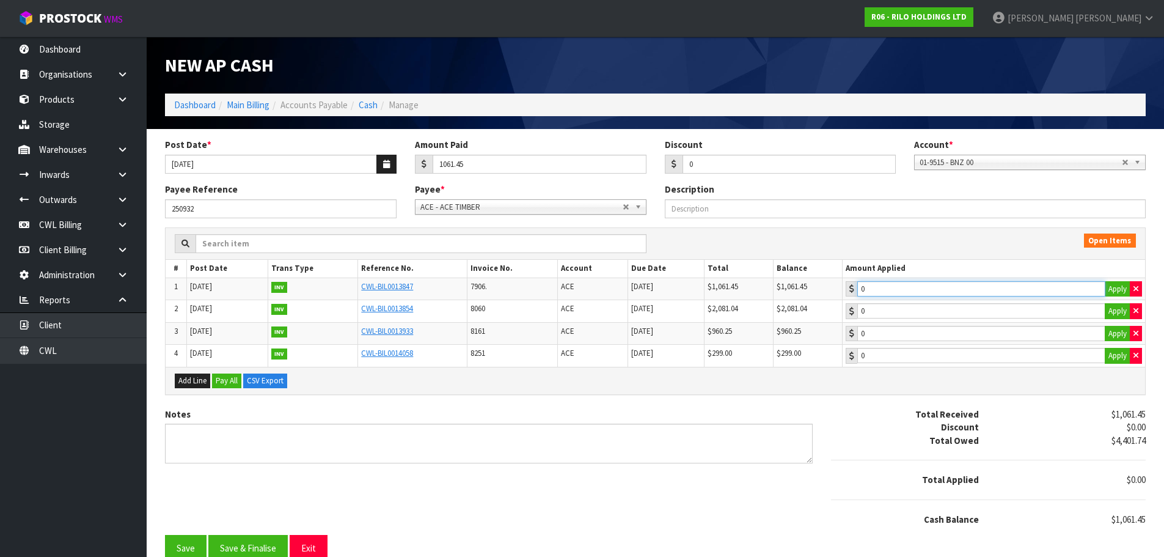
type input "1061.45"
click at [1036, 292] on input "1061.45" at bounding box center [981, 288] width 248 height 15
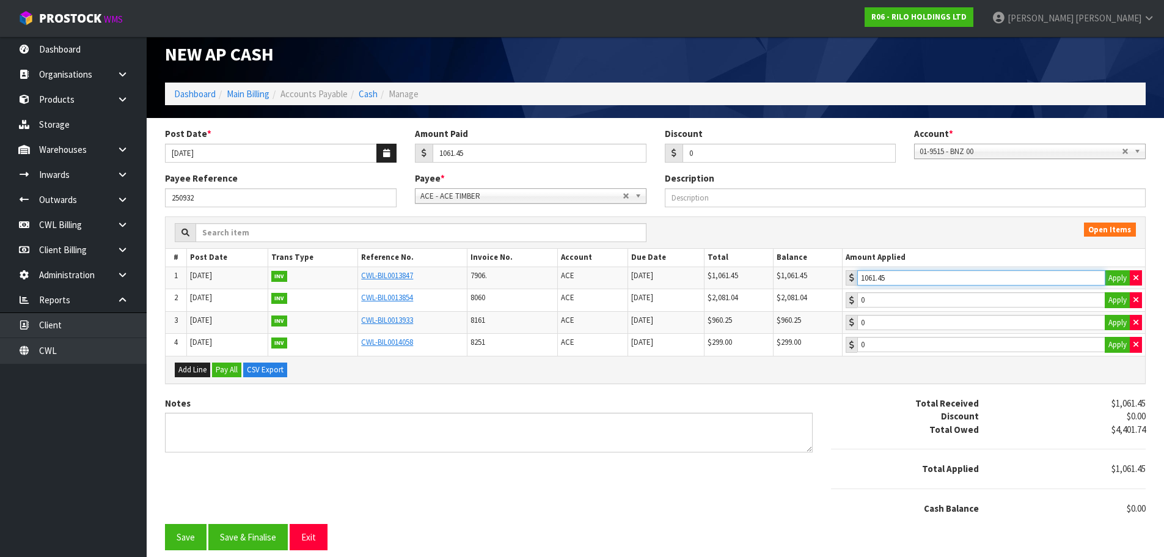
scroll to position [13, 0]
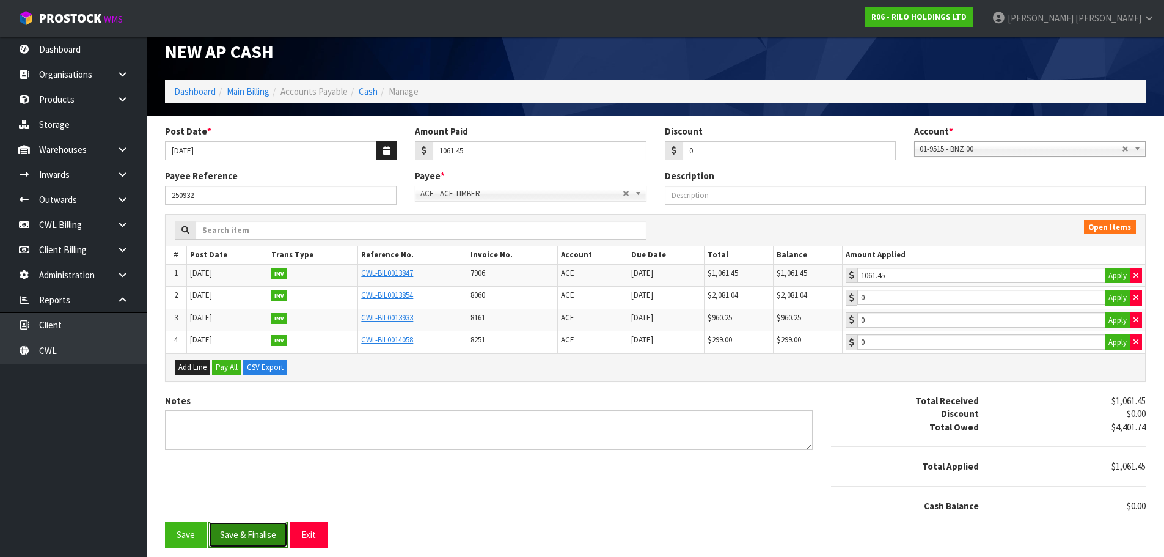
click at [230, 537] on button "Save & Finalise" at bounding box center [247, 534] width 79 height 26
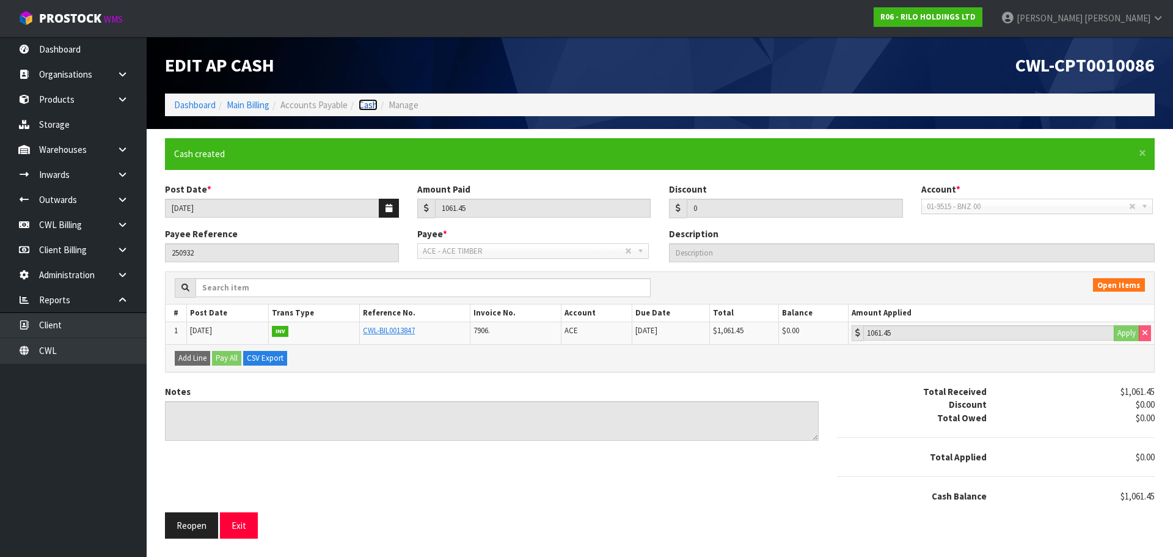
click at [372, 103] on link "Cash" at bounding box center [368, 105] width 19 height 12
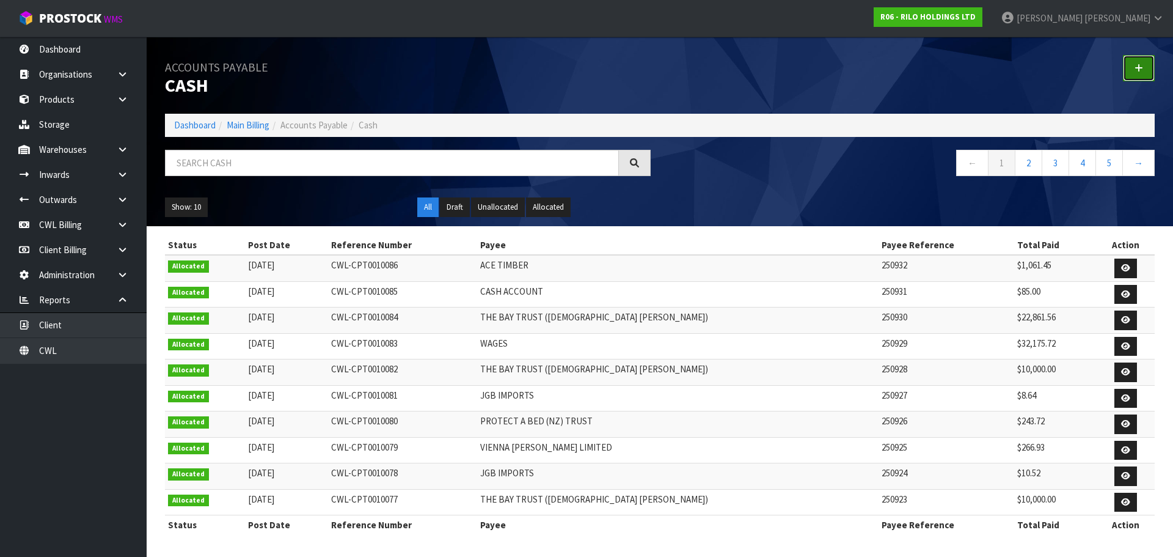
drag, startPoint x: 1138, startPoint y: 71, endPoint x: 1098, endPoint y: 71, distance: 39.7
click at [1137, 70] on icon at bounding box center [1139, 68] width 9 height 9
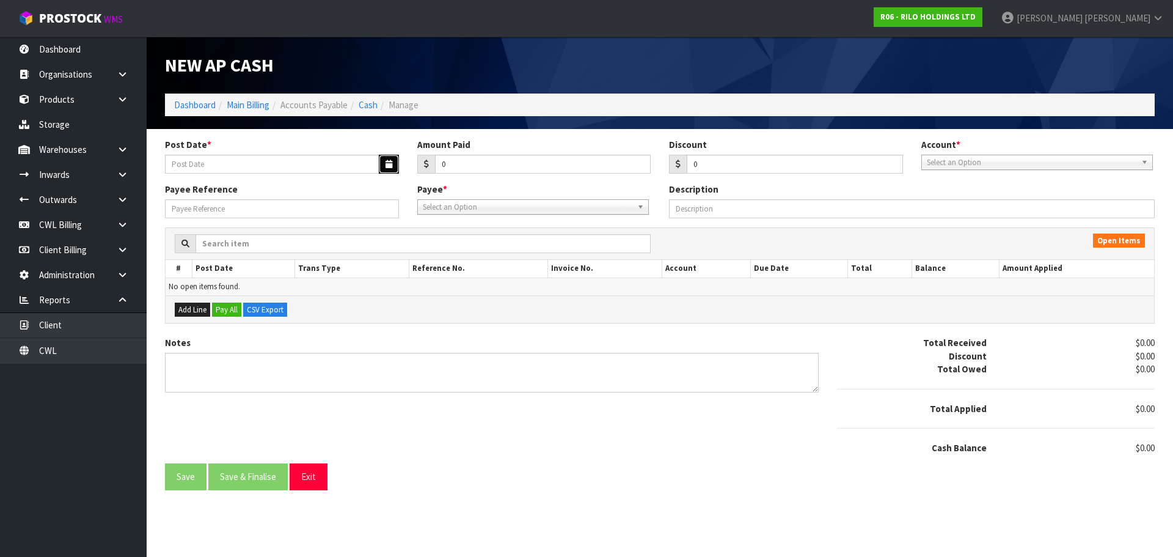
click at [381, 167] on button "button" at bounding box center [389, 164] width 20 height 19
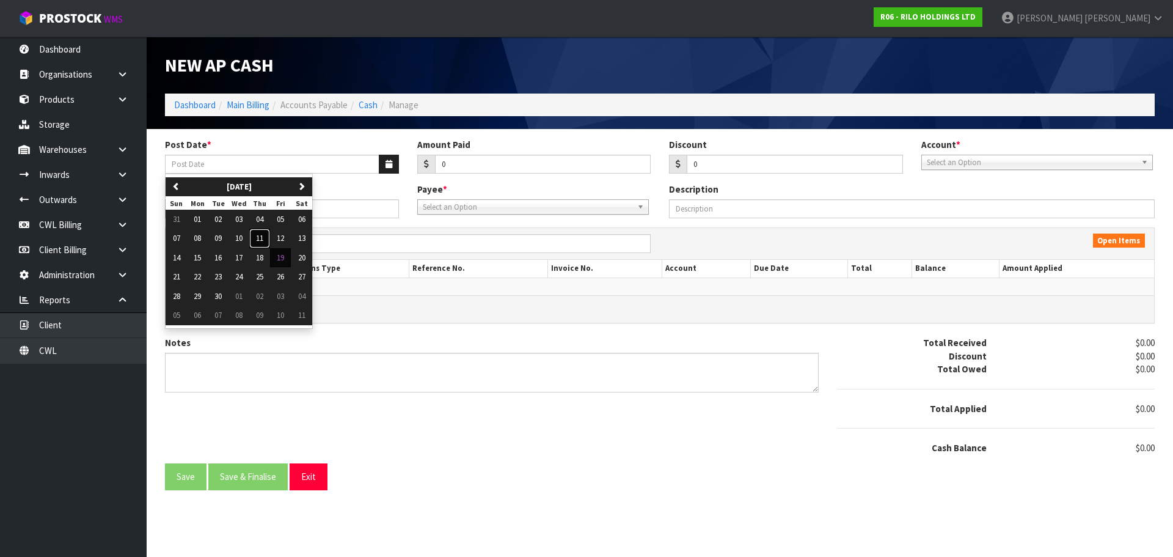
click at [263, 240] on span "11" at bounding box center [259, 238] width 7 height 10
type input "[DATE]"
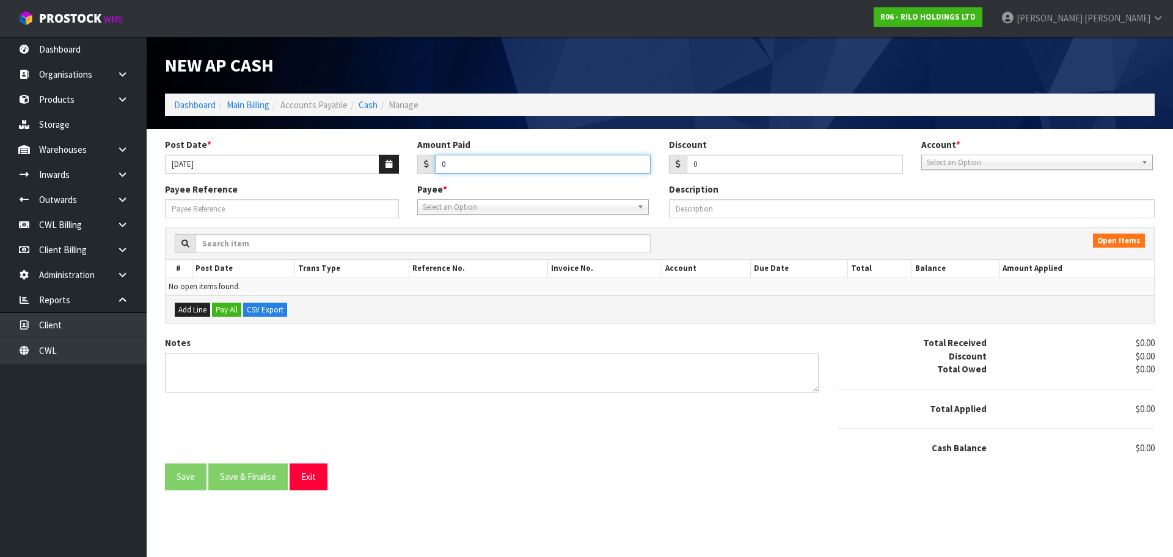
click at [453, 160] on input "0" at bounding box center [543, 164] width 216 height 19
type input "2177.07"
drag, startPoint x: 962, startPoint y: 162, endPoint x: 965, endPoint y: 177, distance: 15.6
click at [963, 162] on span "Select an Option" at bounding box center [1032, 162] width 210 height 15
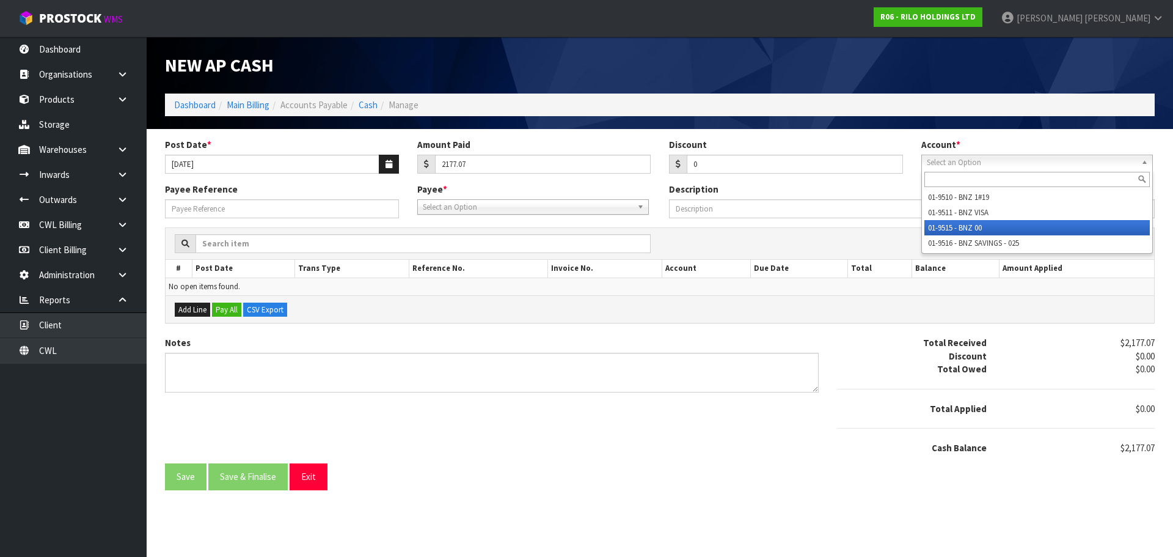
drag, startPoint x: 970, startPoint y: 231, endPoint x: 955, endPoint y: 230, distance: 14.7
click at [962, 230] on li "01-9515 - BNZ 00" at bounding box center [1036, 227] width 225 height 15
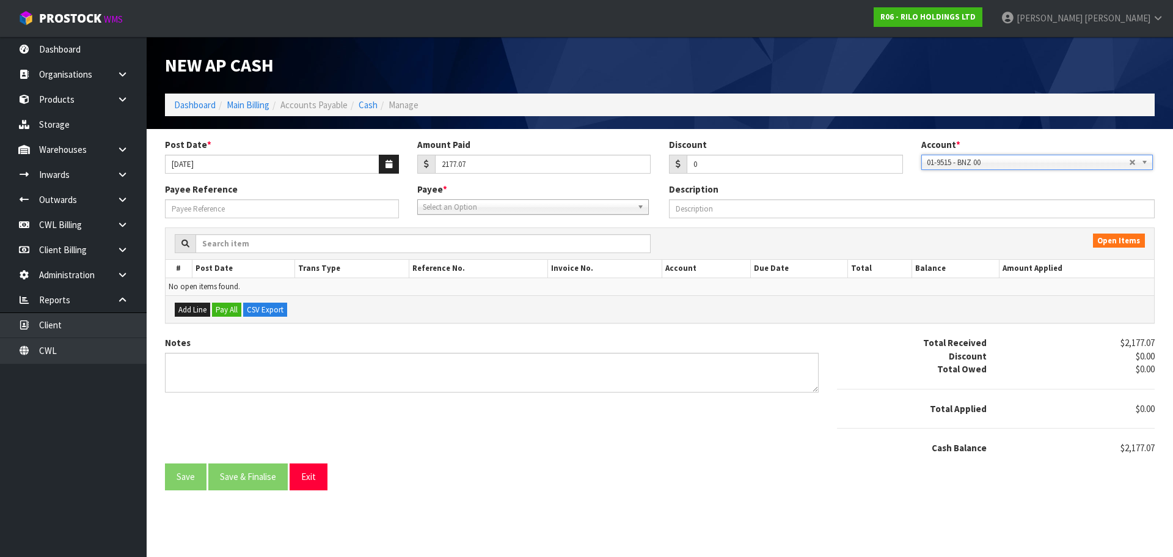
click at [475, 210] on span "Select an Option" at bounding box center [528, 207] width 210 height 15
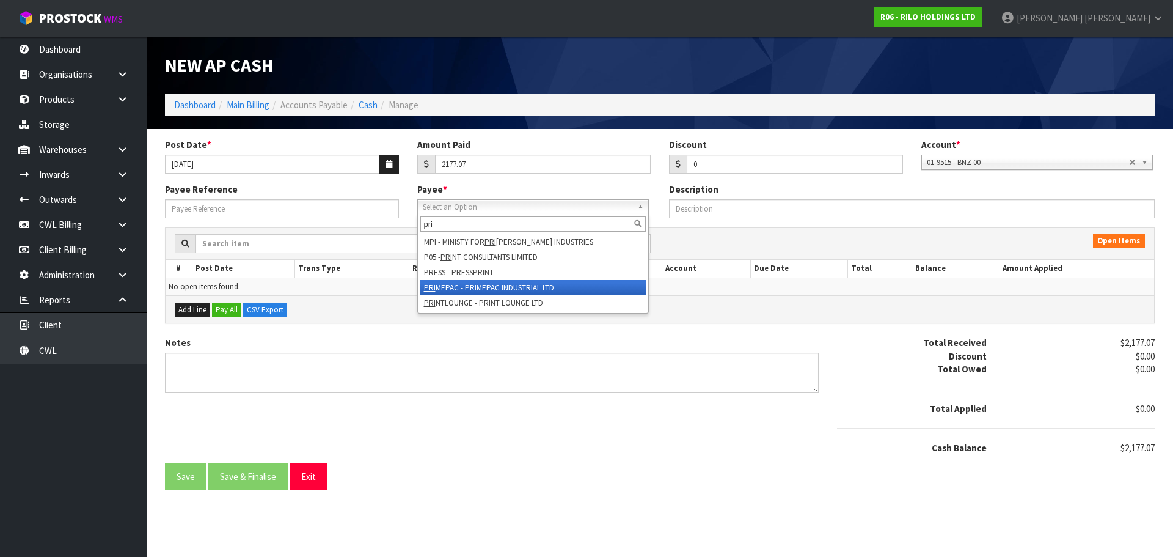
type input "pri"
drag, startPoint x: 491, startPoint y: 285, endPoint x: 452, endPoint y: 273, distance: 40.4
click at [486, 283] on li "PRI MEPAC - PRIMEPAC INDUSTRIAL LTD" at bounding box center [532, 287] width 225 height 15
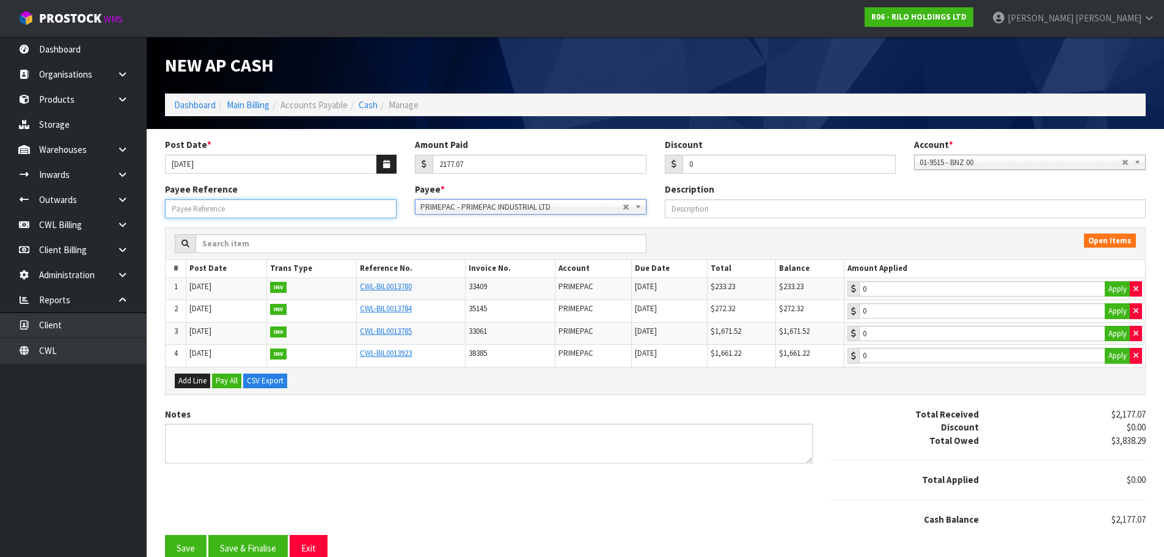
drag, startPoint x: 271, startPoint y: 208, endPoint x: 275, endPoint y: 200, distance: 9.6
click at [271, 203] on input "Payee Reference" at bounding box center [281, 208] width 232 height 19
type input "250933"
click at [1117, 291] on button "Apply" at bounding box center [1118, 289] width 26 height 16
type input "233.23"
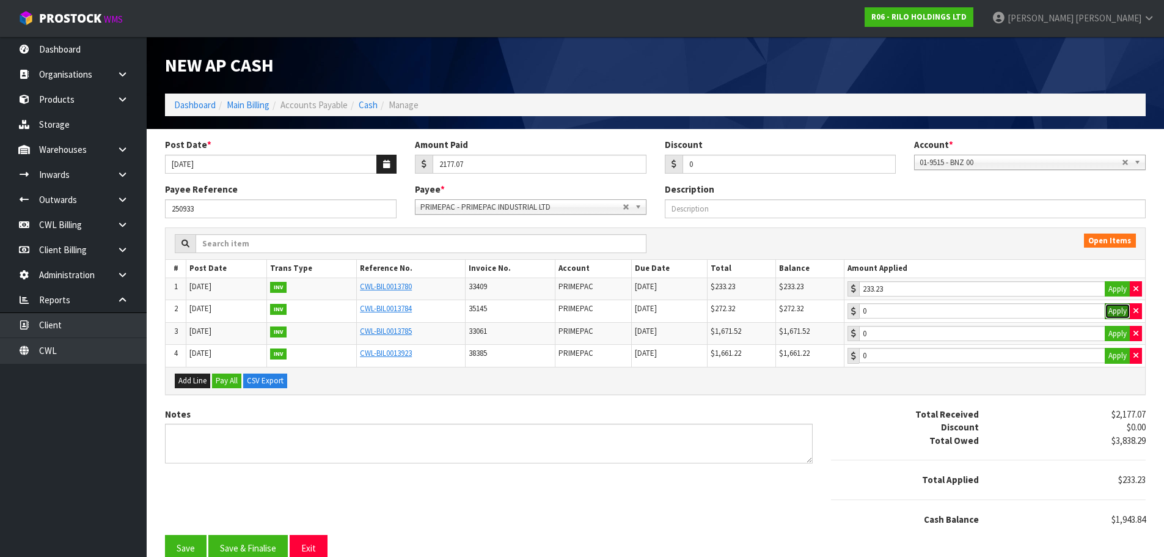
click at [1115, 309] on button "Apply" at bounding box center [1118, 311] width 26 height 16
type input "272.32"
drag, startPoint x: 1114, startPoint y: 334, endPoint x: 1088, endPoint y: 346, distance: 28.2
click at [1113, 334] on button "Apply" at bounding box center [1118, 334] width 26 height 16
type input "1671.52"
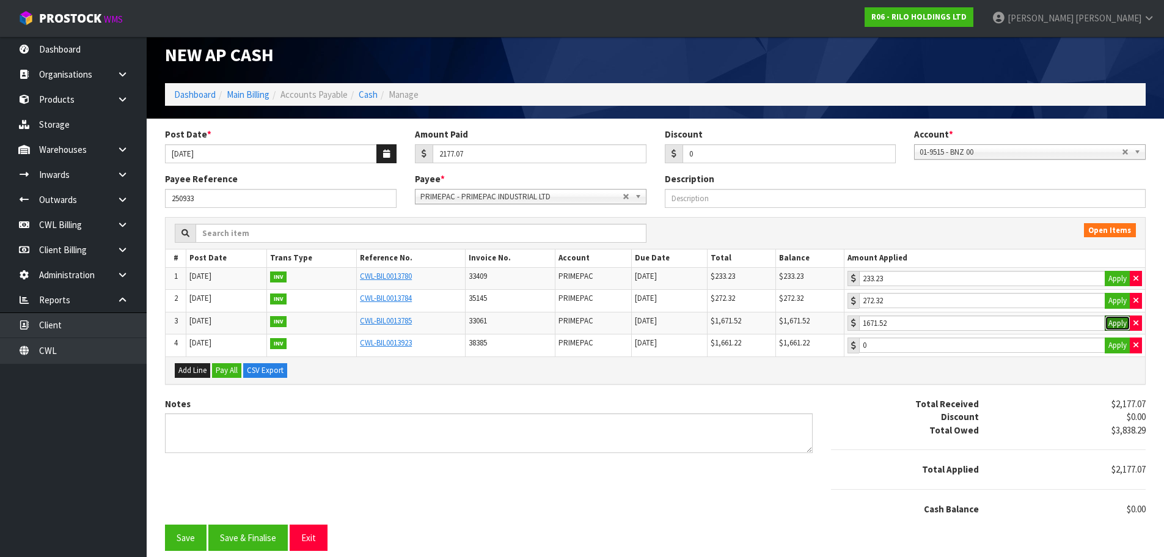
scroll to position [13, 0]
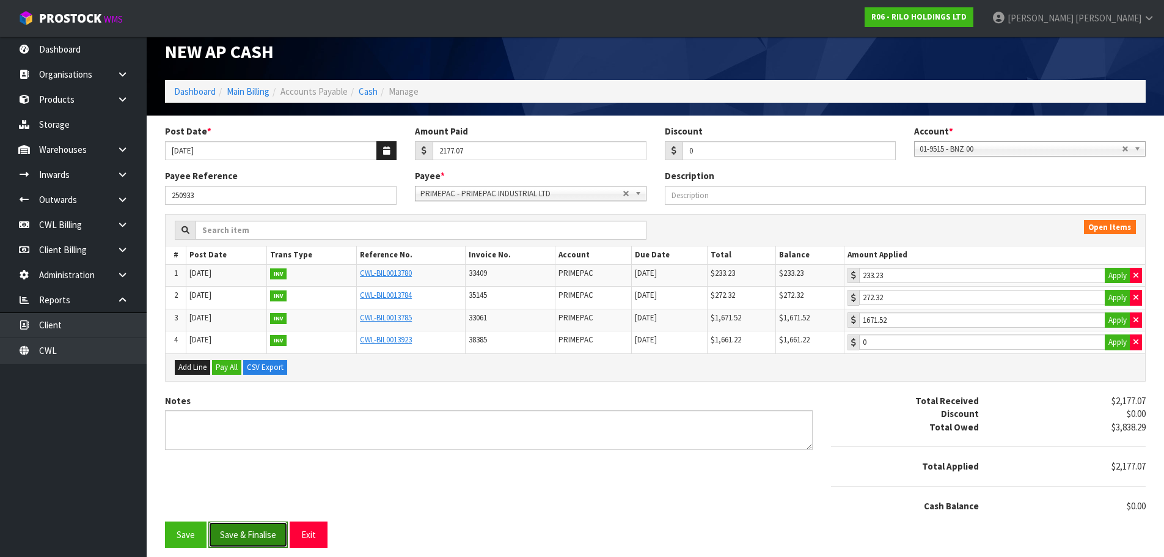
click at [252, 538] on button "Save & Finalise" at bounding box center [247, 534] width 79 height 26
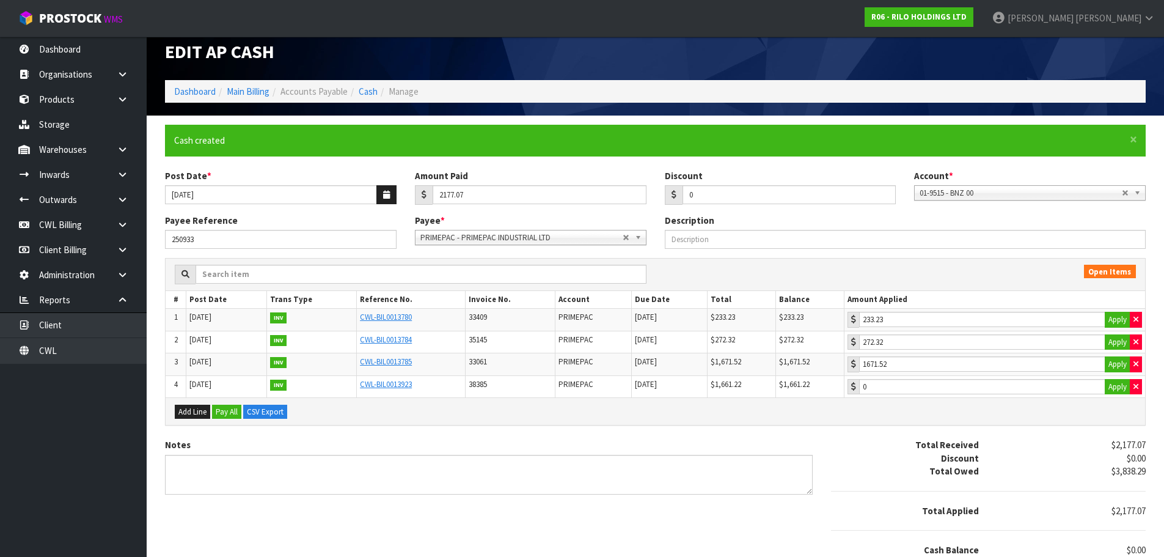
scroll to position [0, 0]
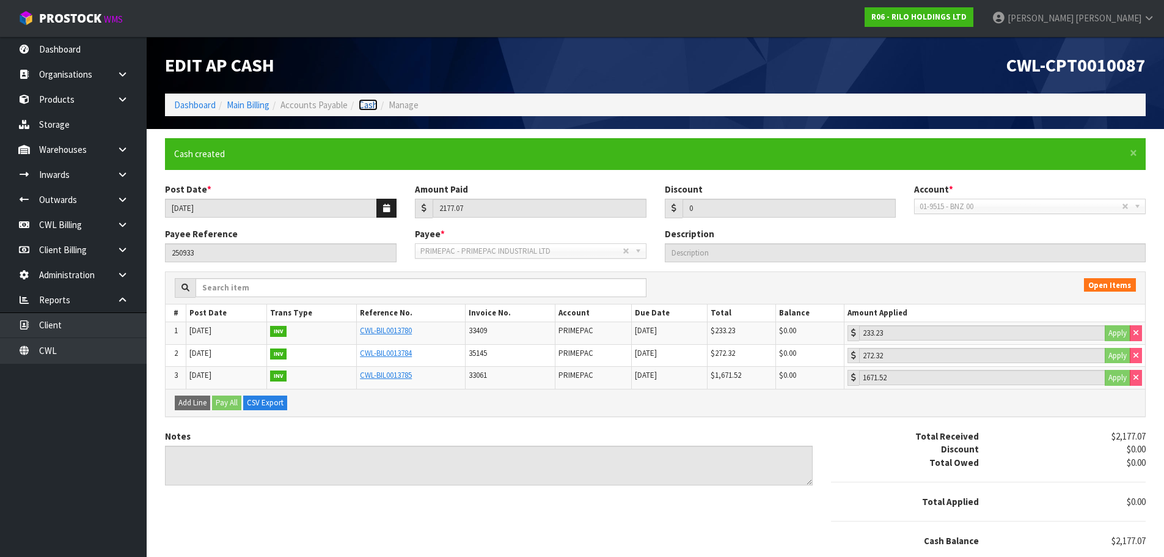
click at [367, 106] on link "Cash" at bounding box center [368, 105] width 19 height 12
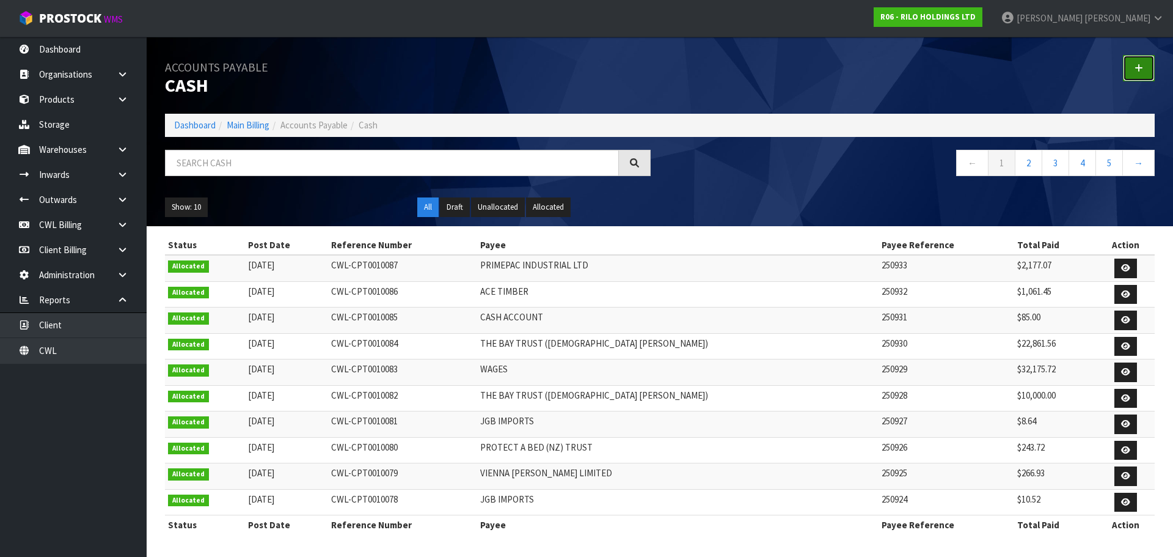
click at [1130, 67] on link at bounding box center [1139, 68] width 32 height 26
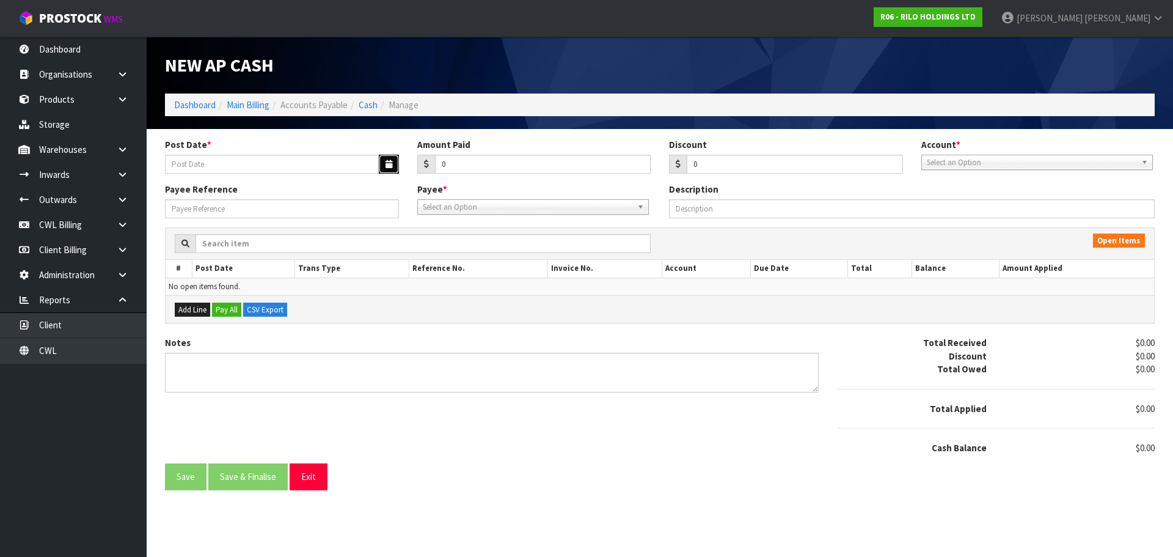
click at [386, 165] on icon "button" at bounding box center [389, 164] width 7 height 8
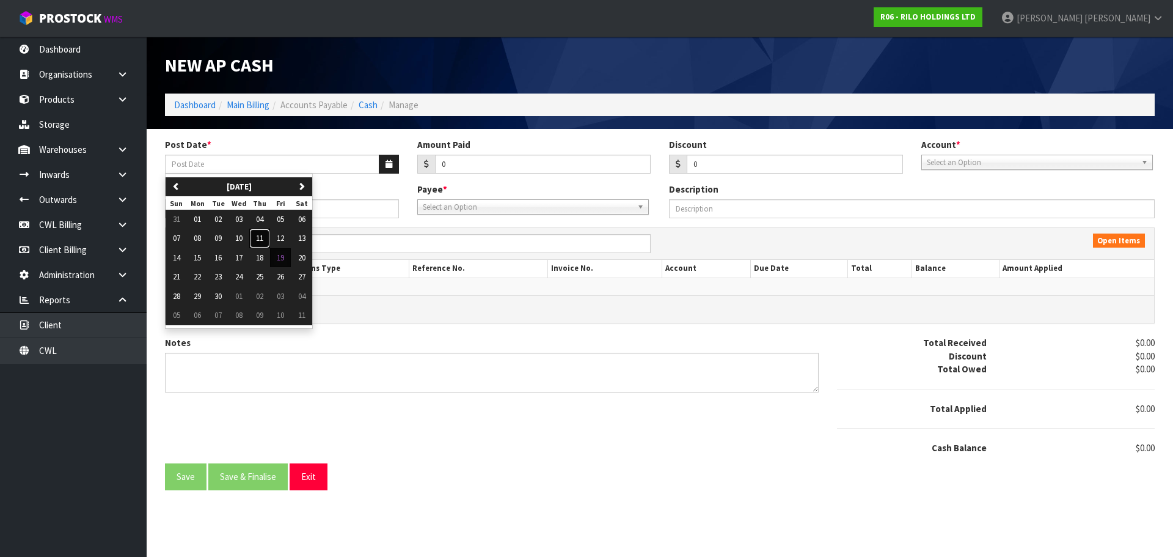
click at [263, 238] on span "11" at bounding box center [259, 238] width 7 height 10
type input "[DATE]"
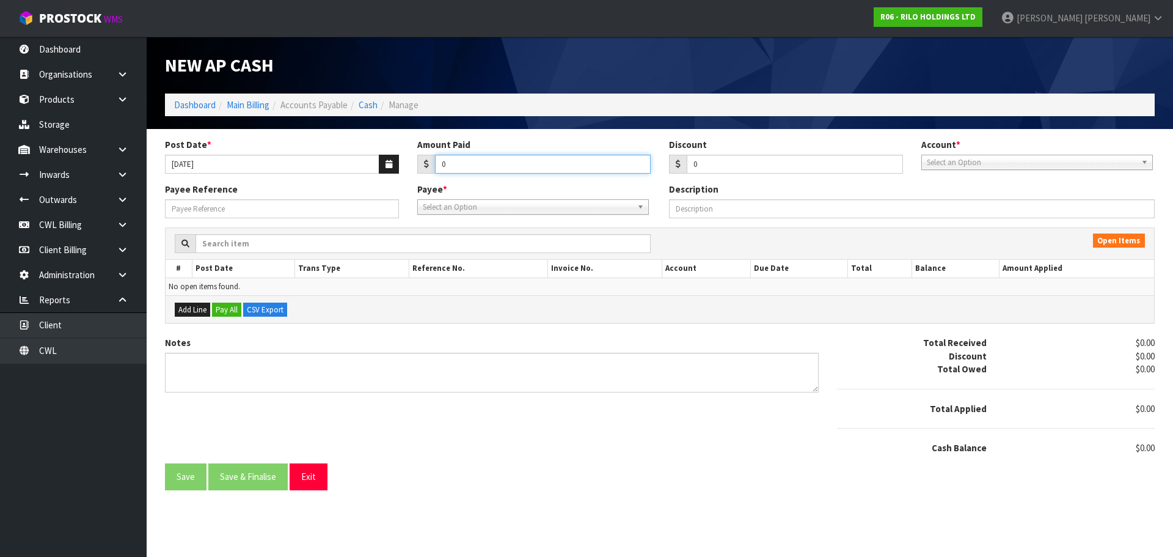
click at [521, 165] on input "0" at bounding box center [543, 164] width 216 height 19
type input "639.98"
click at [957, 163] on span "Select an Option" at bounding box center [1032, 162] width 210 height 15
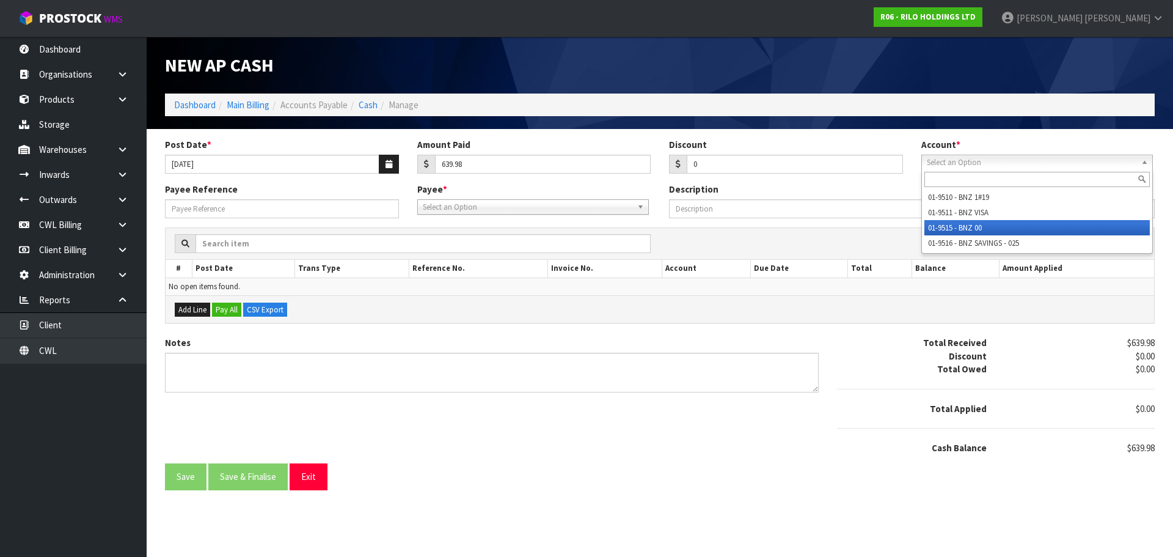
drag, startPoint x: 973, startPoint y: 225, endPoint x: 919, endPoint y: 225, distance: 53.8
click at [968, 225] on li "01-9515 - BNZ 00" at bounding box center [1036, 227] width 225 height 15
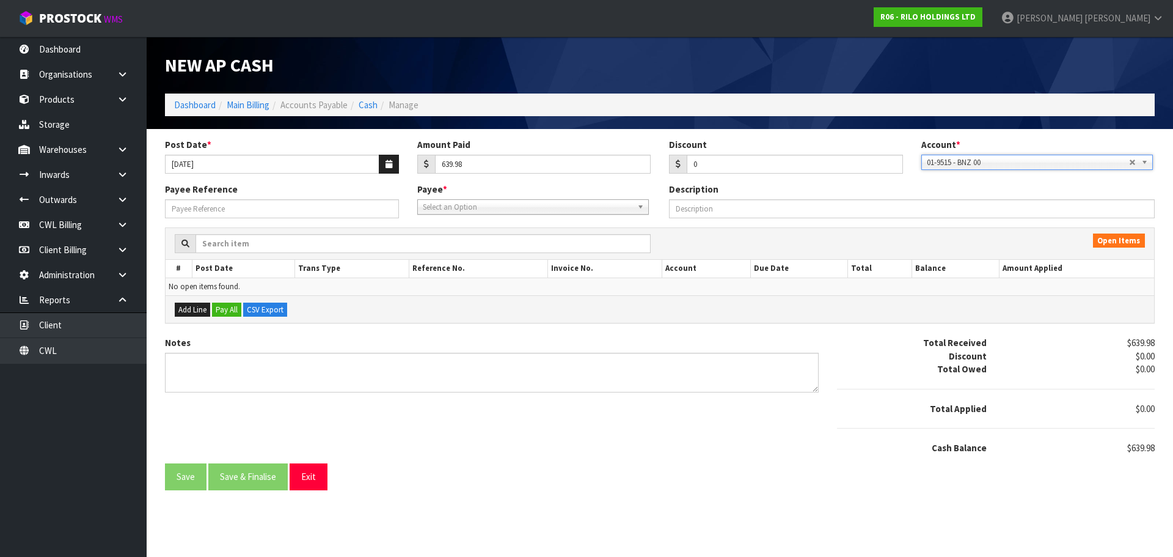
click at [493, 208] on span "Select an Option" at bounding box center [528, 207] width 210 height 15
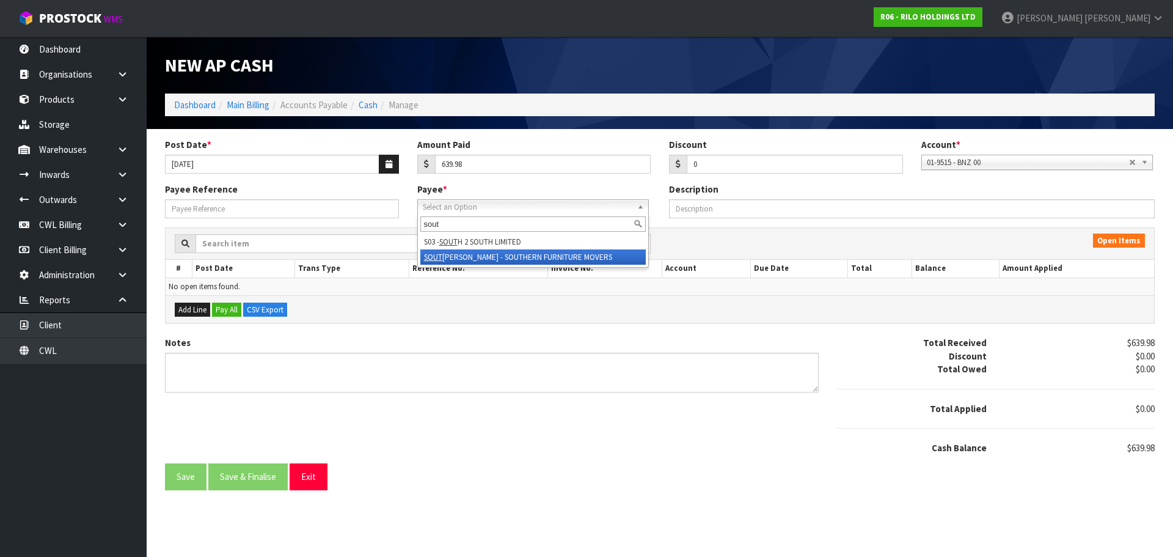
type input "sout"
drag, startPoint x: 493, startPoint y: 257, endPoint x: 375, endPoint y: 224, distance: 123.0
click at [490, 257] on li "SOUT [PERSON_NAME] - SOUTHERN FURNITURE MOVERS" at bounding box center [532, 256] width 225 height 15
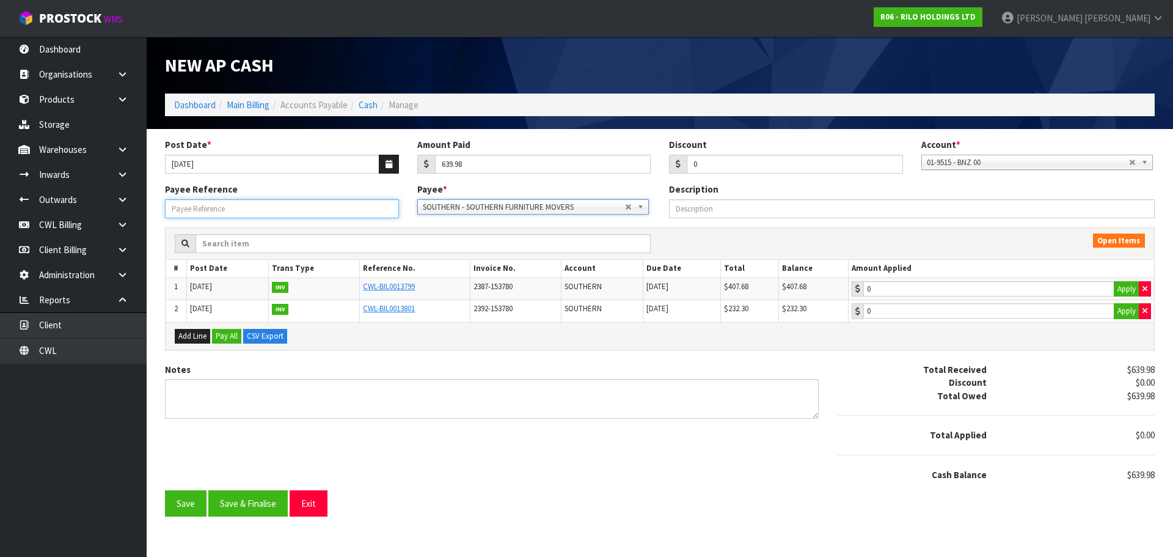
click at [353, 208] on input "Payee Reference" at bounding box center [282, 208] width 234 height 19
type input "250934"
drag, startPoint x: 1124, startPoint y: 289, endPoint x: 1122, endPoint y: 298, distance: 9.2
click at [1124, 290] on button "Apply" at bounding box center [1127, 289] width 26 height 16
type input "407.68"
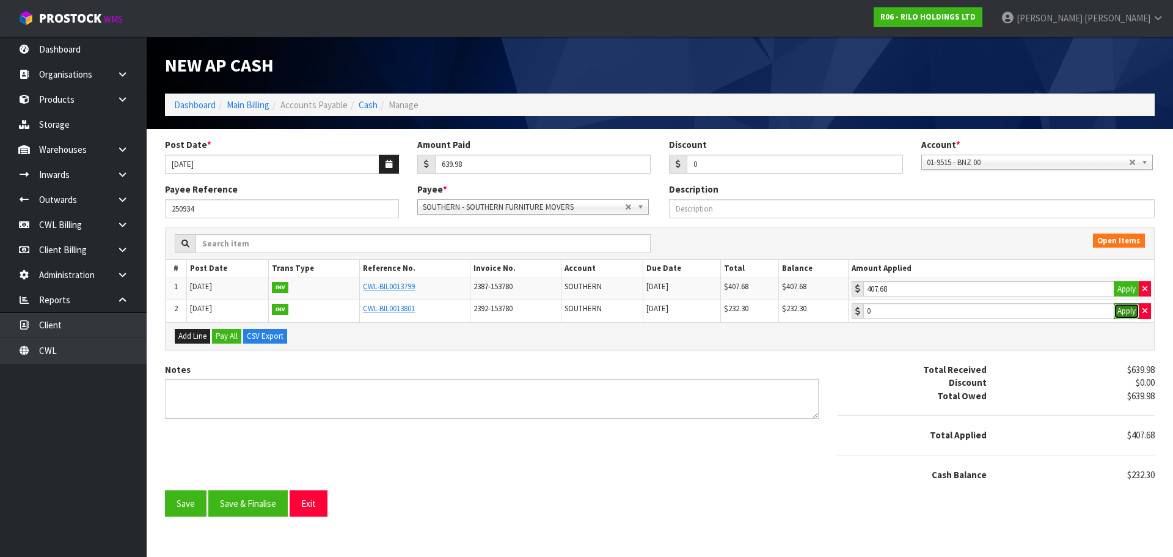
click at [1120, 310] on button "Apply" at bounding box center [1127, 311] width 26 height 16
type input "232.3"
click at [253, 509] on button "Save & Finalise" at bounding box center [247, 503] width 79 height 26
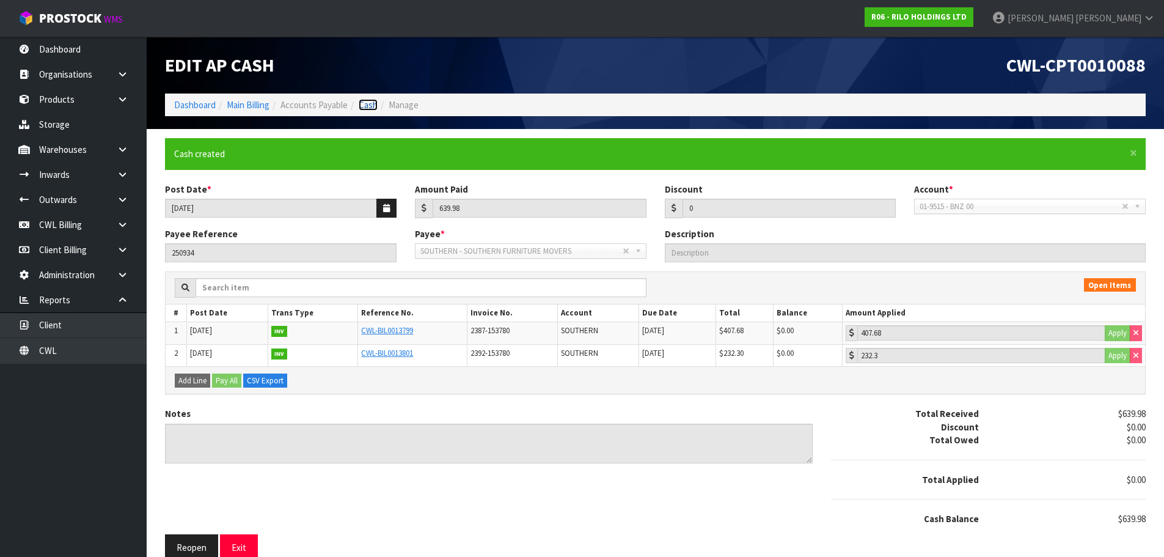
click at [373, 103] on link "Cash" at bounding box center [368, 105] width 19 height 12
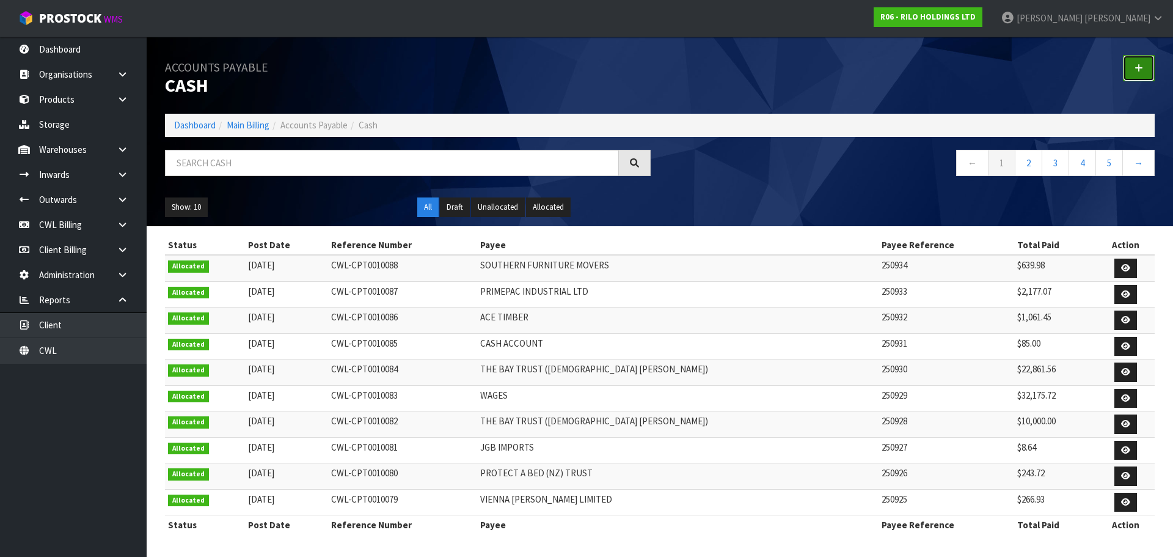
click at [1142, 70] on icon at bounding box center [1139, 68] width 9 height 9
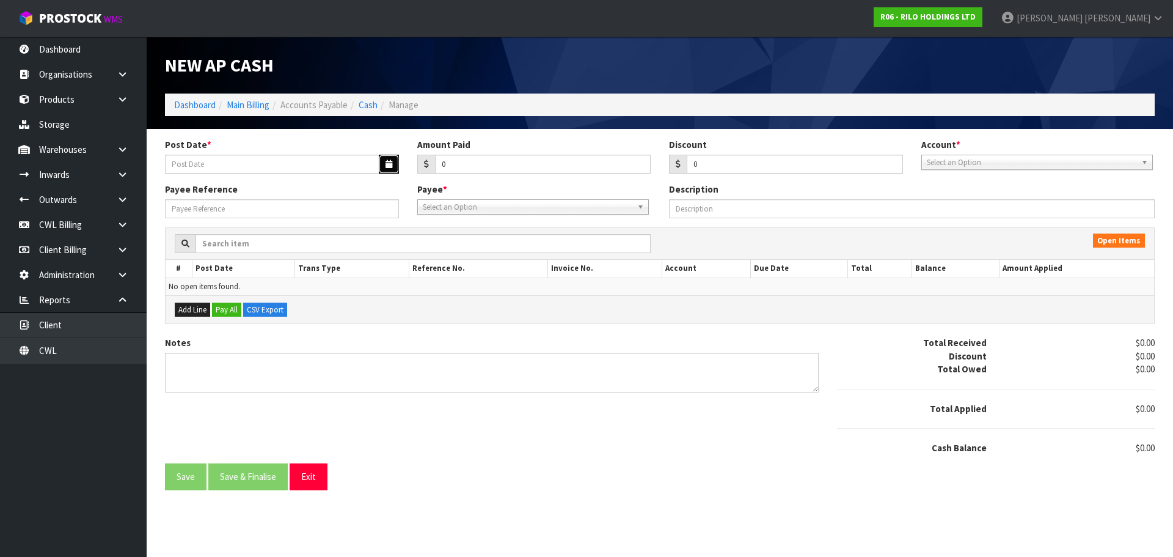
click at [388, 163] on icon "button" at bounding box center [389, 164] width 7 height 8
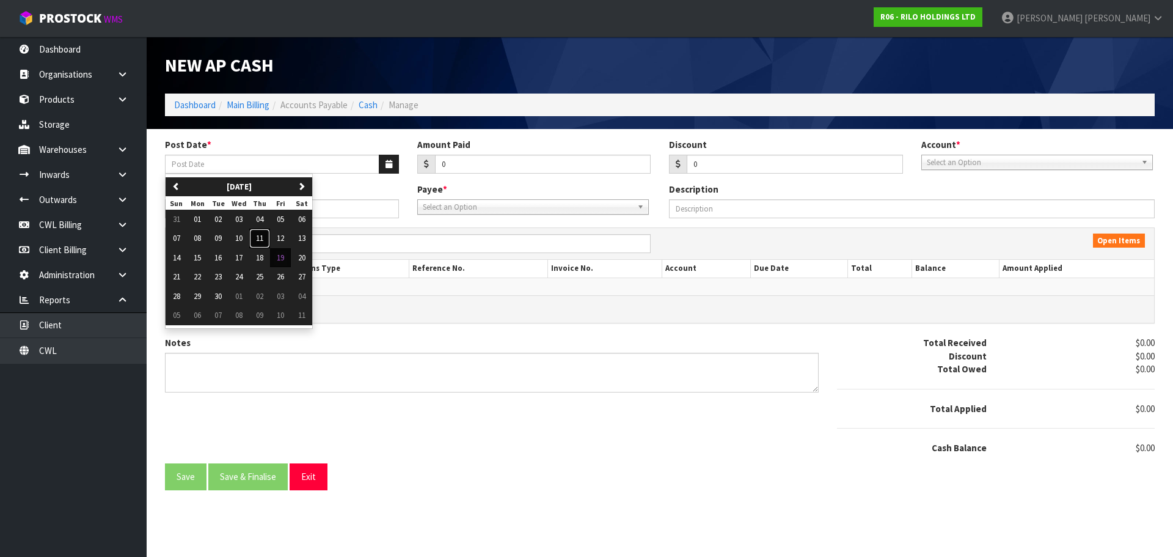
click at [266, 241] on button "11" at bounding box center [259, 238] width 21 height 20
type input "[DATE]"
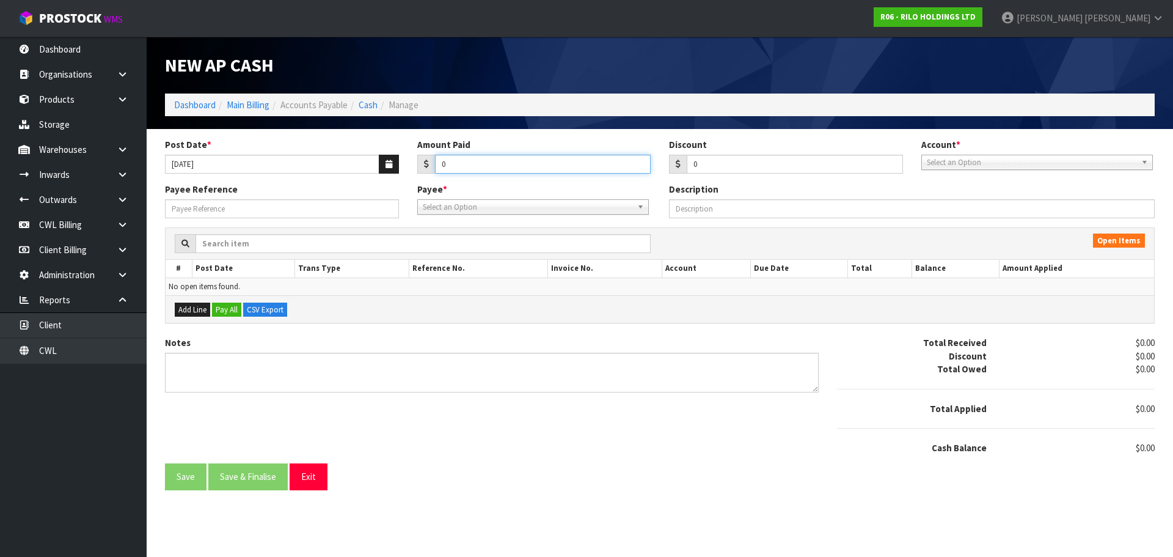
click at [495, 165] on input "0" at bounding box center [543, 164] width 216 height 19
type input "826.65"
click at [969, 163] on span "Select an Option" at bounding box center [1032, 162] width 210 height 15
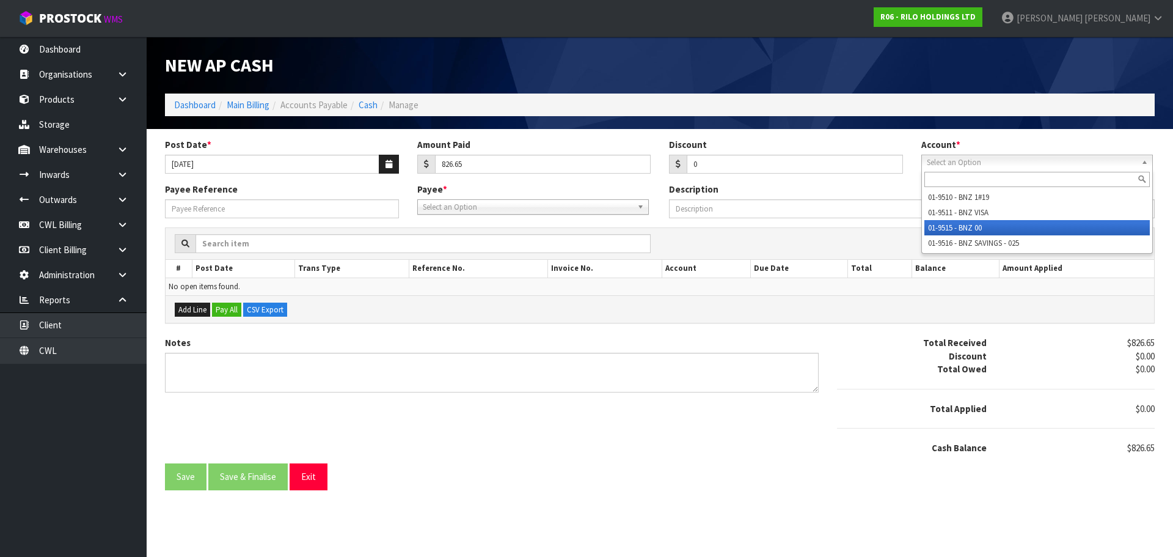
click at [960, 227] on li "01-9515 - BNZ 00" at bounding box center [1036, 227] width 225 height 15
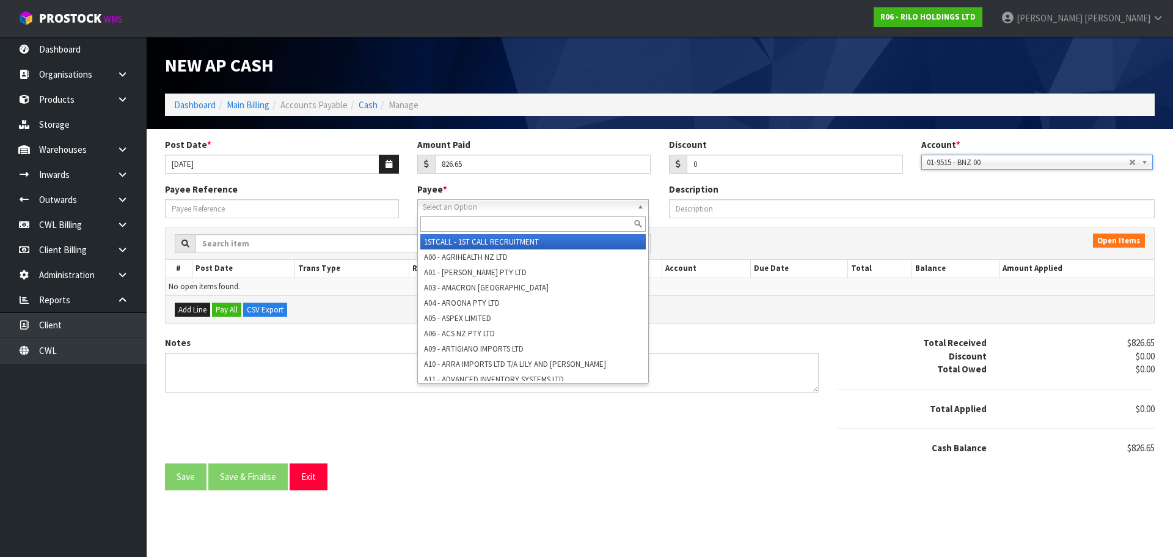
click at [463, 211] on span "Select an Option" at bounding box center [528, 207] width 210 height 15
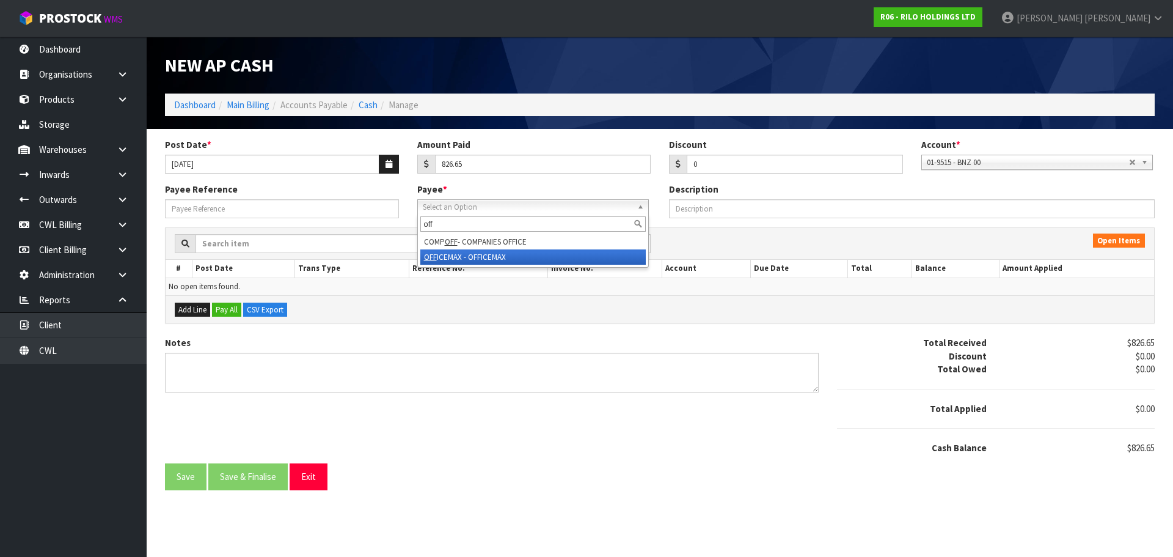
type input "off"
drag, startPoint x: 480, startPoint y: 258, endPoint x: 469, endPoint y: 255, distance: 10.8
click at [478, 257] on li "OFF ICEMAX - OFFICEMAX" at bounding box center [532, 256] width 225 height 15
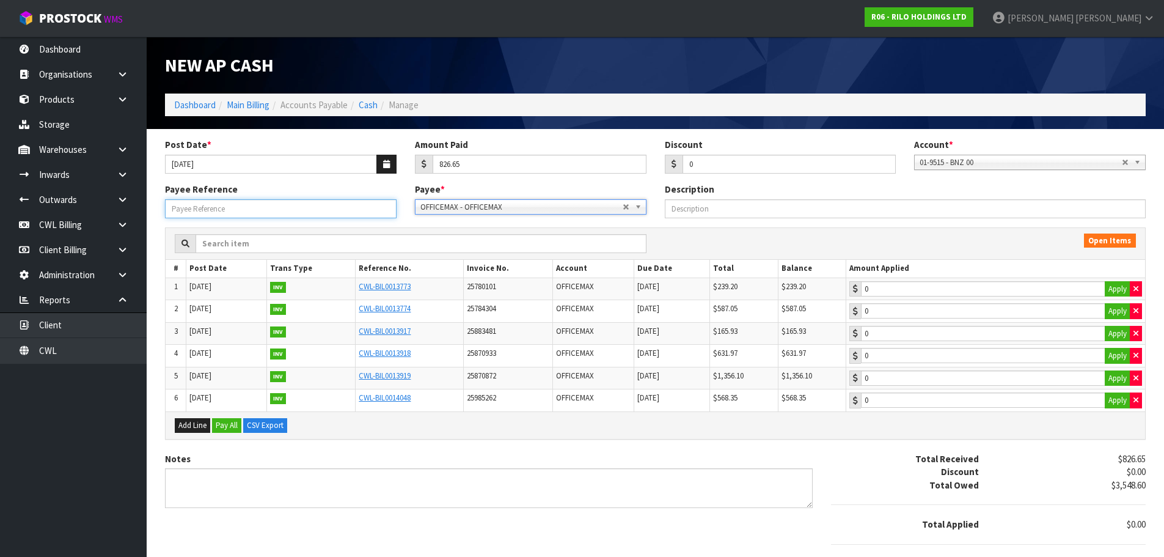
click at [326, 211] on input "Payee Reference" at bounding box center [281, 208] width 232 height 19
type input "250935"
click at [1119, 294] on button "Apply" at bounding box center [1118, 289] width 26 height 16
type input "239.2"
click at [1118, 308] on button "Apply" at bounding box center [1118, 311] width 26 height 16
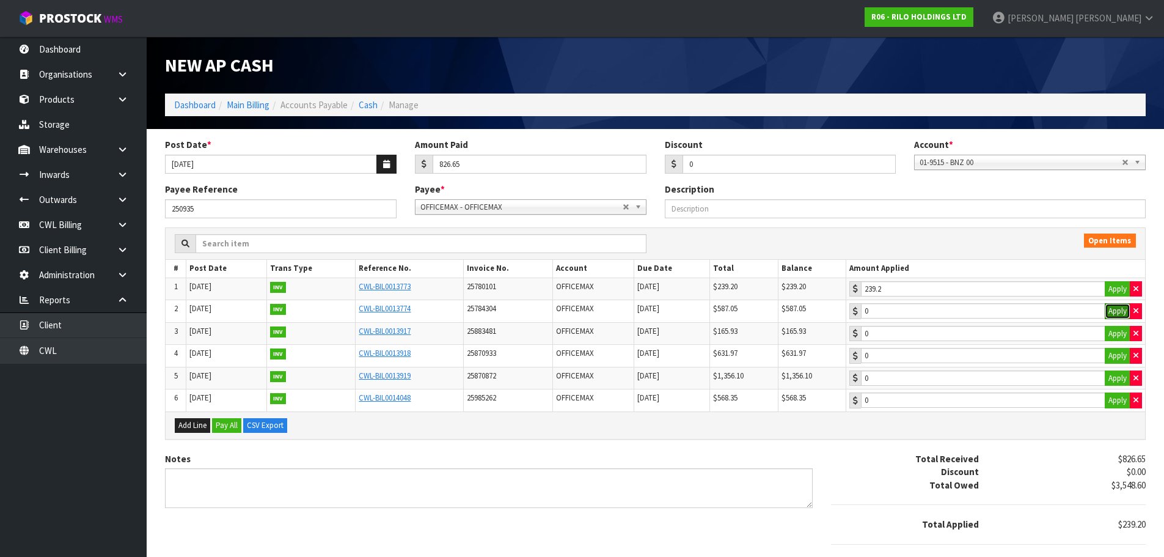
type input "587.05"
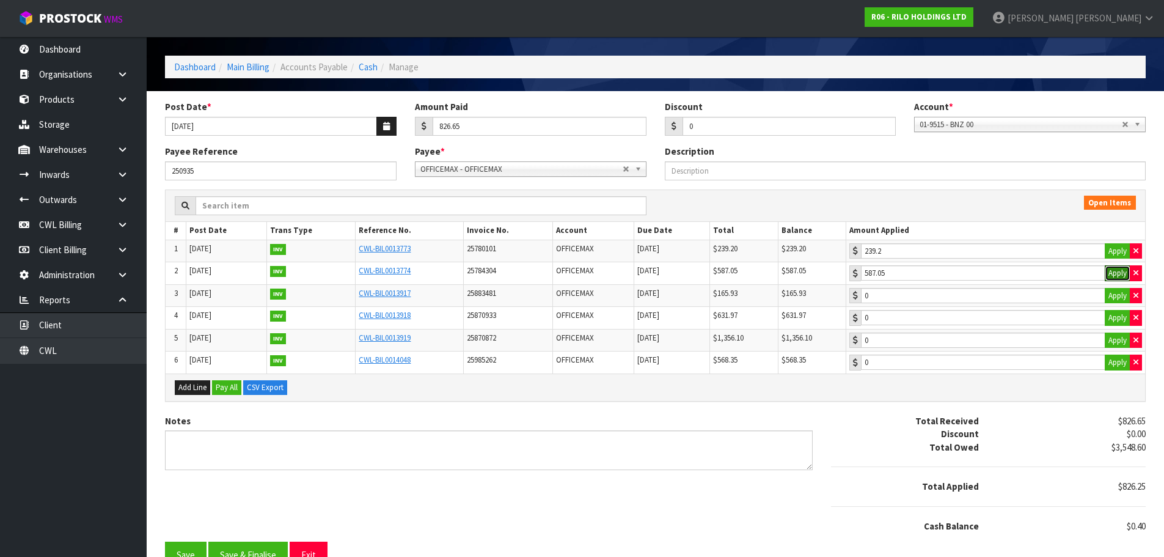
scroll to position [58, 0]
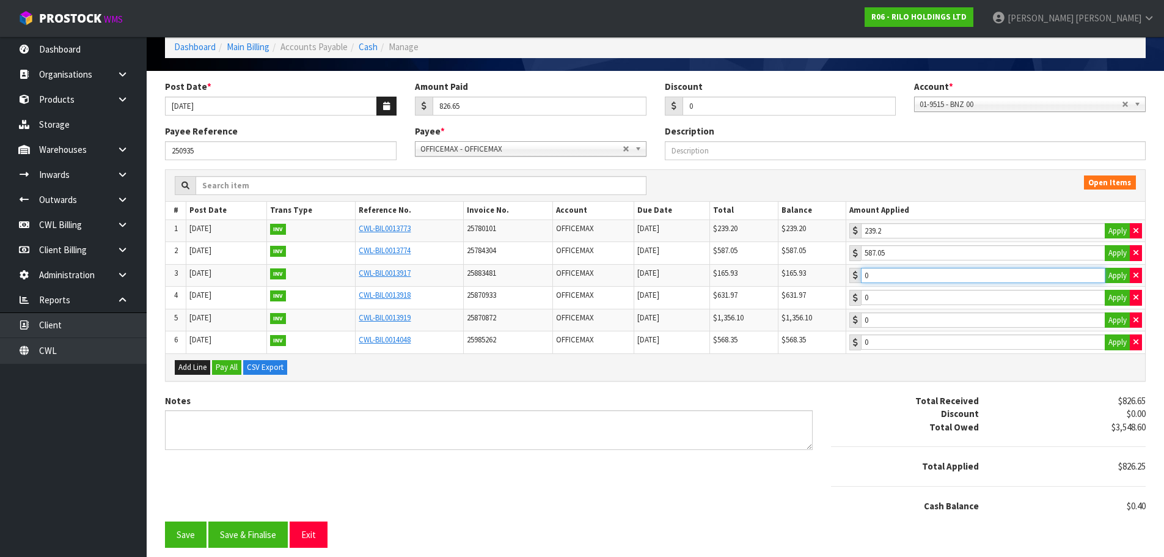
type input "0.4"
click at [951, 276] on input "0.4" at bounding box center [983, 275] width 244 height 15
drag, startPoint x: 246, startPoint y: 538, endPoint x: 250, endPoint y: 532, distance: 6.6
click at [248, 535] on button "Save & Finalise" at bounding box center [247, 534] width 79 height 26
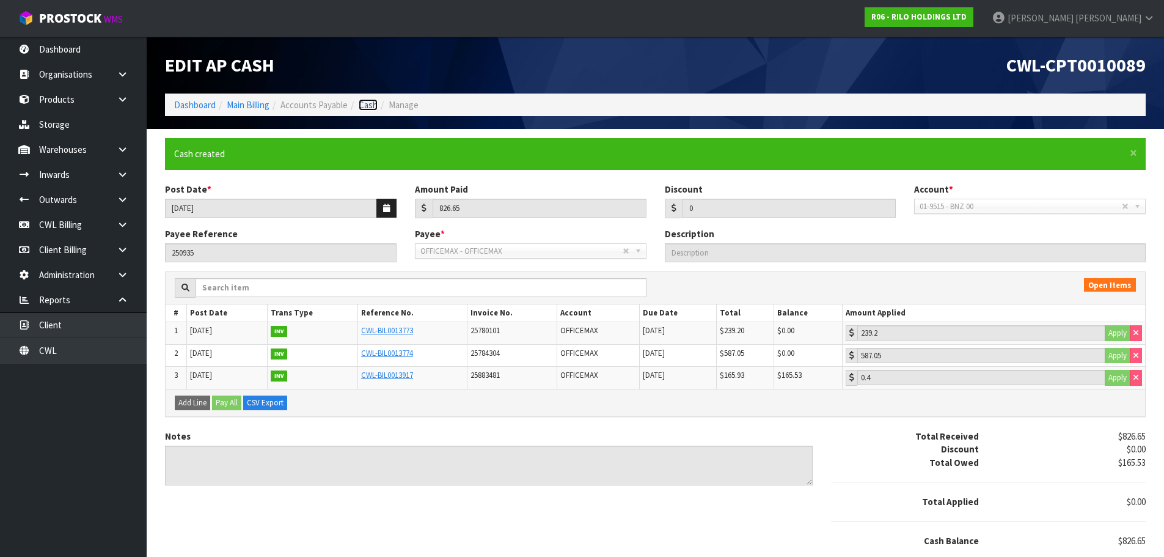
click at [372, 104] on link "Cash" at bounding box center [368, 105] width 19 height 12
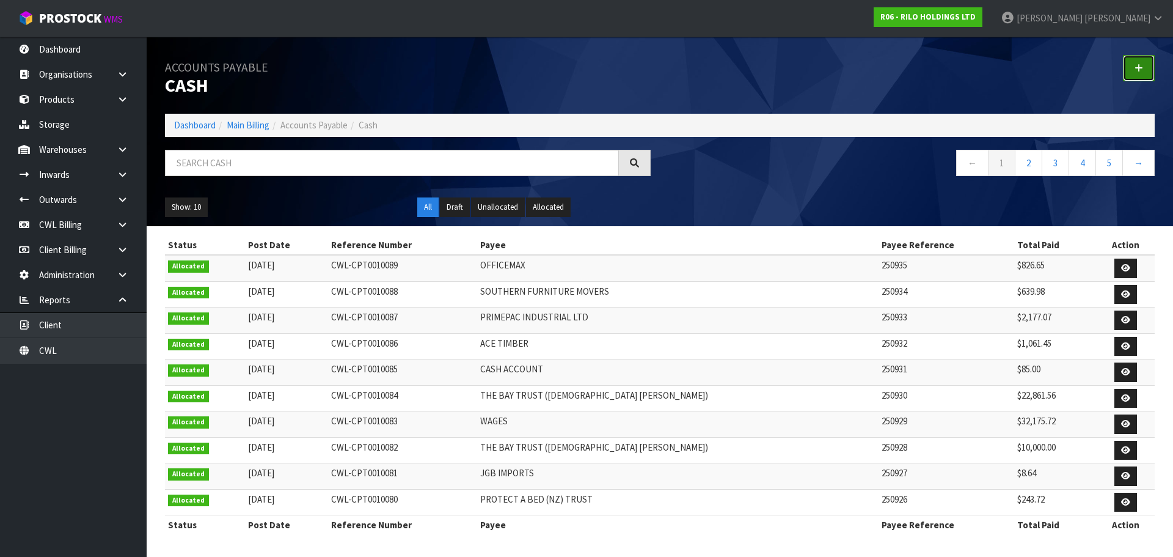
click at [1143, 67] on link at bounding box center [1139, 68] width 32 height 26
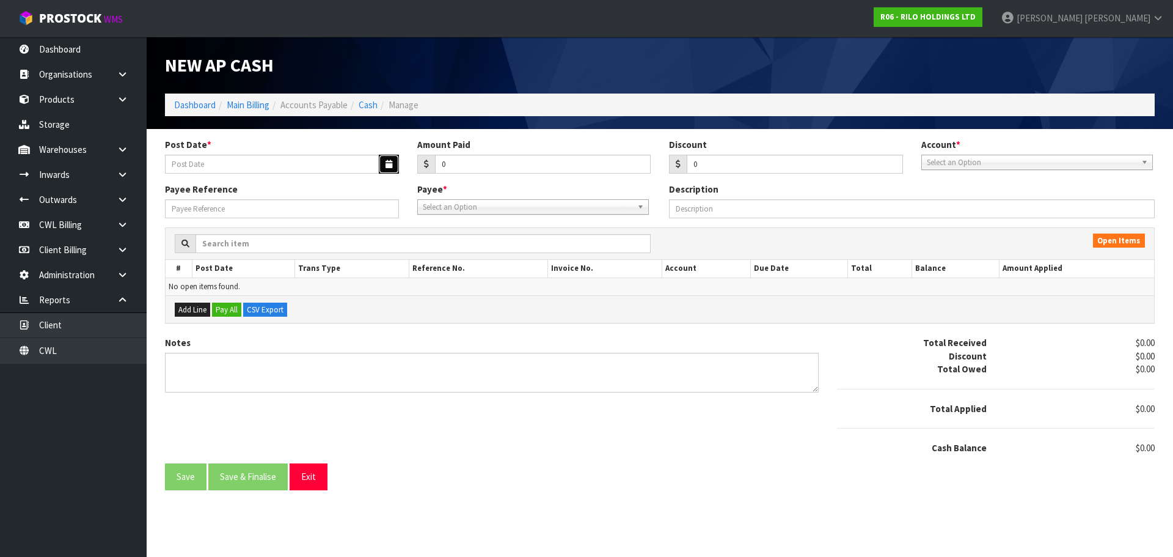
click at [382, 163] on button "button" at bounding box center [389, 164] width 20 height 19
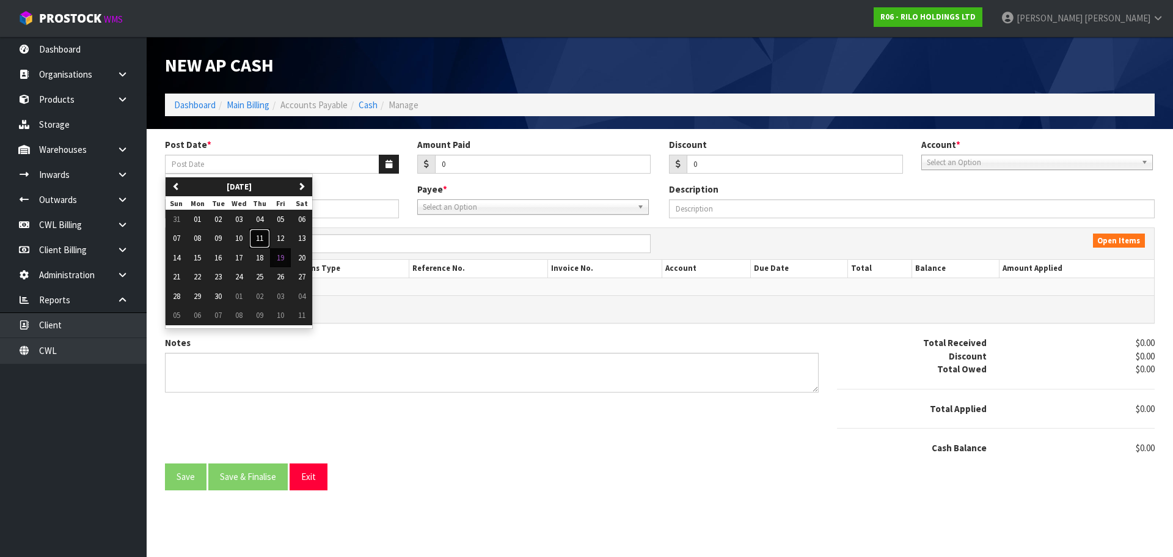
click at [266, 240] on button "11" at bounding box center [259, 238] width 21 height 20
type input "[DATE]"
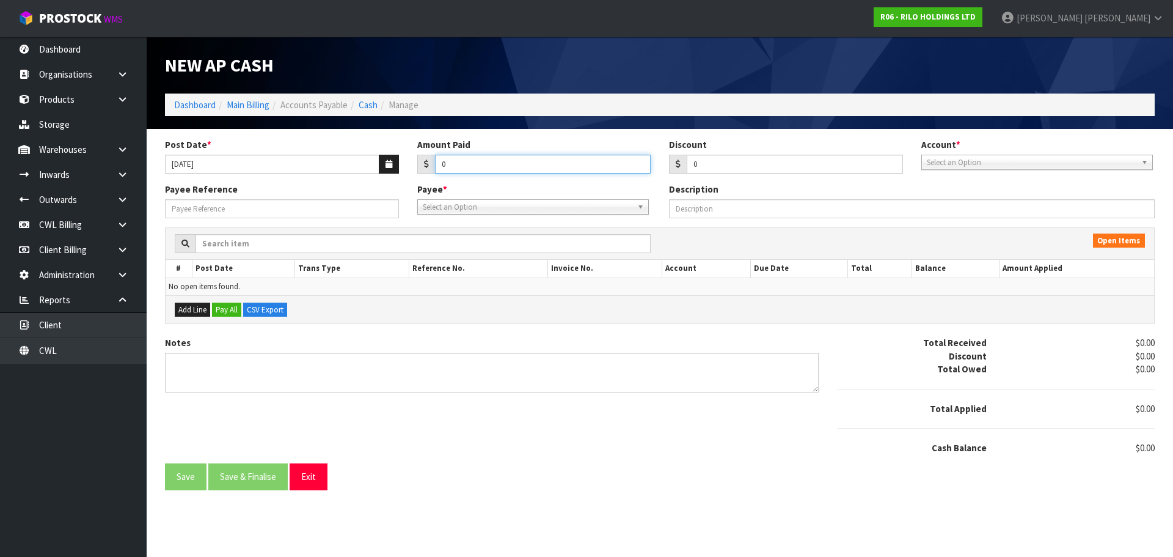
click at [490, 168] on input "0" at bounding box center [543, 164] width 216 height 19
type input "1121.25"
click at [948, 164] on span "Select an Option" at bounding box center [1032, 162] width 210 height 15
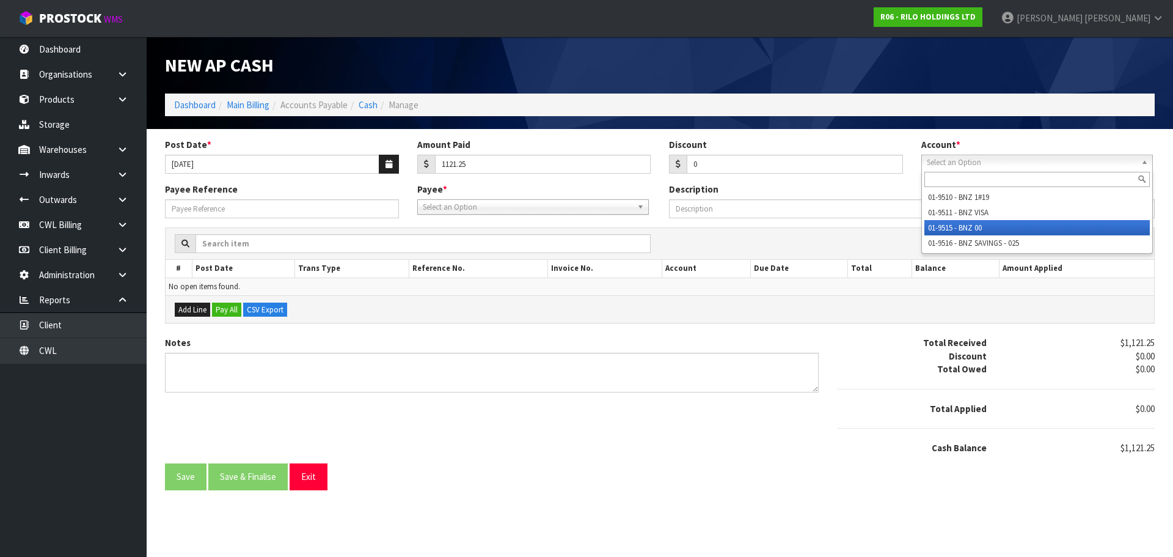
drag, startPoint x: 957, startPoint y: 224, endPoint x: 919, endPoint y: 226, distance: 38.0
click at [957, 224] on li "01-9515 - BNZ 00" at bounding box center [1036, 227] width 225 height 15
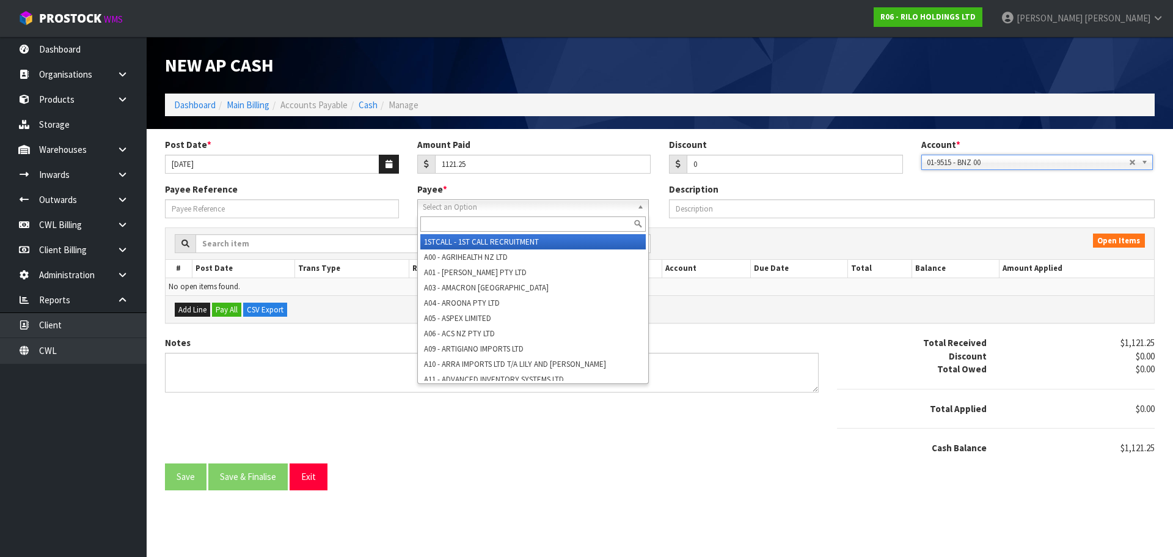
click at [530, 211] on span "Select an Option" at bounding box center [528, 207] width 210 height 15
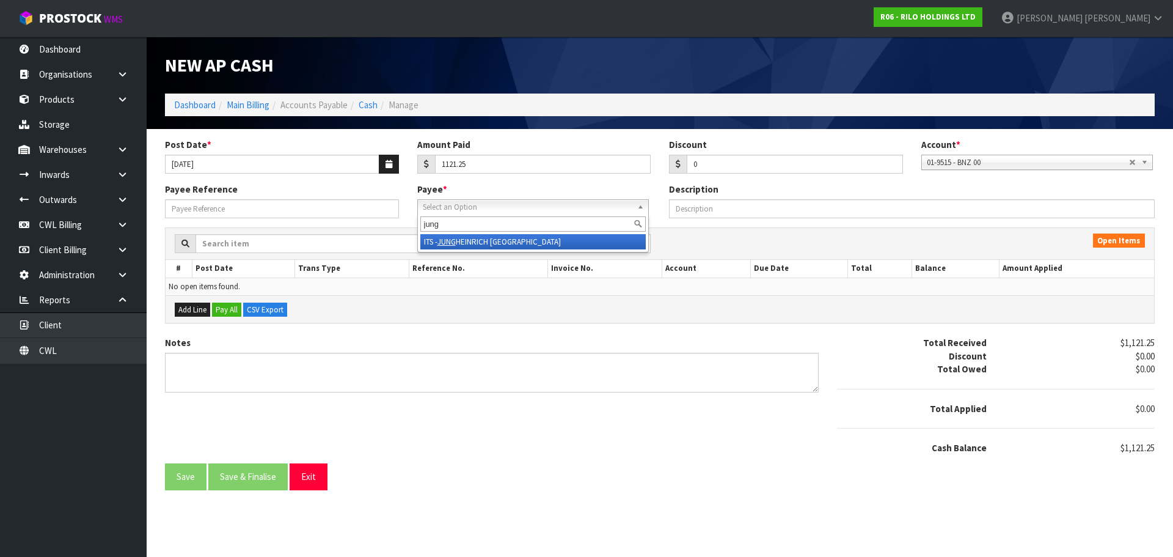
type input "jung"
click at [505, 243] on li "ITS - [PERSON_NAME] [GEOGRAPHIC_DATA]" at bounding box center [532, 241] width 225 height 15
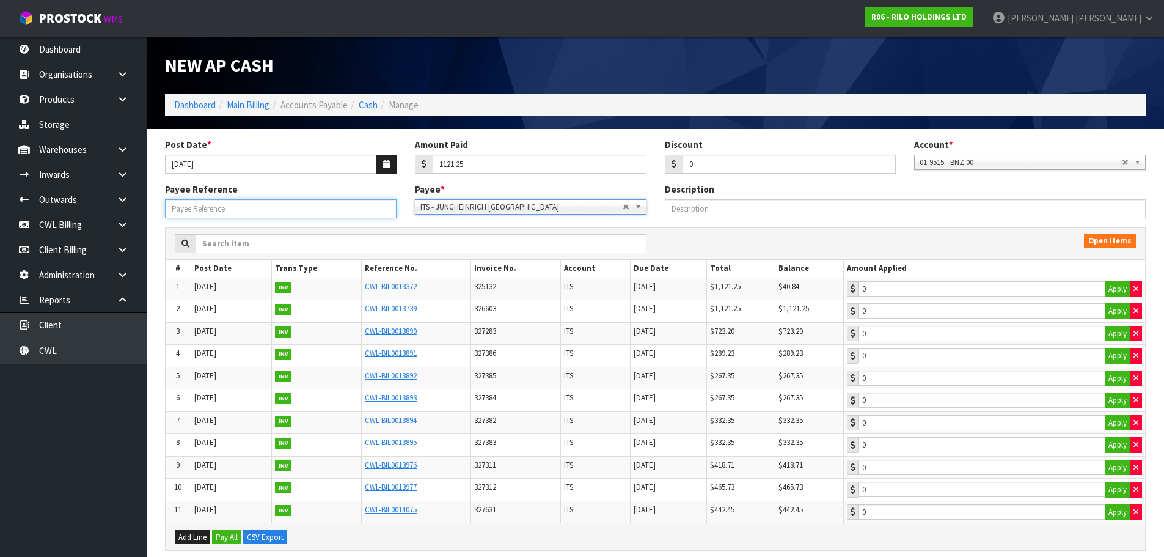
click at [285, 213] on input "Payee Reference" at bounding box center [281, 208] width 232 height 19
type input "250936"
drag, startPoint x: 1116, startPoint y: 315, endPoint x: 1048, endPoint y: 310, distance: 68.0
click at [1114, 313] on button "Apply" at bounding box center [1118, 311] width 26 height 16
type input "1121.25"
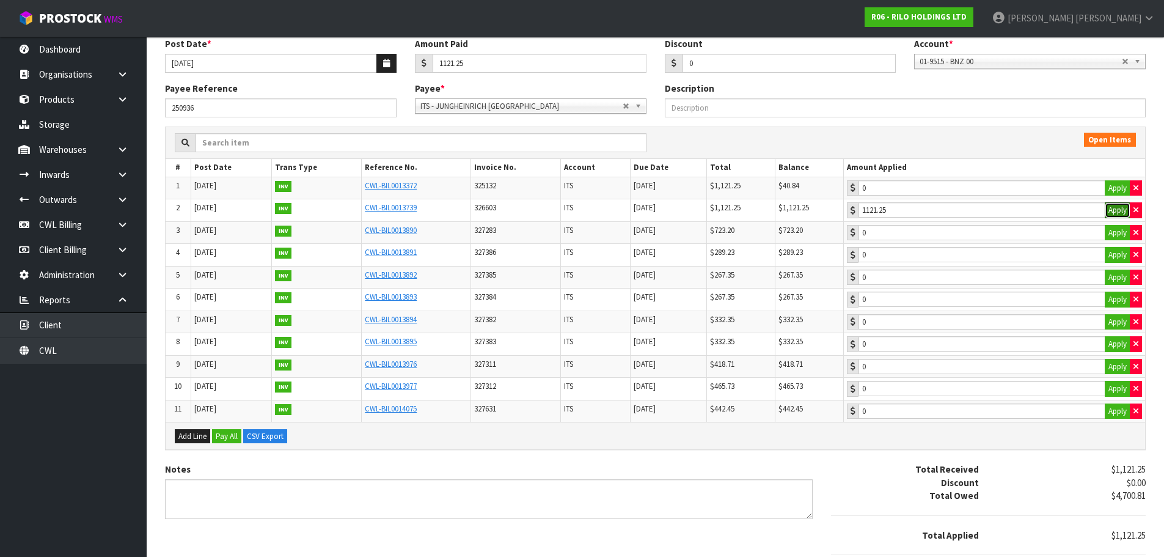
scroll to position [170, 0]
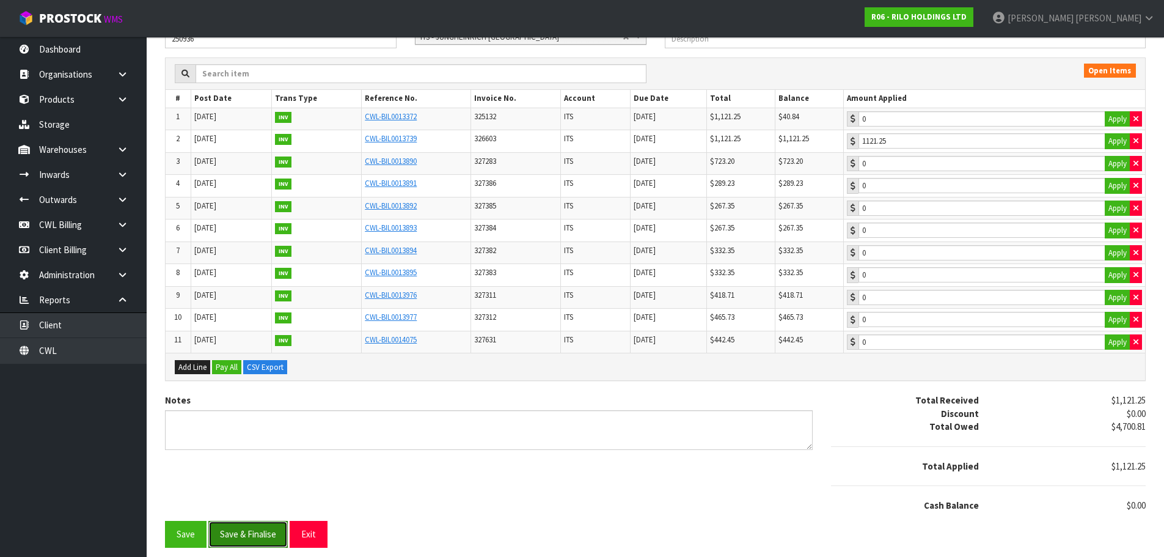
click at [271, 527] on button "Save & Finalise" at bounding box center [247, 534] width 79 height 26
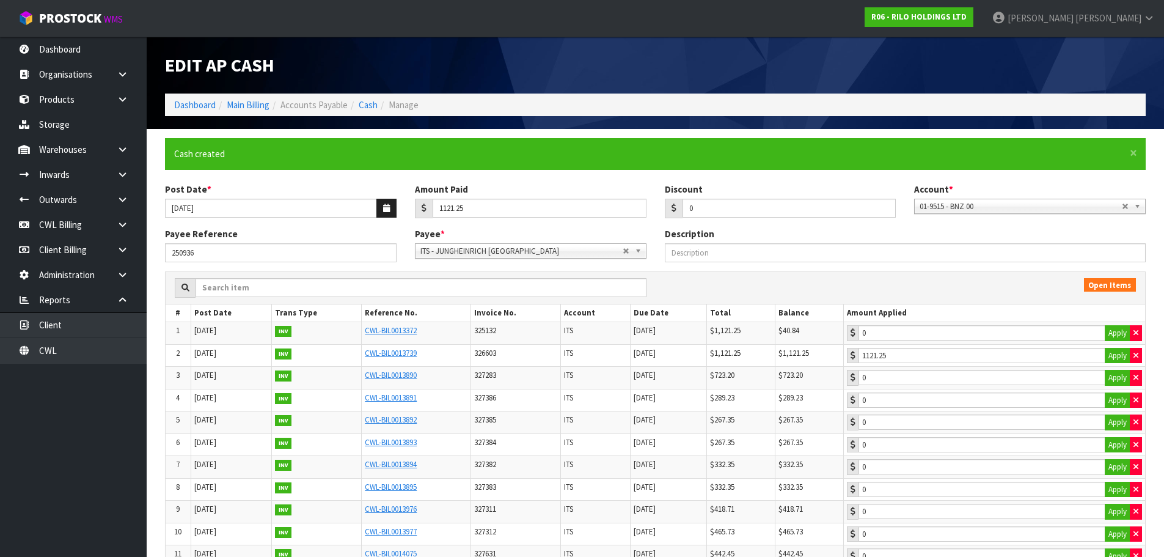
type input "1121.25"
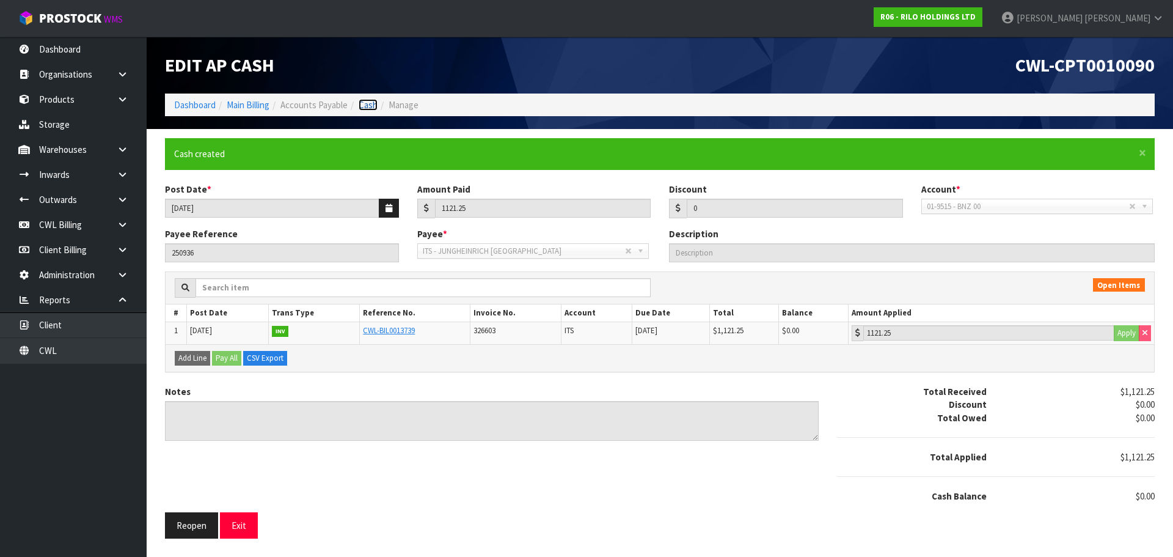
click at [365, 104] on link "Cash" at bounding box center [368, 105] width 19 height 12
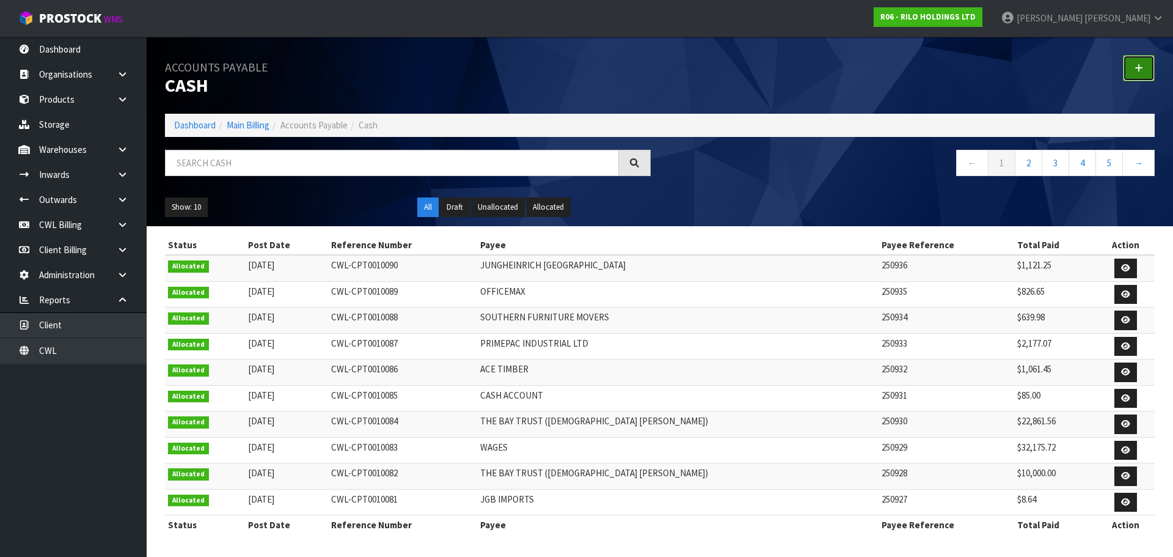
drag, startPoint x: 1136, startPoint y: 70, endPoint x: 1129, endPoint y: 68, distance: 7.0
click at [1136, 70] on icon at bounding box center [1139, 68] width 9 height 9
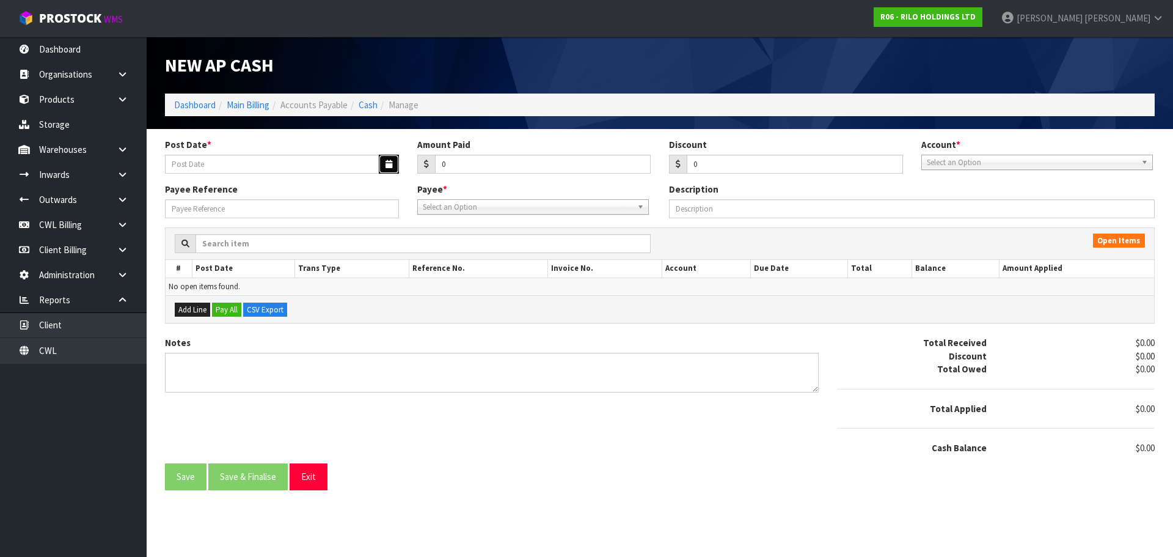
drag, startPoint x: 381, startPoint y: 164, endPoint x: 328, endPoint y: 185, distance: 57.3
click at [381, 164] on button "button" at bounding box center [389, 164] width 20 height 19
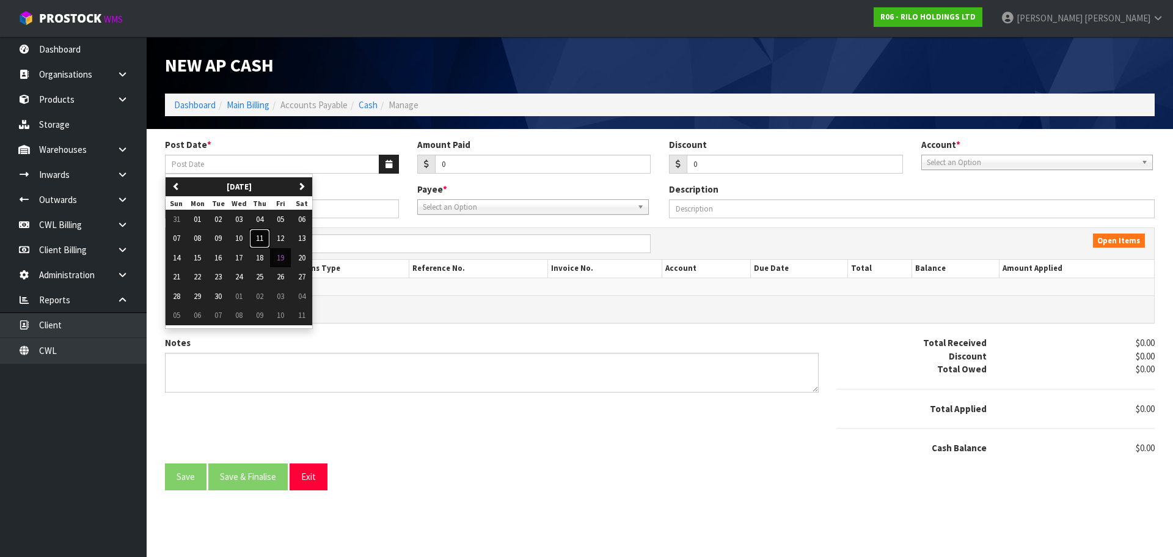
click at [263, 239] on span "11" at bounding box center [259, 238] width 7 height 10
type input "[DATE]"
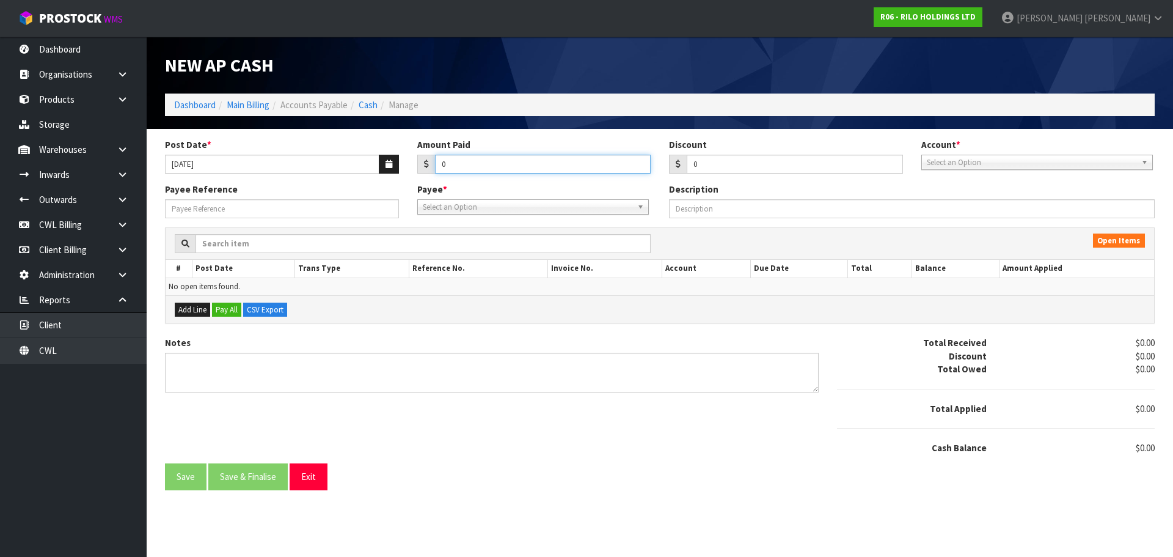
click at [475, 164] on input "0" at bounding box center [543, 164] width 216 height 19
type input "880.38"
click at [937, 161] on span "Select an Option" at bounding box center [1032, 162] width 210 height 15
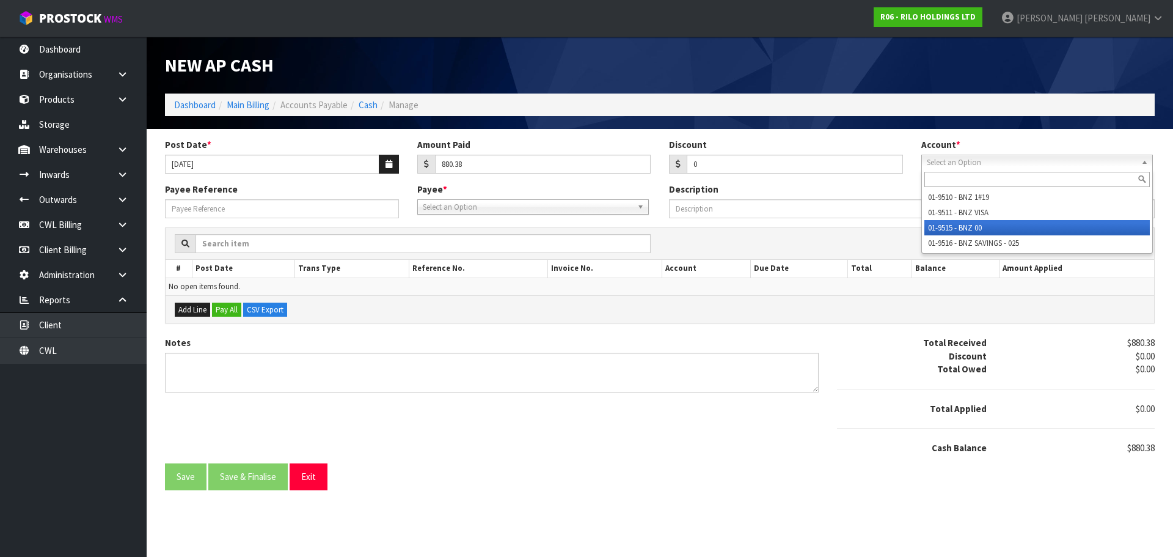
click at [940, 228] on li "01-9515 - BNZ 00" at bounding box center [1036, 227] width 225 height 15
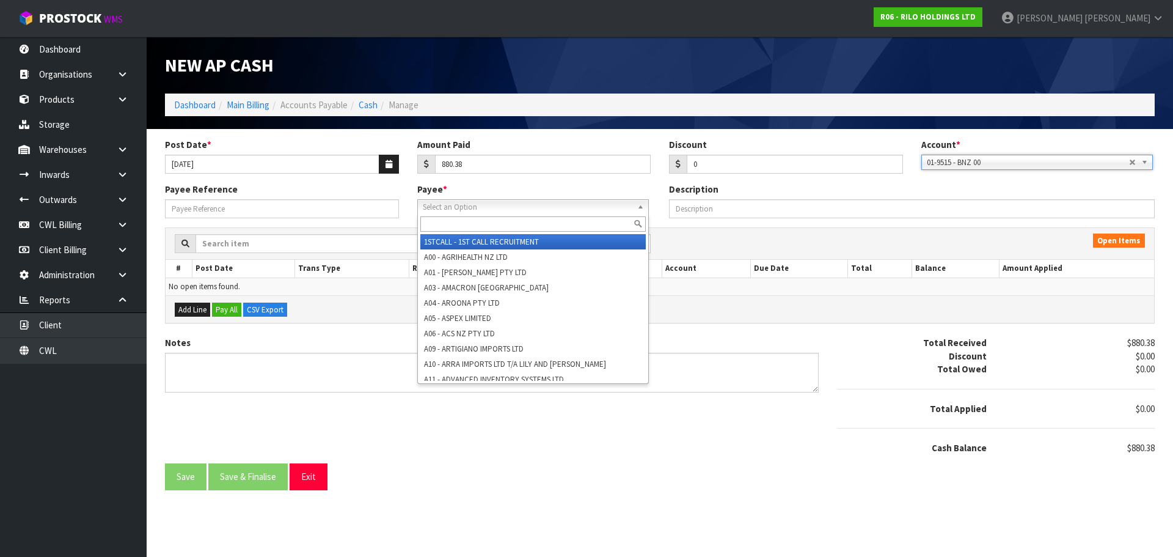
click at [495, 207] on span "Select an Option" at bounding box center [528, 207] width 210 height 15
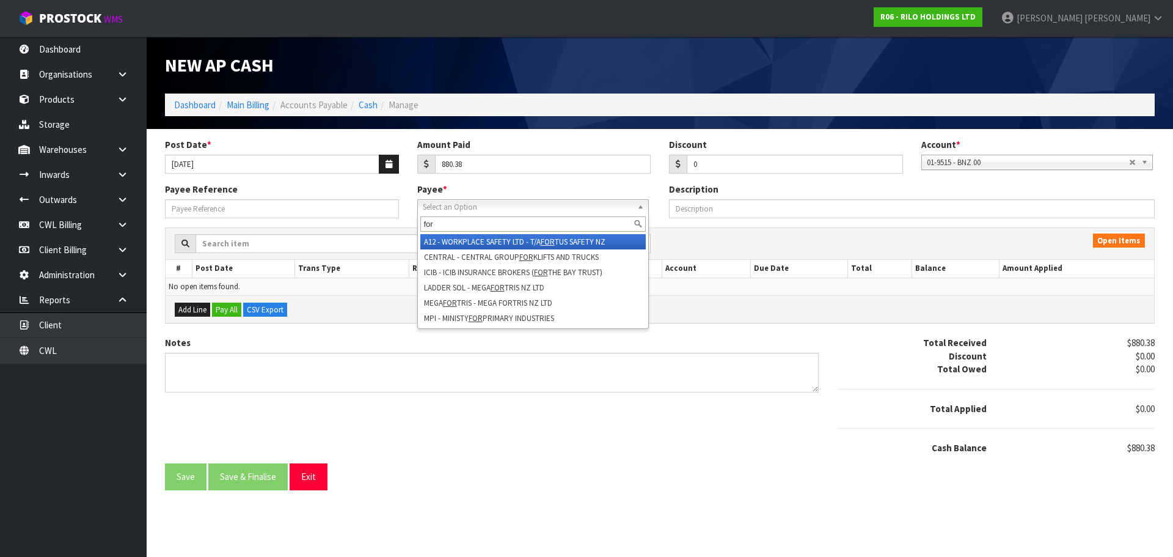
type input "for"
click at [497, 241] on li "A12 - WORKPLACE SAFETY LTD - T/A FOR TUS SAFETY NZ" at bounding box center [532, 241] width 225 height 15
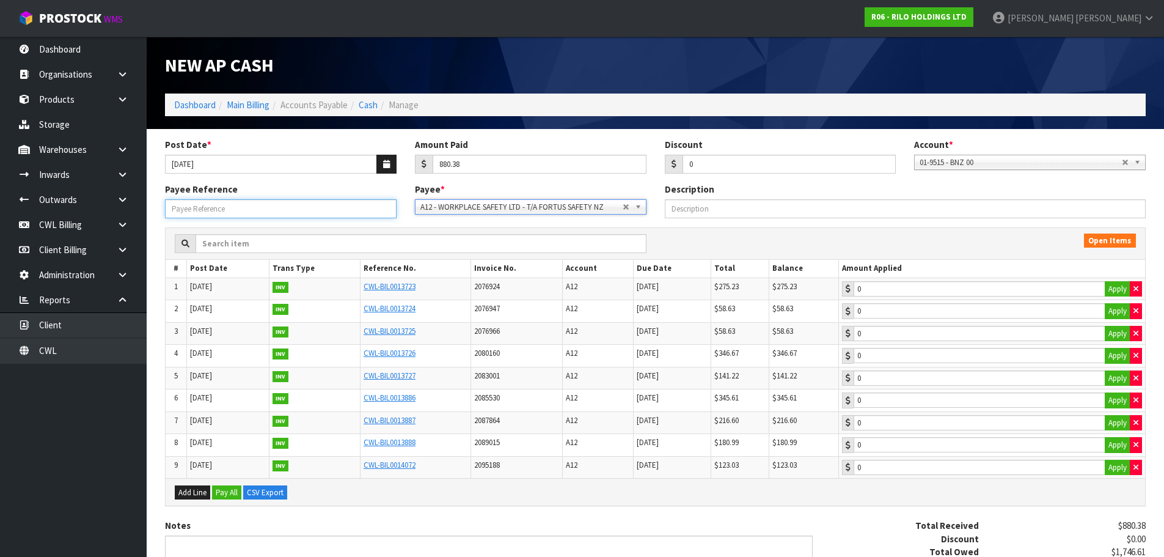
click at [316, 213] on input "Payee Reference" at bounding box center [281, 208] width 232 height 19
type input "250937"
click at [1118, 290] on button "Apply" at bounding box center [1118, 289] width 26 height 16
type input "275.23"
click at [1116, 309] on button "Apply" at bounding box center [1118, 311] width 26 height 16
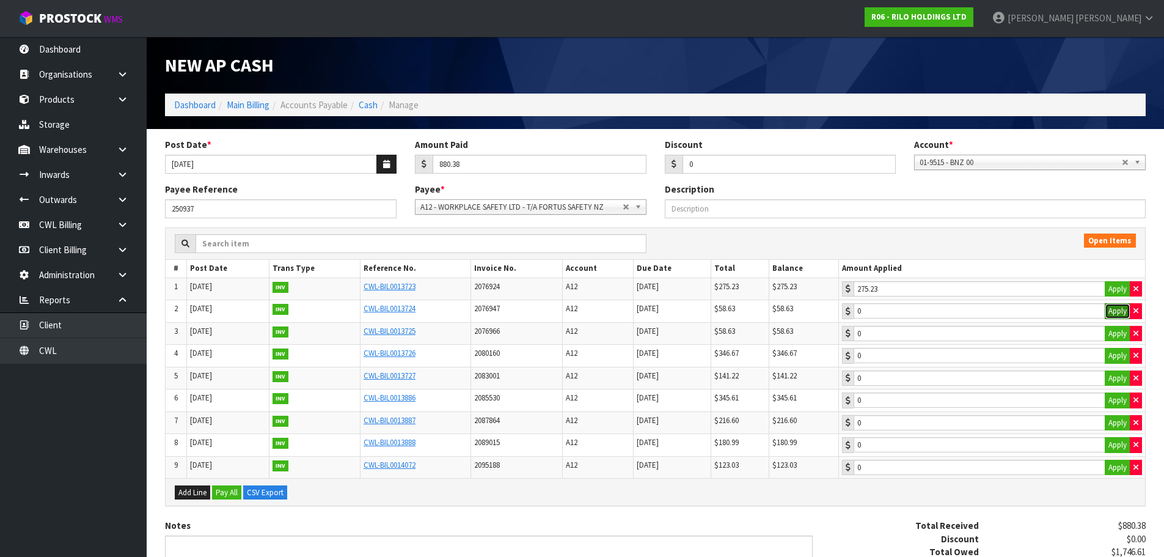
type input "58.63"
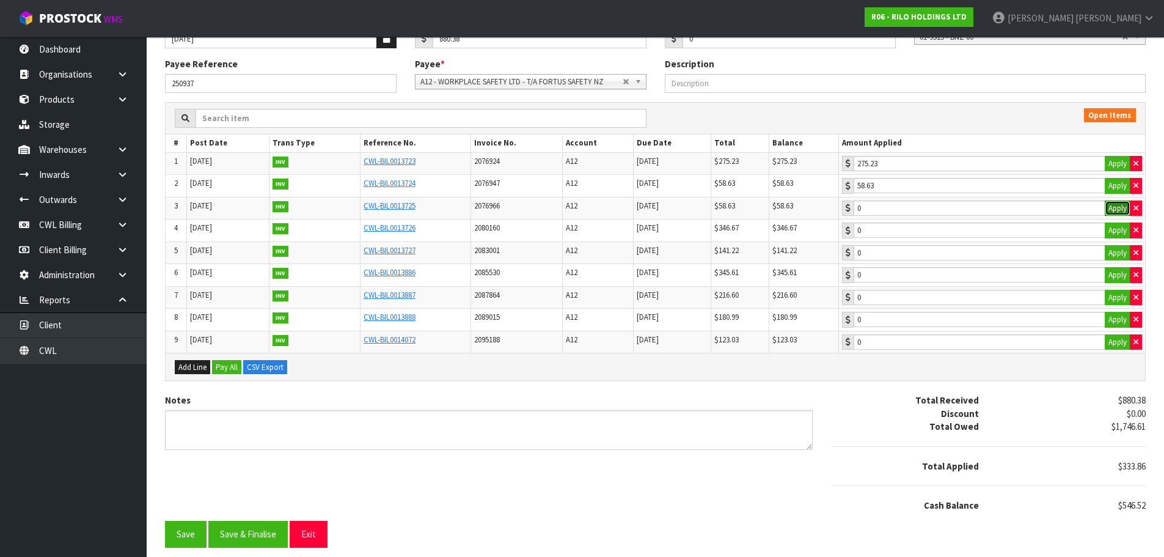
click at [1117, 204] on button "Apply" at bounding box center [1118, 208] width 26 height 16
type input "58.63"
click at [1111, 234] on button "Apply" at bounding box center [1118, 230] width 26 height 16
type input "346.67"
click at [1114, 247] on button "Apply" at bounding box center [1118, 253] width 26 height 16
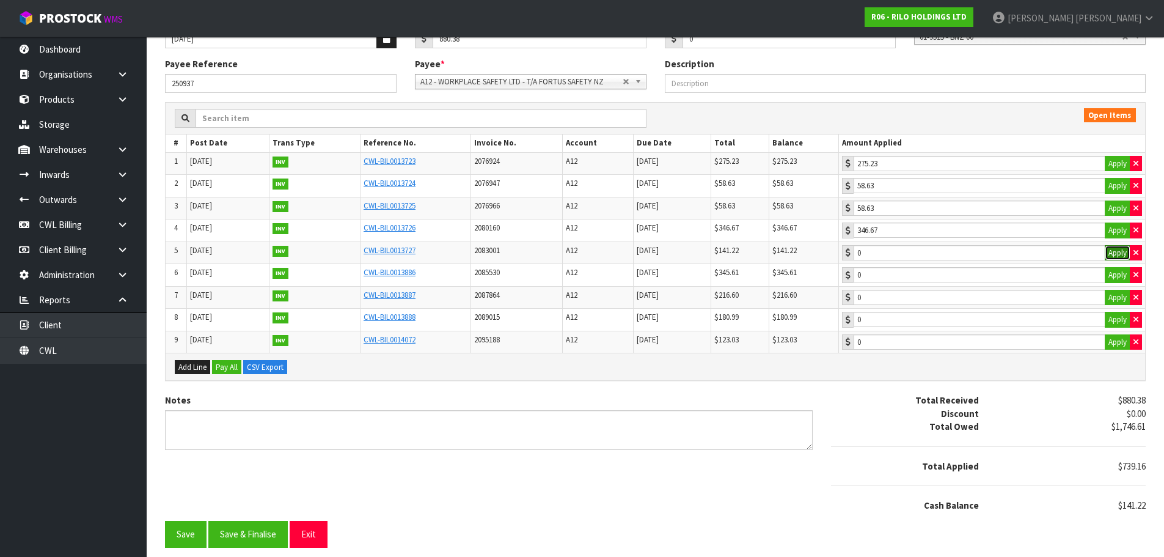
type input "141.22"
drag, startPoint x: 256, startPoint y: 541, endPoint x: 258, endPoint y: 535, distance: 6.6
click at [257, 538] on button "Save & Finalise" at bounding box center [247, 534] width 79 height 26
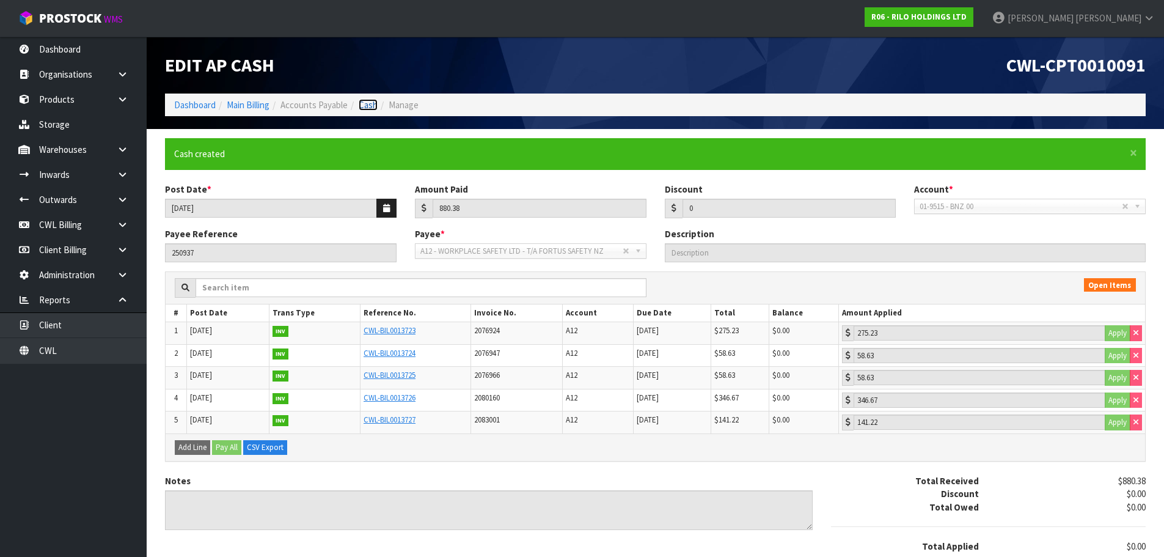
click at [376, 106] on link "Cash" at bounding box center [368, 105] width 19 height 12
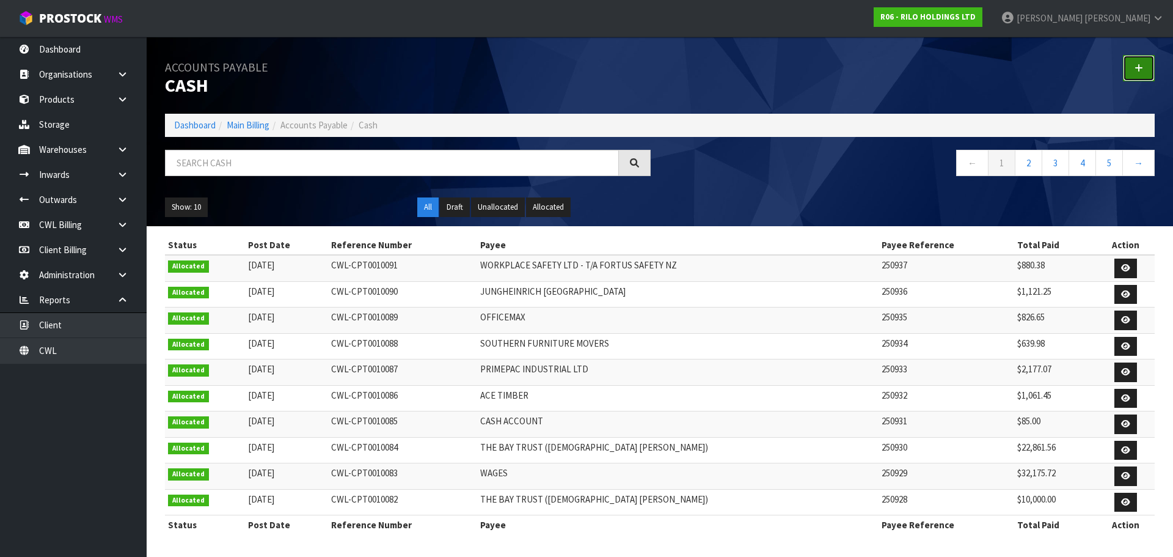
click at [1137, 73] on link at bounding box center [1139, 68] width 32 height 26
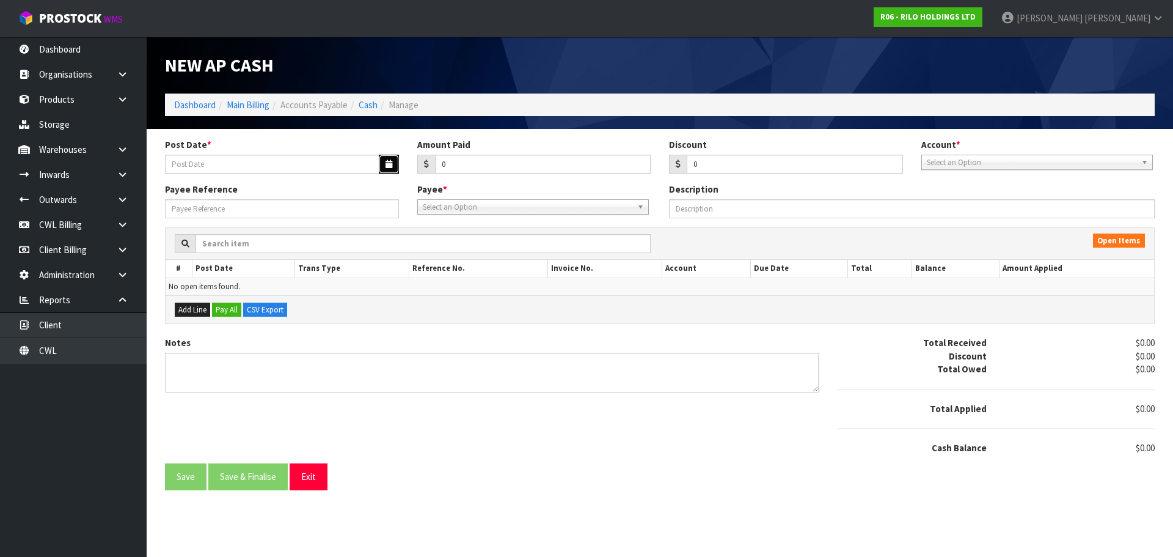
click at [386, 162] on icon "button" at bounding box center [389, 164] width 7 height 8
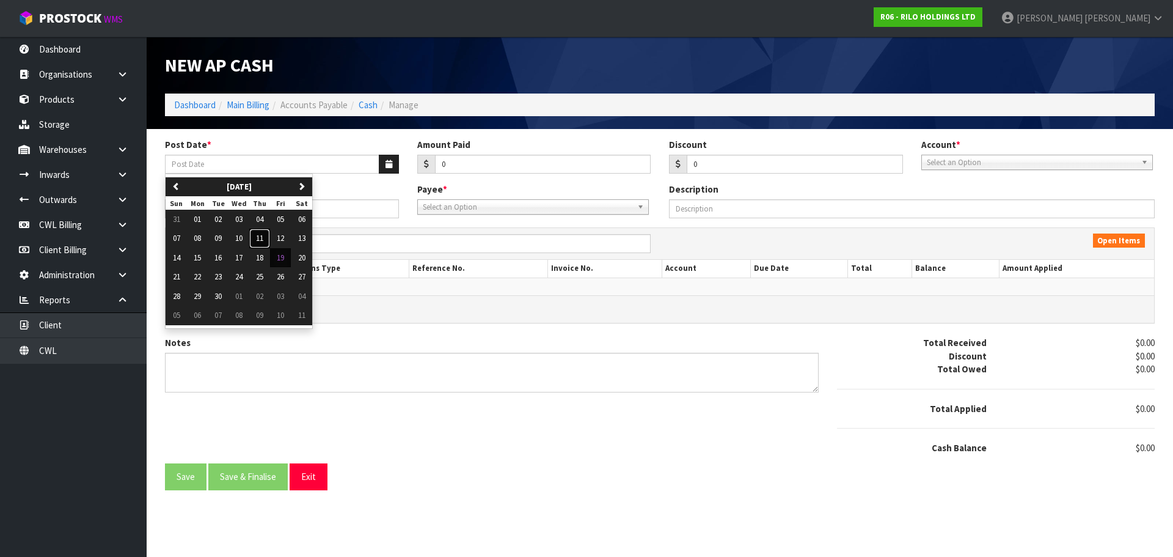
click at [261, 239] on span "11" at bounding box center [259, 238] width 7 height 10
type input "[DATE]"
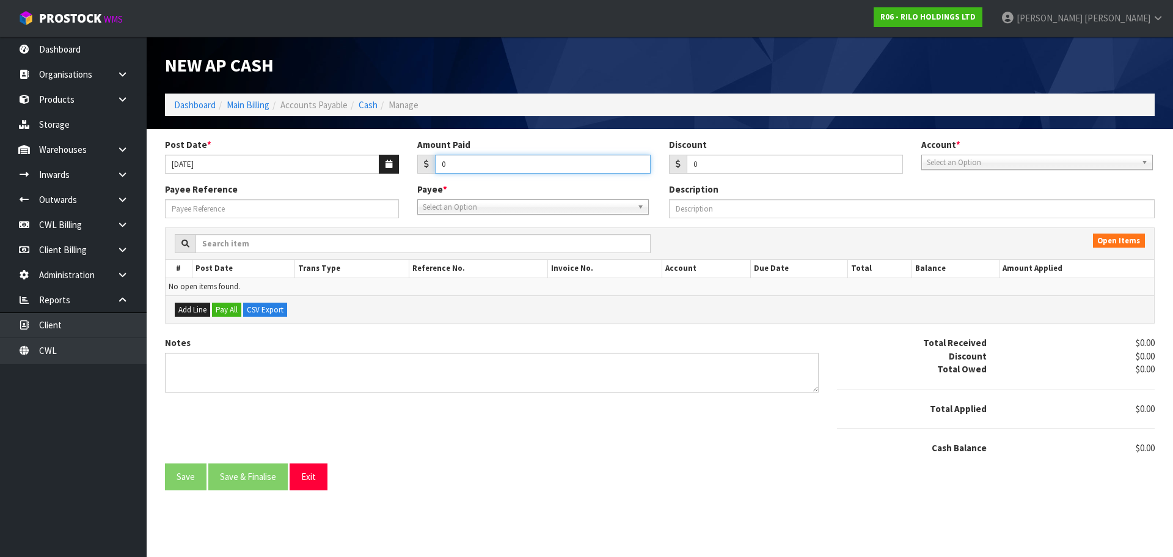
drag, startPoint x: 459, startPoint y: 163, endPoint x: 463, endPoint y: 155, distance: 9.6
click at [459, 162] on input "0" at bounding box center [543, 164] width 216 height 19
type input "344.34"
click at [949, 161] on span "Select an Option" at bounding box center [1032, 162] width 210 height 15
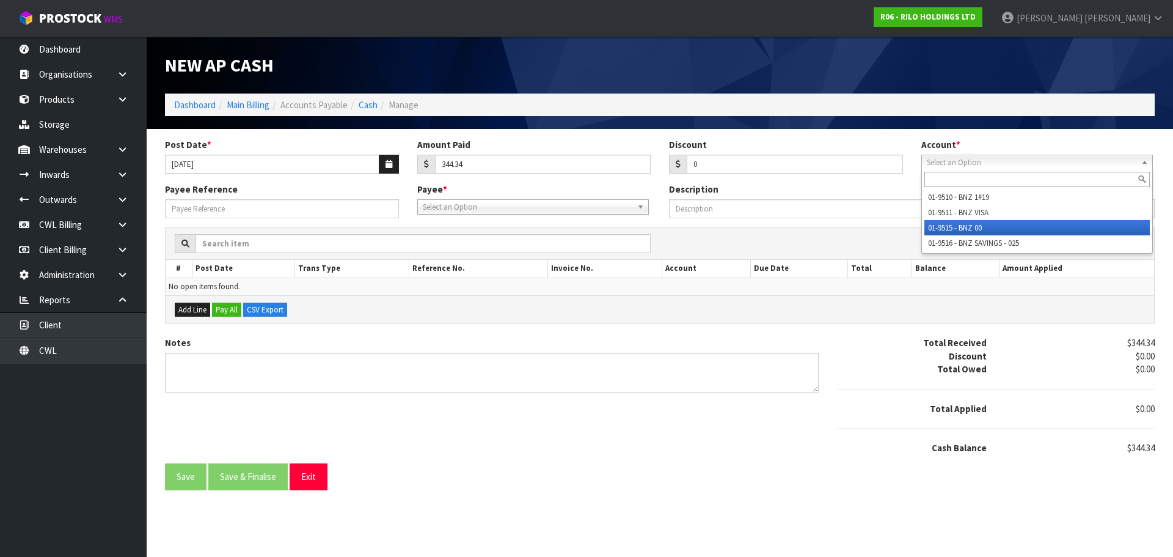
drag, startPoint x: 968, startPoint y: 228, endPoint x: 866, endPoint y: 224, distance: 101.5
click at [967, 227] on li "01-9515 - BNZ 00" at bounding box center [1036, 227] width 225 height 15
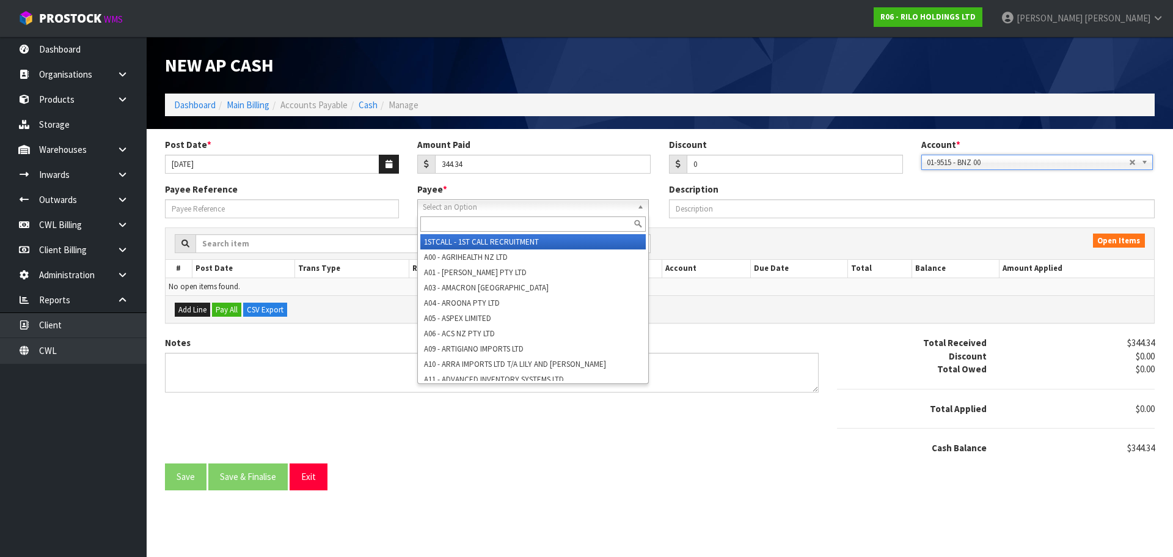
click at [494, 207] on span "Select an Option" at bounding box center [528, 207] width 210 height 15
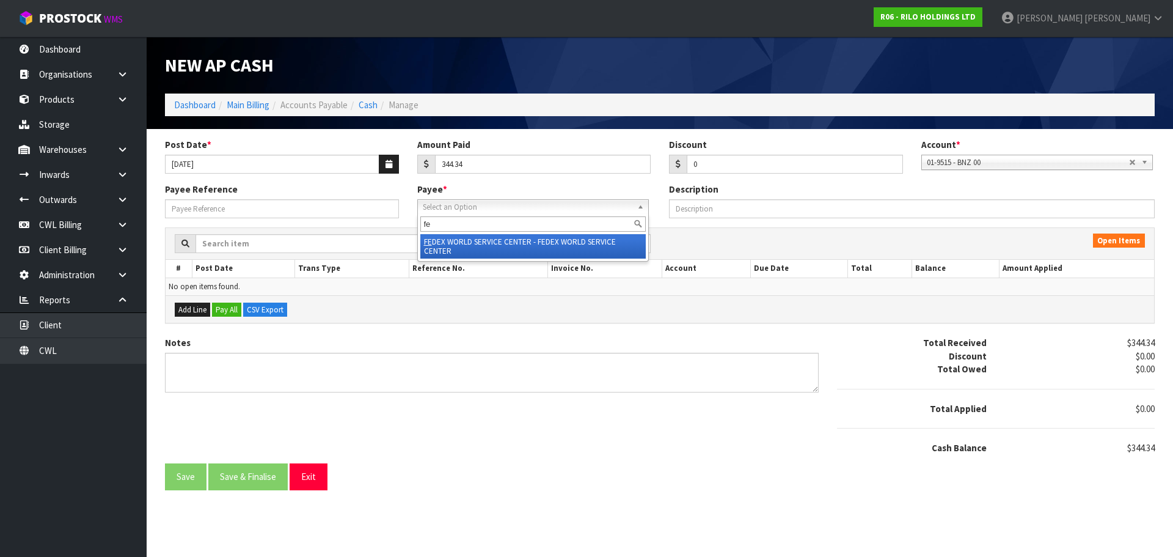
type input "fe"
click at [490, 239] on li "FE DEX WORLD SERVICE CENTER - FEDEX WORLD SERVICE CENTER" at bounding box center [532, 246] width 225 height 24
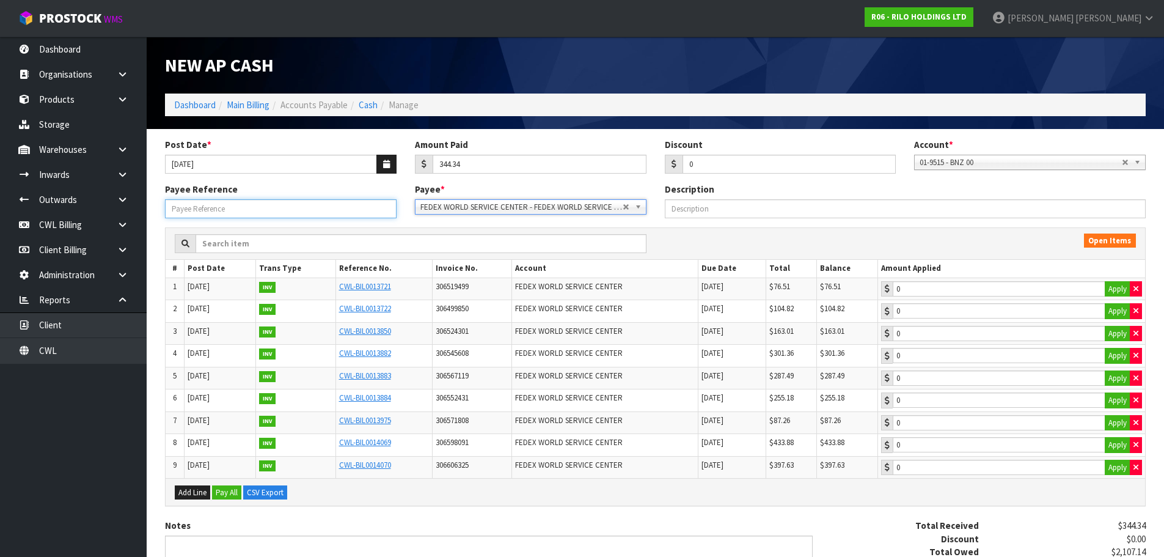
click at [293, 211] on input "Payee Reference" at bounding box center [281, 208] width 232 height 19
type input "250938"
click at [1108, 291] on button "Apply" at bounding box center [1118, 289] width 26 height 16
type input "76.51"
drag, startPoint x: 1113, startPoint y: 310, endPoint x: 1066, endPoint y: 337, distance: 54.0
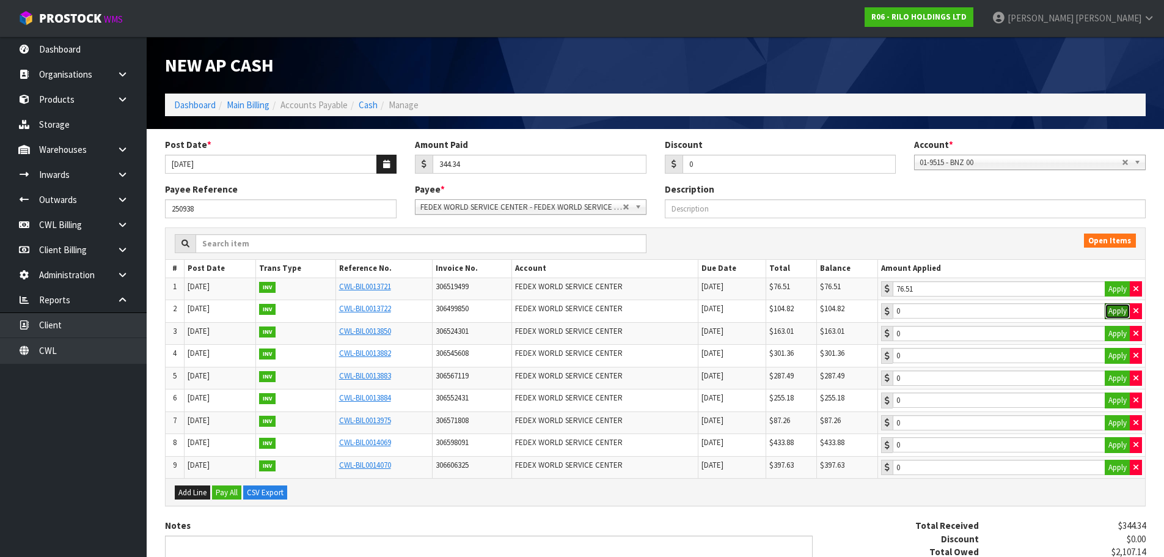
click at [1111, 310] on button "Apply" at bounding box center [1118, 311] width 26 height 16
type input "104.82"
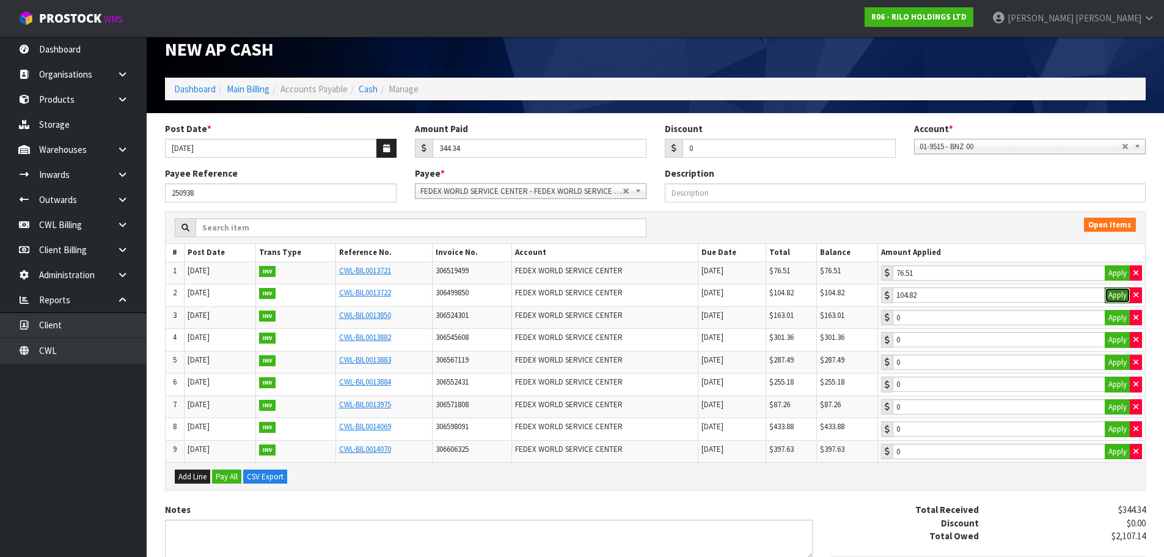
scroll to position [122, 0]
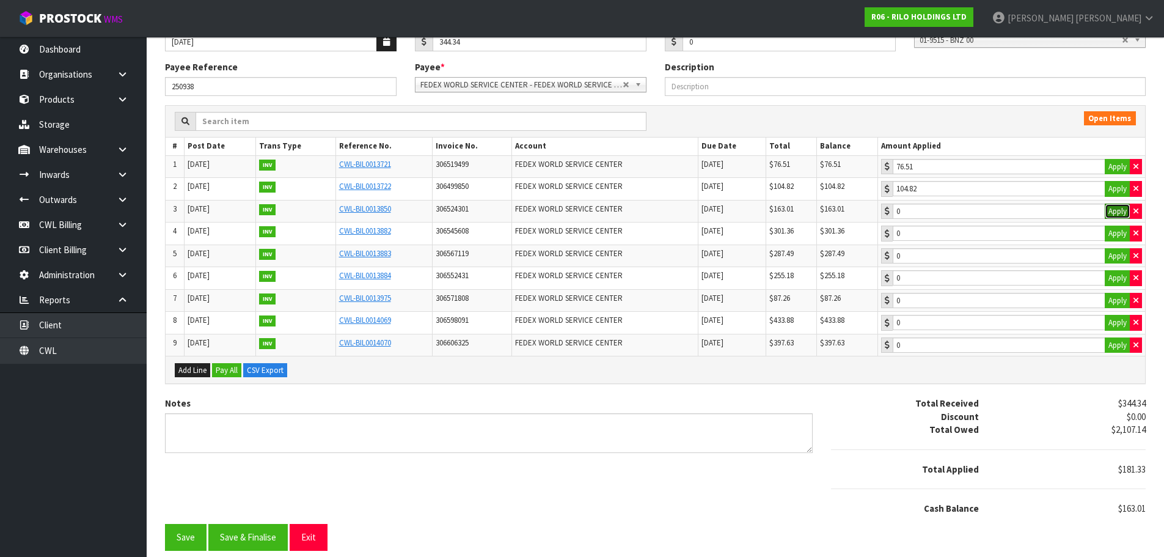
click at [1113, 209] on button "Apply" at bounding box center [1118, 211] width 26 height 16
type input "163.01"
click at [261, 530] on button "Save & Finalise" at bounding box center [247, 537] width 79 height 26
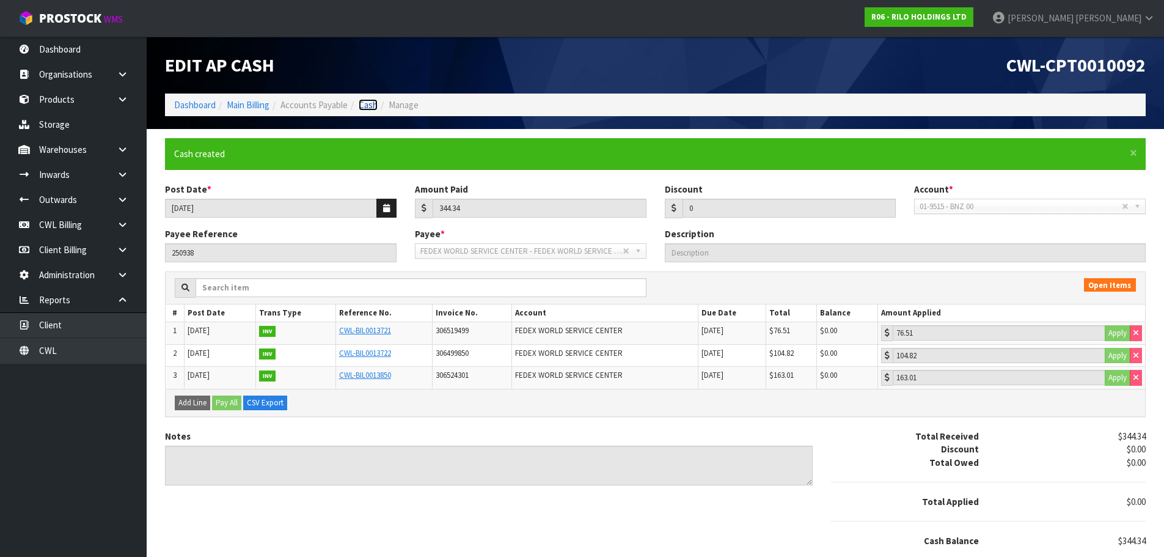
click at [371, 104] on link "Cash" at bounding box center [368, 105] width 19 height 12
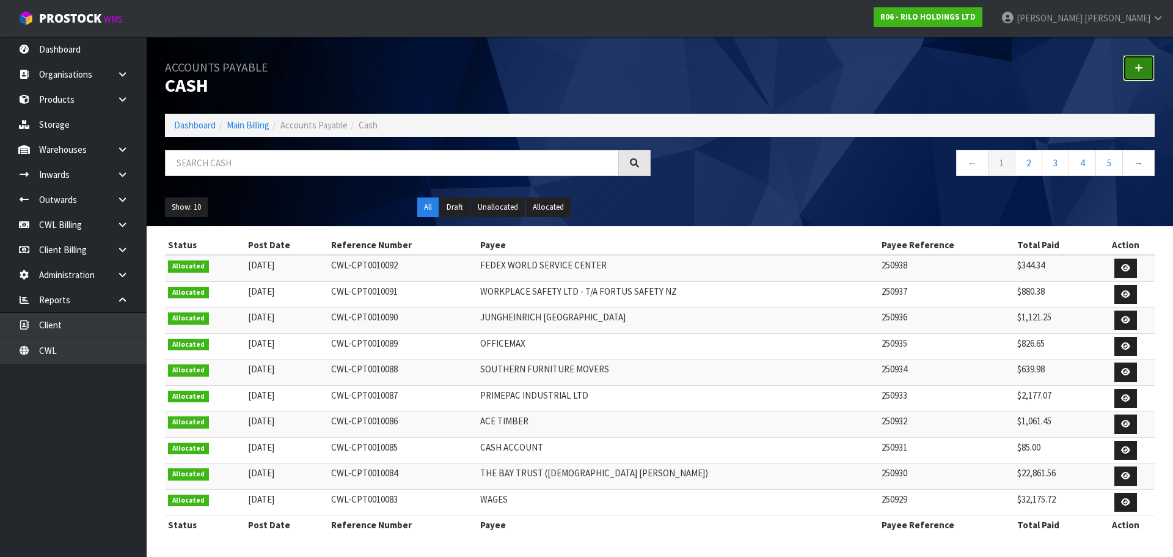
click at [1132, 64] on link at bounding box center [1139, 68] width 32 height 26
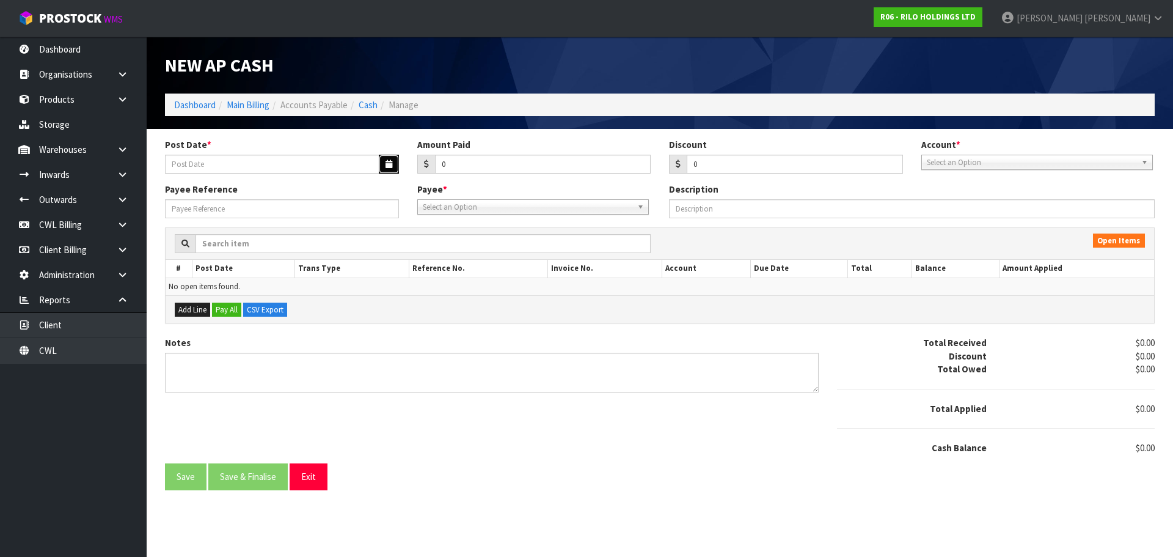
click at [386, 165] on icon "button" at bounding box center [389, 164] width 7 height 8
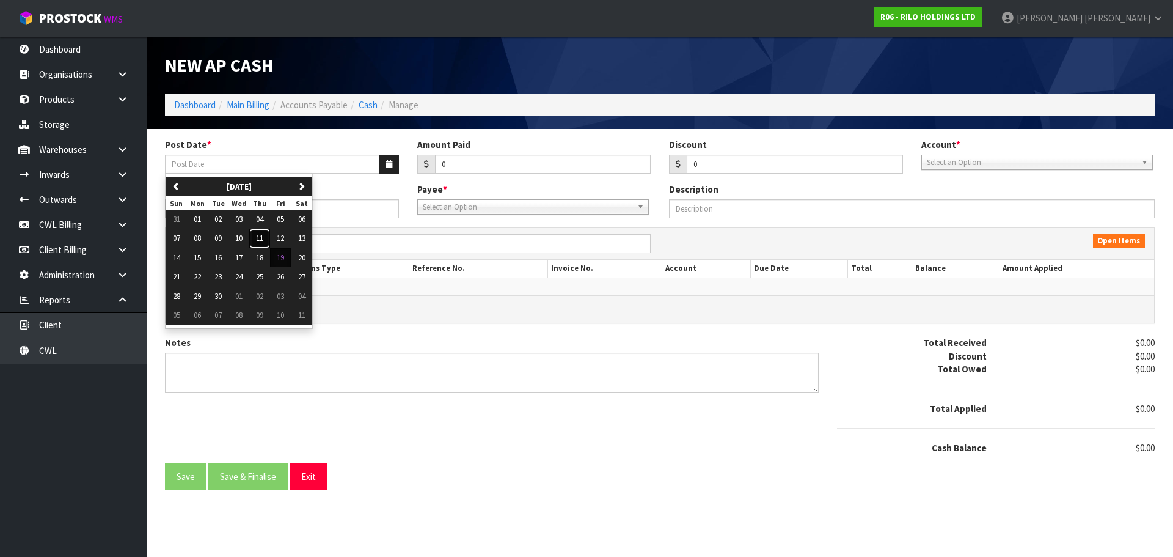
click at [261, 238] on span "11" at bounding box center [259, 238] width 7 height 10
type input "[DATE]"
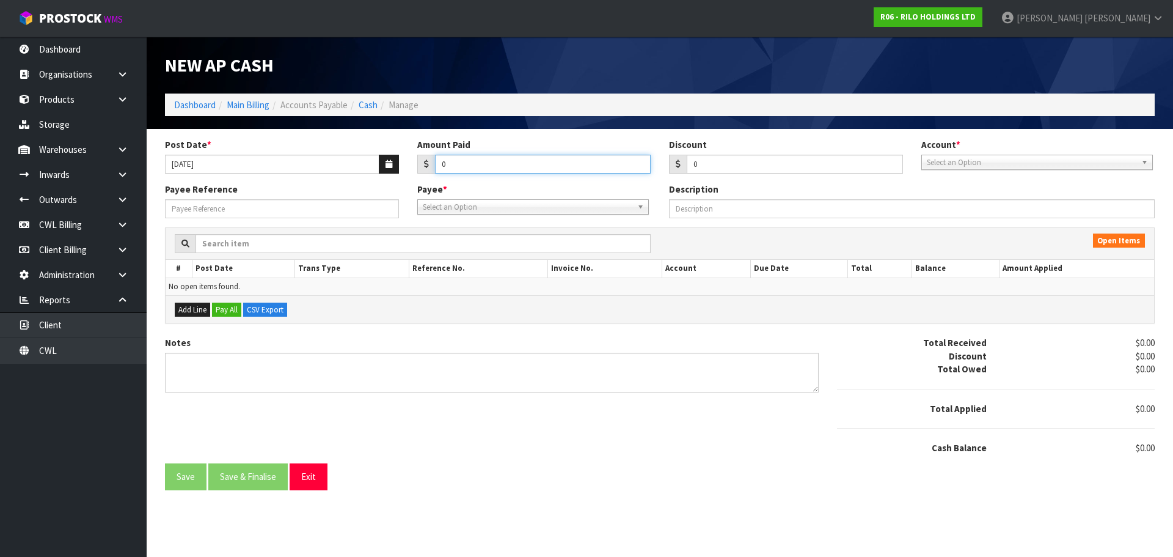
click at [476, 167] on input "0" at bounding box center [543, 164] width 216 height 19
type input "530.01"
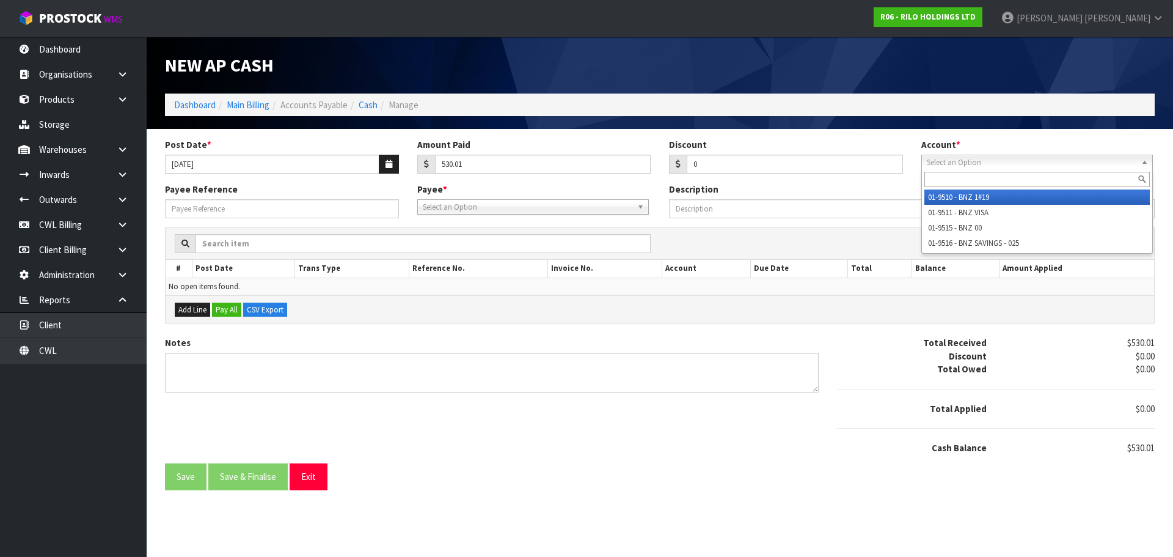
click at [991, 161] on span "Select an Option" at bounding box center [1032, 162] width 210 height 15
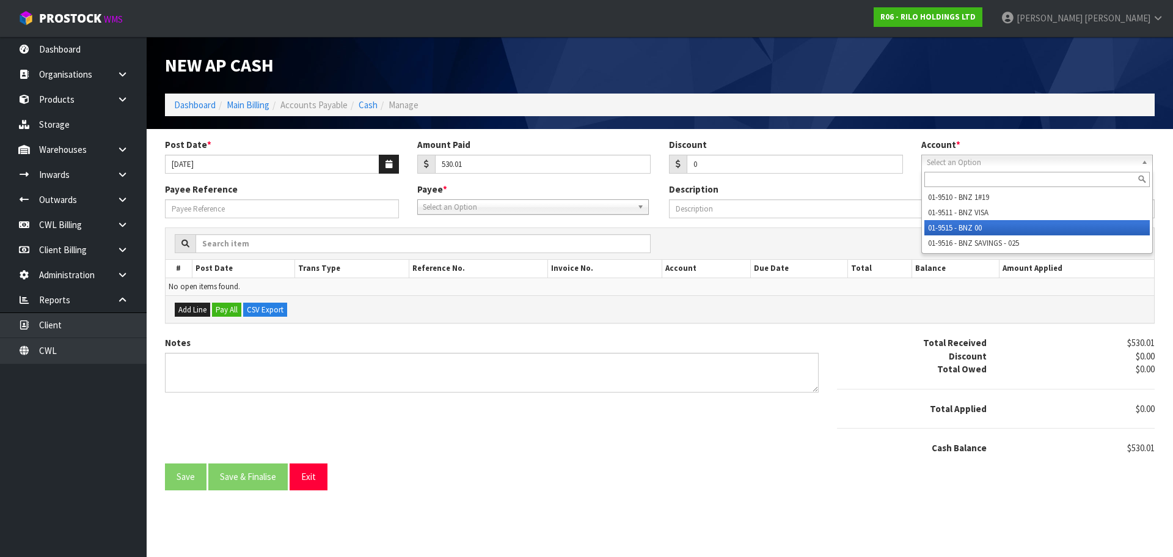
drag, startPoint x: 976, startPoint y: 225, endPoint x: 950, endPoint y: 225, distance: 25.7
click at [975, 225] on li "01-9515 - BNZ 00" at bounding box center [1036, 227] width 225 height 15
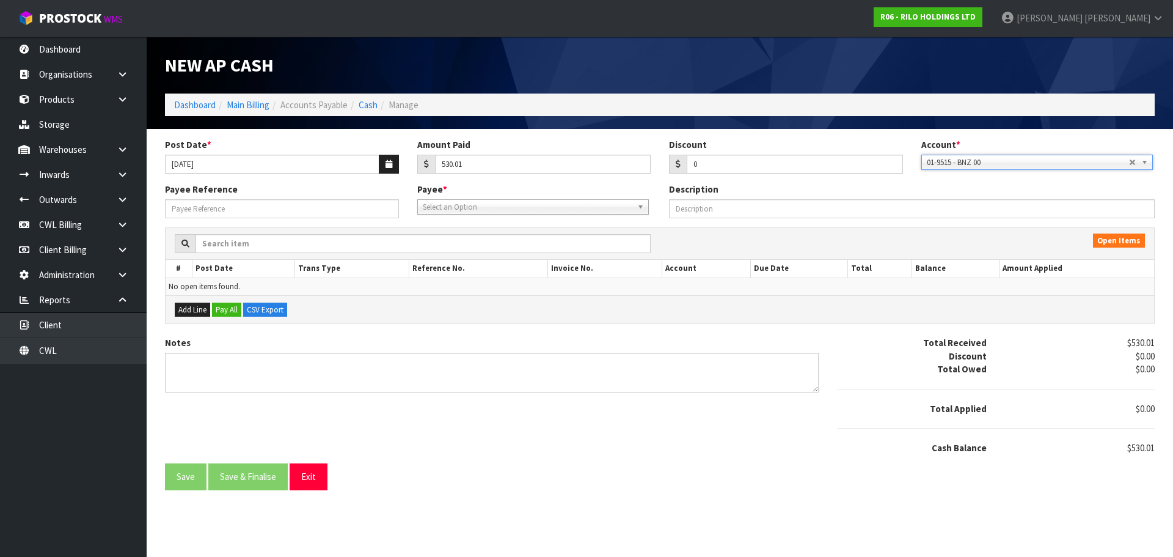
click at [539, 210] on span "Select an Option" at bounding box center [528, 207] width 210 height 15
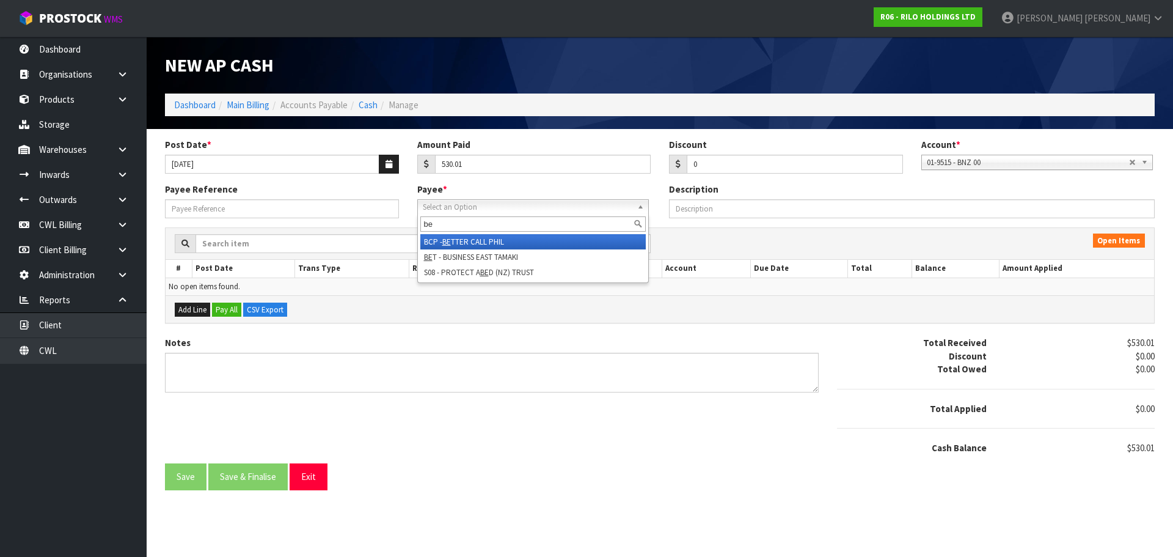
type input "b"
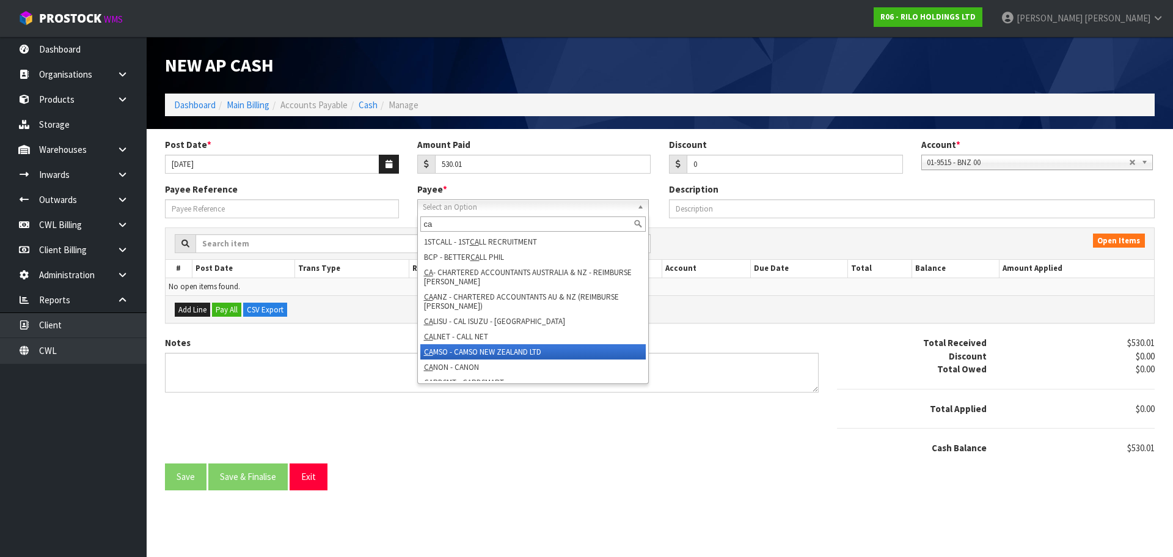
type input "ca"
click at [516, 352] on li "CA MSO - CAMSO NEW ZEALAND LTD" at bounding box center [532, 351] width 225 height 15
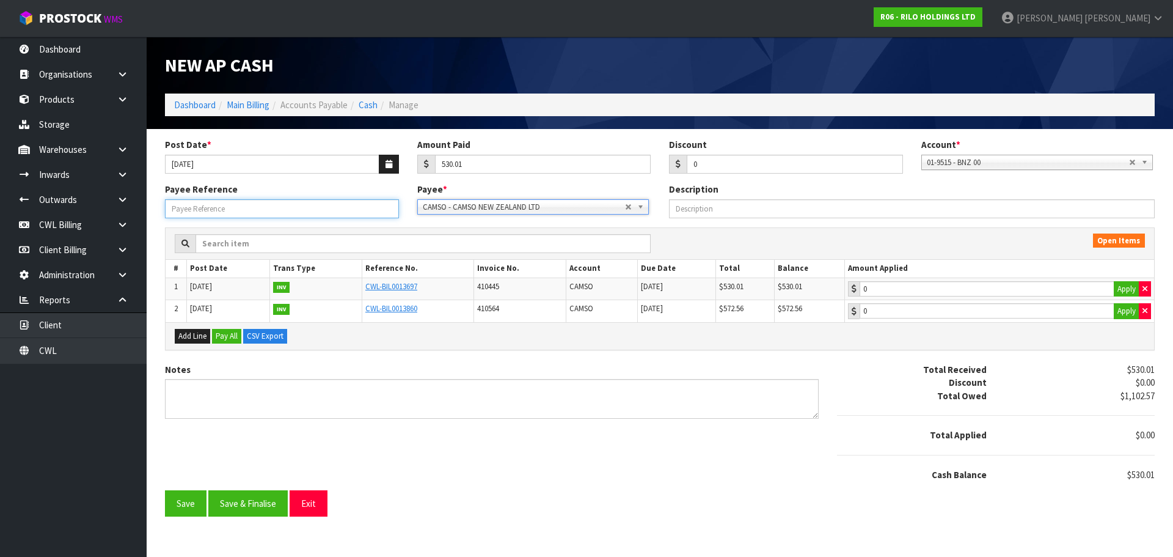
click at [312, 208] on input "Payee Reference" at bounding box center [282, 208] width 234 height 19
type input "250939"
drag, startPoint x: 1115, startPoint y: 287, endPoint x: 974, endPoint y: 348, distance: 153.5
click at [1114, 288] on button "Apply" at bounding box center [1127, 289] width 26 height 16
type input "530.01"
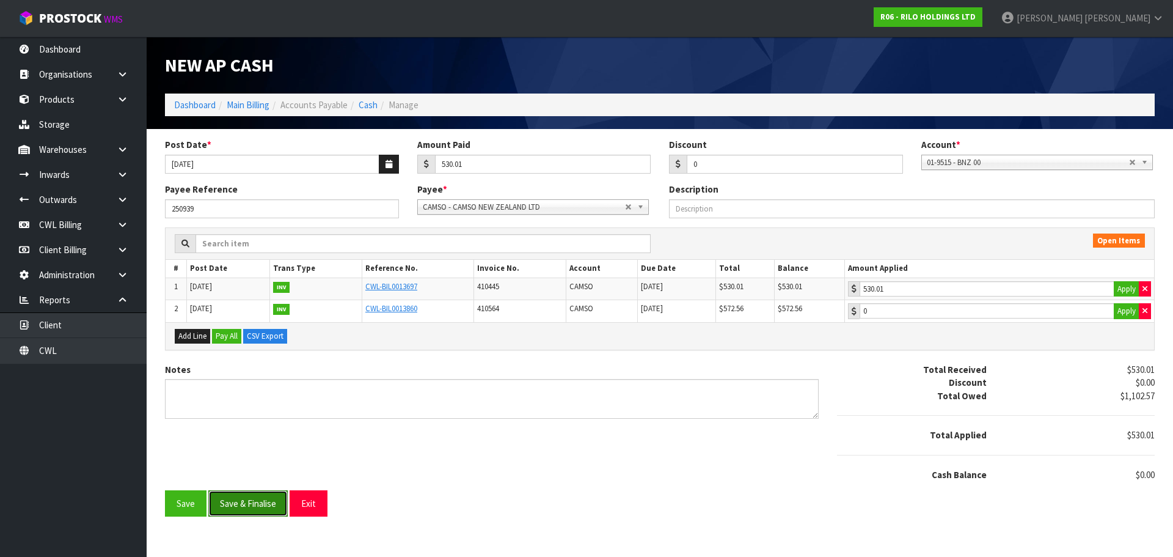
click at [266, 505] on button "Save & Finalise" at bounding box center [247, 503] width 79 height 26
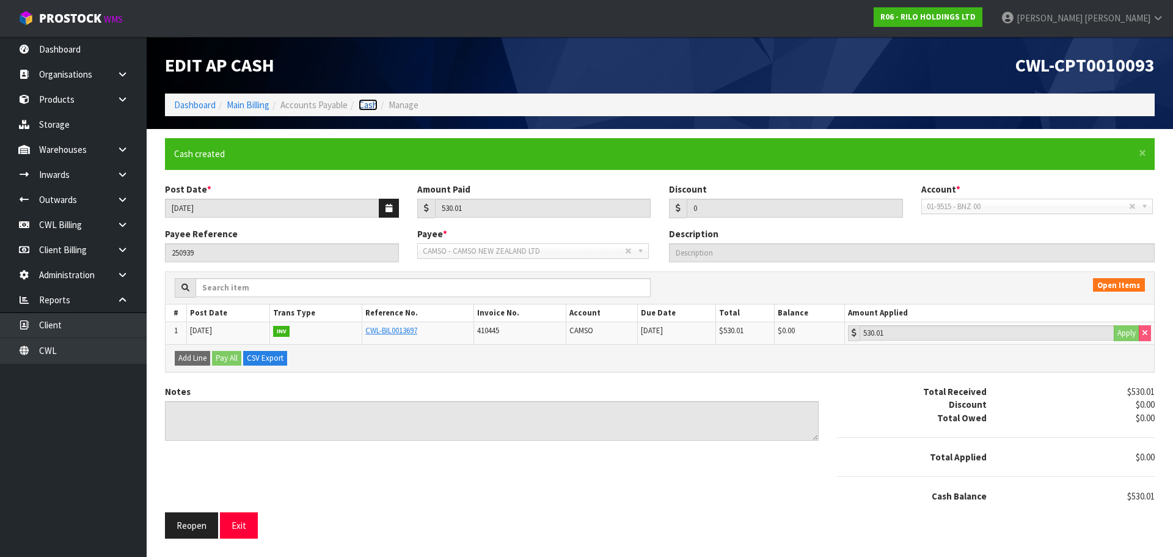
click at [374, 106] on link "Cash" at bounding box center [368, 105] width 19 height 12
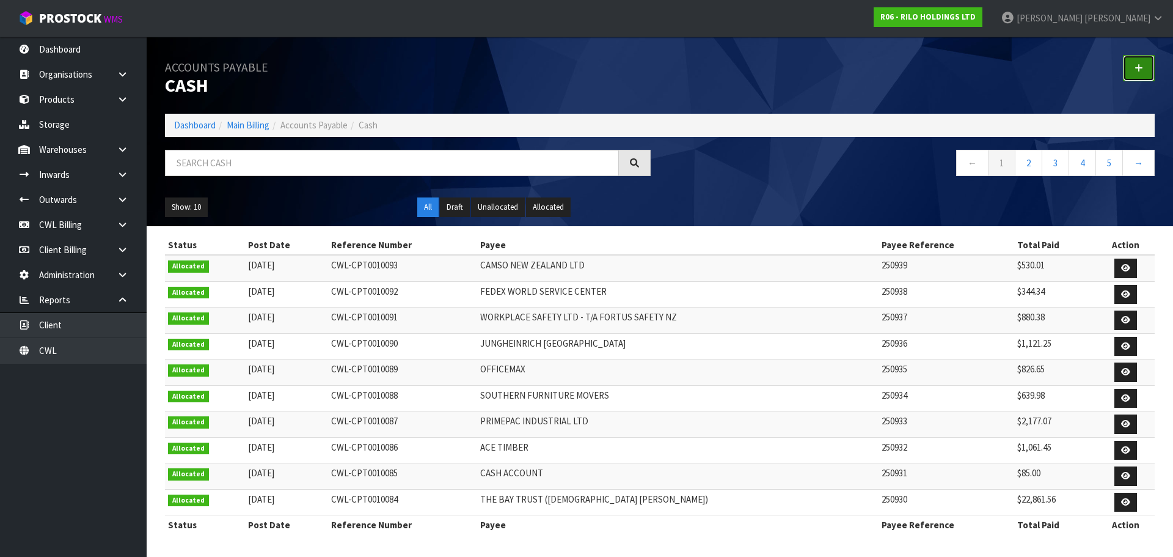
click at [1129, 64] on link at bounding box center [1139, 68] width 32 height 26
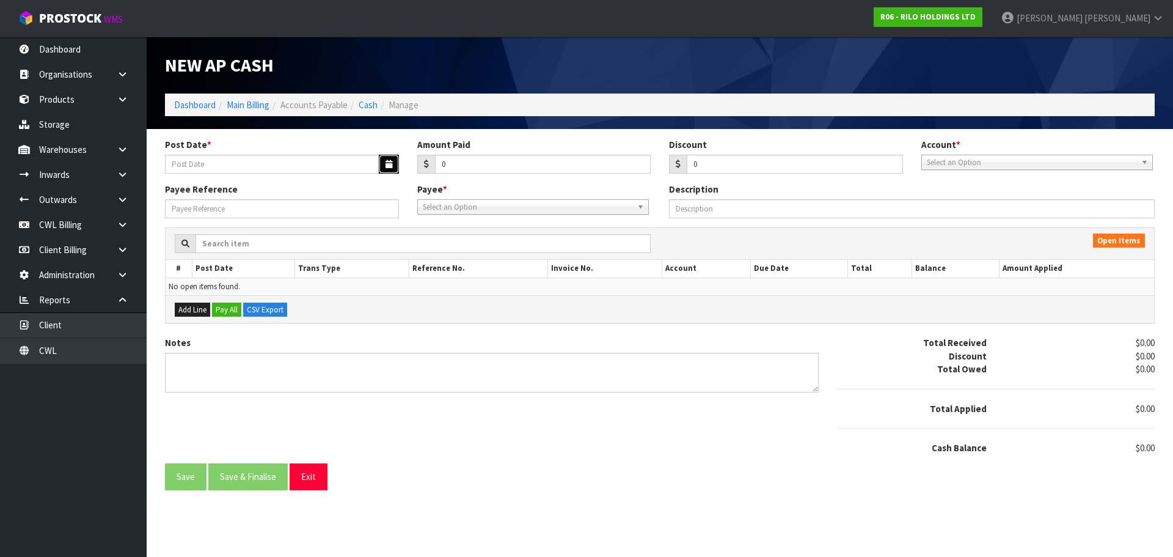
click at [389, 165] on icon "button" at bounding box center [389, 164] width 7 height 8
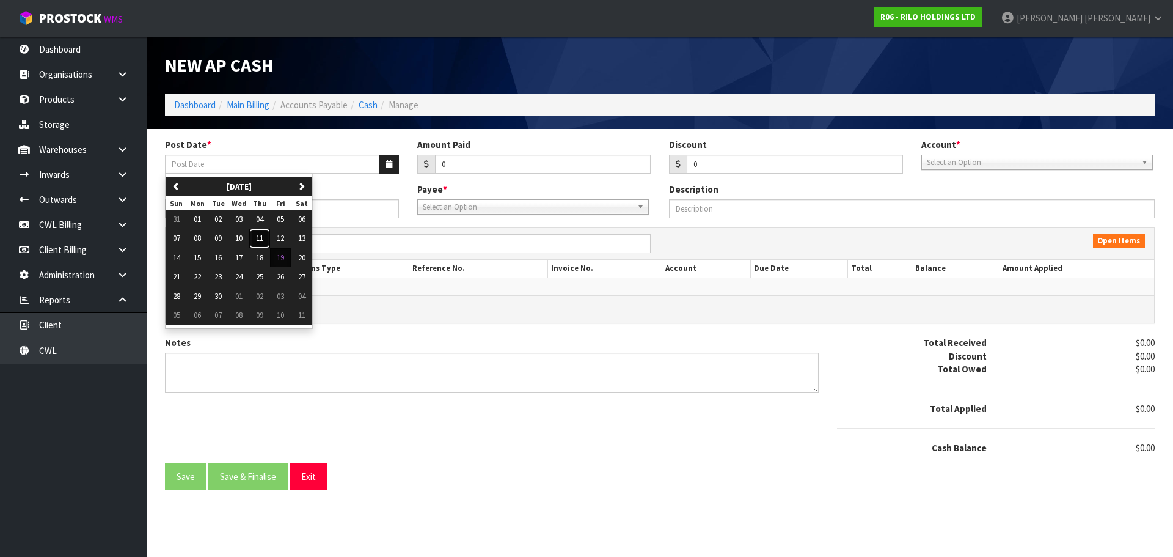
drag, startPoint x: 258, startPoint y: 241, endPoint x: 430, endPoint y: 212, distance: 174.8
click at [258, 241] on span "11" at bounding box center [259, 238] width 7 height 10
type input "[DATE]"
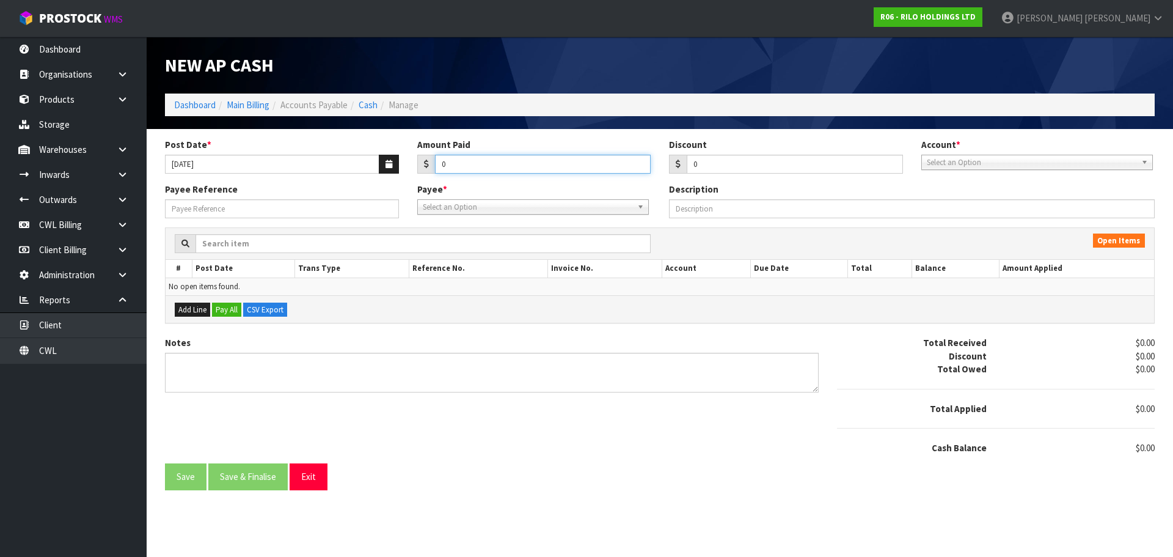
click at [456, 166] on input "0" at bounding box center [543, 164] width 216 height 19
type input "32.84"
click at [976, 160] on span "Select an Option" at bounding box center [1032, 162] width 210 height 15
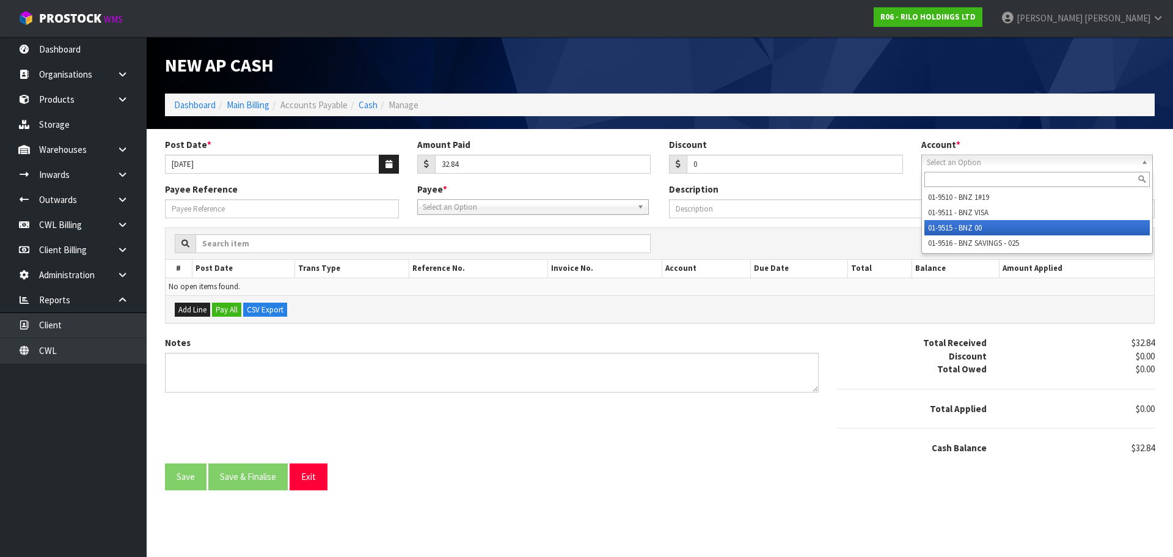
drag, startPoint x: 987, startPoint y: 228, endPoint x: 668, endPoint y: 218, distance: 318.5
click at [986, 228] on li "01-9515 - BNZ 00" at bounding box center [1036, 227] width 225 height 15
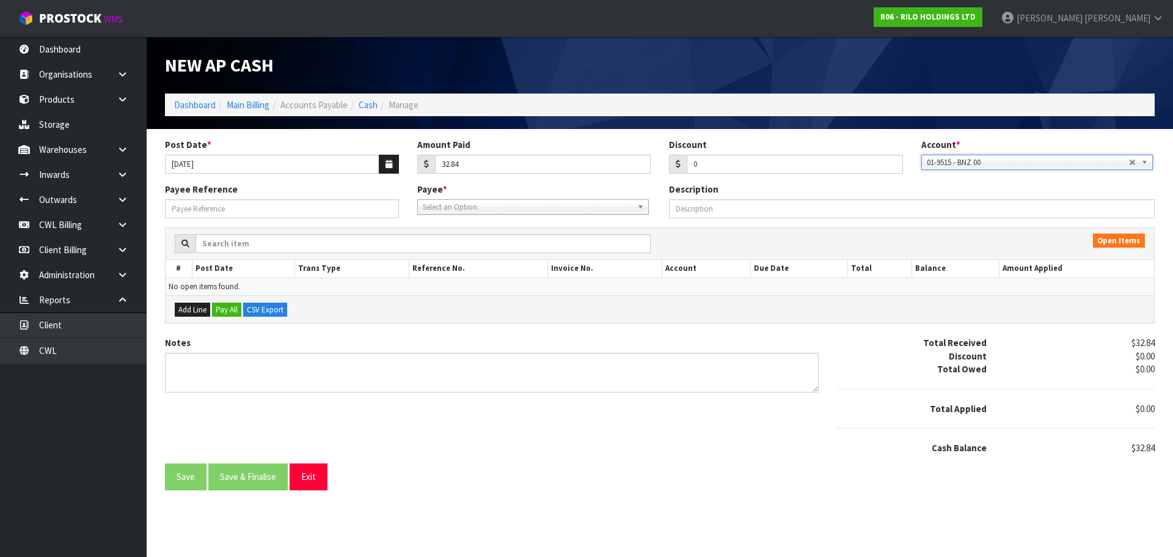
click at [505, 200] on span "Select an Option" at bounding box center [528, 207] width 210 height 15
type input "pols"
click at [495, 244] on li "POLHIG - POLS ON [PERSON_NAME] - REIMBURSE [PERSON_NAME]" at bounding box center [532, 246] width 225 height 24
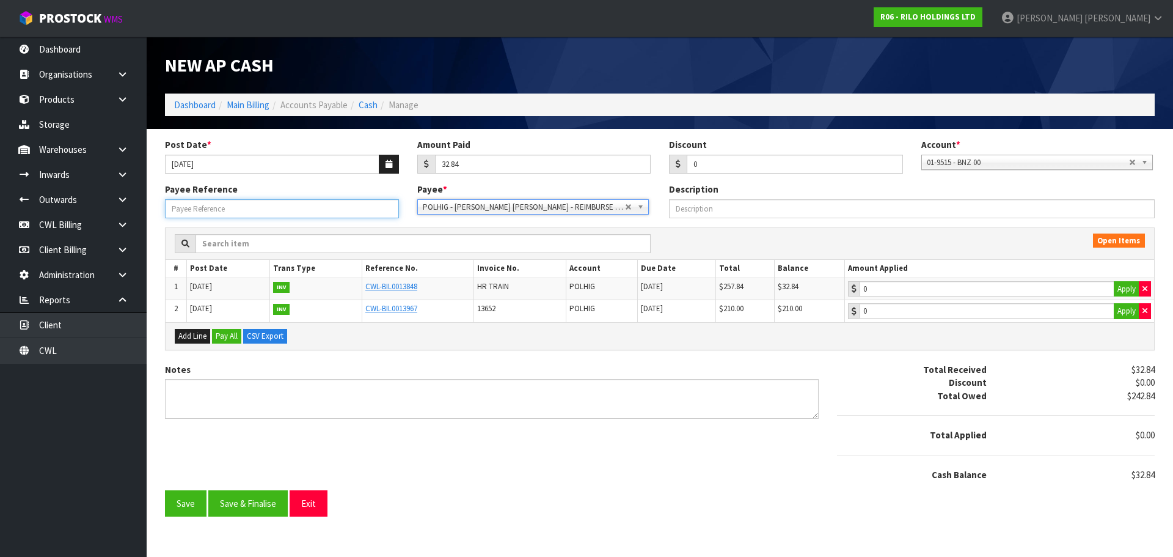
click at [279, 210] on input "Payee Reference" at bounding box center [282, 208] width 234 height 19
type input "250940"
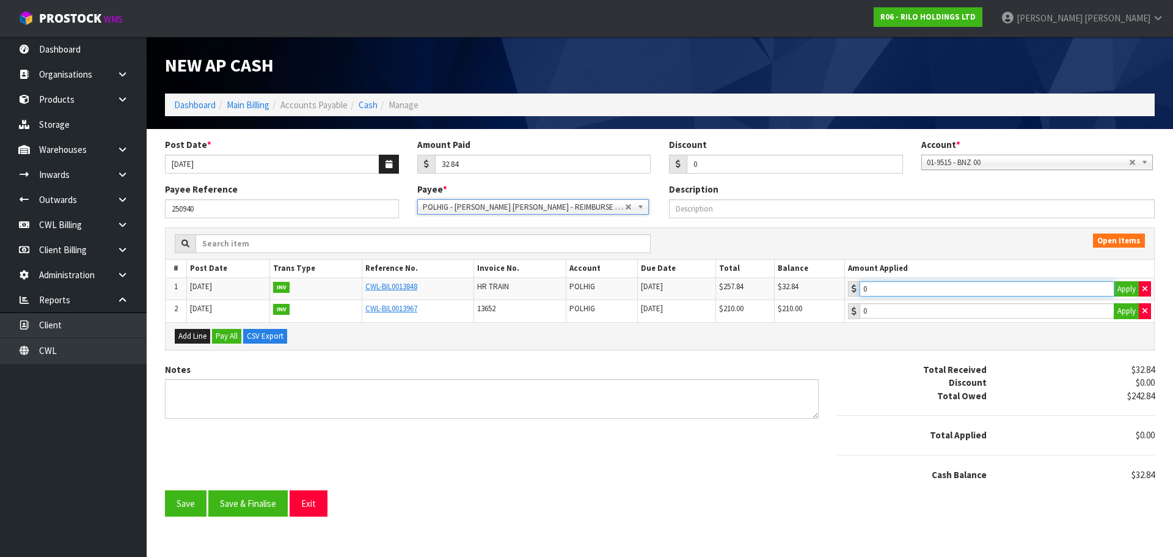
type input "32.84"
click at [1006, 281] on input "32.84" at bounding box center [987, 288] width 255 height 15
drag, startPoint x: 245, startPoint y: 503, endPoint x: 251, endPoint y: 495, distance: 10.0
click at [247, 497] on button "Save & Finalise" at bounding box center [247, 503] width 79 height 26
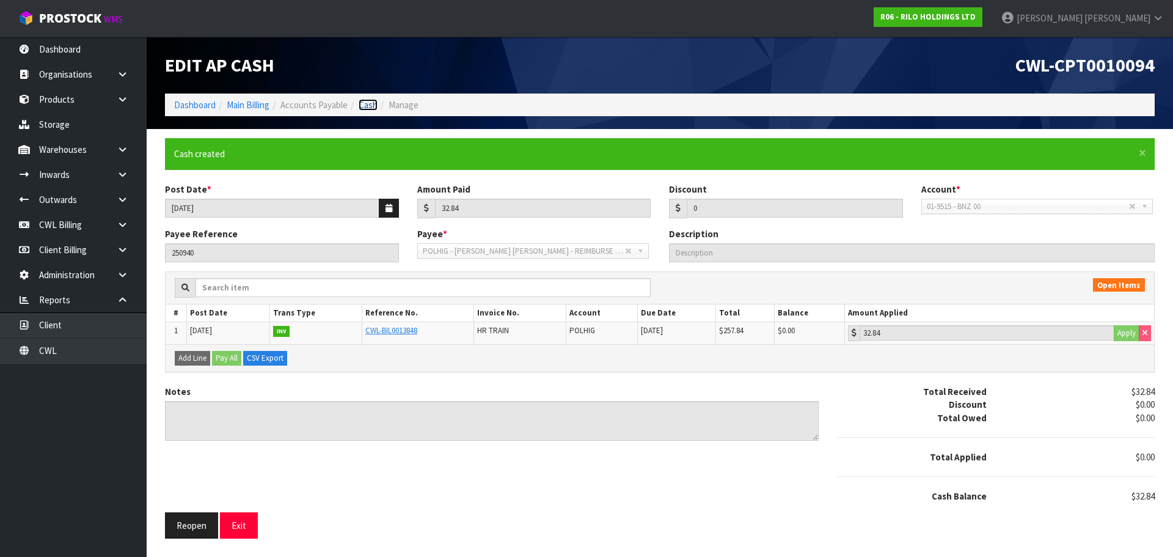
click at [375, 106] on link "Cash" at bounding box center [368, 105] width 19 height 12
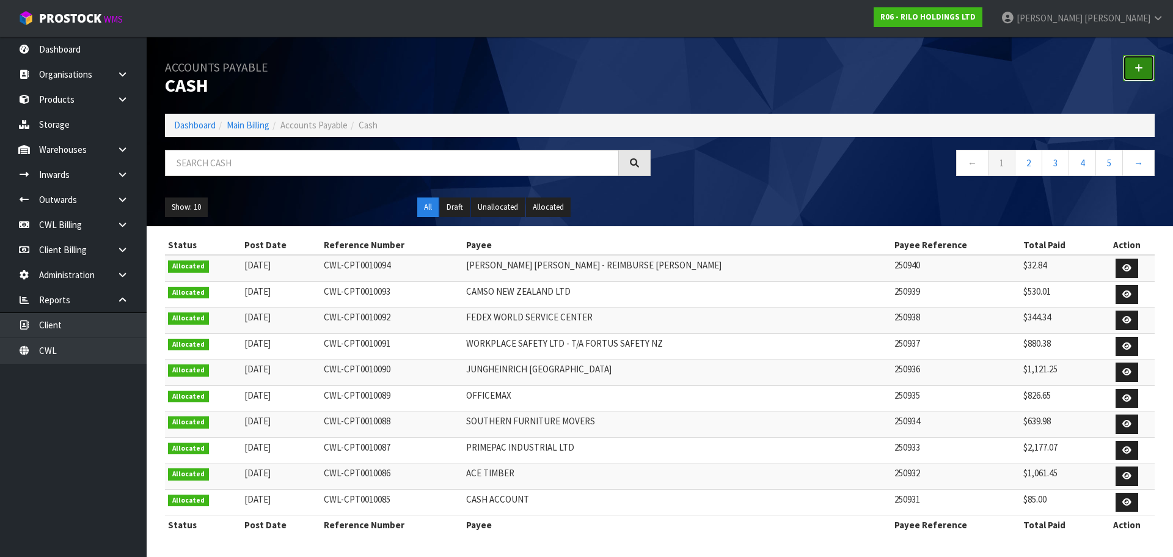
click at [1137, 68] on icon at bounding box center [1139, 68] width 9 height 9
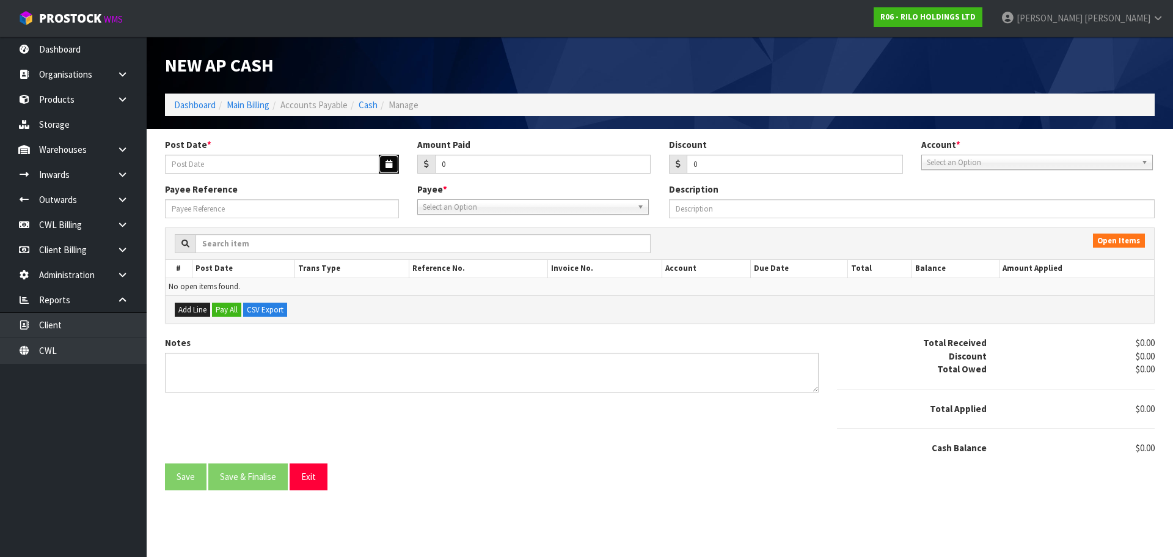
click at [384, 163] on button "button" at bounding box center [389, 164] width 20 height 19
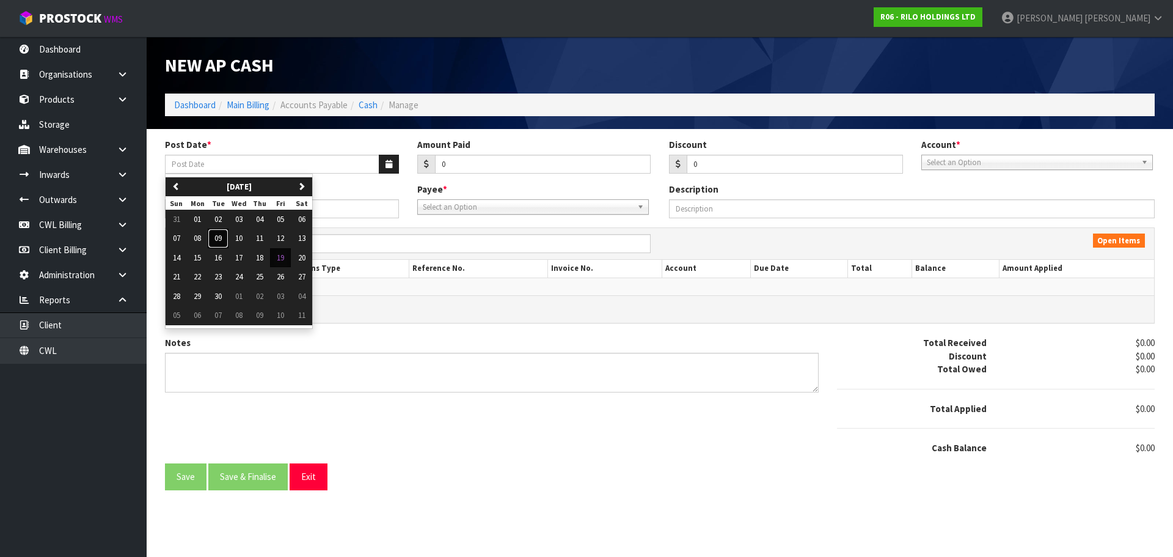
click at [224, 234] on button "09" at bounding box center [218, 238] width 21 height 20
type input "[DATE]"
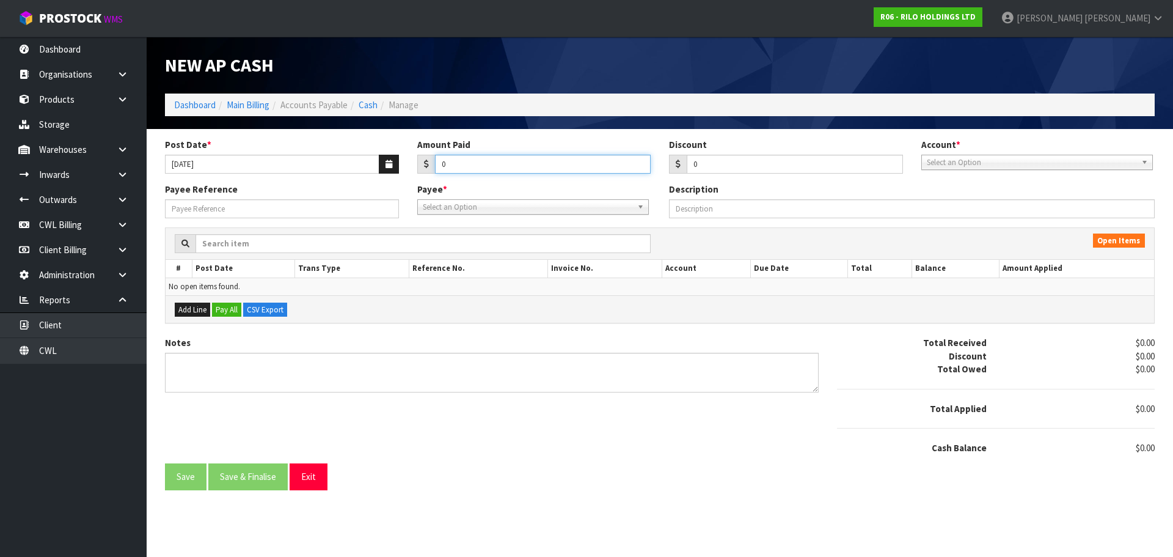
click at [472, 170] on input "0" at bounding box center [543, 164] width 216 height 19
type input "703.57"
click at [953, 160] on span "Select an Option" at bounding box center [1032, 162] width 210 height 15
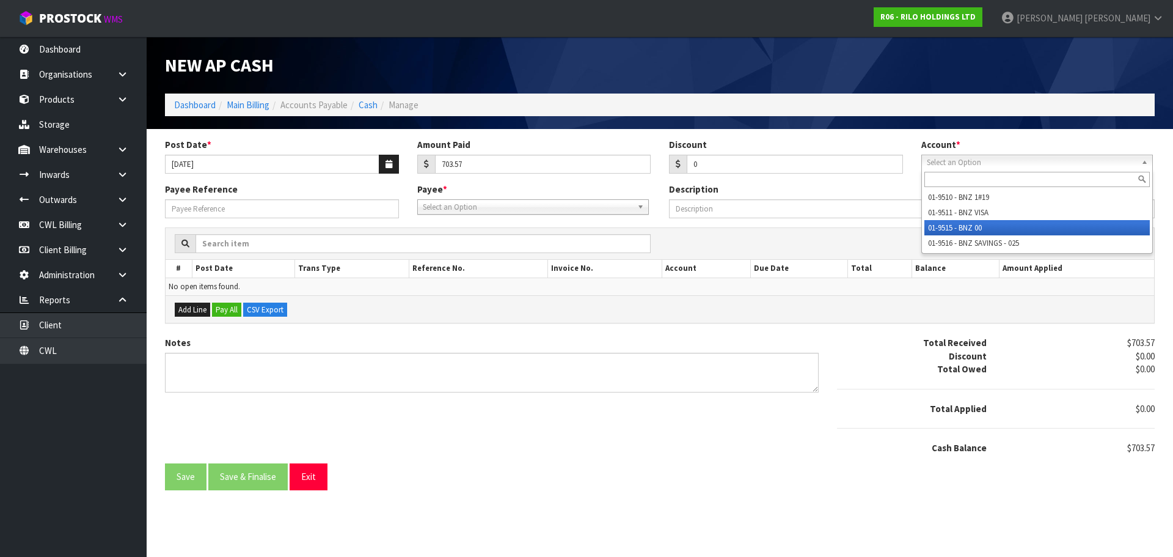
click at [968, 227] on li "01-9515 - BNZ 00" at bounding box center [1036, 227] width 225 height 15
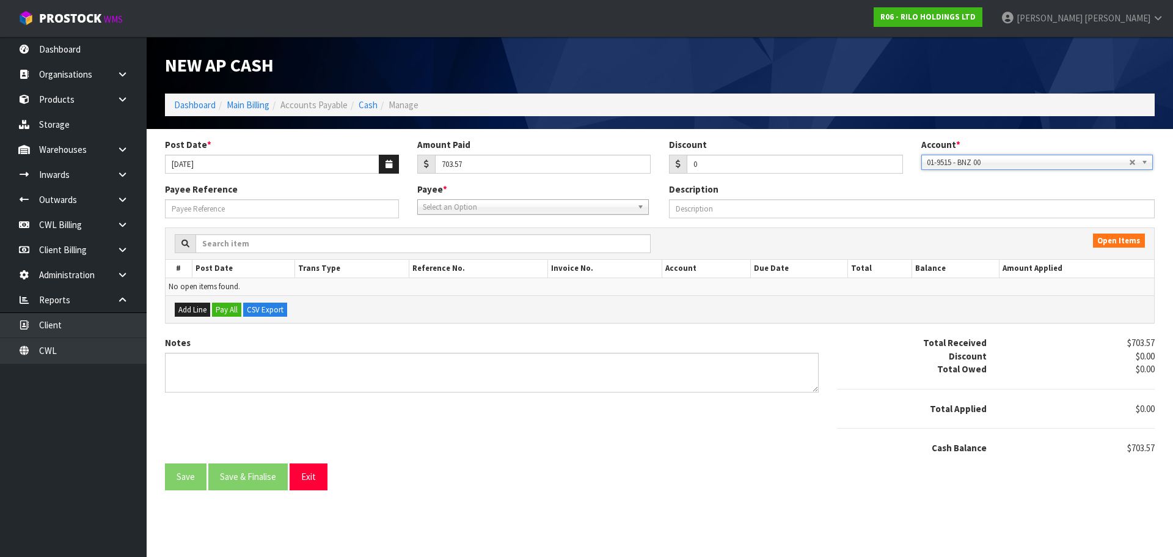
click at [471, 206] on span "Select an Option" at bounding box center [528, 207] width 210 height 15
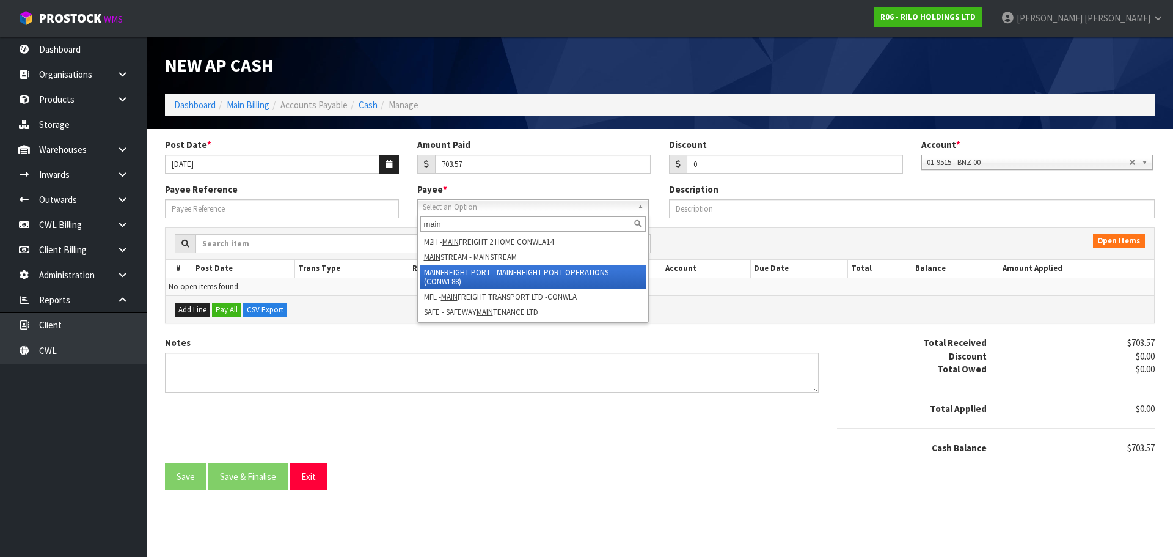
type input "main"
click at [574, 273] on li "MAIN FREIGHT PORT - MAINFREIGHT PORT OPERATIONS (CONWL88)" at bounding box center [532, 277] width 225 height 24
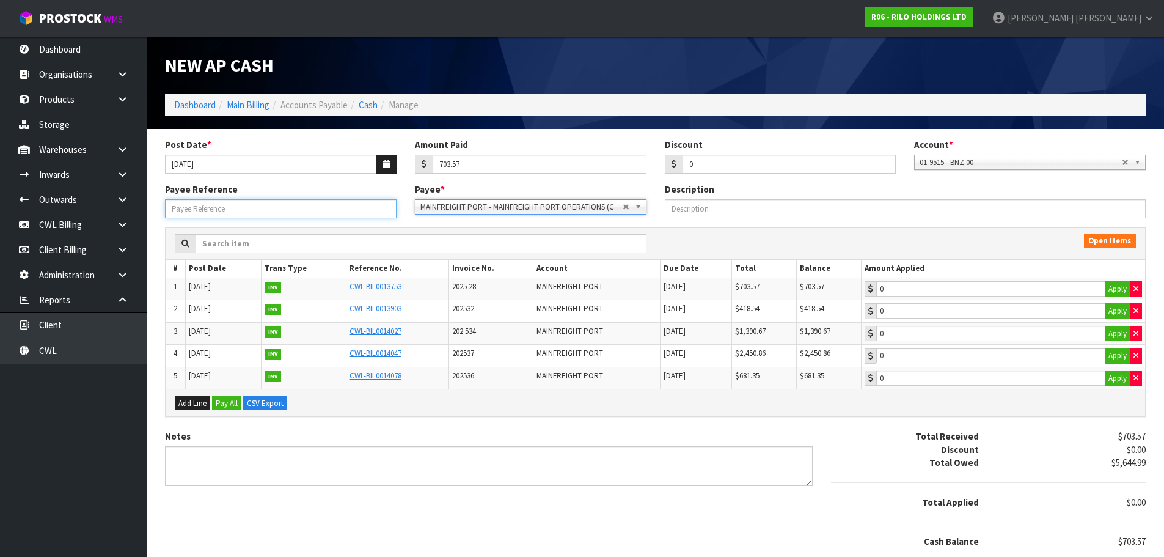
click at [299, 213] on input "Payee Reference" at bounding box center [281, 208] width 232 height 19
type input "250941"
click at [1123, 291] on button "Apply" at bounding box center [1118, 289] width 26 height 16
type input "703.57"
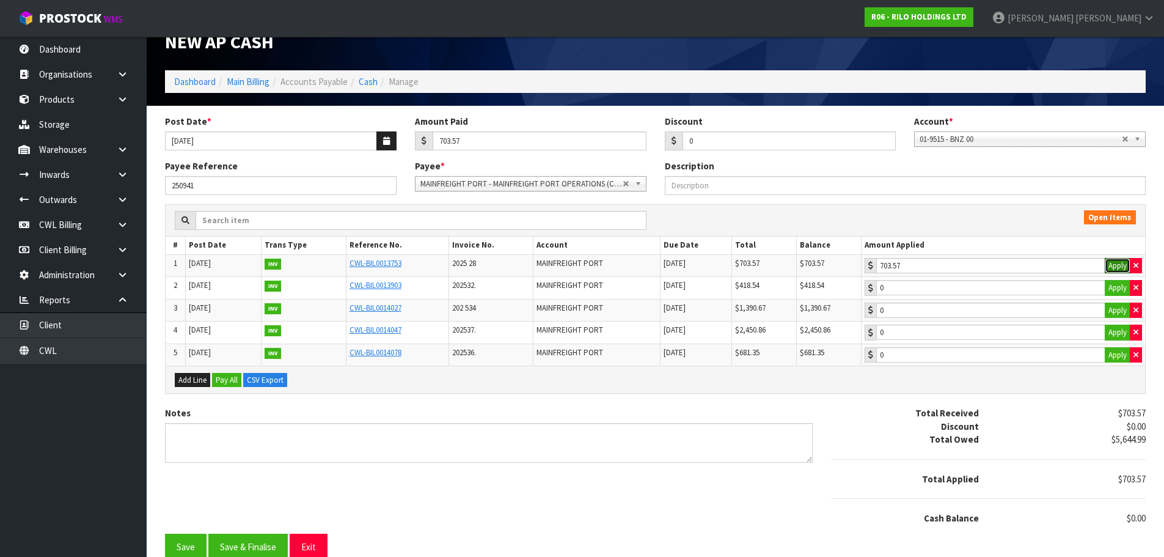
scroll to position [36, 0]
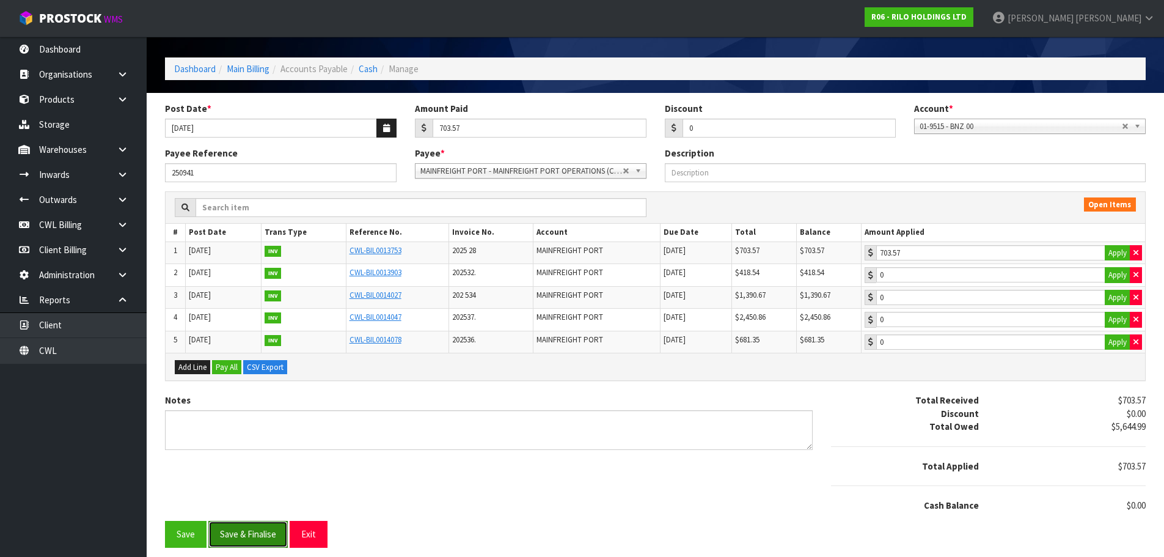
click at [241, 530] on button "Save & Finalise" at bounding box center [247, 534] width 79 height 26
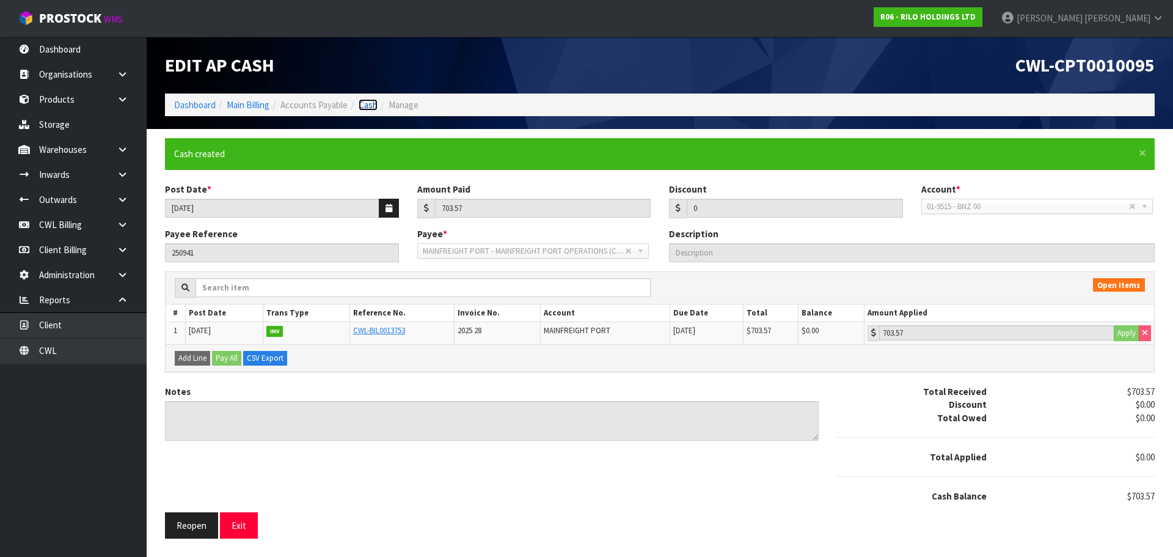
click at [368, 101] on link "Cash" at bounding box center [368, 105] width 19 height 12
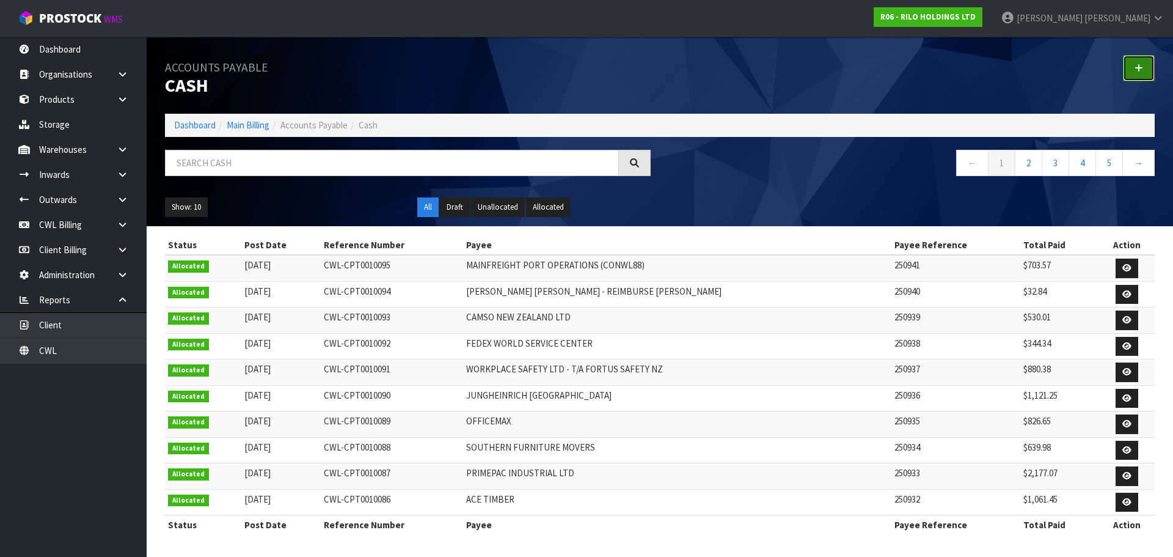
click at [1141, 64] on icon at bounding box center [1139, 68] width 9 height 9
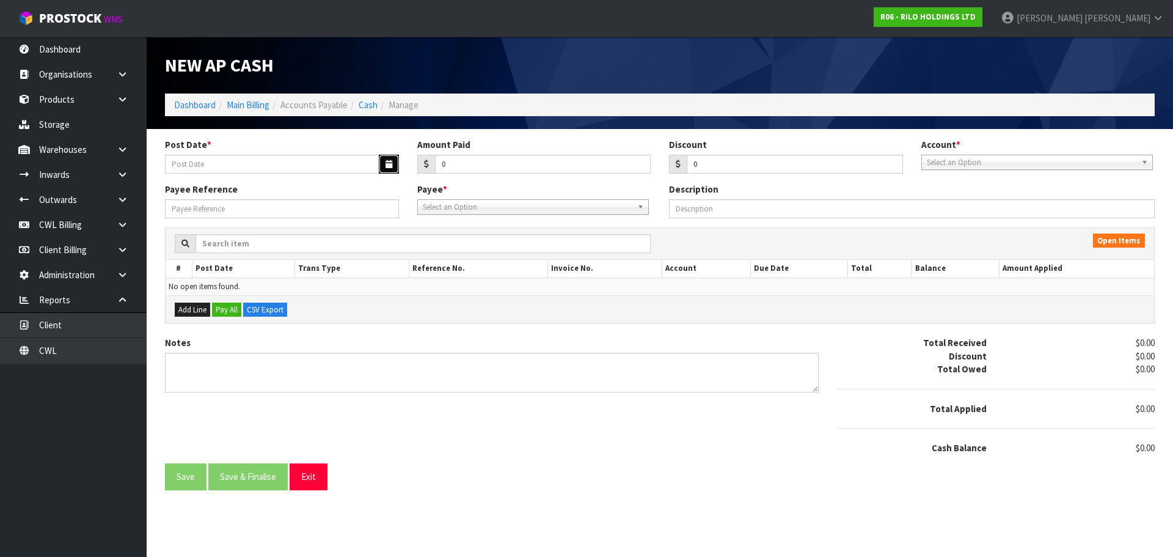
click at [379, 162] on button "button" at bounding box center [389, 164] width 20 height 19
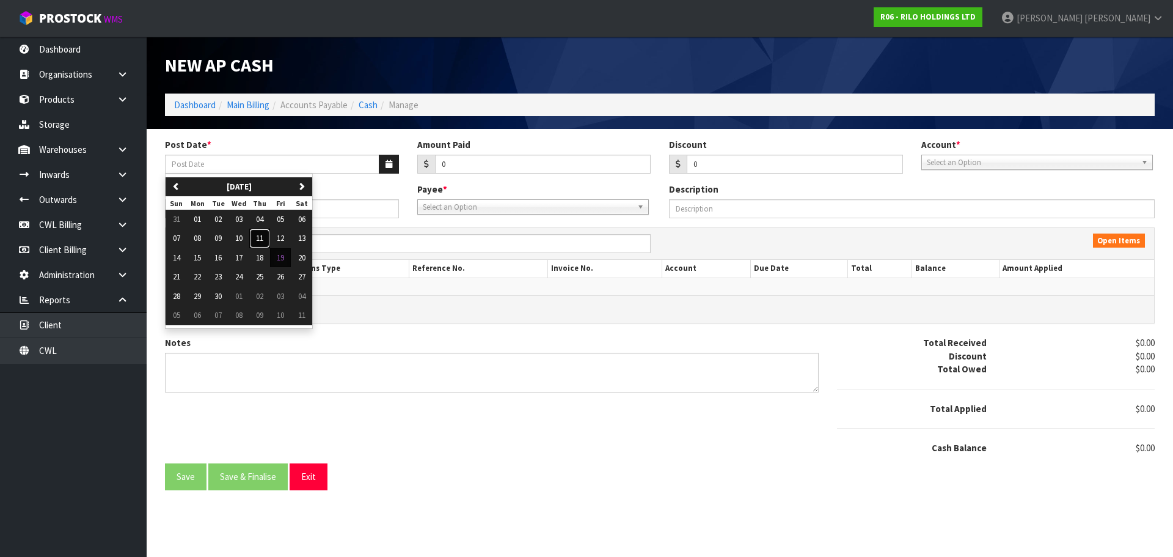
click at [259, 238] on span "11" at bounding box center [259, 238] width 7 height 10
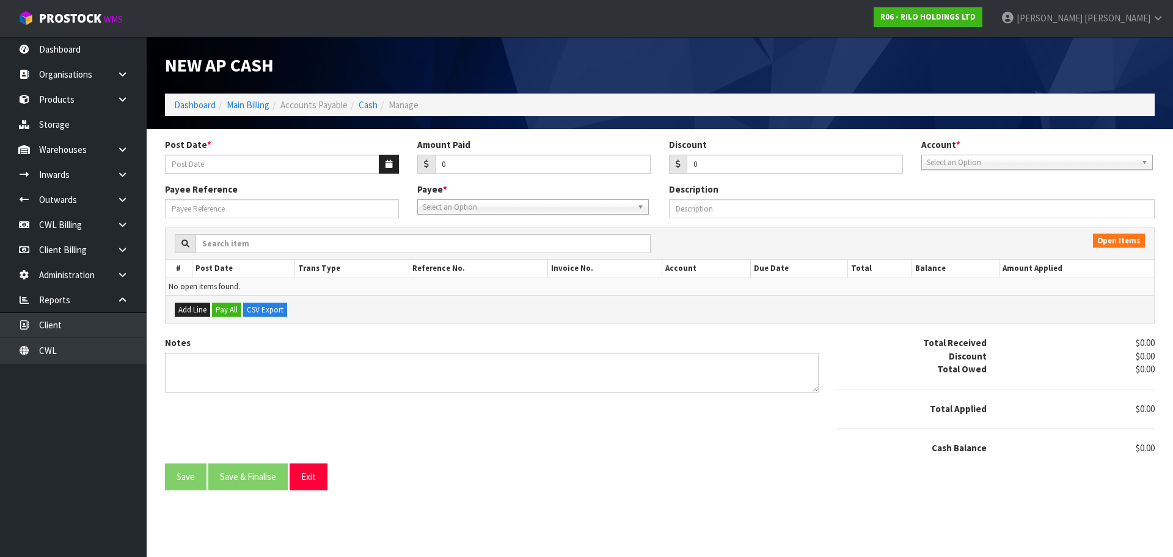
type input "[DATE]"
click at [492, 164] on input "0" at bounding box center [543, 164] width 216 height 19
type input "8556.74"
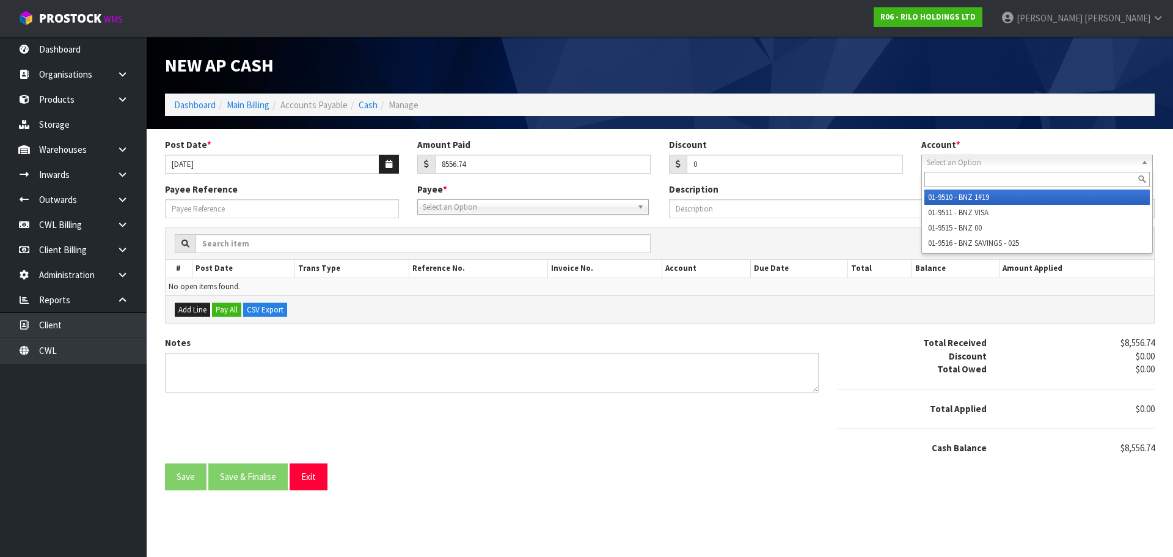
click at [974, 165] on span "Select an Option" at bounding box center [1032, 162] width 210 height 15
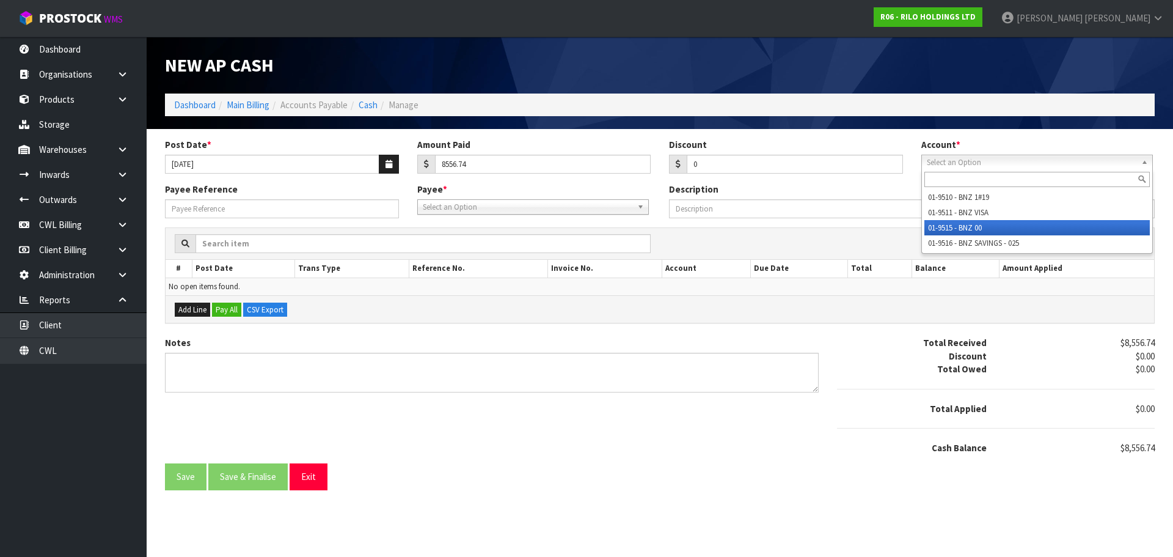
click at [973, 228] on li "01-9515 - BNZ 00" at bounding box center [1036, 227] width 225 height 15
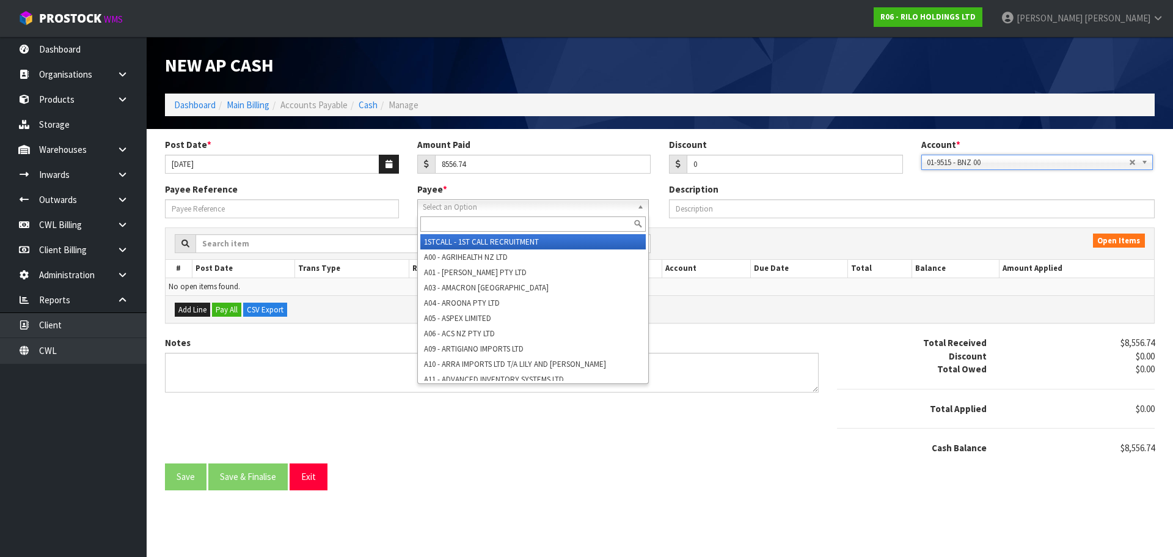
click at [538, 204] on span "Select an Option" at bounding box center [528, 207] width 210 height 15
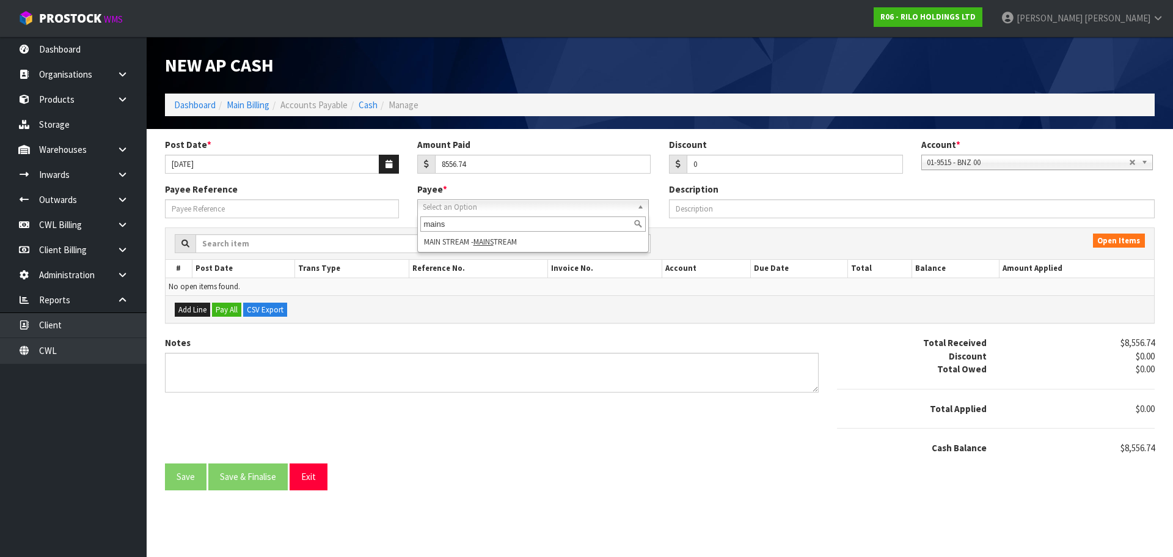
type input "mains"
drag, startPoint x: 529, startPoint y: 247, endPoint x: 351, endPoint y: 221, distance: 179.8
click at [528, 247] on li "MAIN STREAM - MAINS TREAM" at bounding box center [532, 241] width 225 height 15
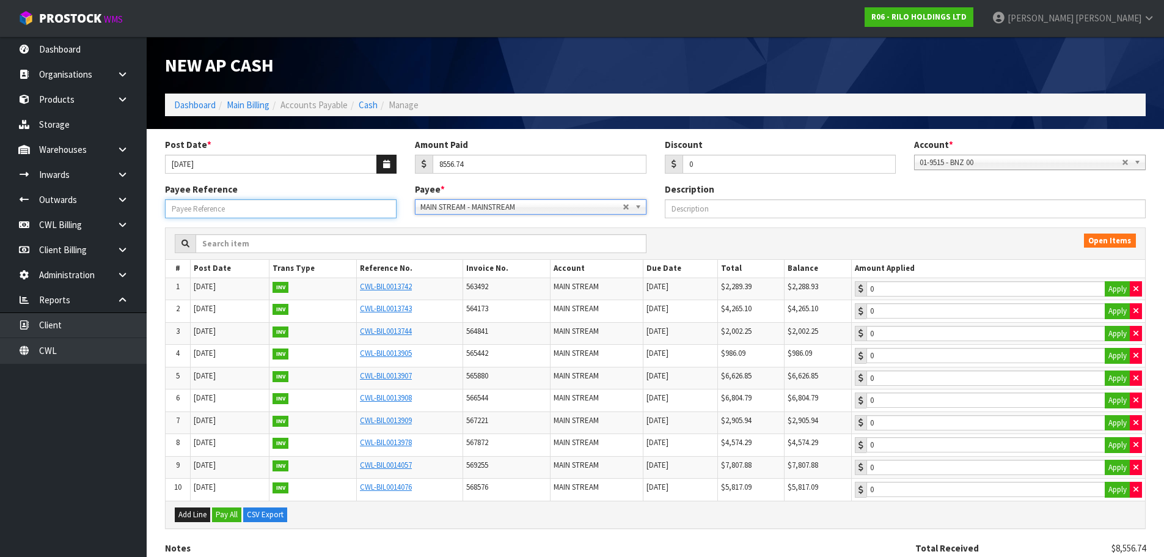
click at [309, 210] on input "Payee Reference" at bounding box center [281, 208] width 232 height 19
type input "250942"
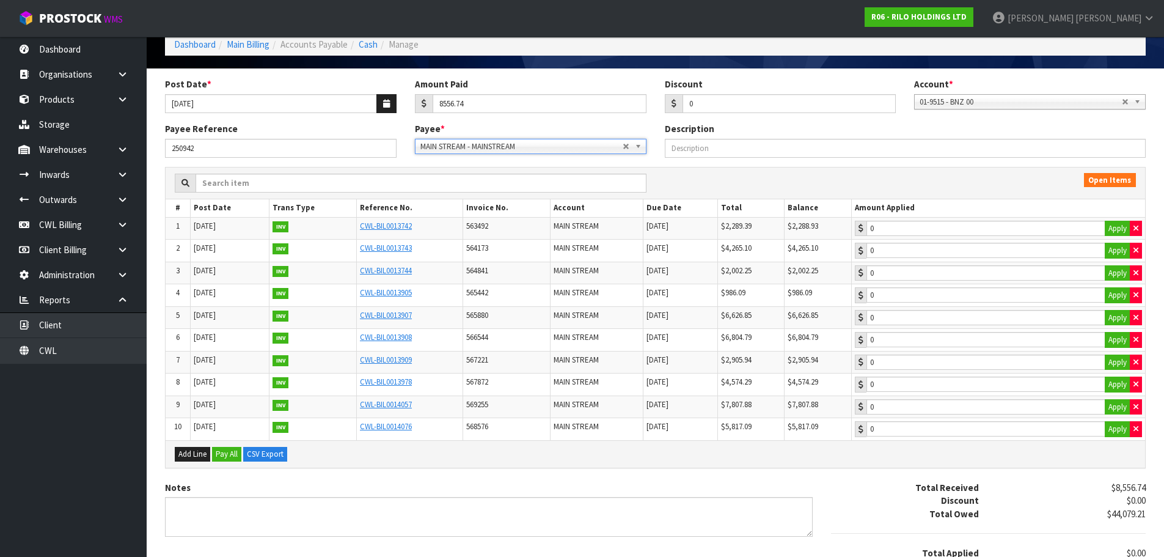
scroll to position [61, 0]
drag, startPoint x: 1114, startPoint y: 231, endPoint x: 1115, endPoint y: 250, distance: 19.6
click at [1114, 232] on button "Apply" at bounding box center [1118, 228] width 26 height 16
type input "2288.93"
click at [1115, 251] on button "Apply" at bounding box center [1118, 250] width 26 height 16
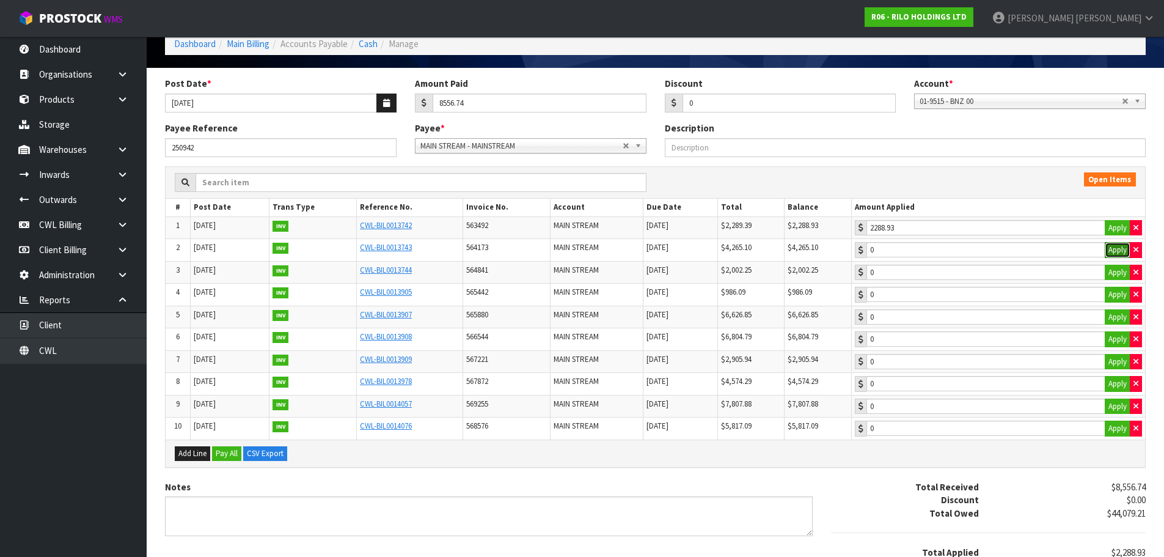
type input "4265.1"
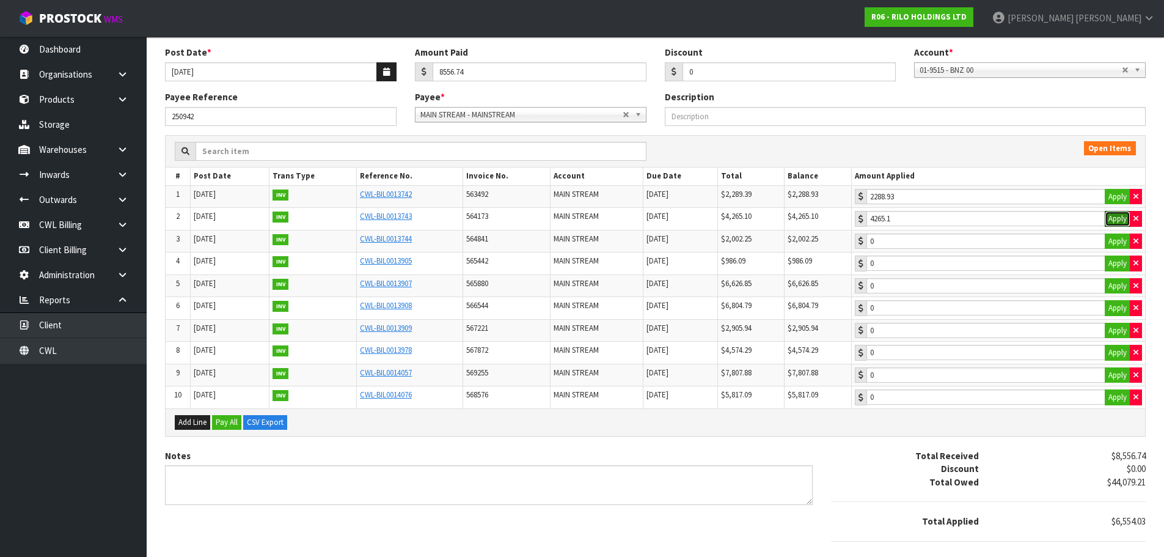
scroll to position [147, 0]
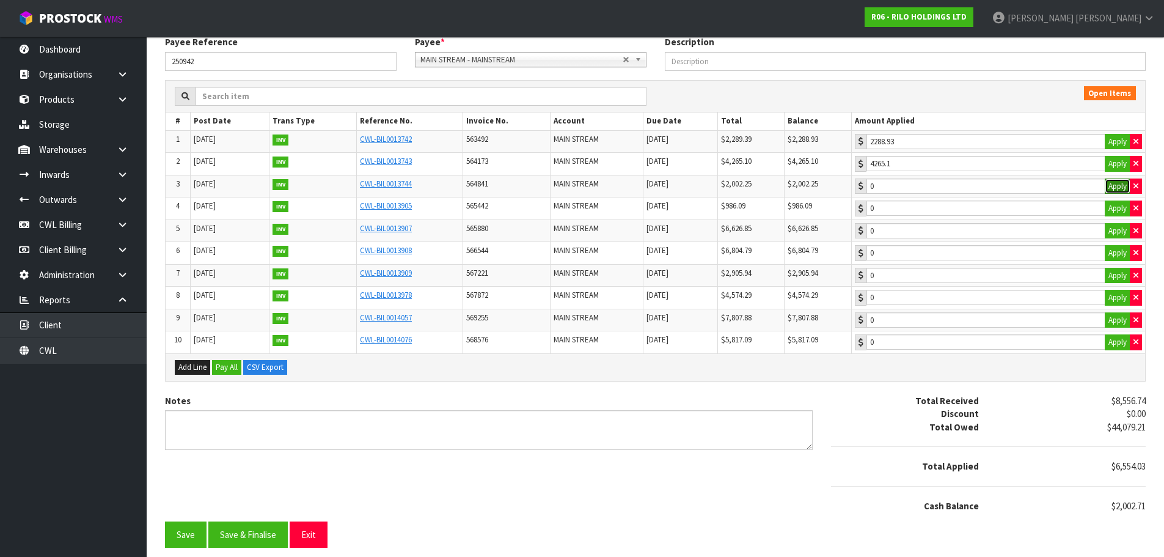
click at [1113, 185] on button "Apply" at bounding box center [1118, 186] width 26 height 16
type input "2002.25"
type input "0.46"
click at [1027, 214] on input "0.46" at bounding box center [985, 207] width 239 height 15
click at [274, 527] on button "Save & Finalise" at bounding box center [247, 534] width 79 height 26
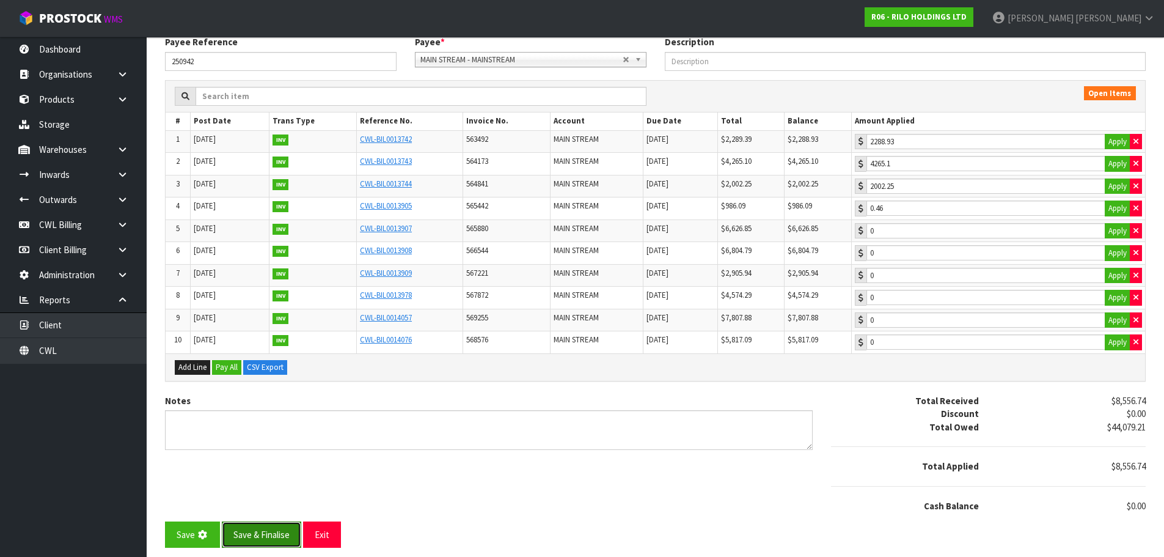
scroll to position [0, 0]
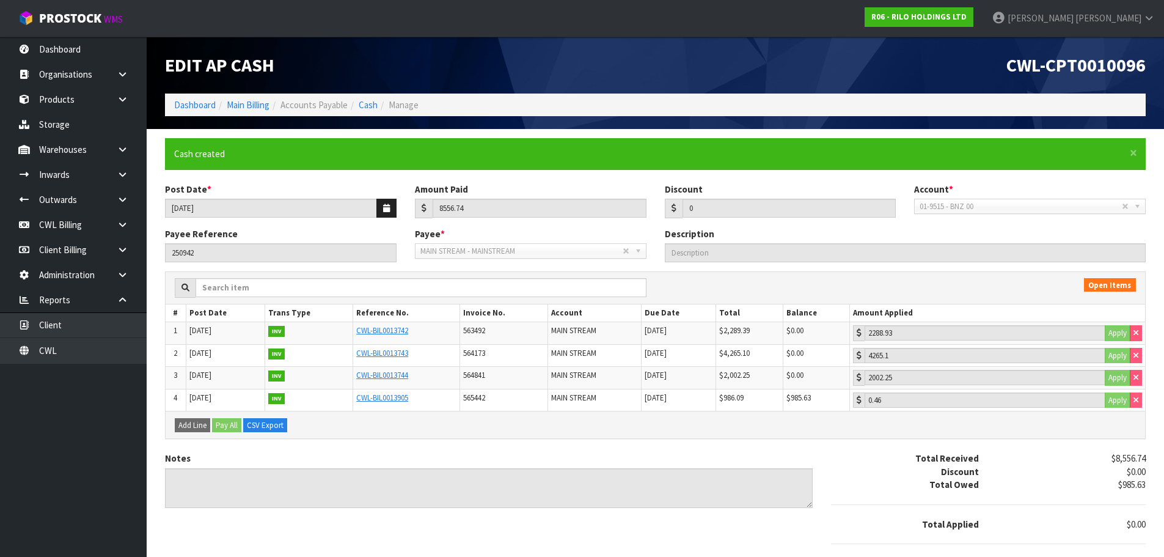
click at [377, 111] on li "Cash" at bounding box center [363, 104] width 30 height 13
click at [373, 103] on link "Cash" at bounding box center [368, 105] width 19 height 12
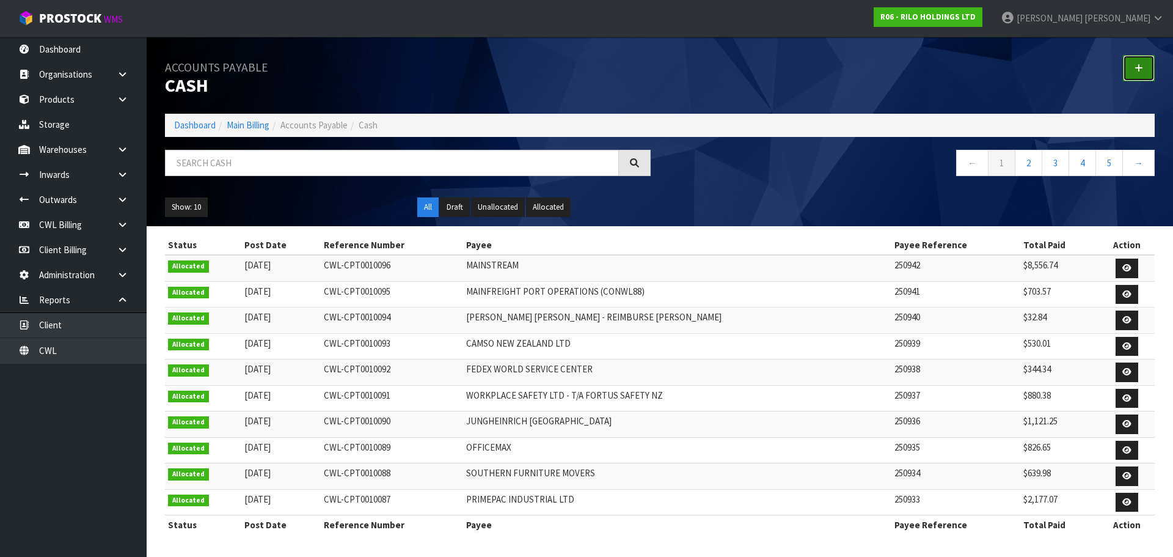
click at [1144, 63] on link at bounding box center [1139, 68] width 32 height 26
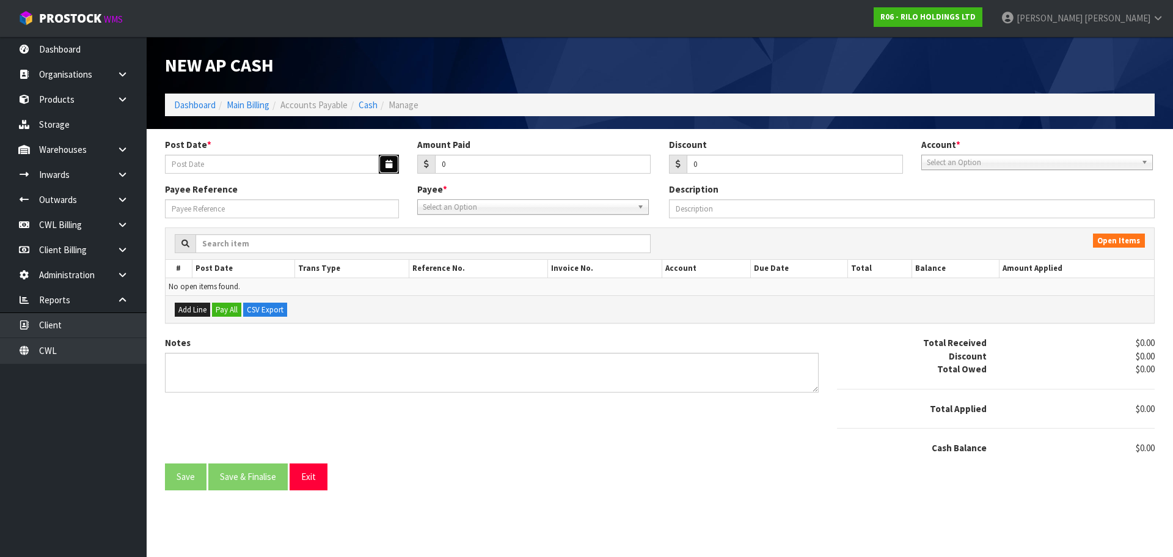
click at [389, 164] on icon "button" at bounding box center [389, 164] width 7 height 8
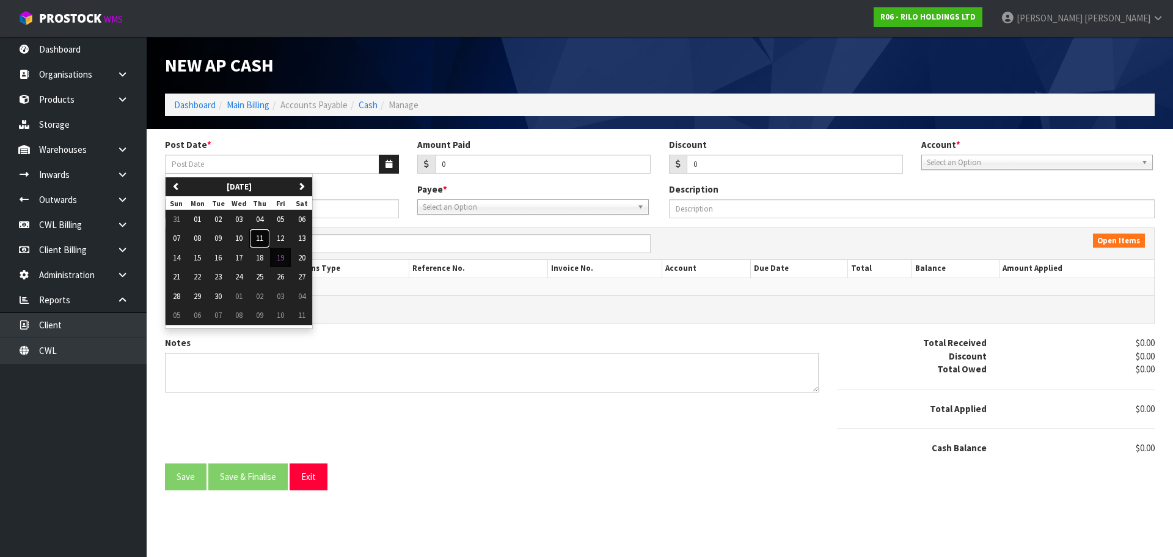
click at [262, 237] on span "11" at bounding box center [259, 238] width 7 height 10
type input "[DATE]"
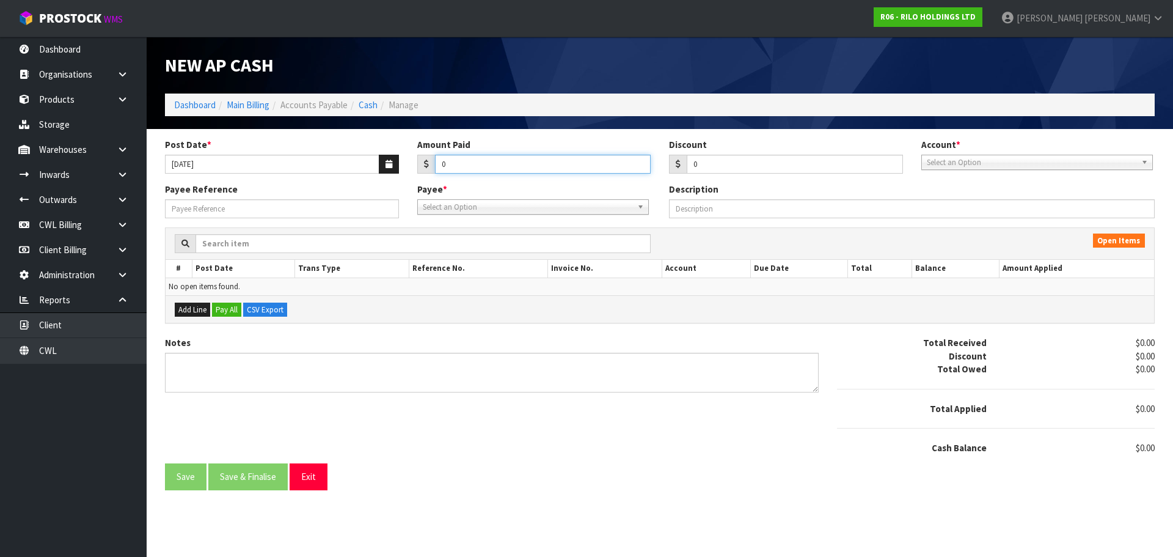
click at [464, 163] on input "0" at bounding box center [543, 164] width 216 height 19
type input "1443.77"
click at [934, 168] on span "Select an Option" at bounding box center [1032, 162] width 210 height 15
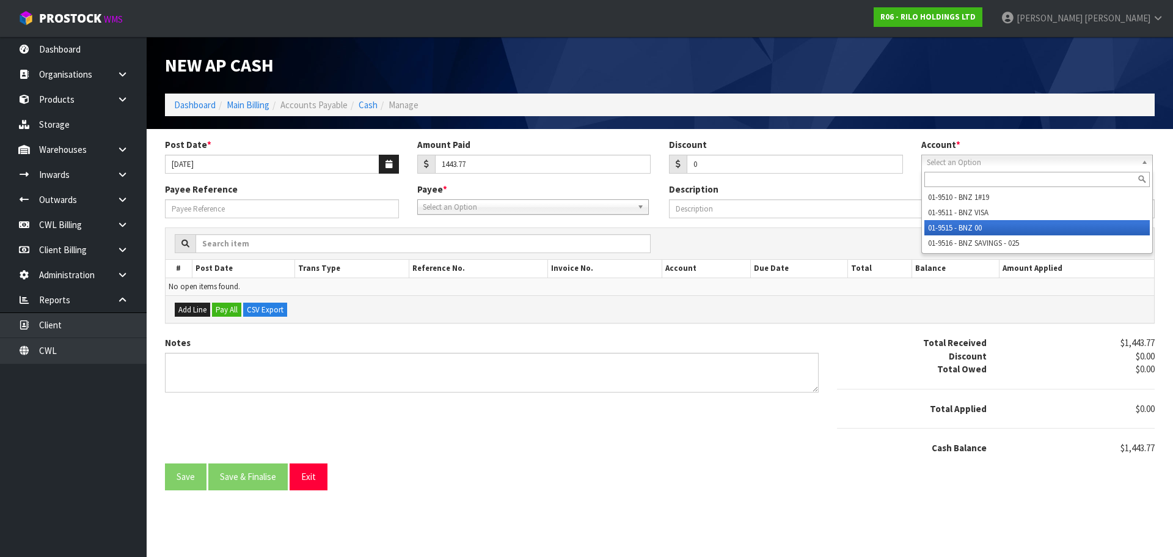
drag, startPoint x: 941, startPoint y: 231, endPoint x: 824, endPoint y: 224, distance: 116.9
click at [941, 230] on li "01-9515 - BNZ 00" at bounding box center [1036, 227] width 225 height 15
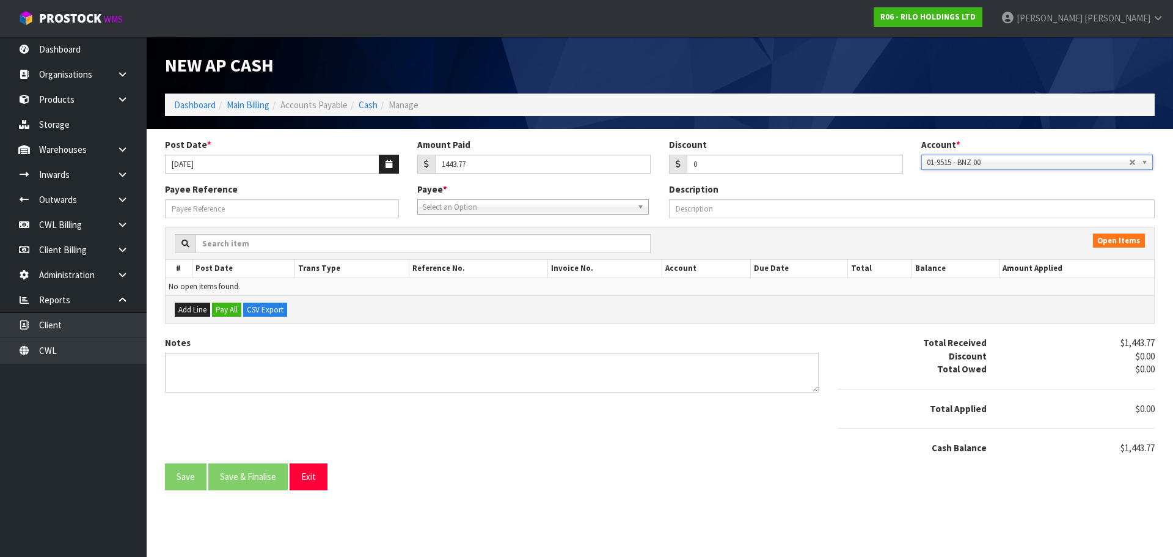
click at [499, 208] on span "Select an Option" at bounding box center [528, 207] width 210 height 15
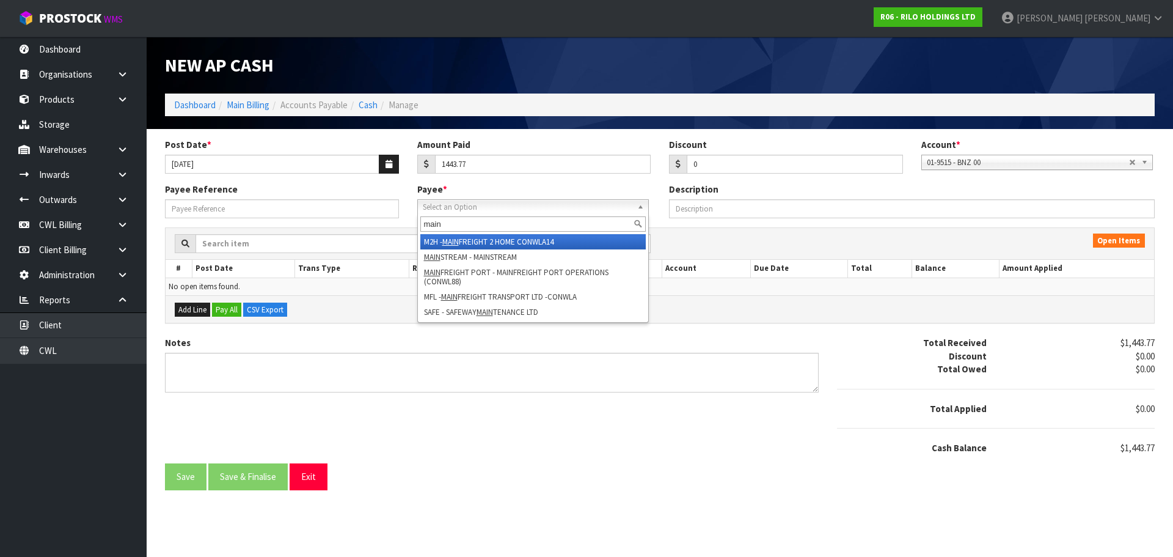
type input "main"
drag, startPoint x: 530, startPoint y: 243, endPoint x: 349, endPoint y: 225, distance: 181.1
click at [524, 241] on li "M2H - MAIN FREIGHT 2 HOME CONWLA14" at bounding box center [532, 241] width 225 height 15
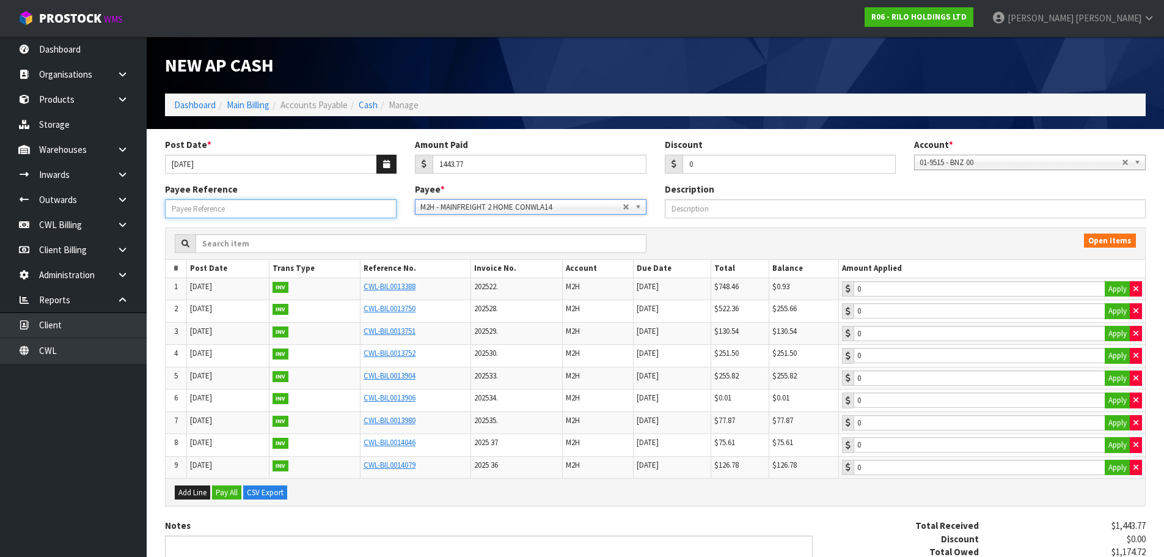
click at [288, 205] on input "Payee Reference" at bounding box center [281, 208] width 232 height 19
type input "250943"
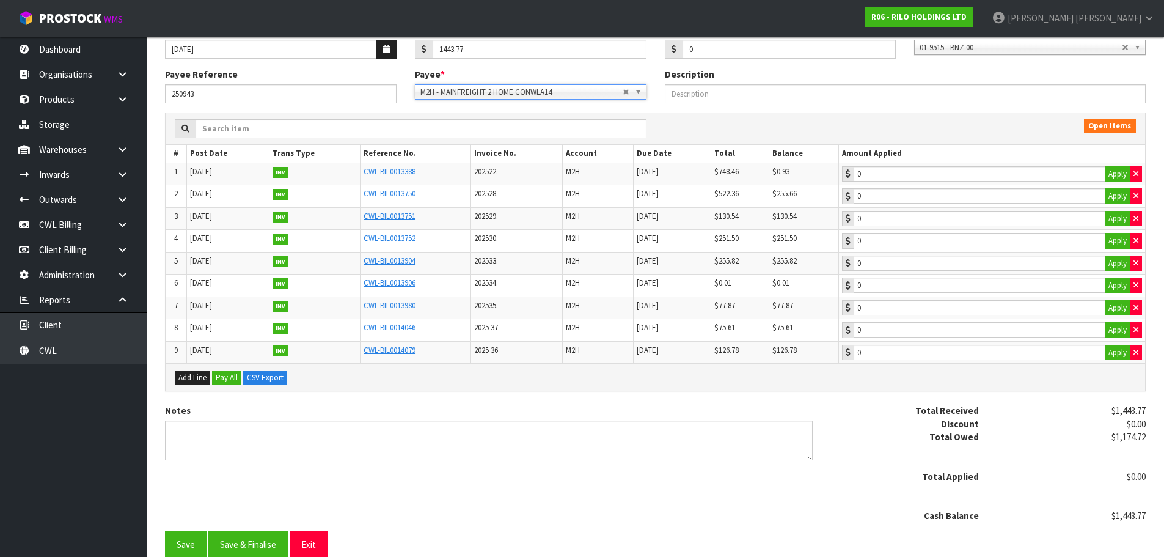
scroll to position [122, 0]
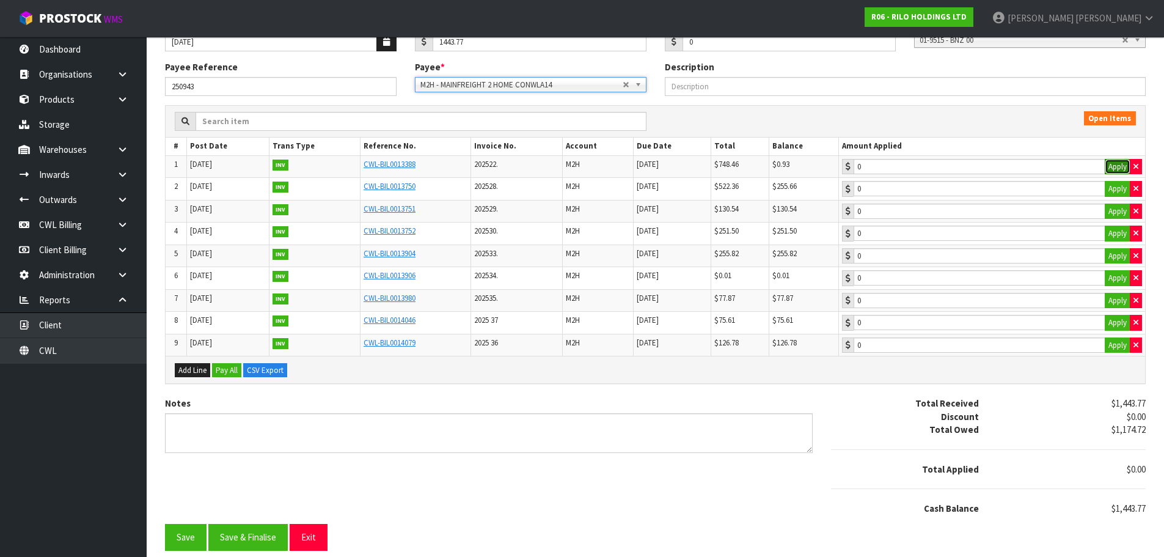
click at [1113, 167] on button "Apply" at bounding box center [1118, 167] width 26 height 16
type input "0.93"
click at [1113, 191] on button "Apply" at bounding box center [1118, 189] width 26 height 16
type input "255.66"
click at [1113, 206] on button "Apply" at bounding box center [1118, 211] width 26 height 16
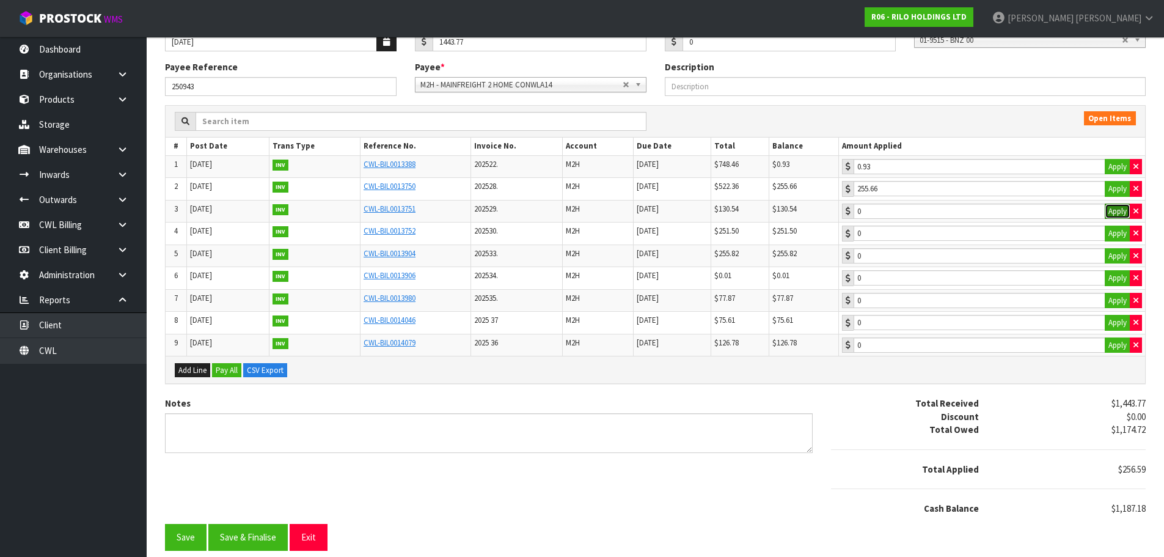
type input "130.54"
click at [1111, 231] on button "Apply" at bounding box center [1118, 233] width 26 height 16
type input "251.5"
click at [1112, 254] on button "Apply" at bounding box center [1118, 256] width 26 height 16
type input "255.82"
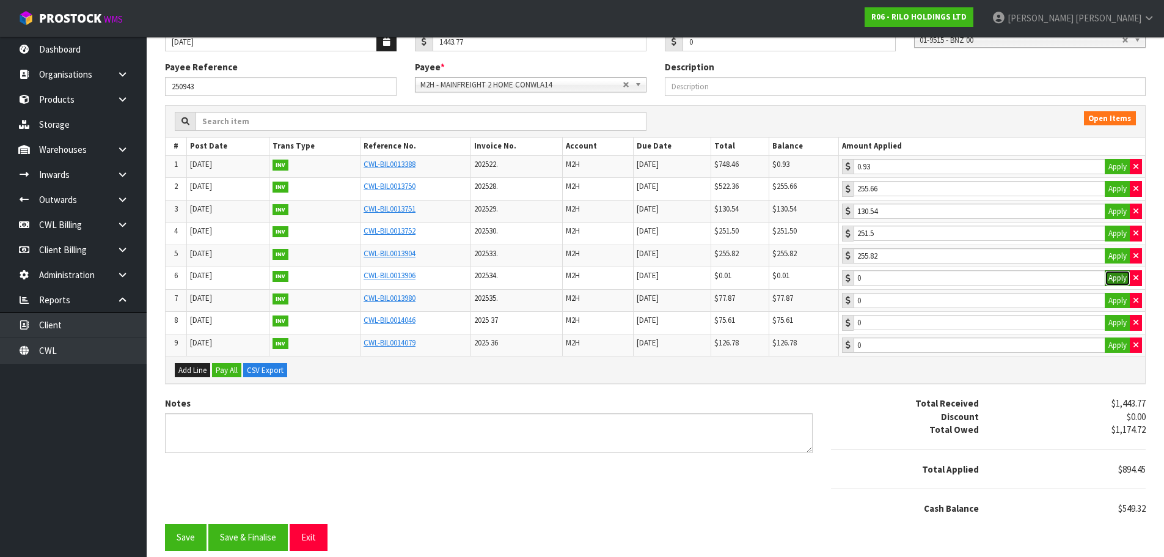
click at [1114, 279] on button "Apply" at bounding box center [1118, 278] width 26 height 16
type input "0.01"
click at [1114, 303] on button "Apply" at bounding box center [1118, 301] width 26 height 16
type input "77.87"
click at [1112, 317] on button "Apply" at bounding box center [1118, 323] width 26 height 16
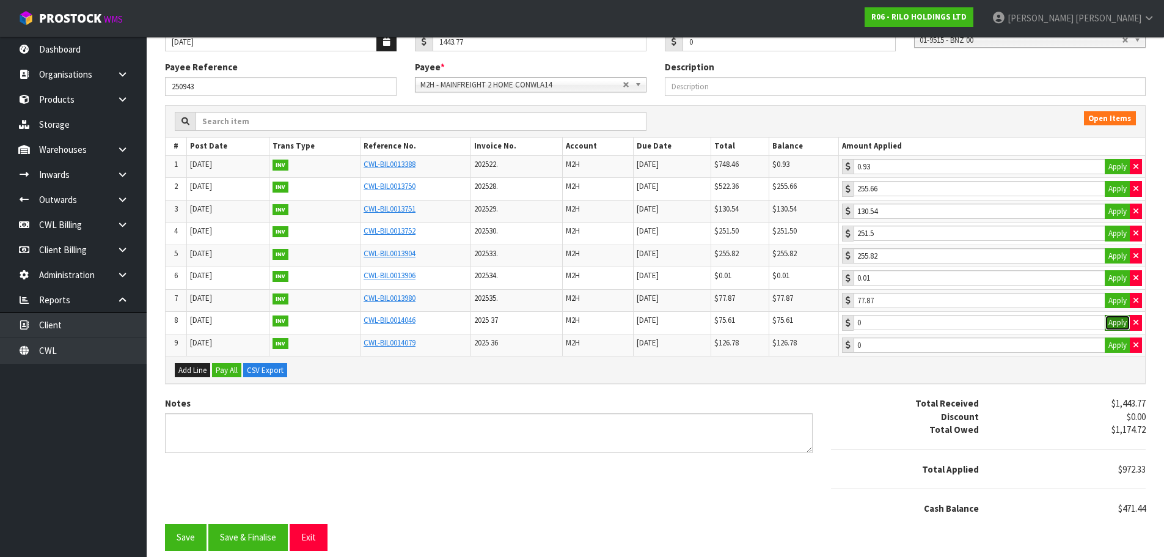
type input "75.61"
click at [1114, 343] on button "Apply" at bounding box center [1118, 345] width 26 height 16
type input "126.78"
click at [198, 373] on button "Add Line" at bounding box center [192, 370] width 35 height 15
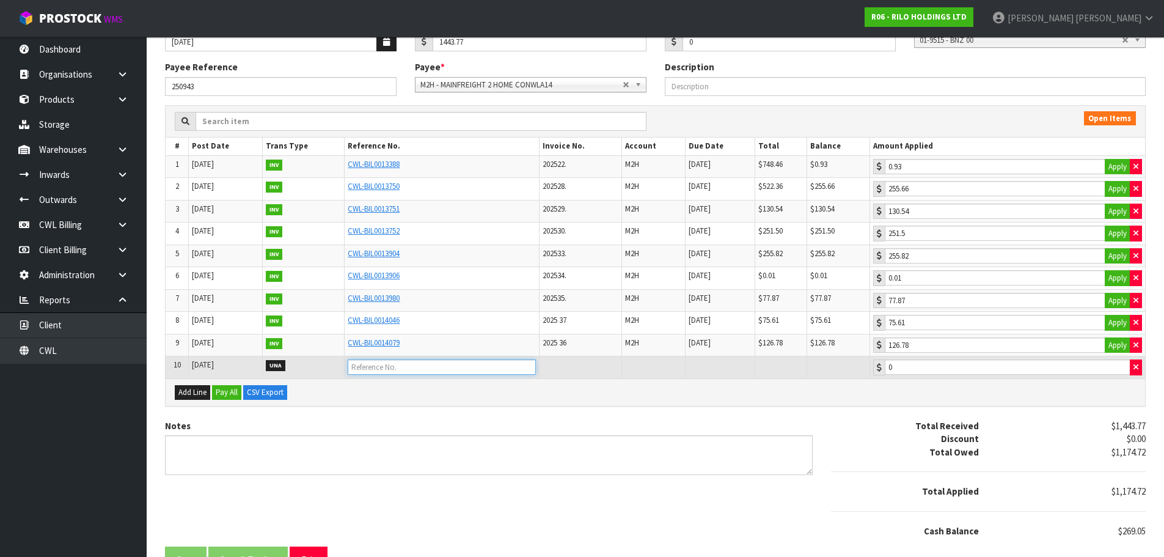
click at [403, 368] on input "text" at bounding box center [442, 366] width 188 height 15
type input "OVERPAID [DATE]"
click at [924, 365] on input "0" at bounding box center [1008, 366] width 246 height 15
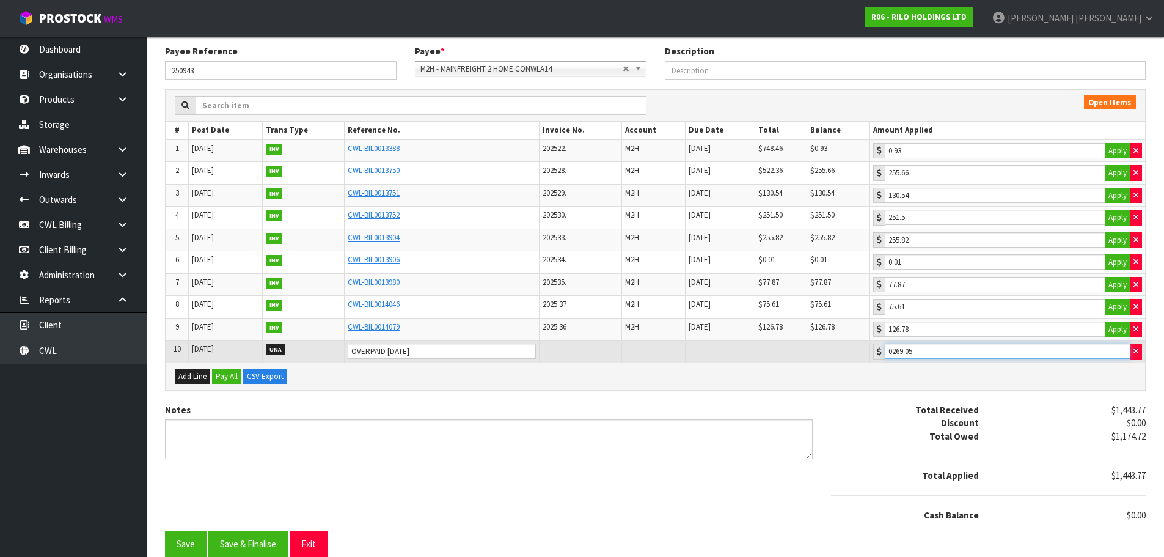
scroll to position [147, 0]
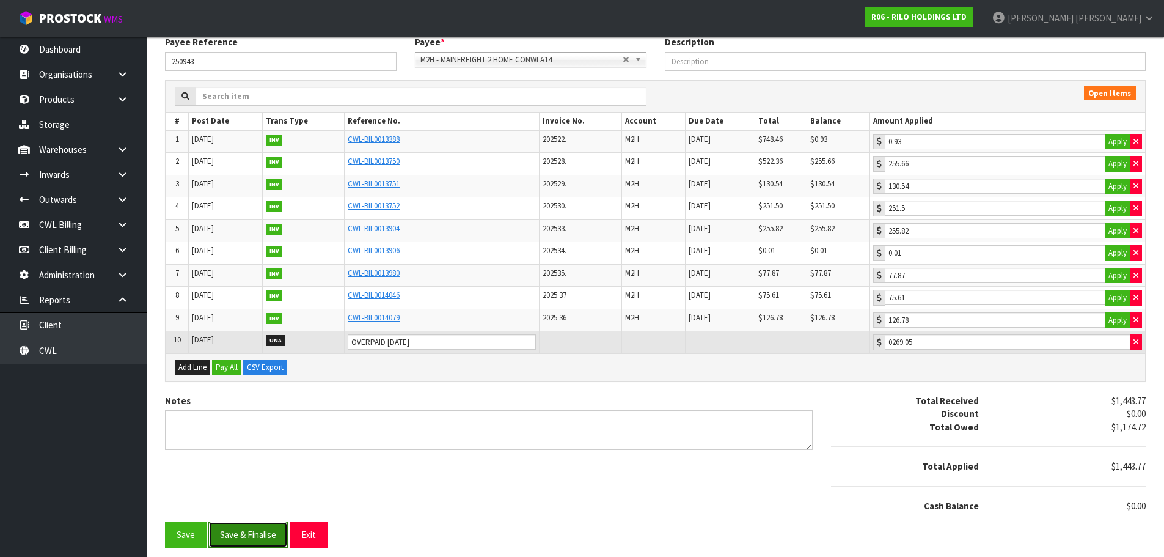
drag, startPoint x: 264, startPoint y: 536, endPoint x: 270, endPoint y: 533, distance: 6.8
click at [264, 534] on button "Save & Finalise" at bounding box center [247, 534] width 79 height 26
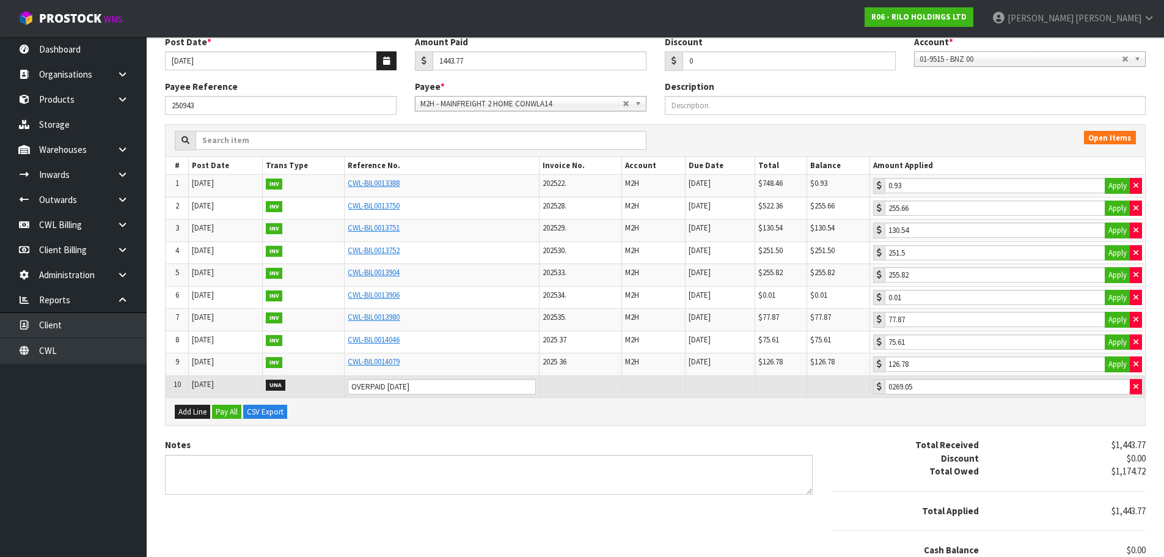
scroll to position [0, 0]
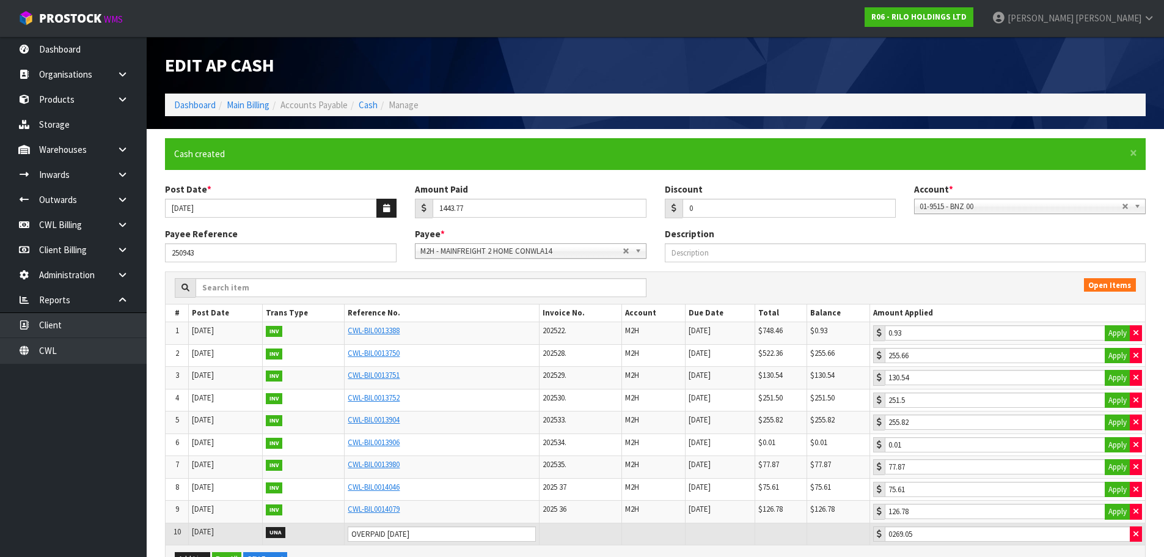
type input "269.05"
